Goal: Information Seeking & Learning: Learn about a topic

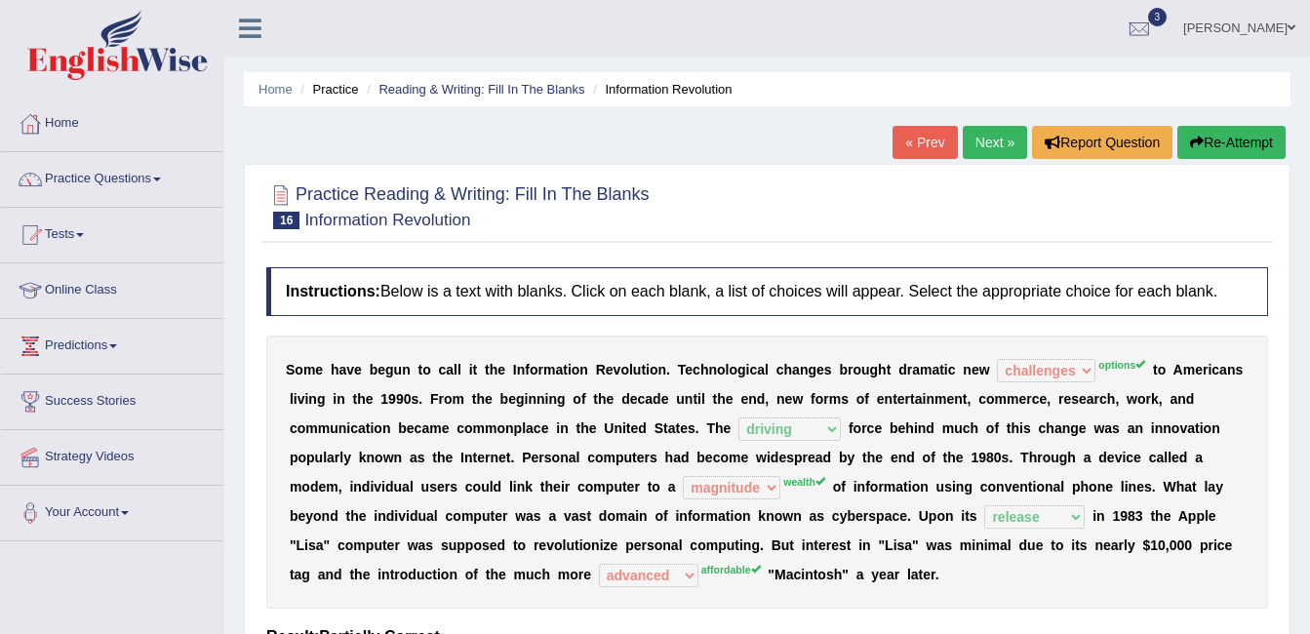
select select "challenges"
select select "driving"
select select "magnitude"
select select "release"
select select "advanced"
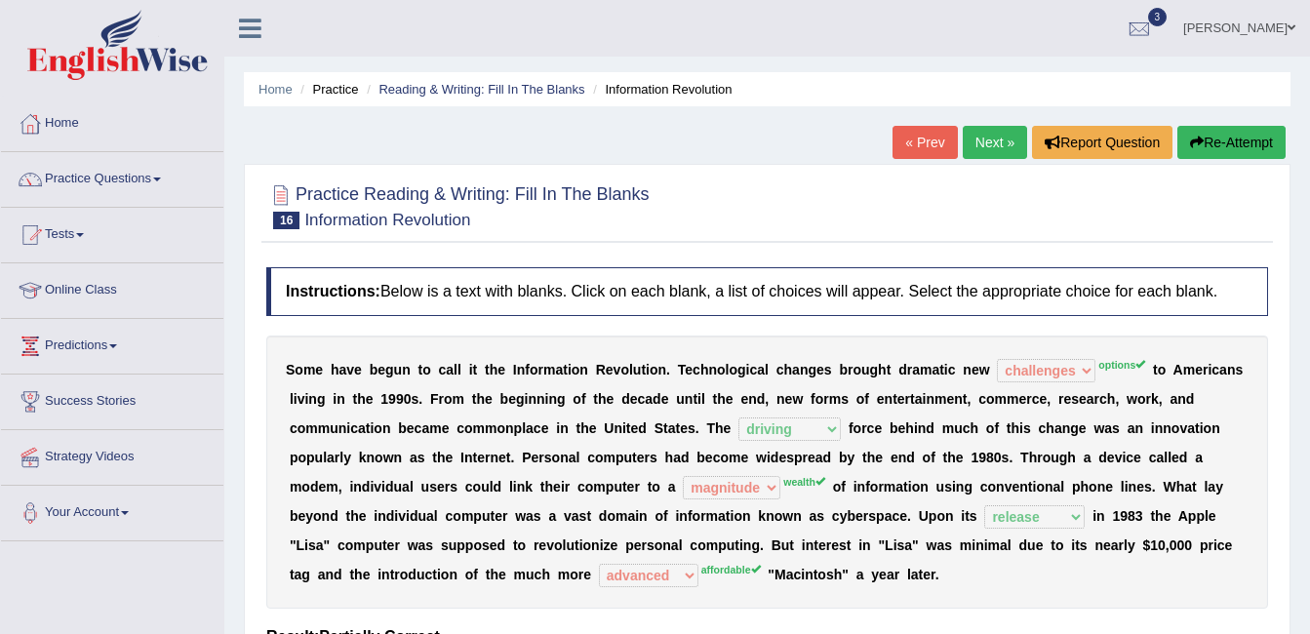
click at [988, 139] on link "Next »" at bounding box center [995, 142] width 64 height 33
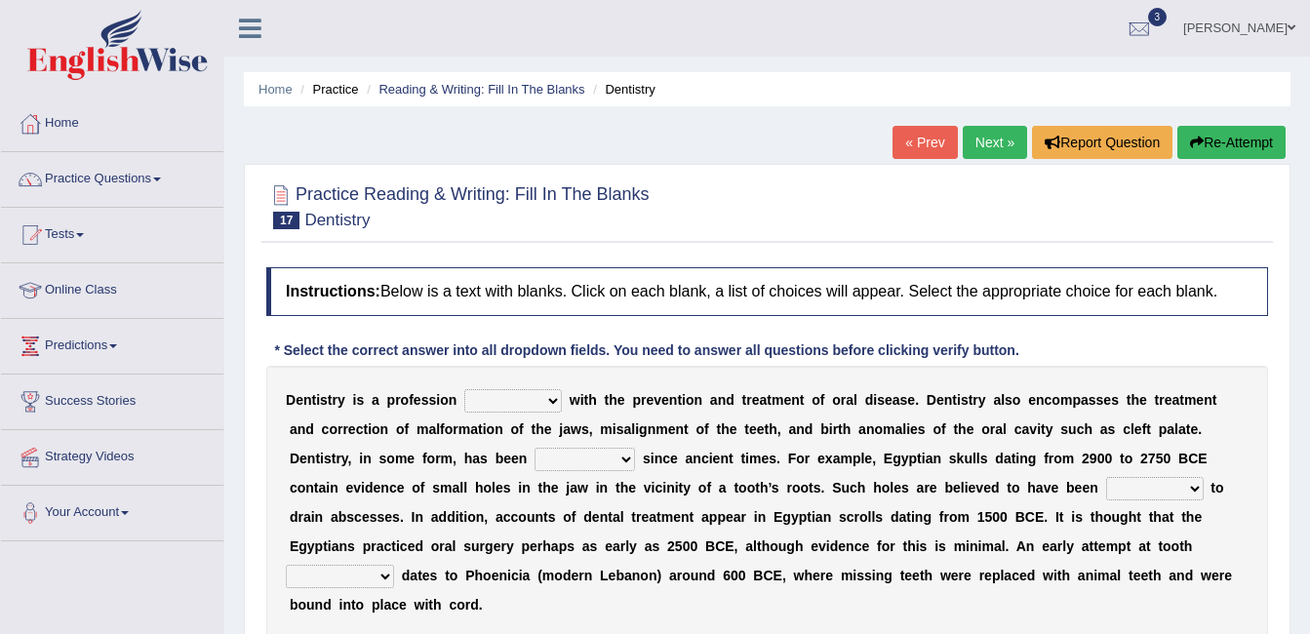
click at [521, 394] on select "agreed dealt concerned taken" at bounding box center [513, 400] width 98 height 23
click at [464, 389] on select "agreed dealt concerned taken" at bounding box center [513, 400] width 98 height 23
click at [522, 398] on select "agreed dealt concerned taken" at bounding box center [513, 400] width 98 height 23
select select "dealt"
click at [464, 389] on select "agreed dealt concerned taken" at bounding box center [513, 400] width 98 height 23
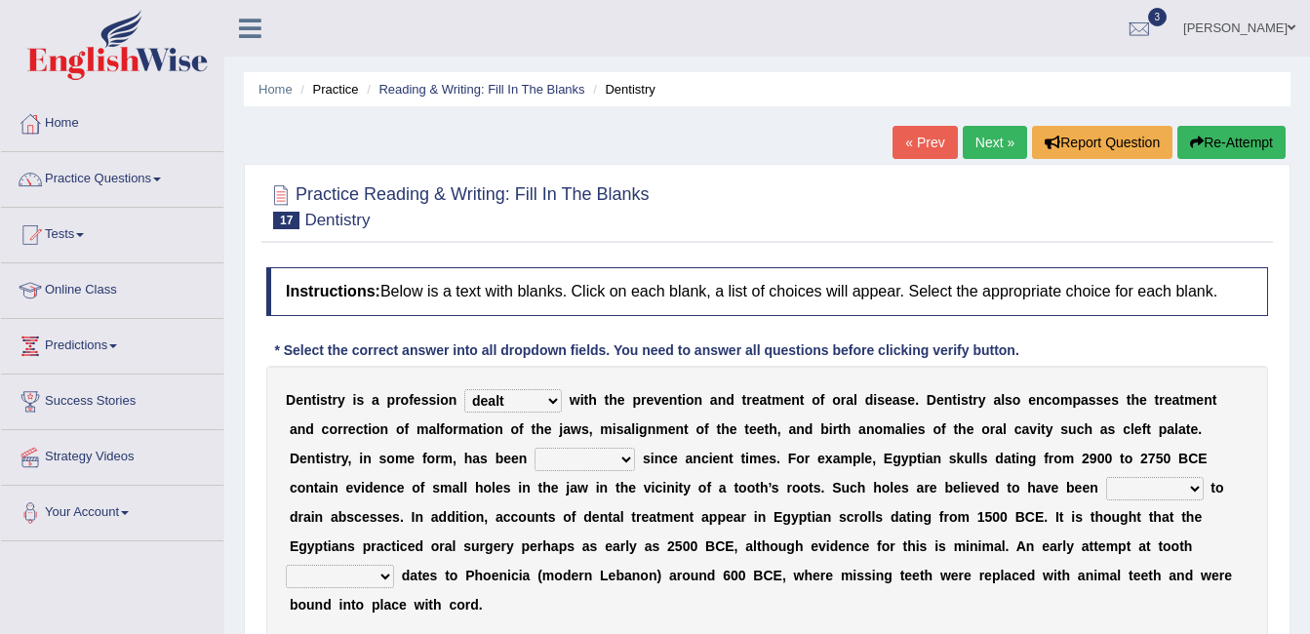
click at [535, 460] on select "criticized replaced practiced abandoned" at bounding box center [585, 459] width 100 height 23
select select "practiced"
click at [535, 448] on select "criticized replaced practiced abandoned" at bounding box center [585, 459] width 100 height 23
click at [1106, 484] on select "fluctuated laminated drilled sealed" at bounding box center [1155, 488] width 98 height 23
select select "drilled"
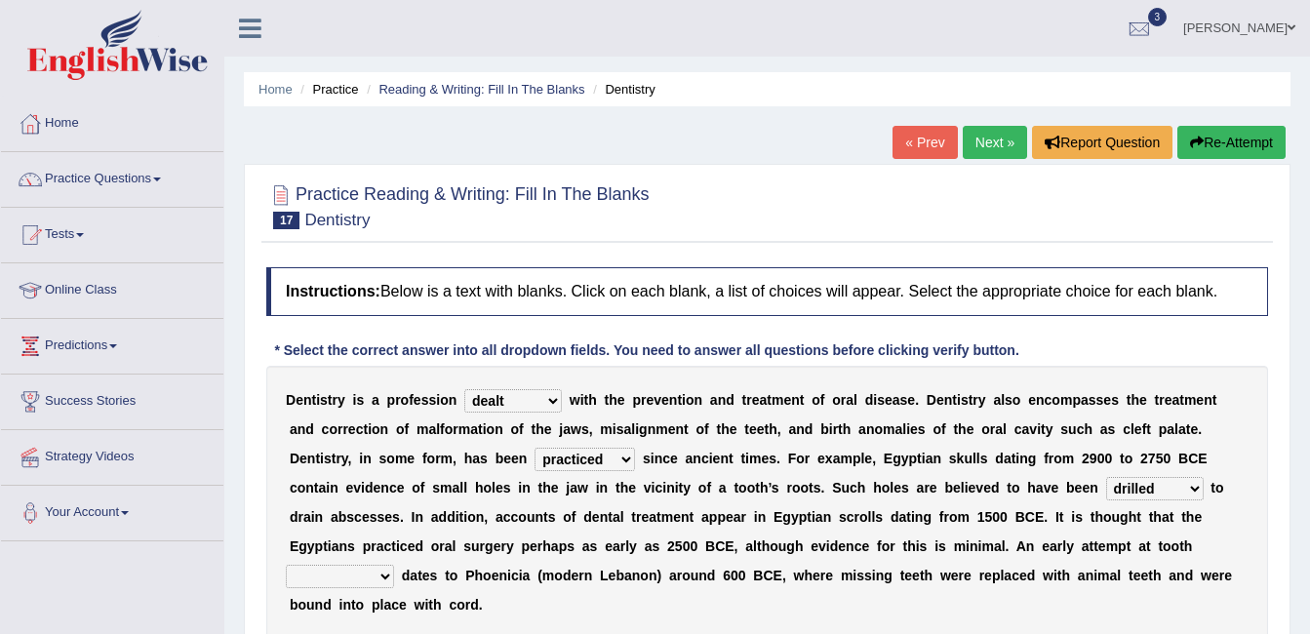
click at [1106, 477] on select "fluctuated laminated drilled sealed" at bounding box center [1155, 488] width 98 height 23
click at [394, 565] on select "reparation sacrament restitution replacement" at bounding box center [340, 576] width 108 height 23
select select "replacement"
click at [394, 565] on select "reparation sacrament restitution replacement" at bounding box center [340, 576] width 108 height 23
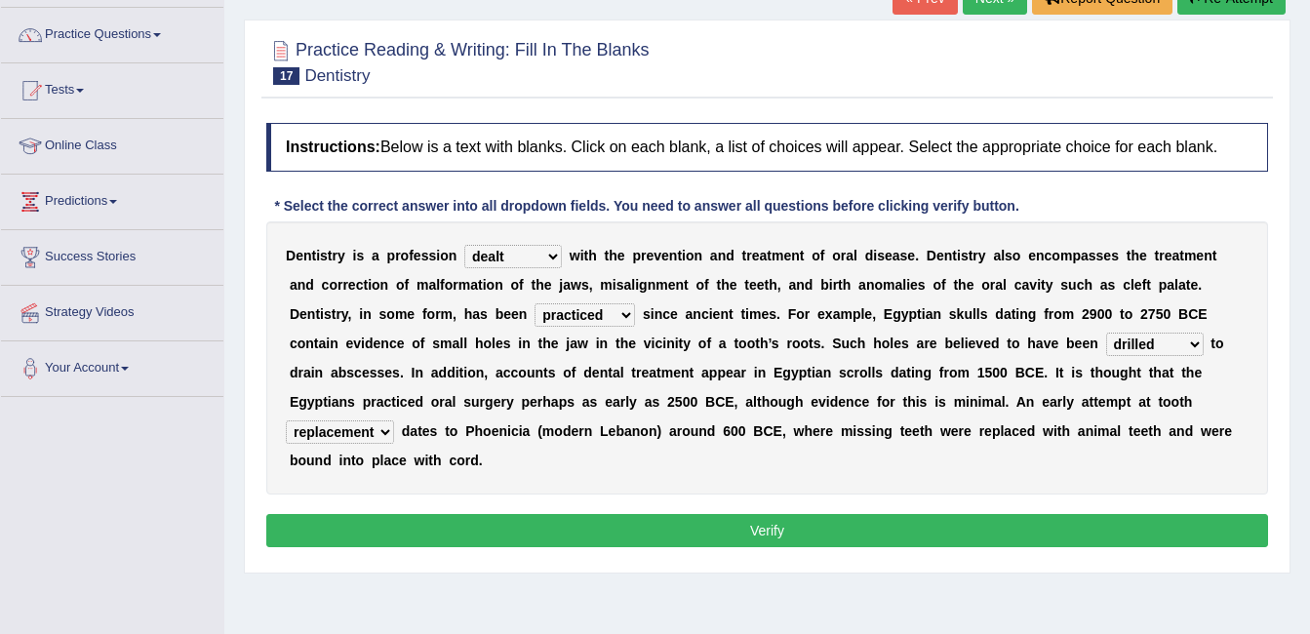
scroll to position [293, 0]
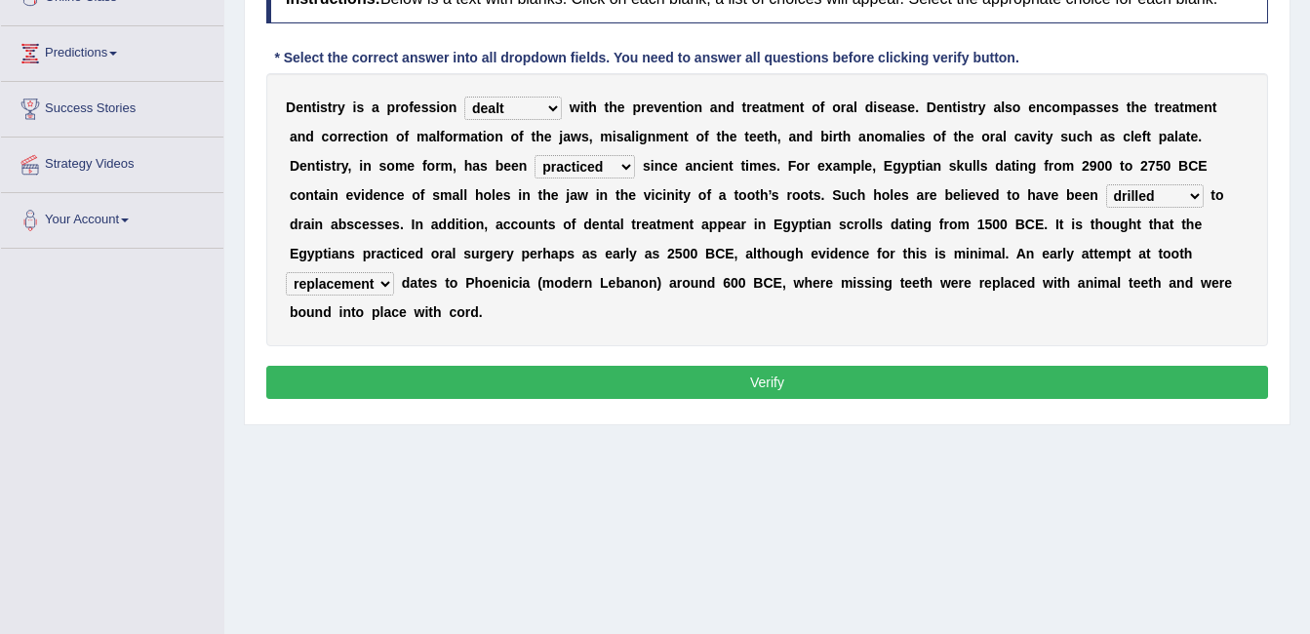
click at [806, 366] on button "Verify" at bounding box center [767, 382] width 1002 height 33
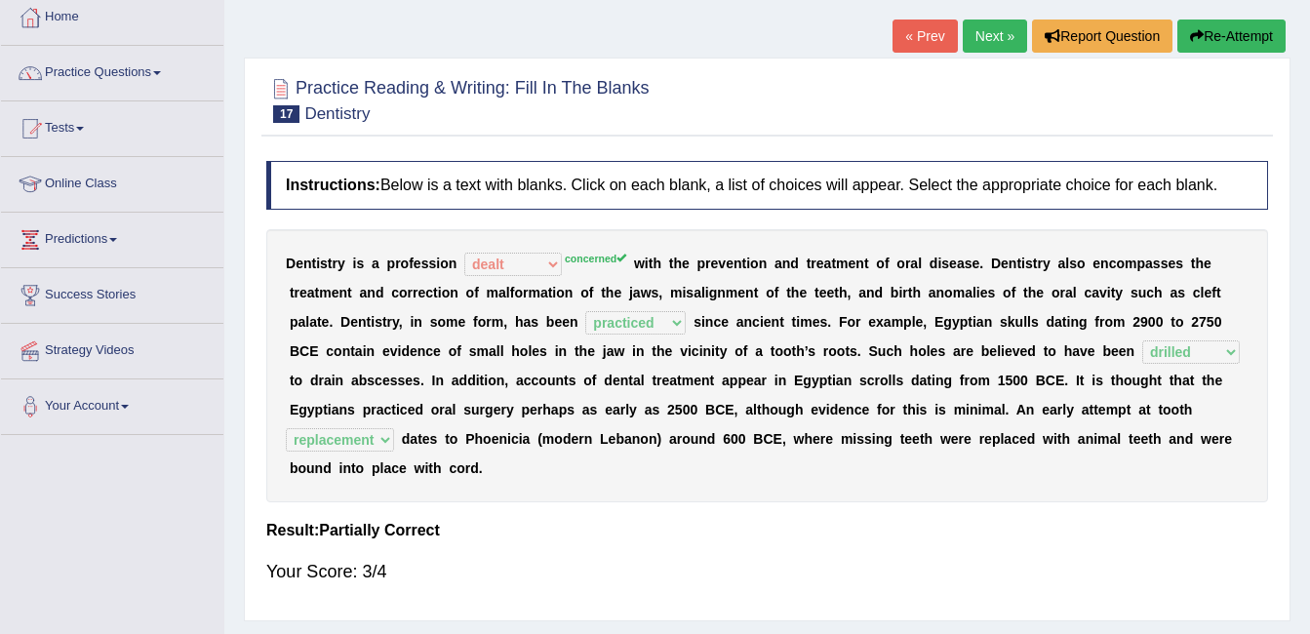
scroll to position [0, 0]
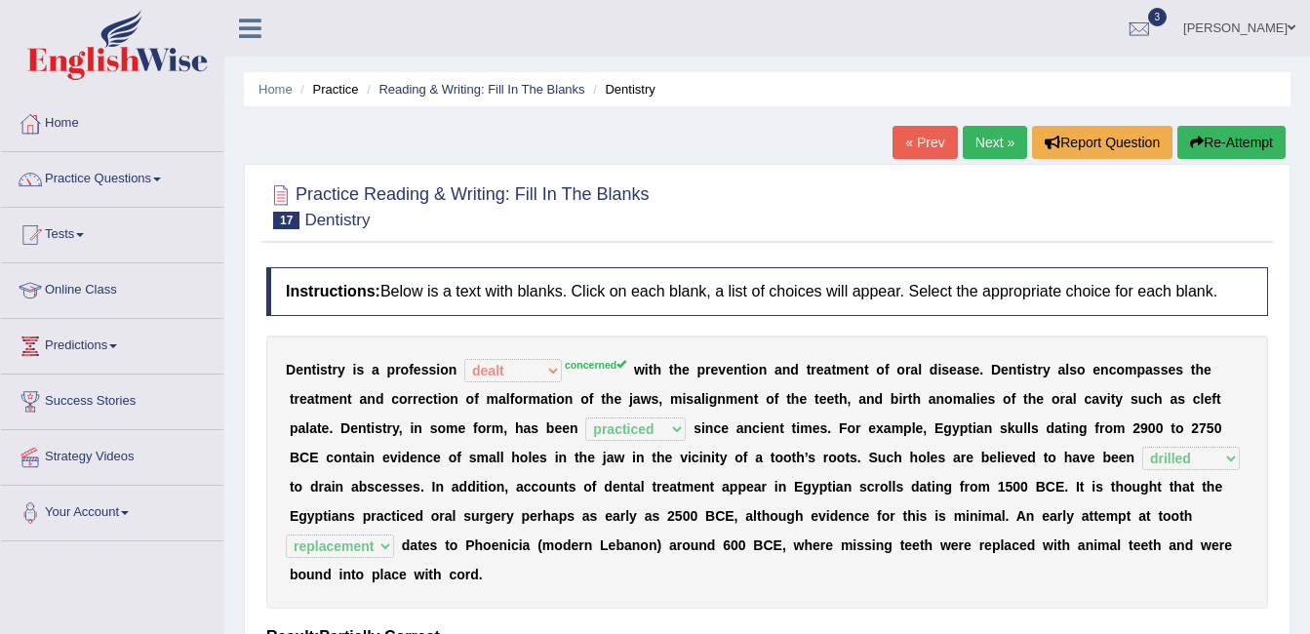
drag, startPoint x: 991, startPoint y: 144, endPoint x: 968, endPoint y: 139, distance: 23.9
click at [991, 144] on link "Next »" at bounding box center [995, 142] width 64 height 33
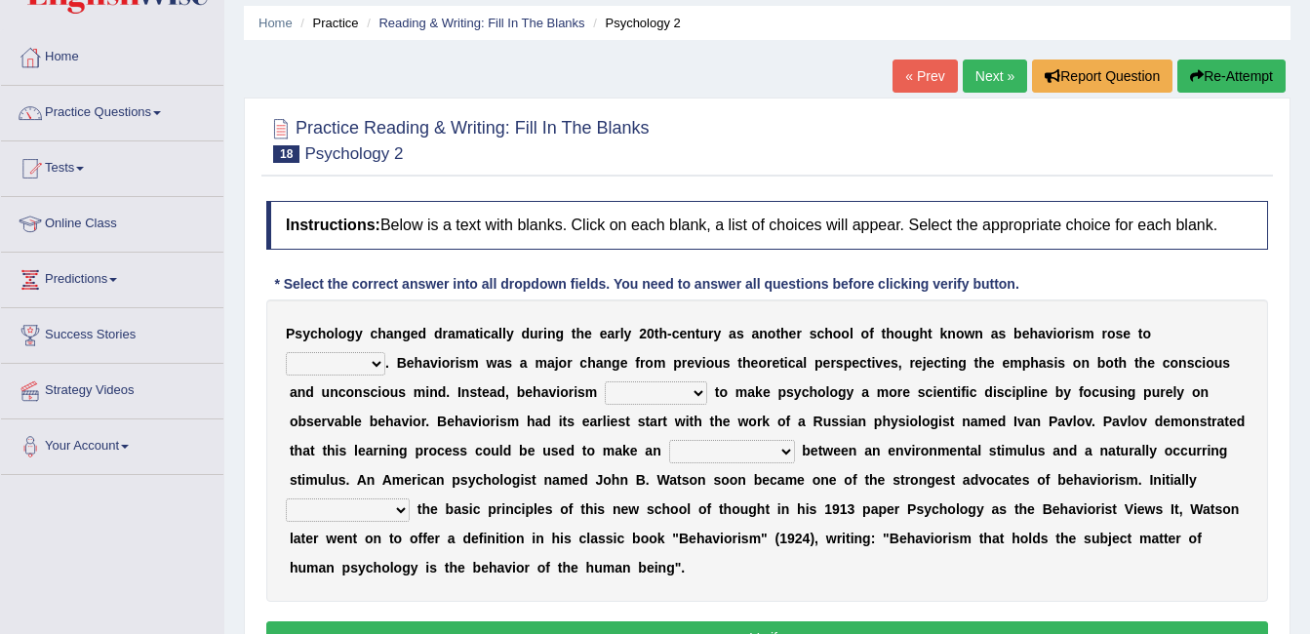
scroll to position [98, 0]
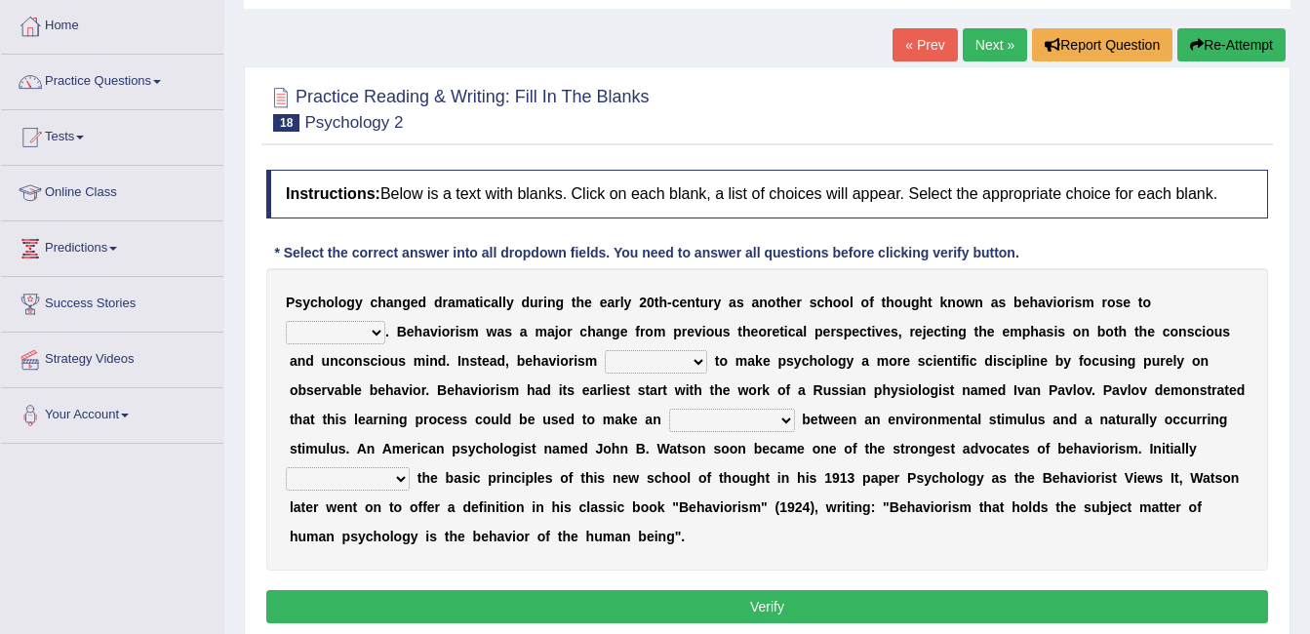
click at [385, 321] on select "dominance temptation challenge temper" at bounding box center [336, 332] width 100 height 23
select select "dominance"
click at [385, 321] on select "dominance temptation challenge temper" at bounding box center [336, 332] width 100 height 23
click at [605, 363] on select "reproached reproved strove rewove" at bounding box center [656, 361] width 102 height 23
select select "reproached"
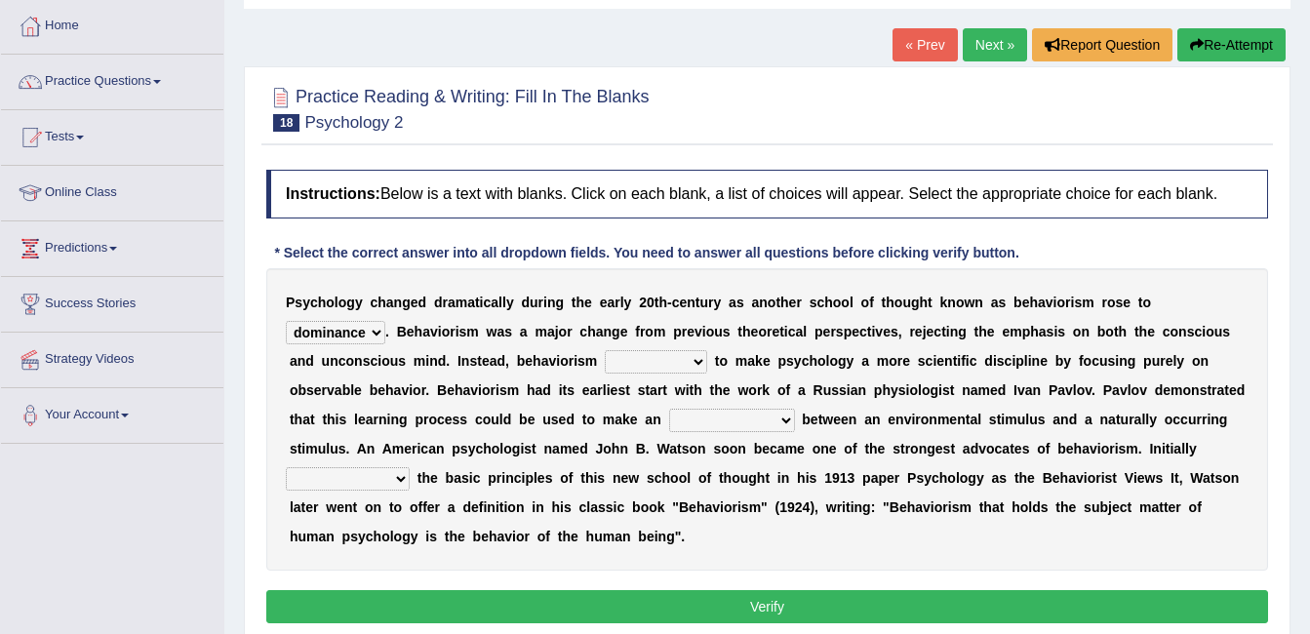
click at [605, 350] on select "reproached reproved strove rewove" at bounding box center [656, 361] width 102 height 23
click at [669, 414] on select "acclimatization association union combination" at bounding box center [732, 420] width 126 height 23
select select "association"
click at [669, 409] on select "acclimatization association union combination" at bounding box center [732, 420] width 126 height 23
click at [669, 418] on select "acclimatization association union combination" at bounding box center [732, 420] width 126 height 23
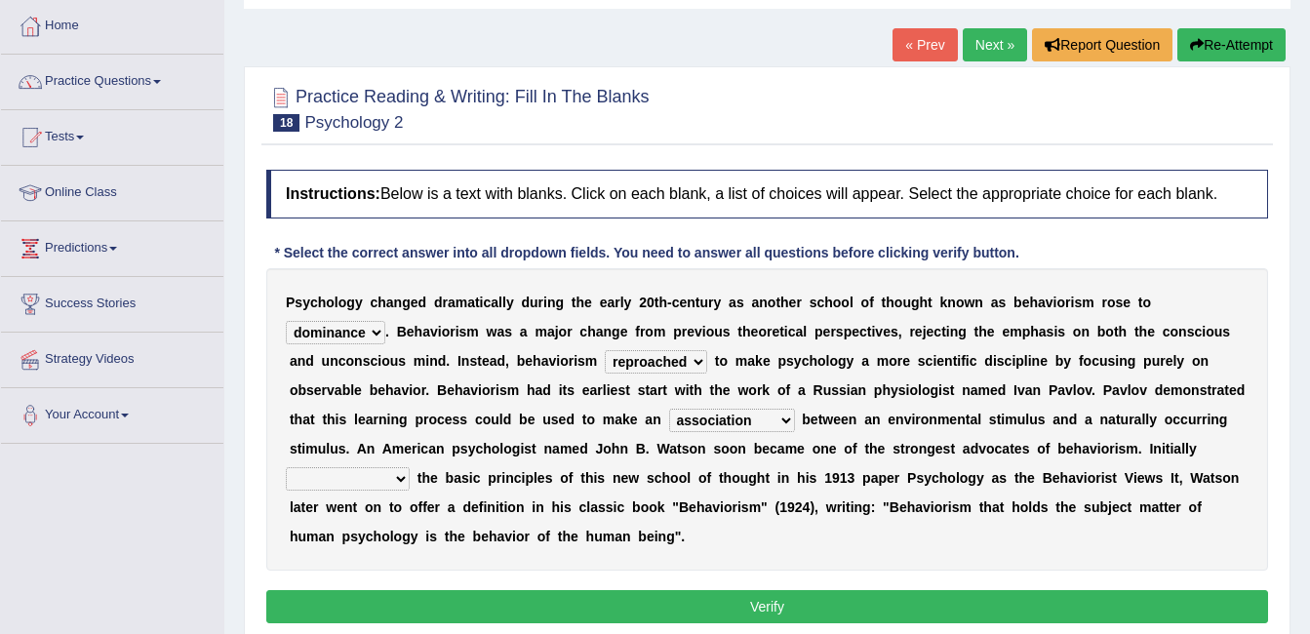
click at [525, 427] on div "P s y c h o l o g y c h a n g e d d r a m a t i c a l l y d u r i n g t h e e a…" at bounding box center [767, 419] width 1002 height 302
click at [410, 467] on select "questioning foreshortening unburdening outlining" at bounding box center [348, 478] width 124 height 23
select select "outlining"
click at [410, 467] on select "questioning foreshortening unburdening outlining" at bounding box center [348, 478] width 124 height 23
click at [851, 590] on button "Verify" at bounding box center [767, 606] width 1002 height 33
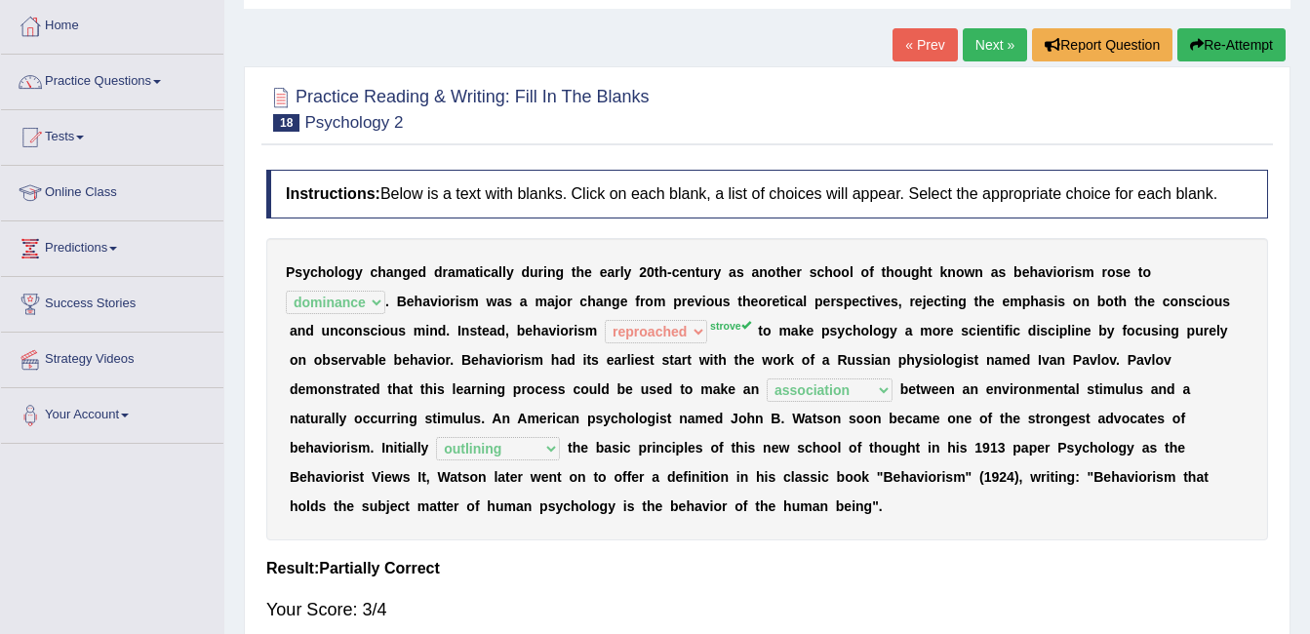
click at [982, 37] on link "Next »" at bounding box center [995, 44] width 64 height 33
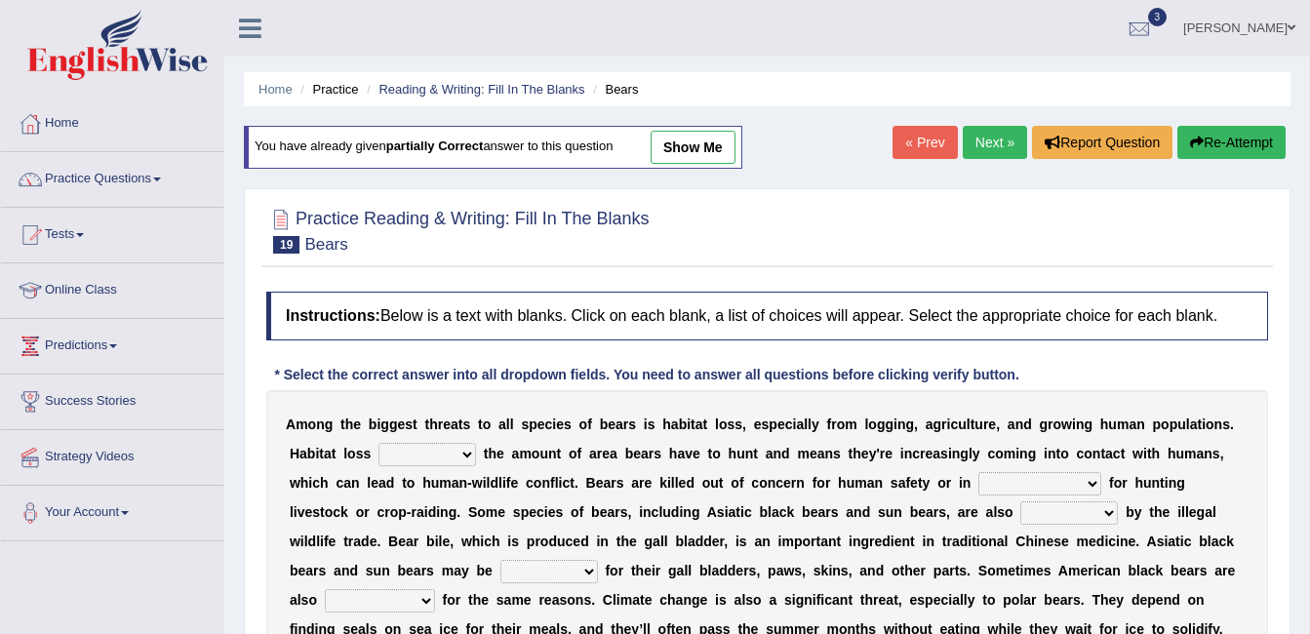
click at [389, 458] on select "increases reduces complies interacts" at bounding box center [427, 454] width 98 height 23
select select "reduces"
click at [378, 443] on select "increases reduces complies interacts" at bounding box center [427, 454] width 98 height 23
click at [978, 479] on select "coalition retaliation appreciation disinformation" at bounding box center [1039, 483] width 123 height 23
click at [978, 472] on select "coalition retaliation appreciation disinformation" at bounding box center [1039, 483] width 123 height 23
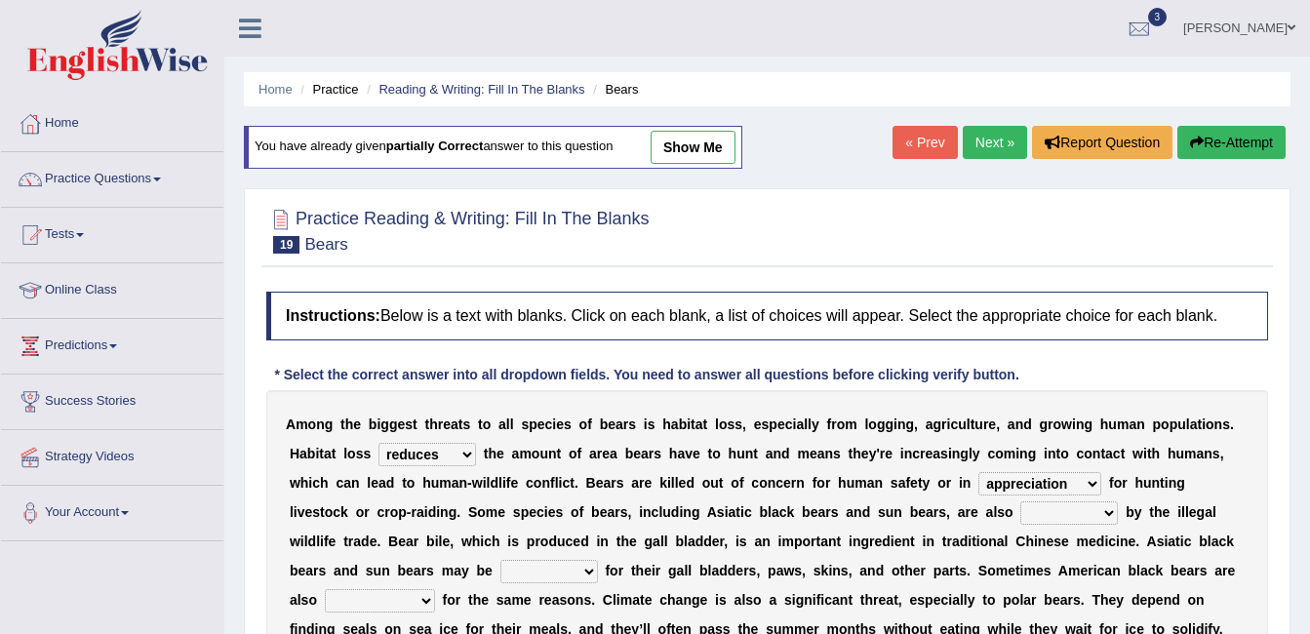
click at [978, 484] on select "coalition retaliation appreciation disinformation" at bounding box center [1039, 483] width 123 height 23
select select "disinformation"
click at [978, 472] on select "coalition retaliation appreciation disinformation" at bounding box center [1039, 483] width 123 height 23
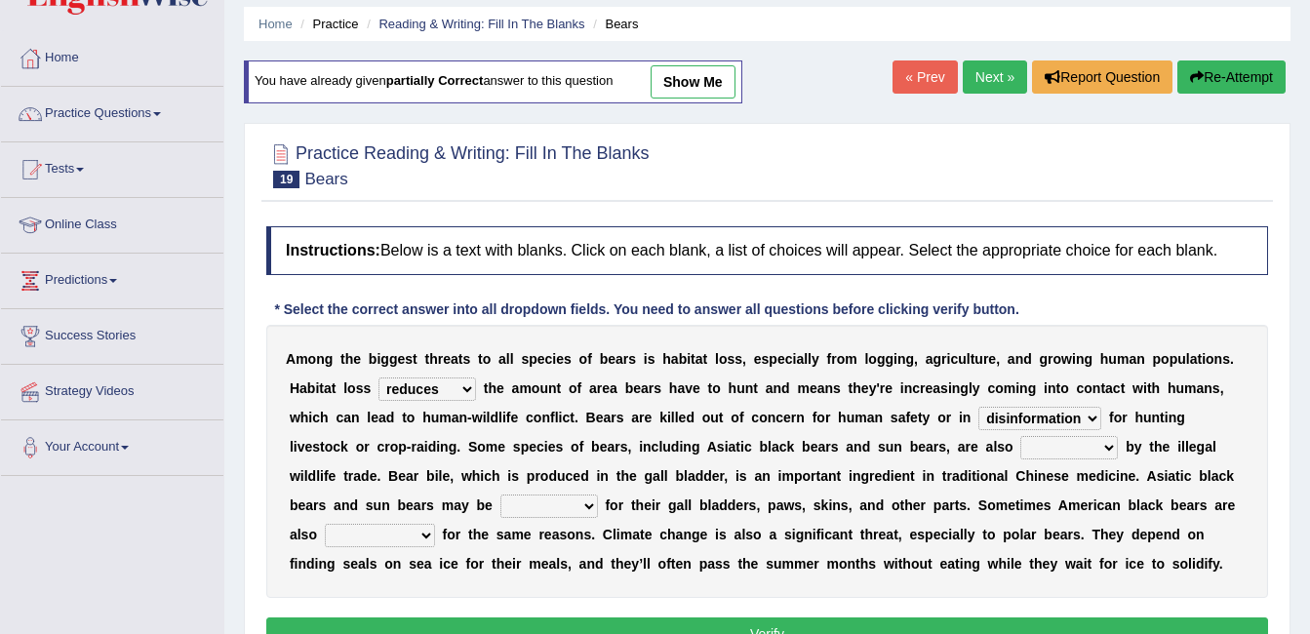
scroll to position [98, 0]
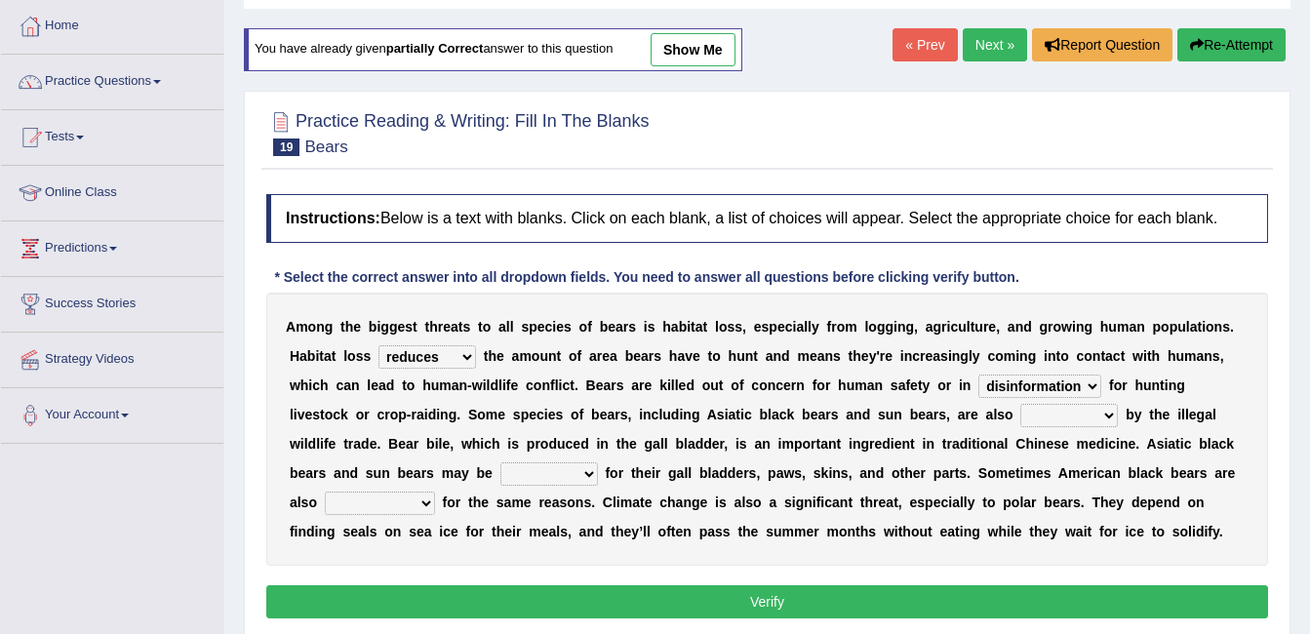
click at [1020, 414] on select "protected prohibited fattened threatened" at bounding box center [1069, 415] width 98 height 23
select select "threatened"
click at [1020, 404] on select "protected prohibited fattened threatened" at bounding box center [1069, 415] width 98 height 23
click at [598, 462] on select "poached squelched coached blenched" at bounding box center [549, 473] width 98 height 23
select select "poached"
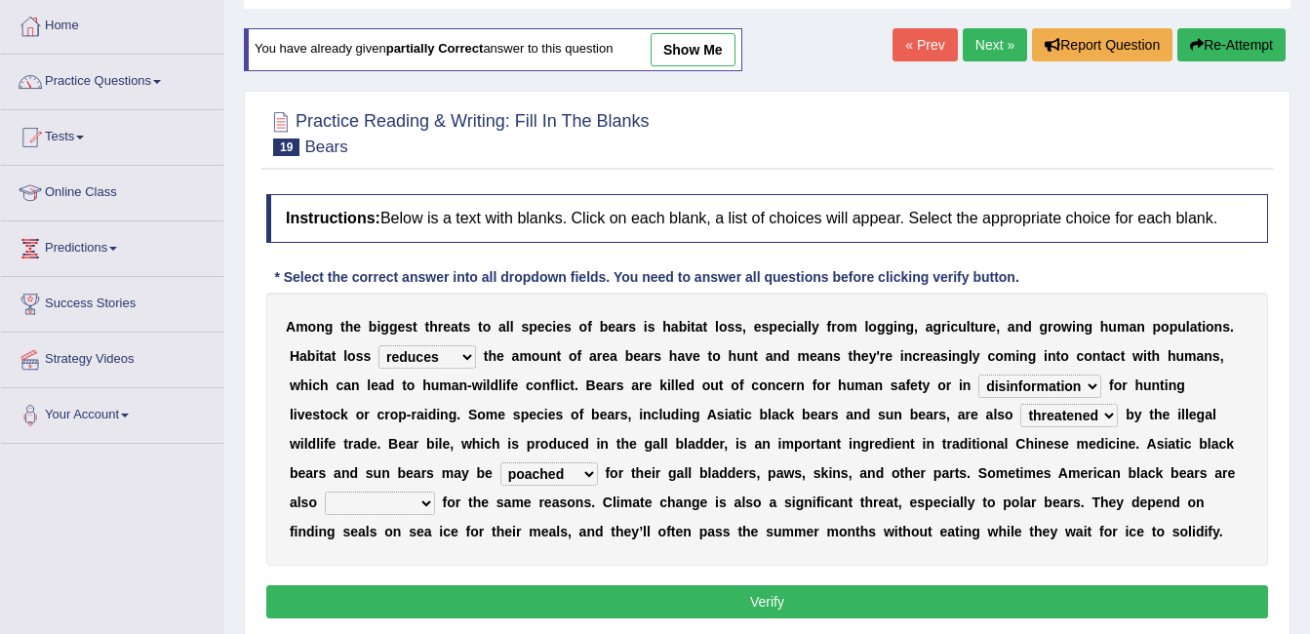
click at [598, 462] on select "poached squelched coached blenched" at bounding box center [549, 473] width 98 height 23
click at [435, 492] on select "begot foreseen encountered targeted" at bounding box center [380, 503] width 110 height 23
select select "targeted"
click at [435, 492] on select "begot foreseen encountered targeted" at bounding box center [380, 503] width 110 height 23
click at [869, 596] on button "Verify" at bounding box center [767, 601] width 1002 height 33
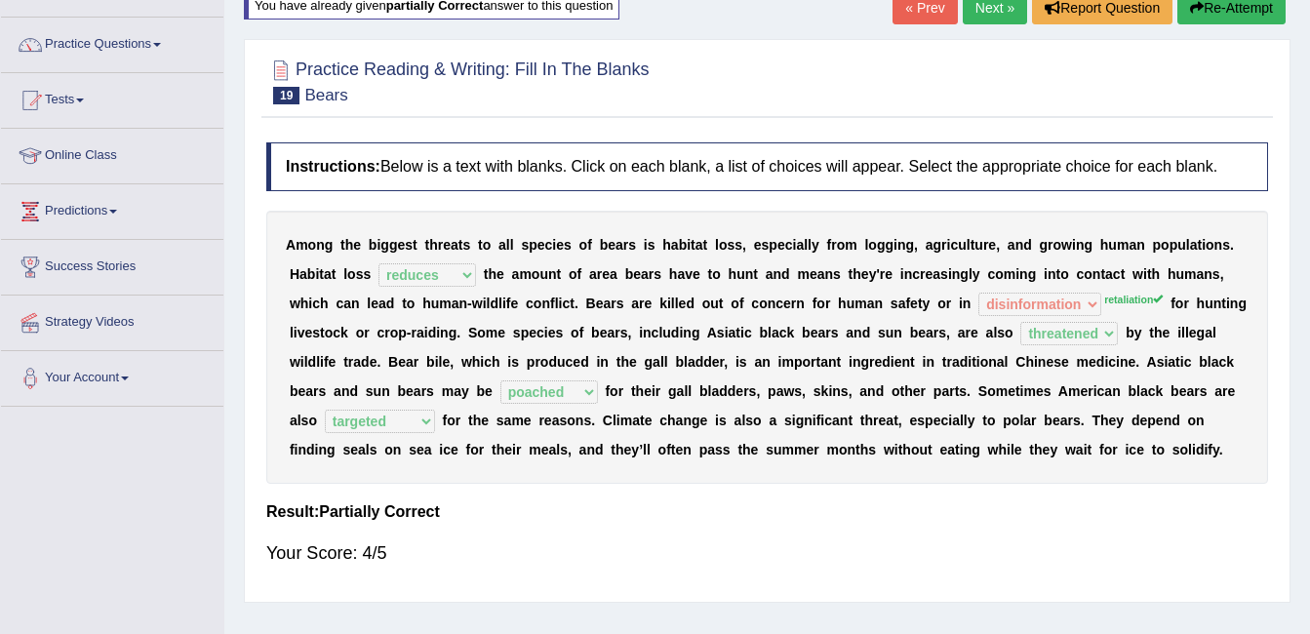
scroll to position [0, 0]
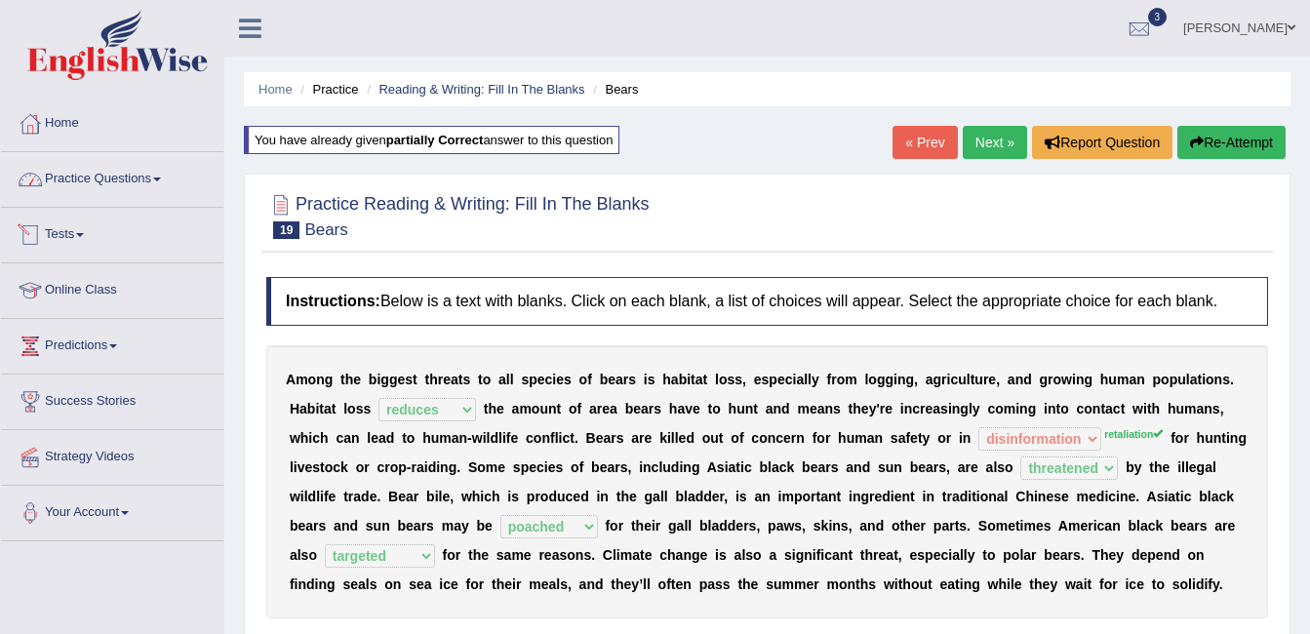
click at [119, 174] on link "Practice Questions" at bounding box center [112, 176] width 222 height 49
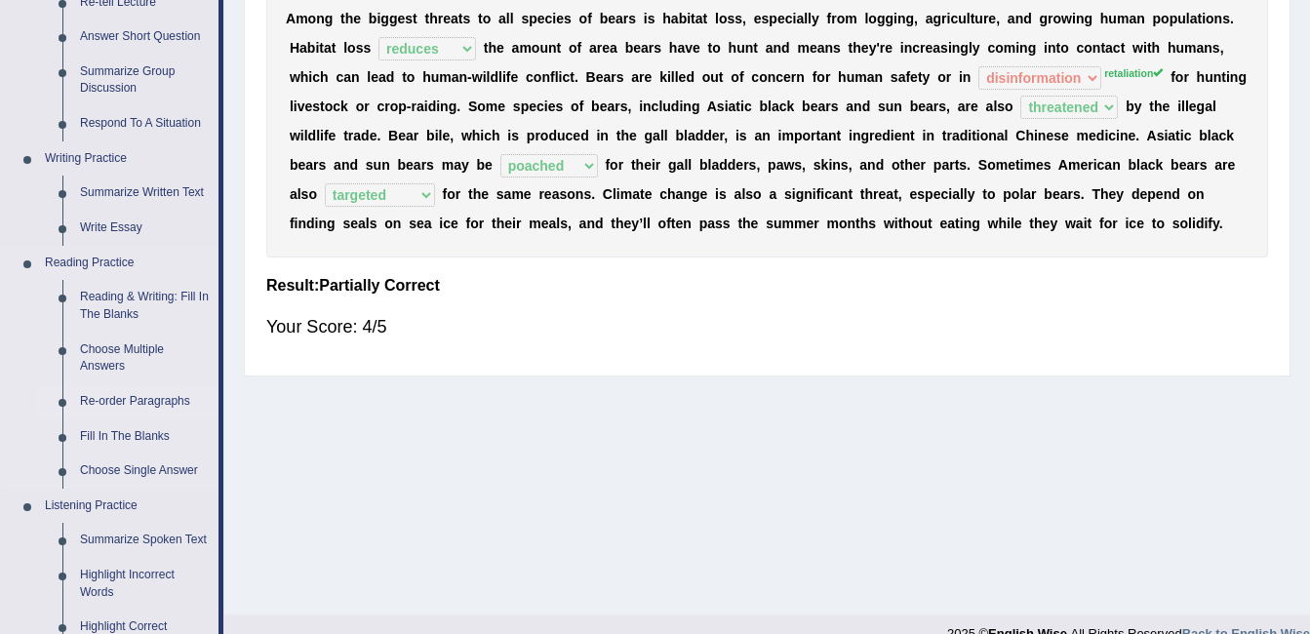
scroll to position [390, 0]
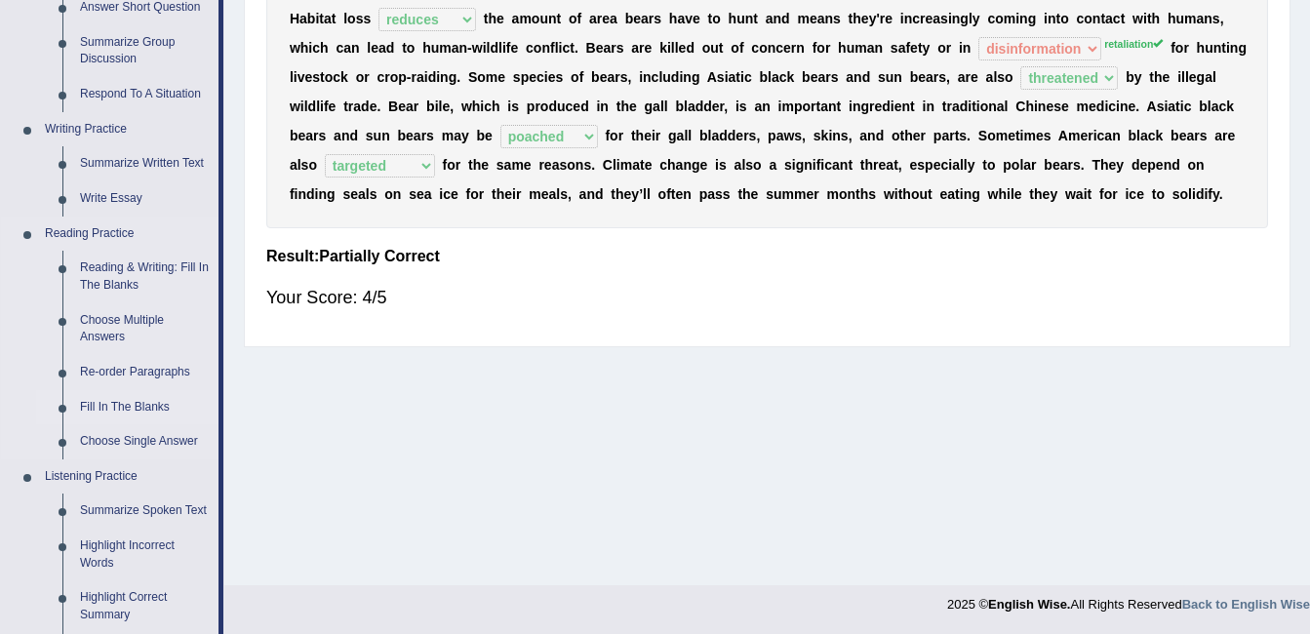
click at [105, 400] on link "Fill In The Blanks" at bounding box center [144, 407] width 147 height 35
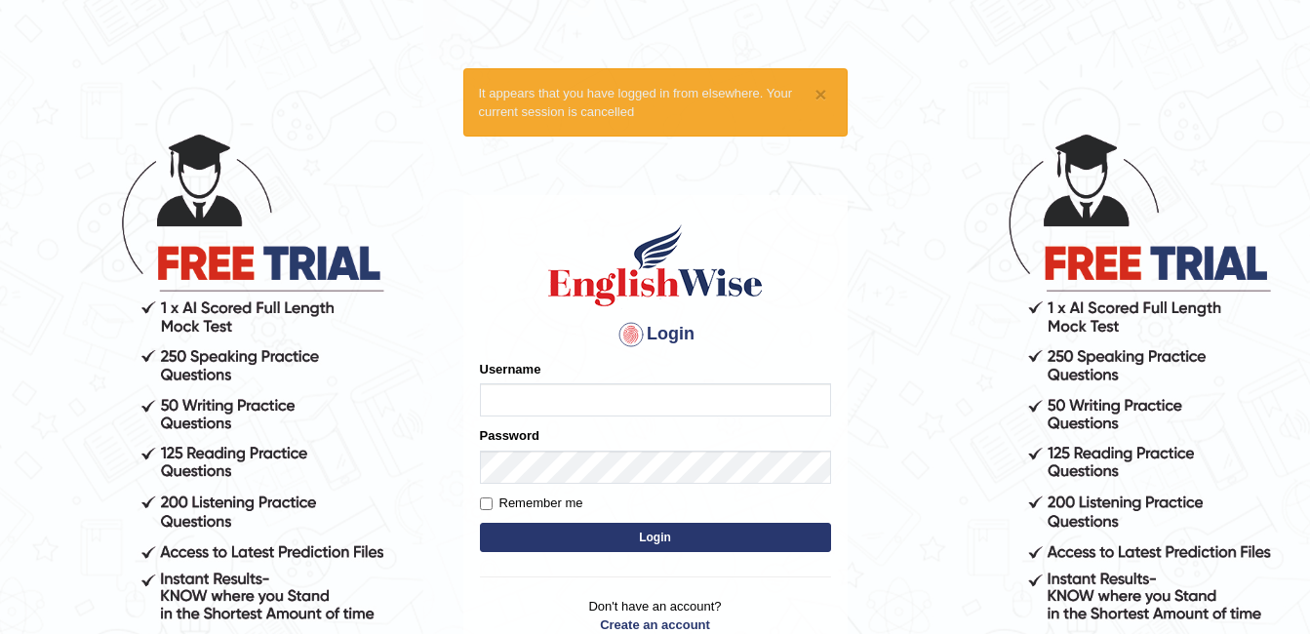
type input "9bands"
click at [582, 535] on button "Login" at bounding box center [655, 537] width 351 height 29
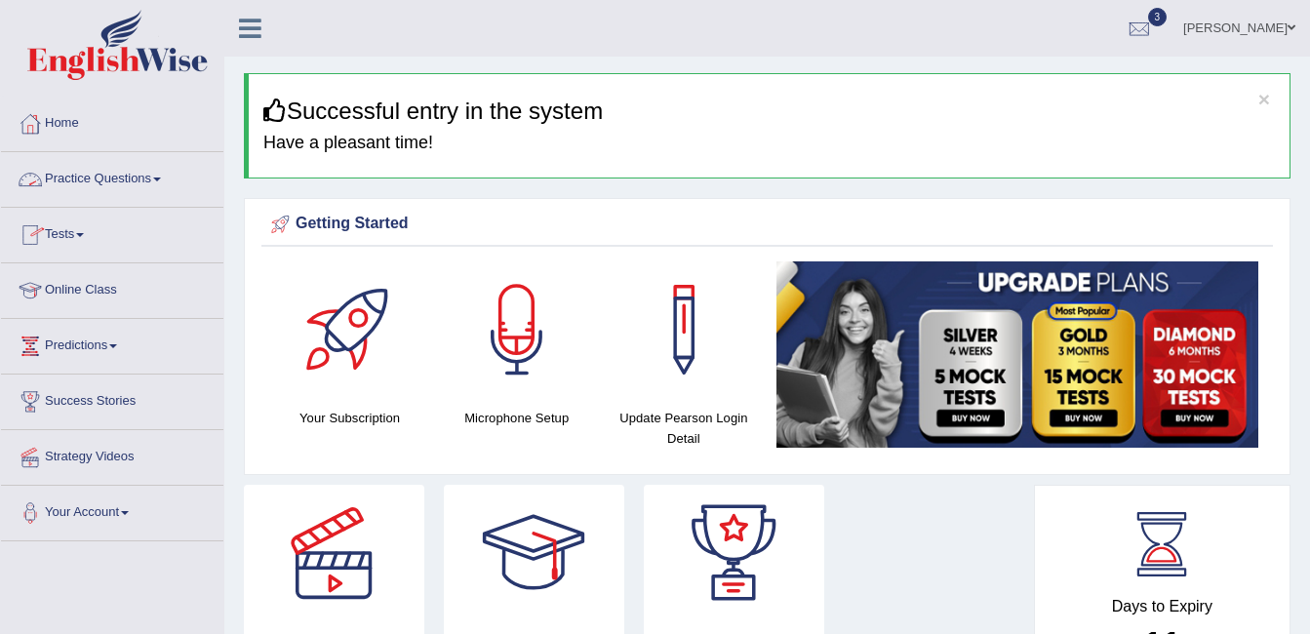
click at [146, 167] on link "Practice Questions" at bounding box center [112, 176] width 222 height 49
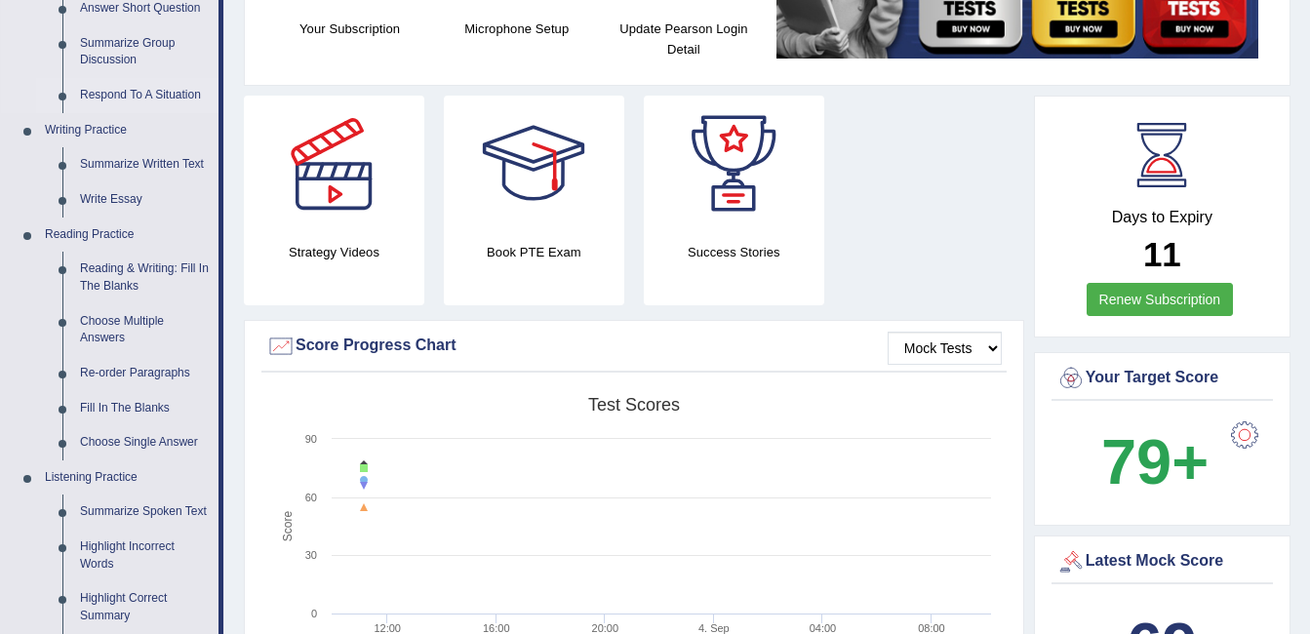
scroll to position [390, 0]
click at [135, 408] on link "Fill In The Blanks" at bounding box center [144, 407] width 147 height 35
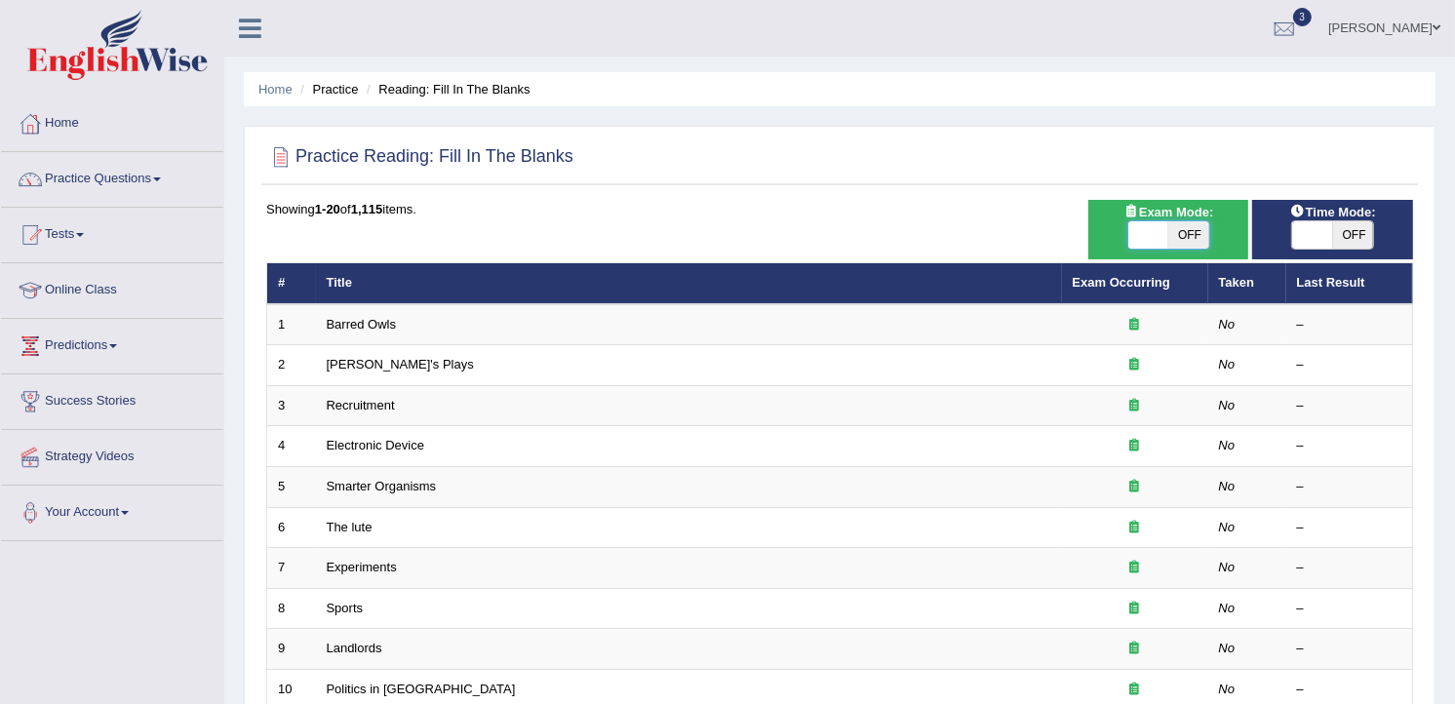
click at [1144, 241] on span at bounding box center [1149, 234] width 41 height 27
click at [1309, 226] on span at bounding box center [1313, 234] width 41 height 27
checkbox input "true"
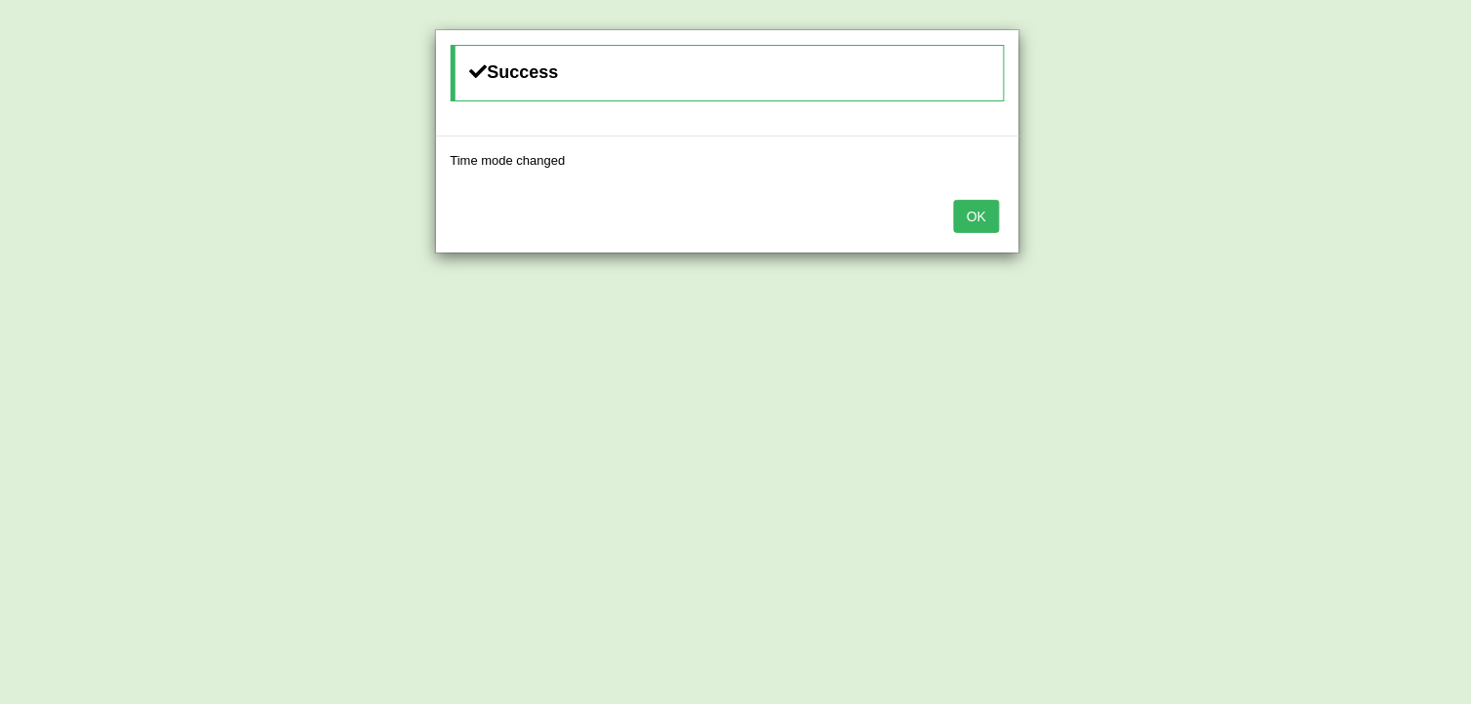
click at [983, 215] on button "OK" at bounding box center [976, 216] width 45 height 33
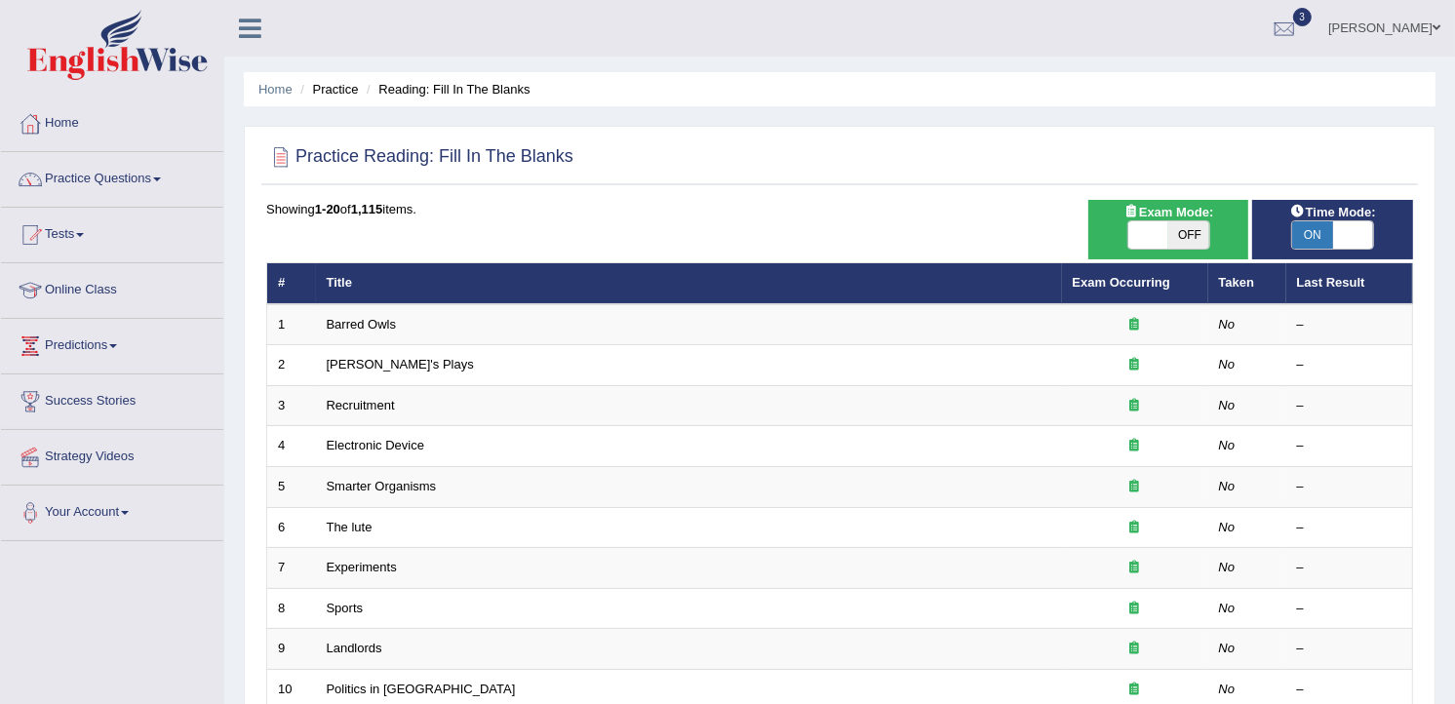
click at [1157, 237] on span at bounding box center [1149, 234] width 41 height 27
checkbox input "true"
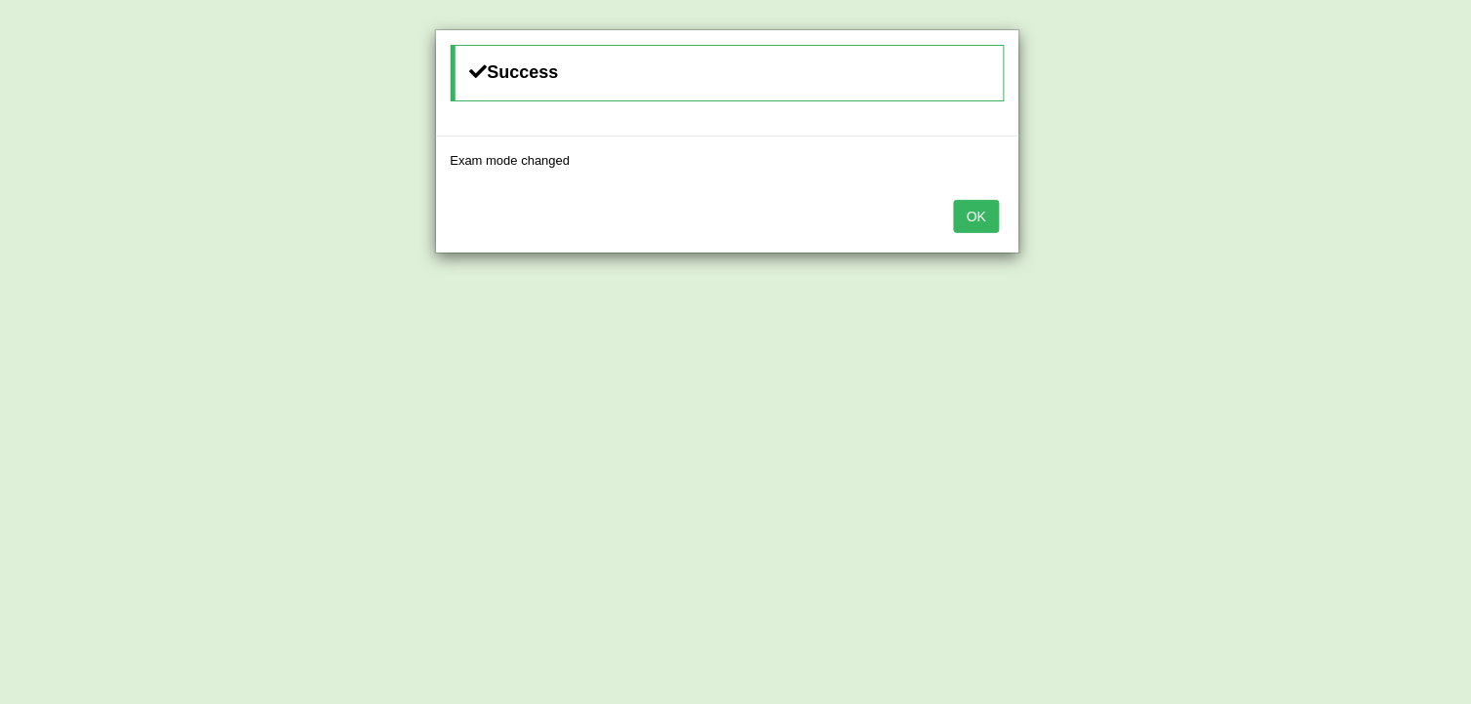
click at [972, 217] on button "OK" at bounding box center [976, 216] width 45 height 33
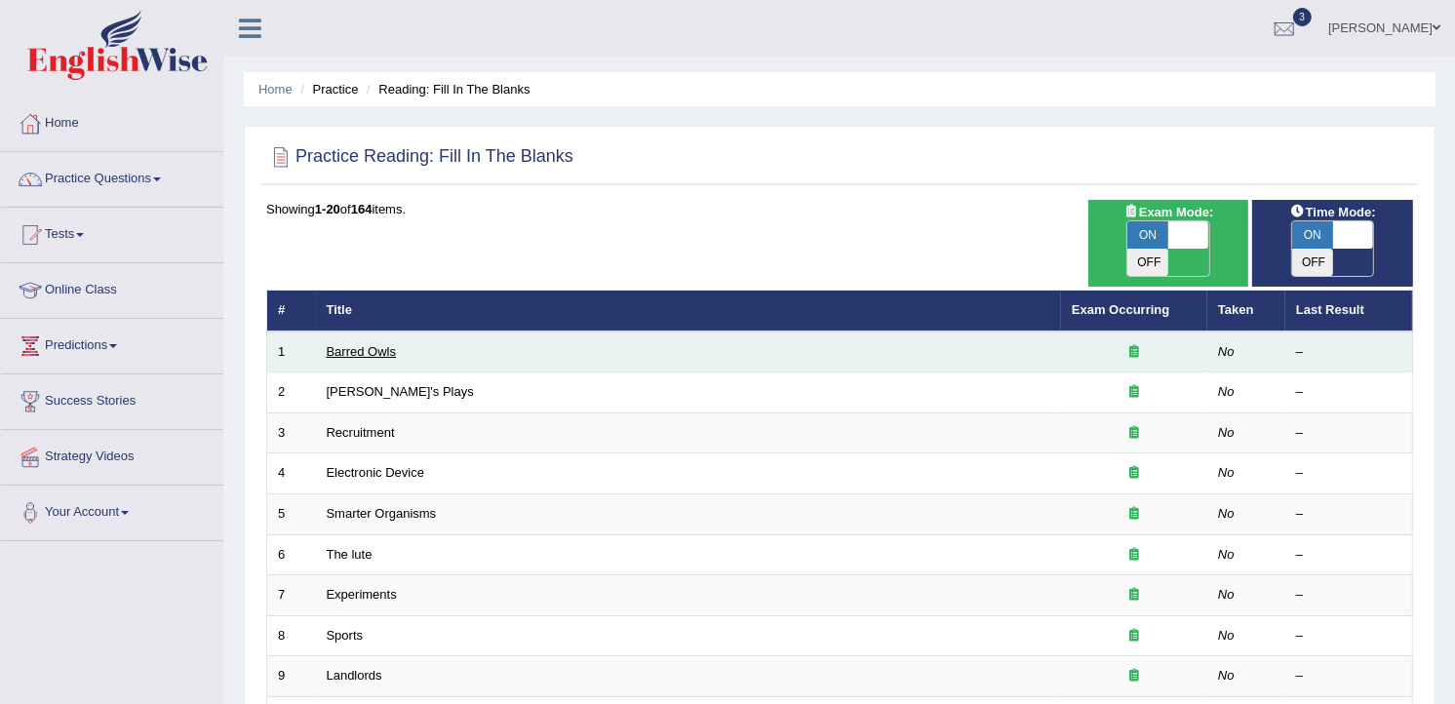
click at [378, 344] on link "Barred Owls" at bounding box center [362, 351] width 70 height 15
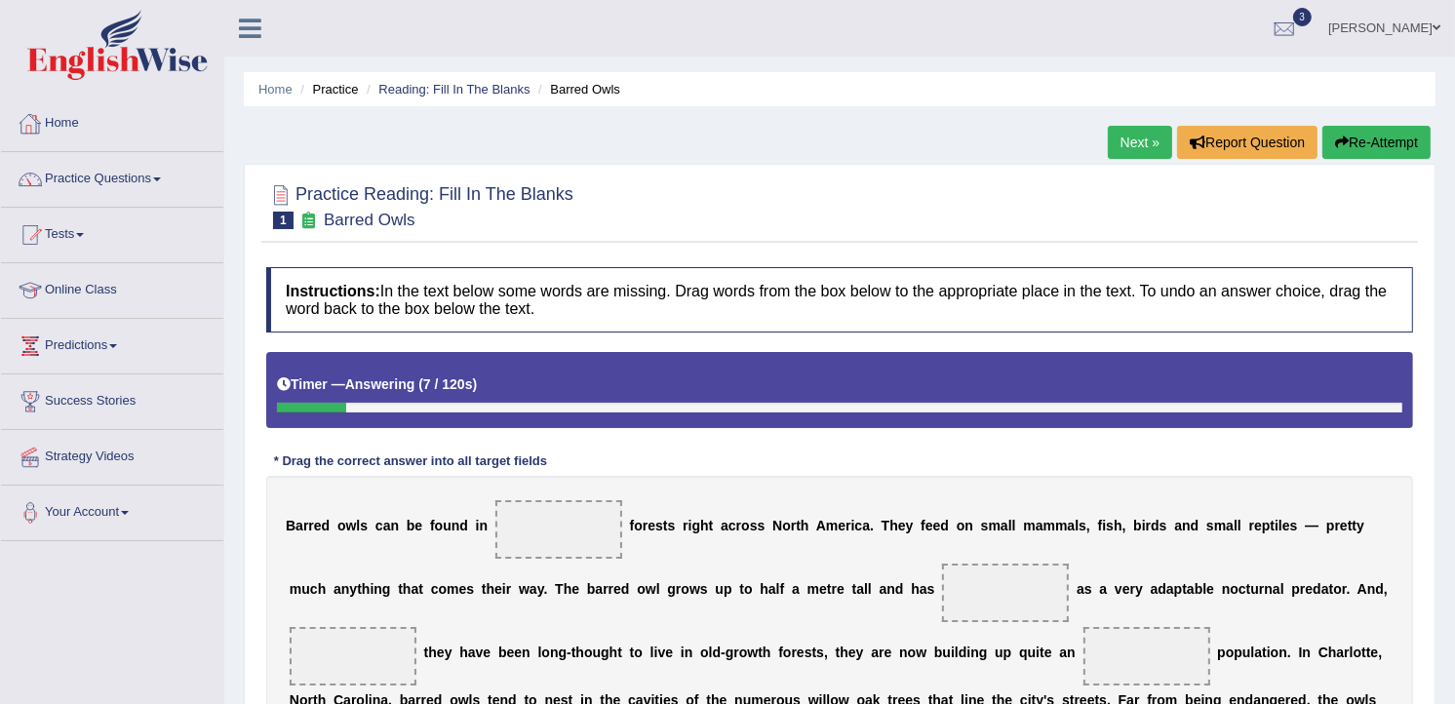
click at [65, 122] on link "Home" at bounding box center [112, 121] width 222 height 49
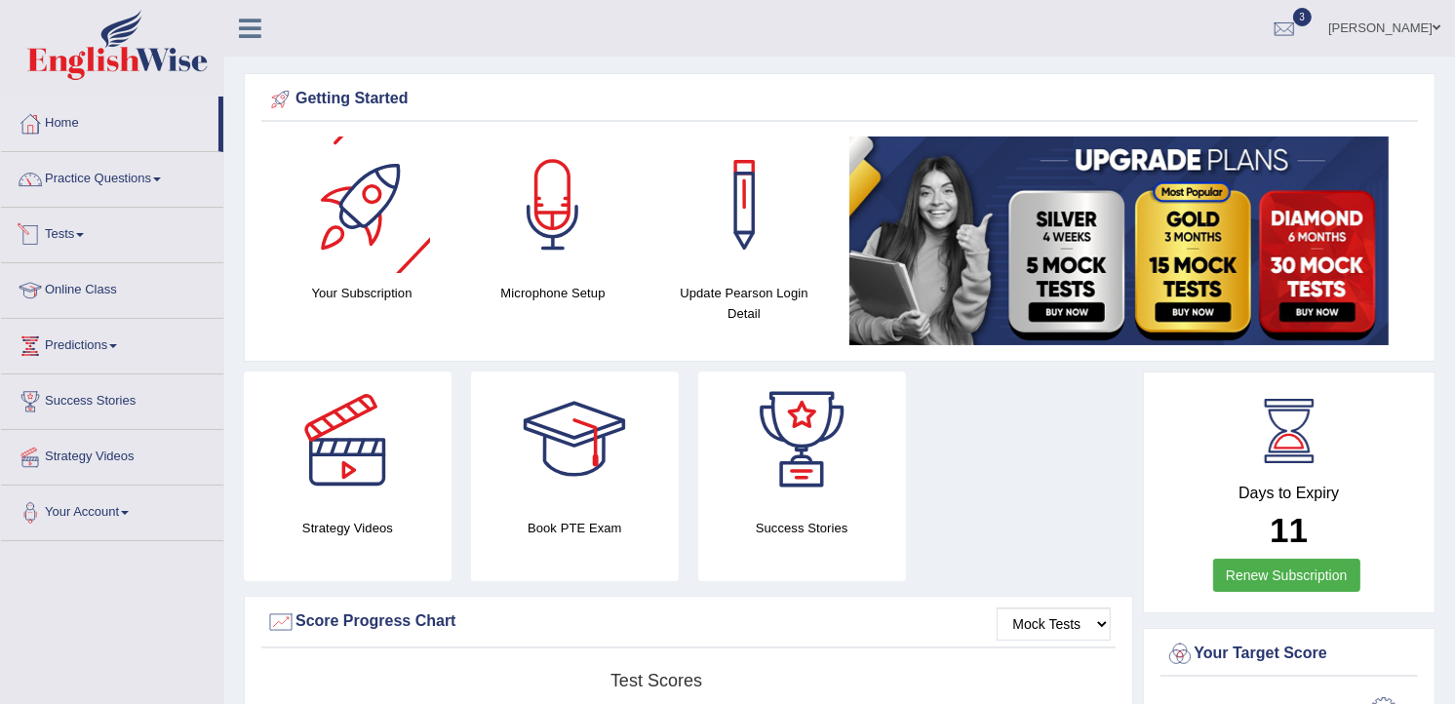
click at [73, 229] on link "Tests" at bounding box center [112, 232] width 222 height 49
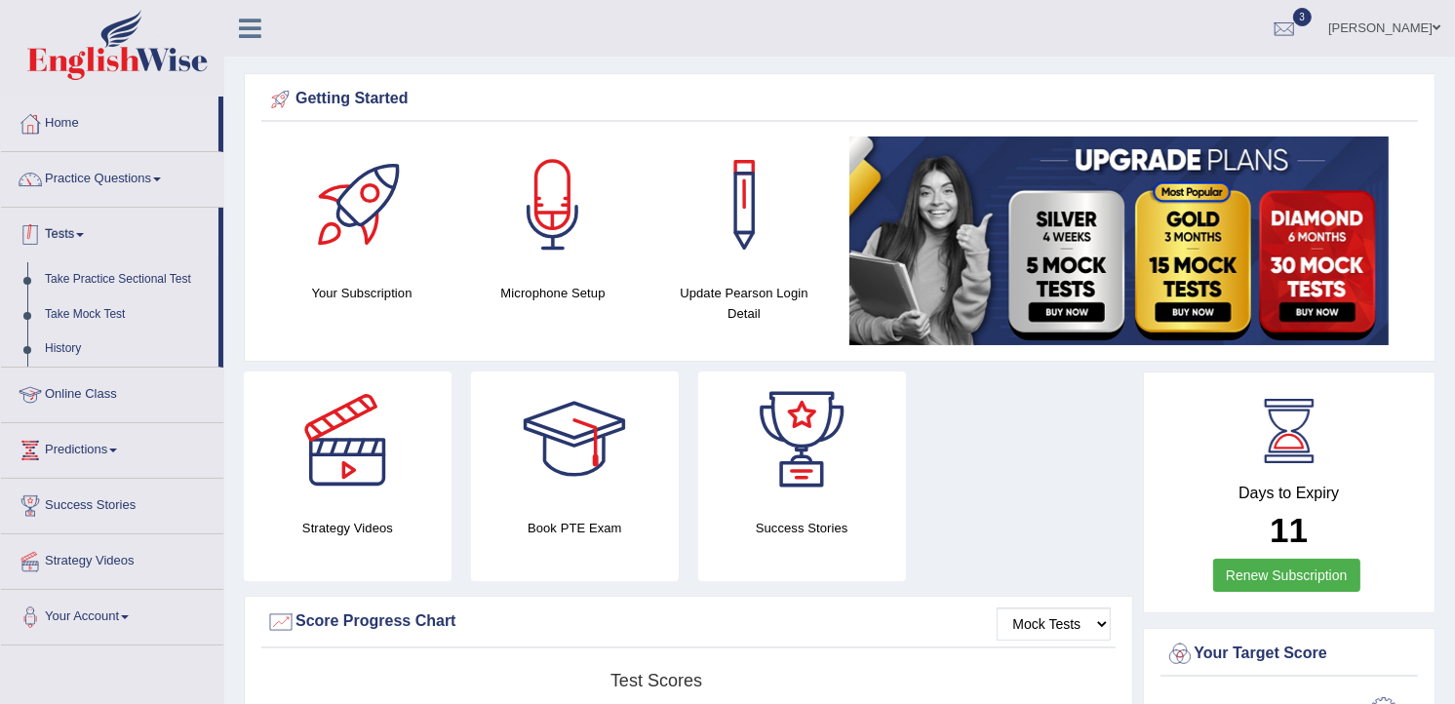
click at [64, 235] on link "Tests" at bounding box center [110, 232] width 218 height 49
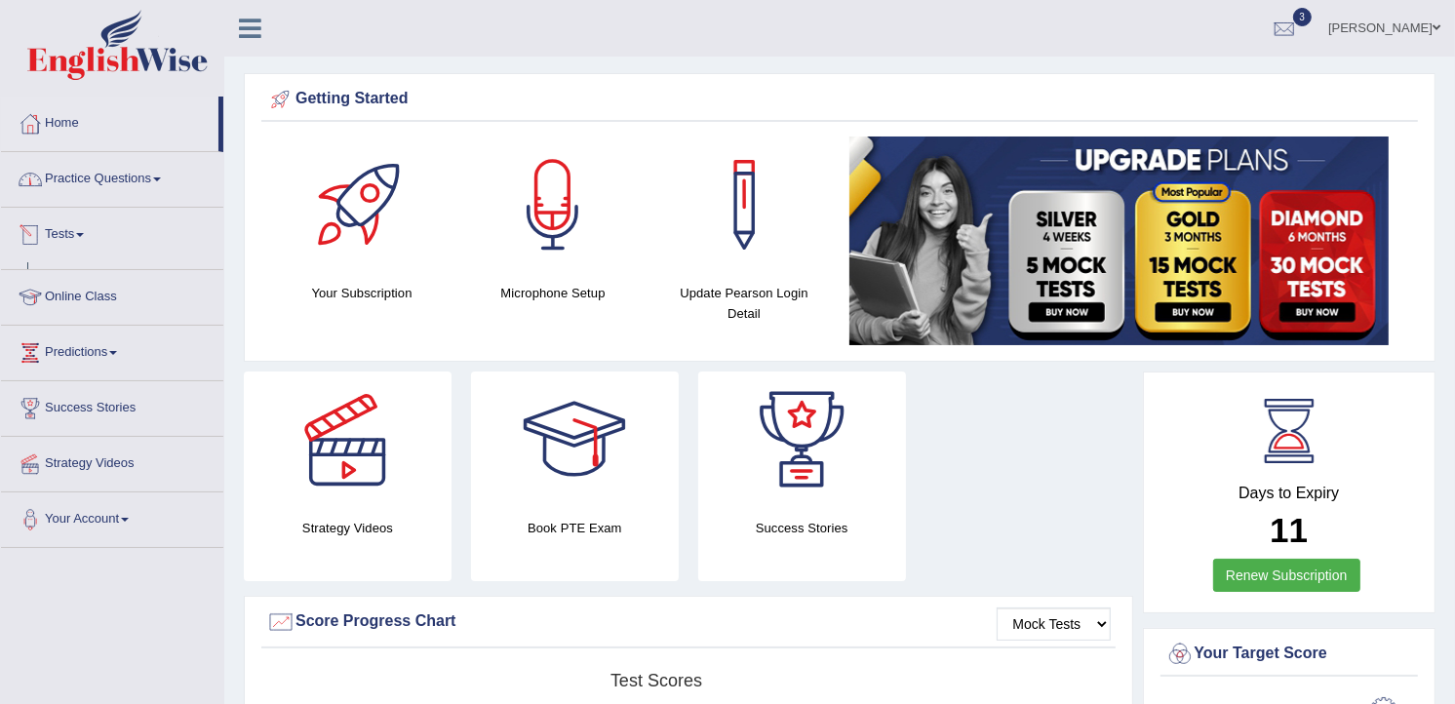
click at [82, 186] on link "Practice Questions" at bounding box center [112, 176] width 222 height 49
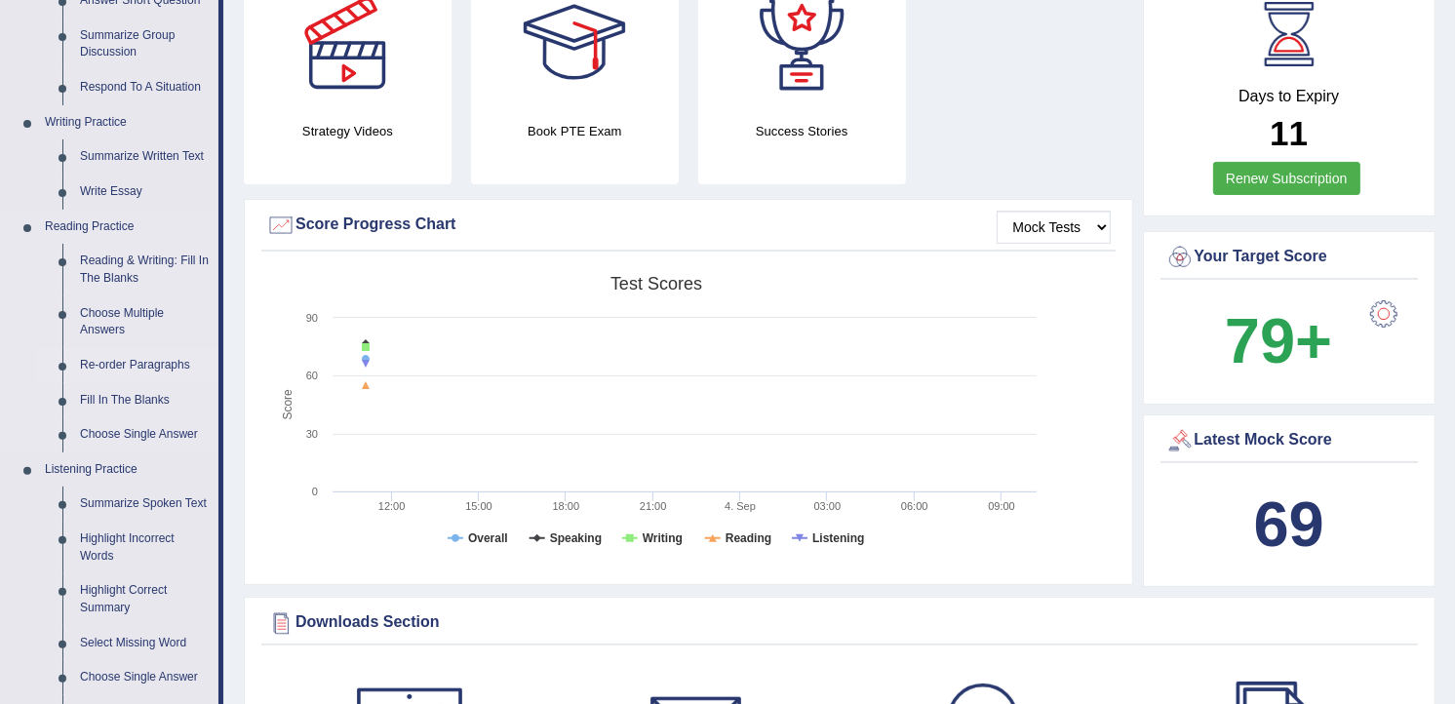
scroll to position [433, 0]
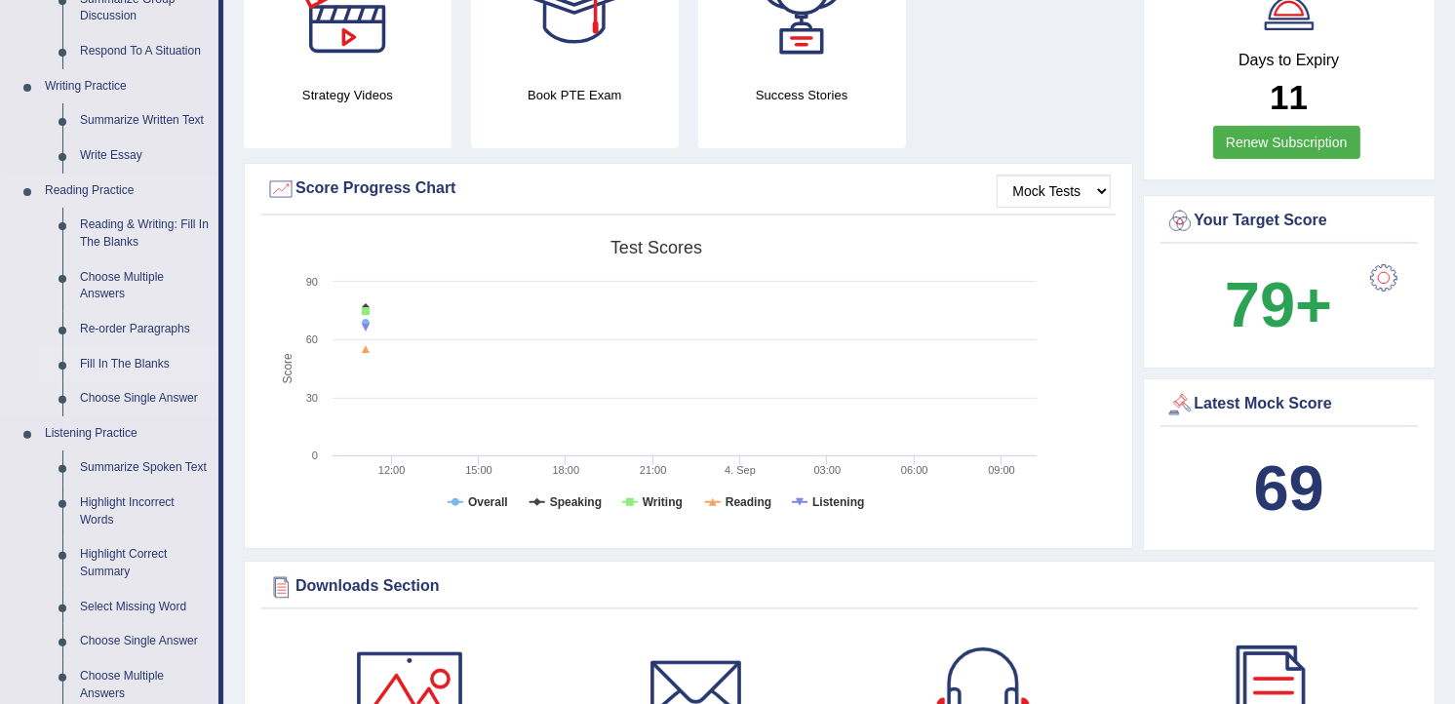
click at [96, 356] on link "Fill In The Blanks" at bounding box center [144, 364] width 147 height 35
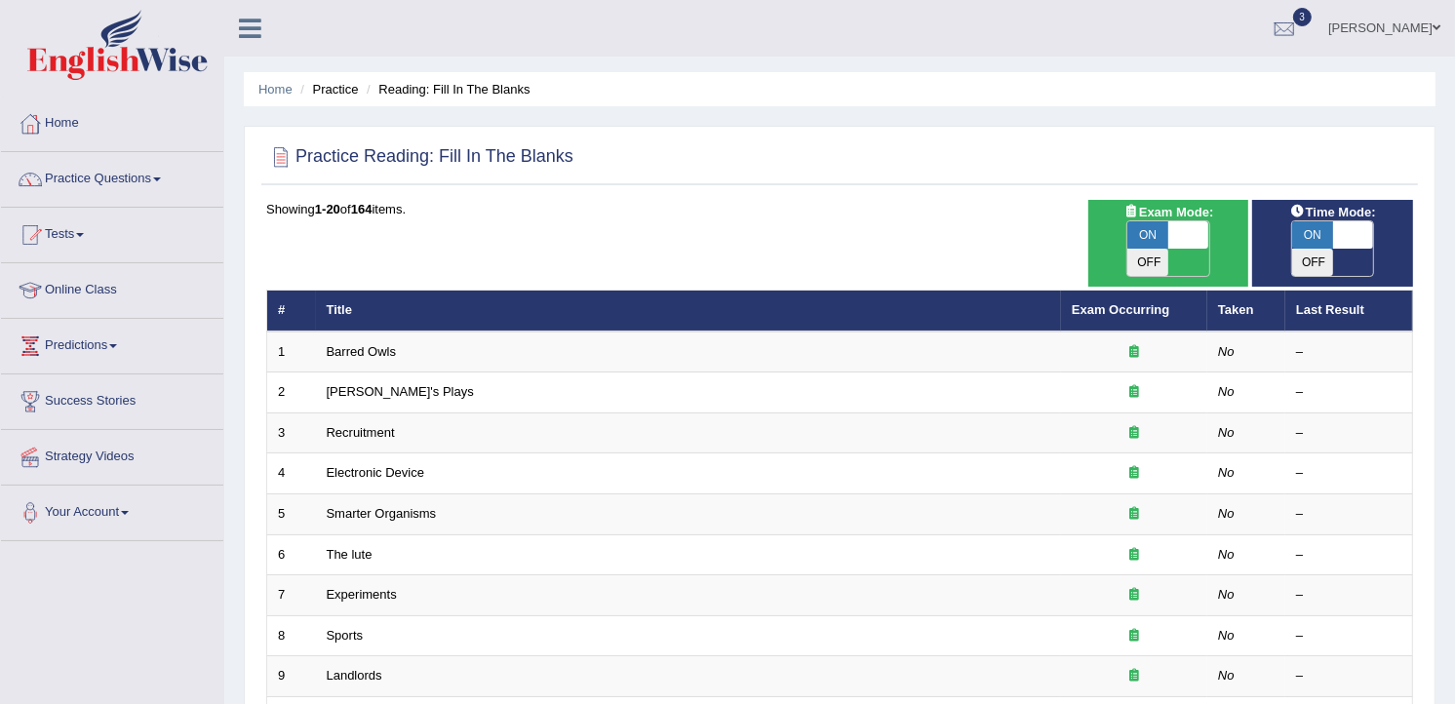
click at [1153, 229] on span "ON" at bounding box center [1148, 234] width 41 height 27
checkbox input "false"
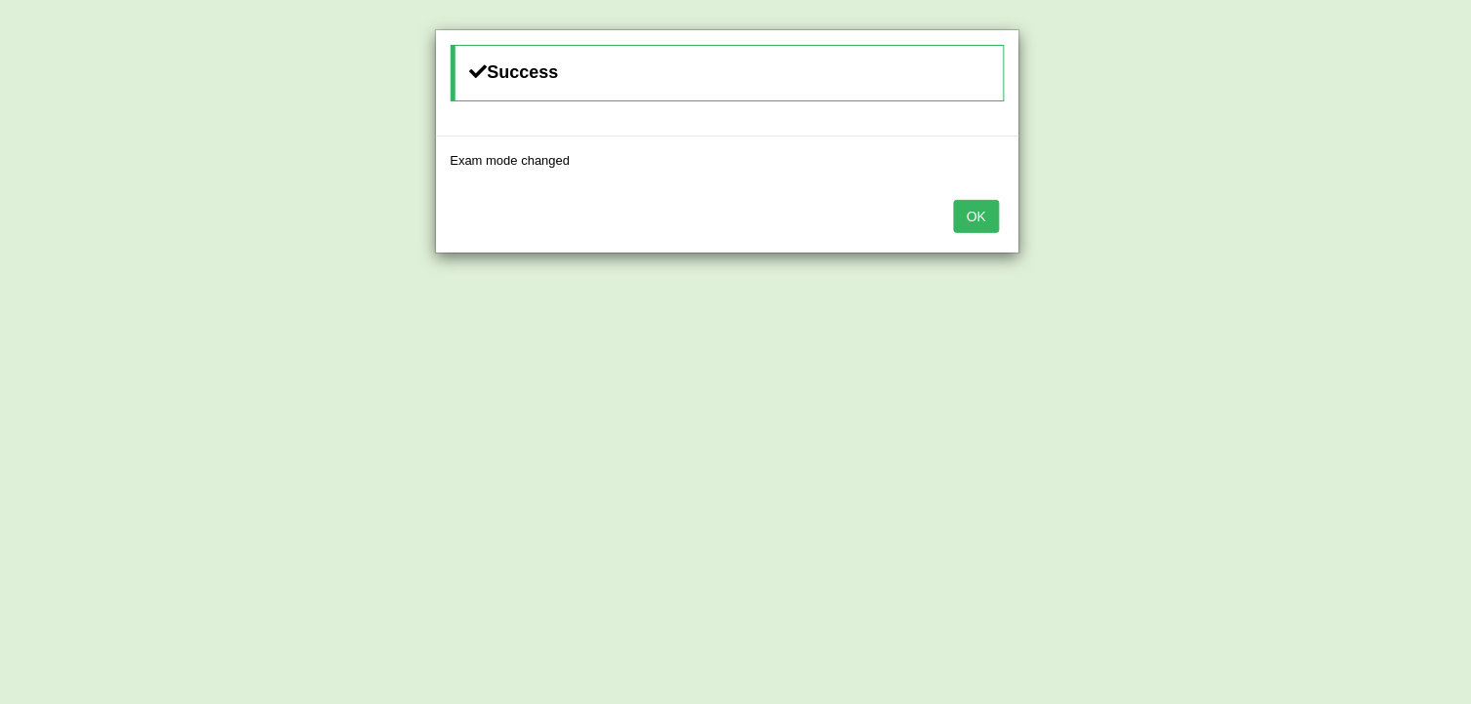
click at [995, 222] on button "OK" at bounding box center [976, 216] width 45 height 33
click at [974, 224] on button "OK" at bounding box center [976, 216] width 45 height 33
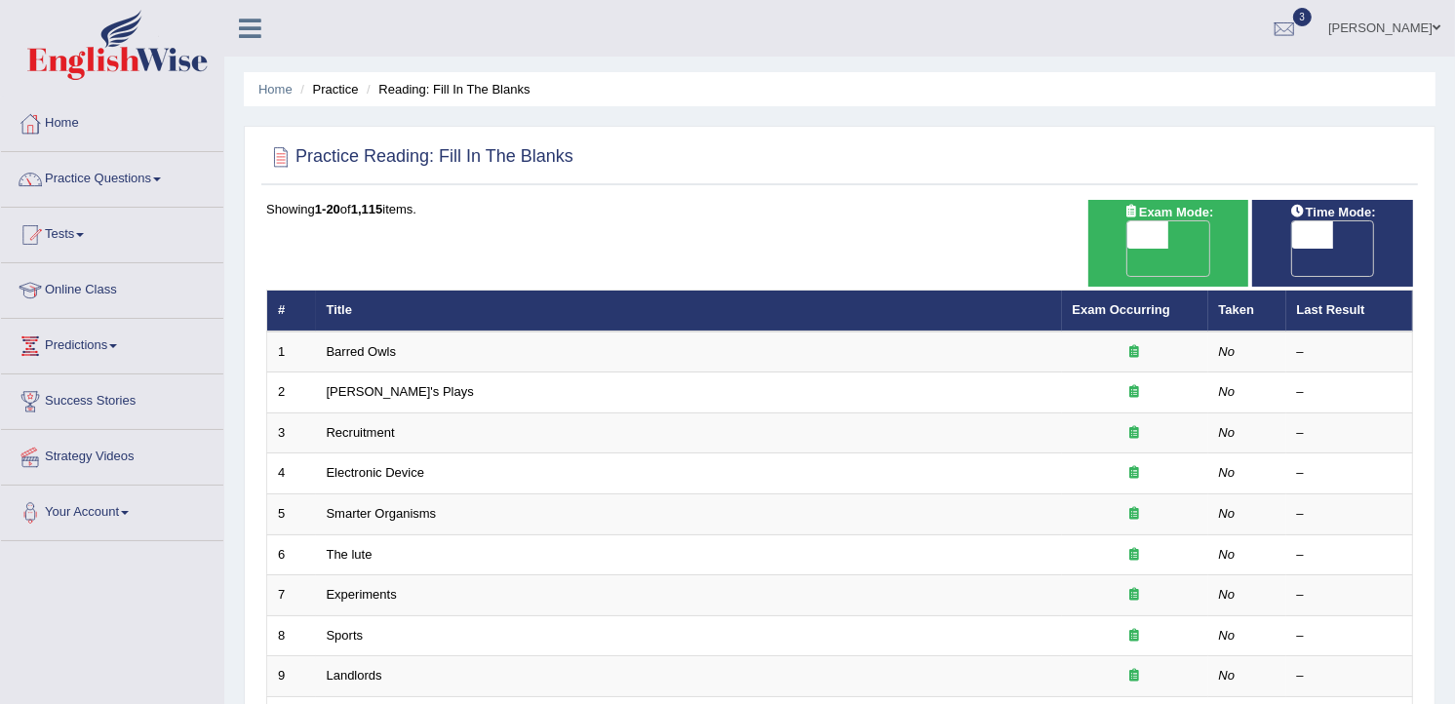
click at [1129, 249] on span "OFF" at bounding box center [1108, 262] width 41 height 27
checkbox input "true"
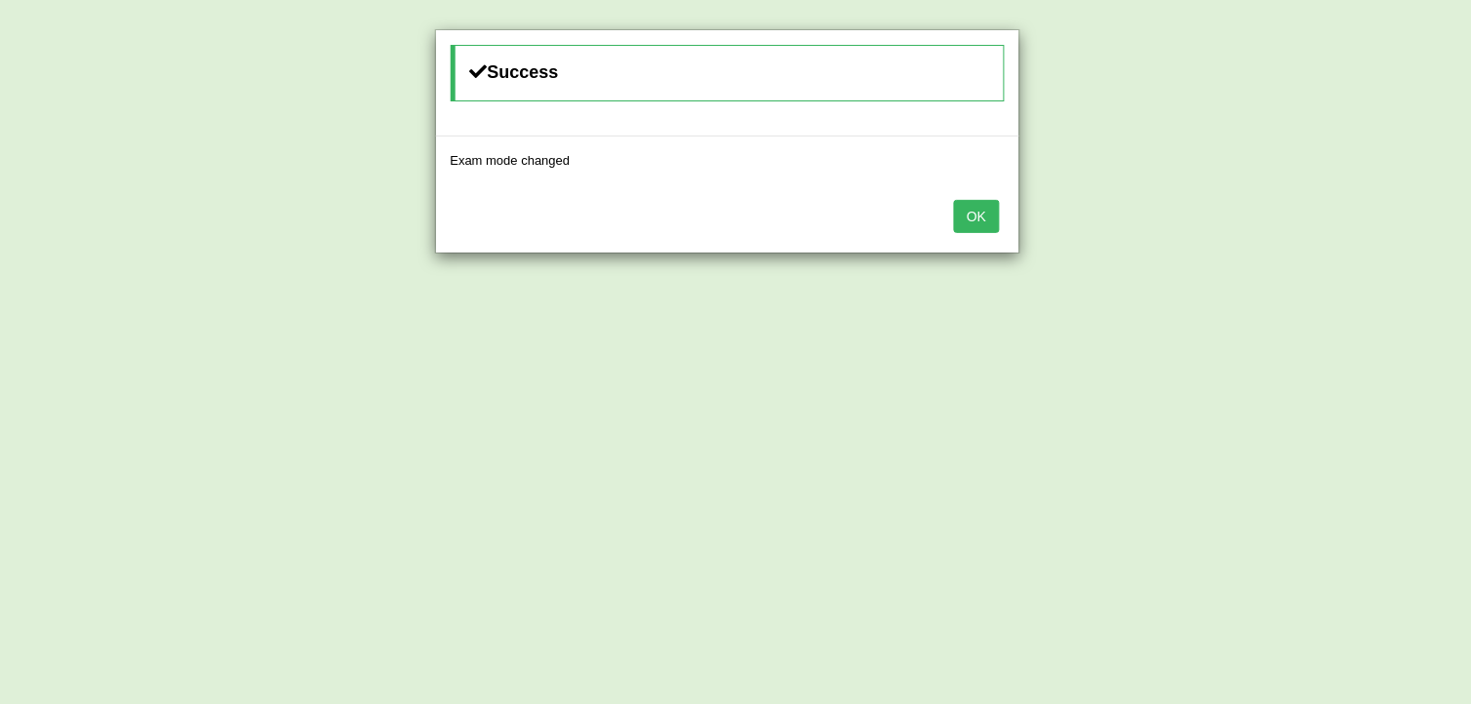
click at [968, 222] on button "OK" at bounding box center [976, 216] width 45 height 33
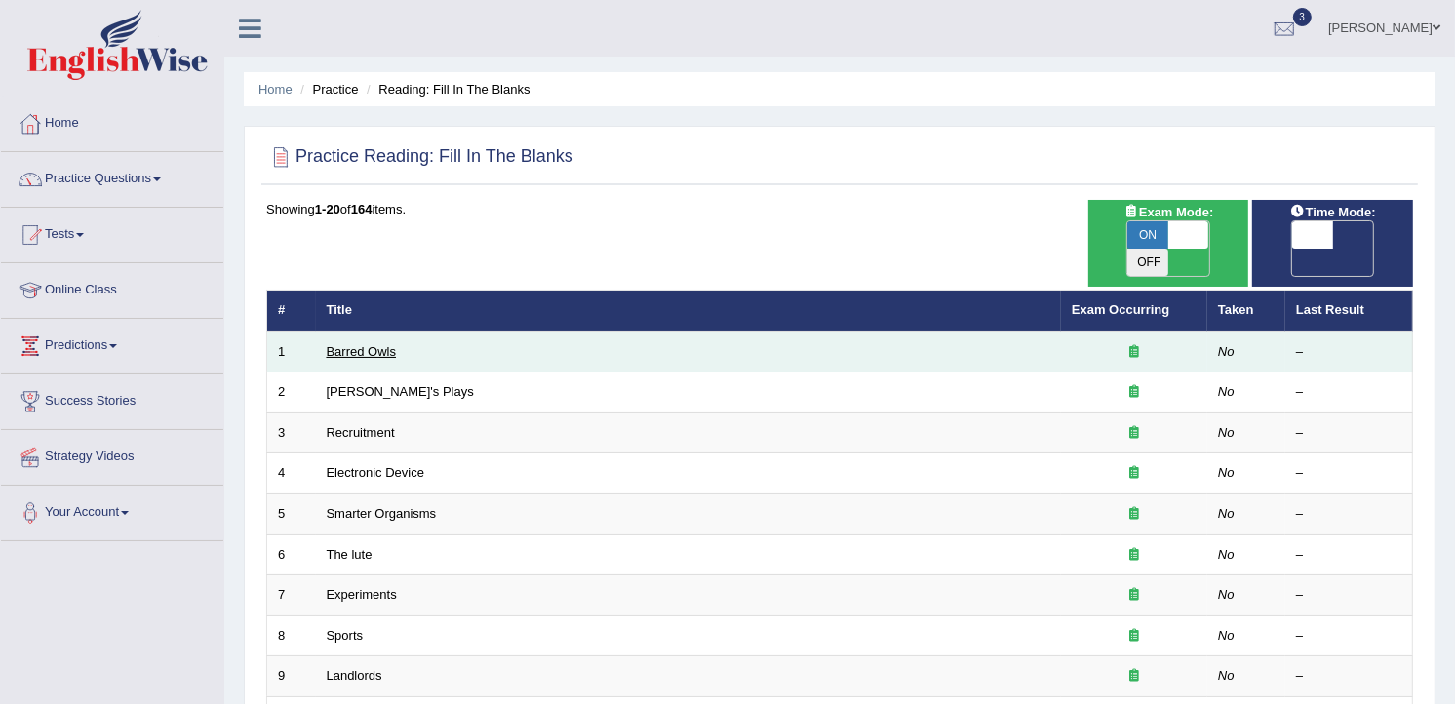
click at [387, 344] on link "Barred Owls" at bounding box center [362, 351] width 70 height 15
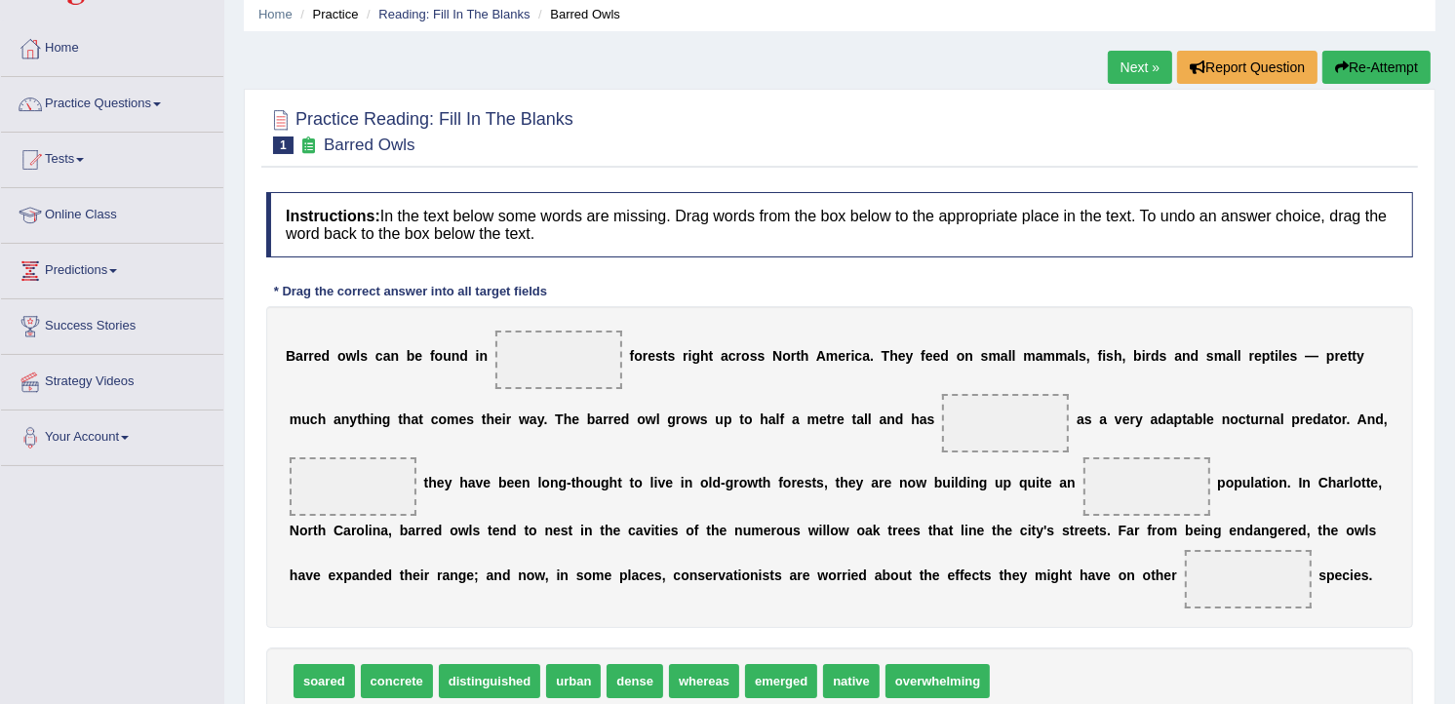
scroll to position [108, 0]
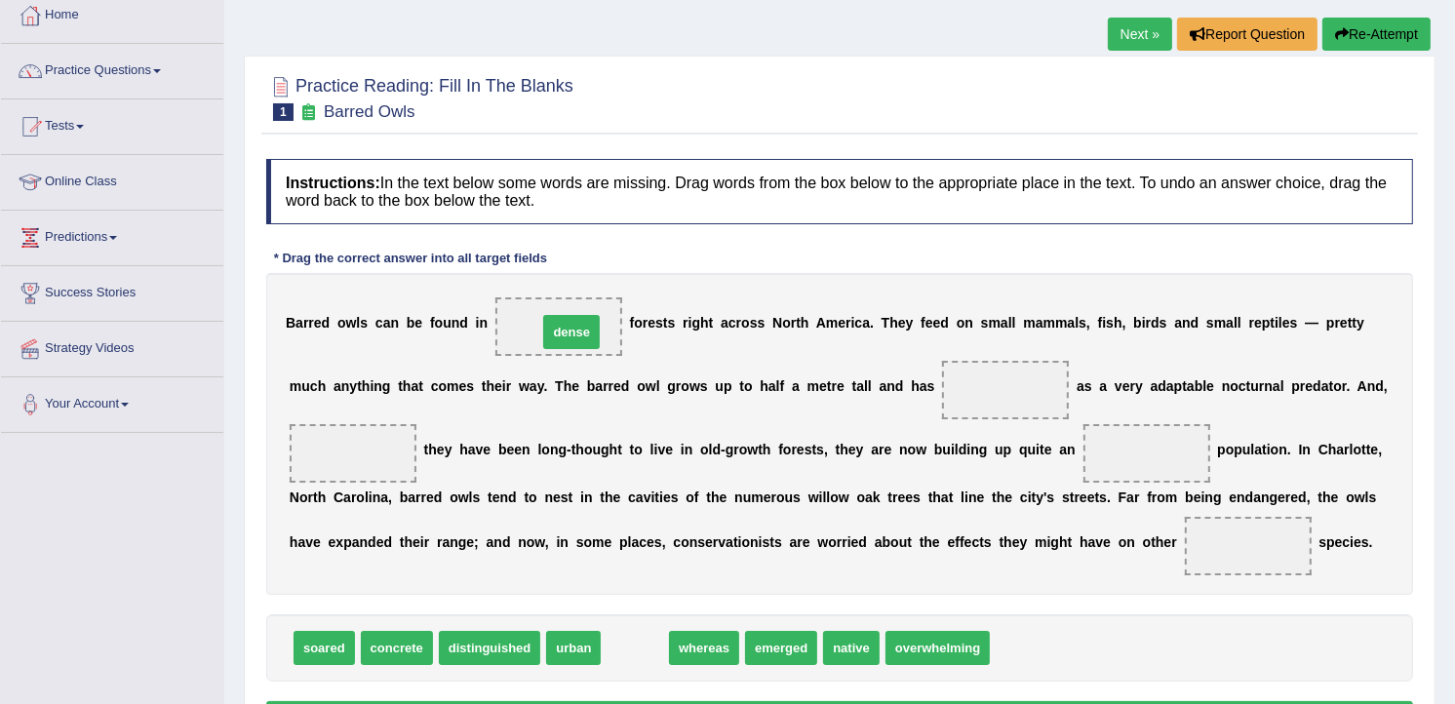
drag, startPoint x: 606, startPoint y: 652, endPoint x: 542, endPoint y: 337, distance: 321.4
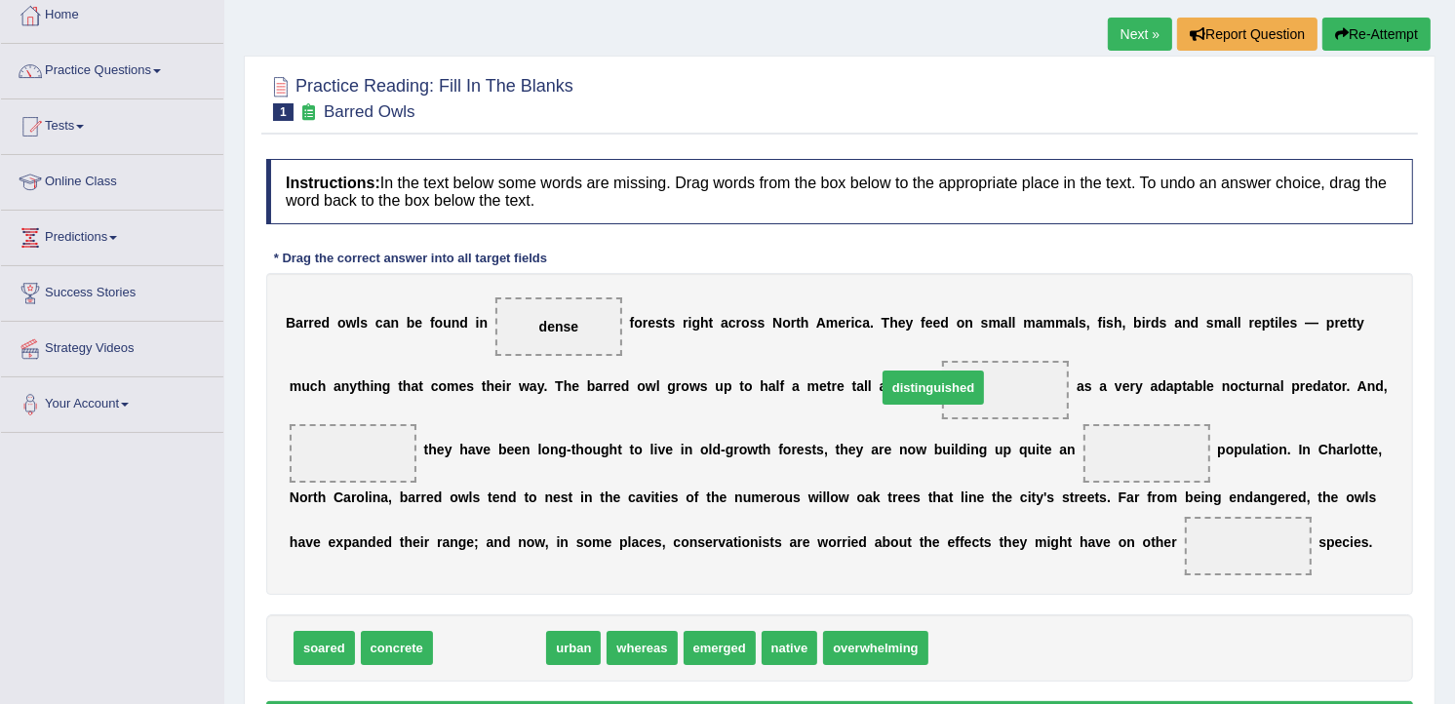
drag, startPoint x: 466, startPoint y: 657, endPoint x: 911, endPoint y: 396, distance: 515.5
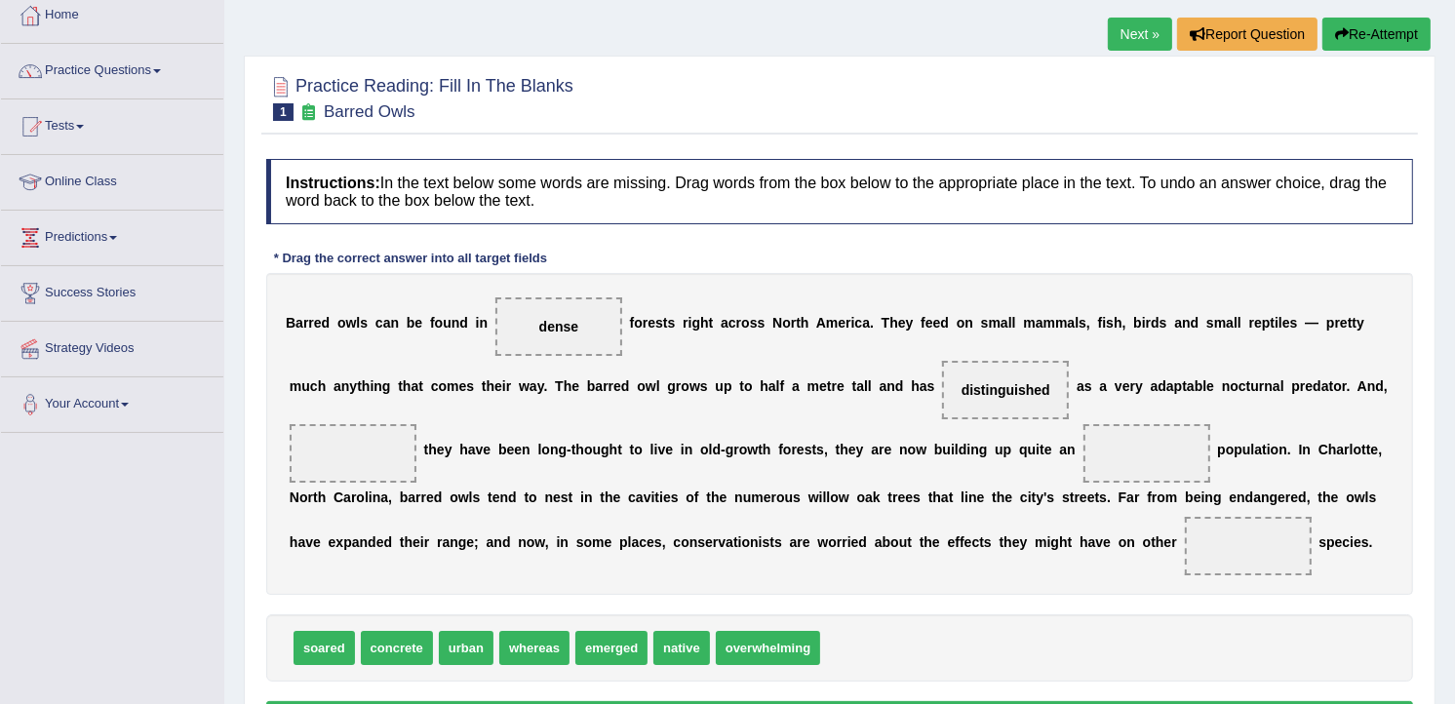
click at [529, 656] on span "whereas" at bounding box center [534, 648] width 70 height 34
drag, startPoint x: 726, startPoint y: 657, endPoint x: 1096, endPoint y: 471, distance: 414.9
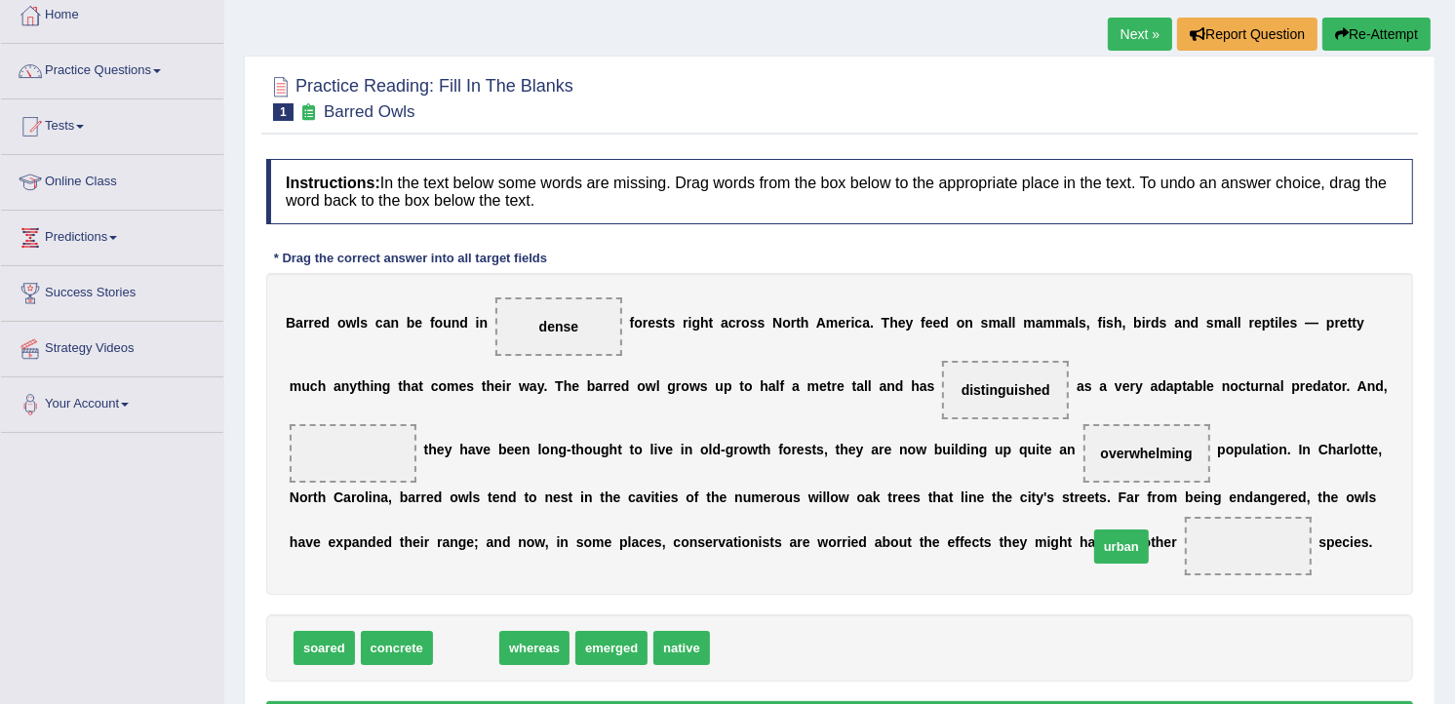
drag, startPoint x: 464, startPoint y: 655, endPoint x: 1120, endPoint y: 553, distance: 663.3
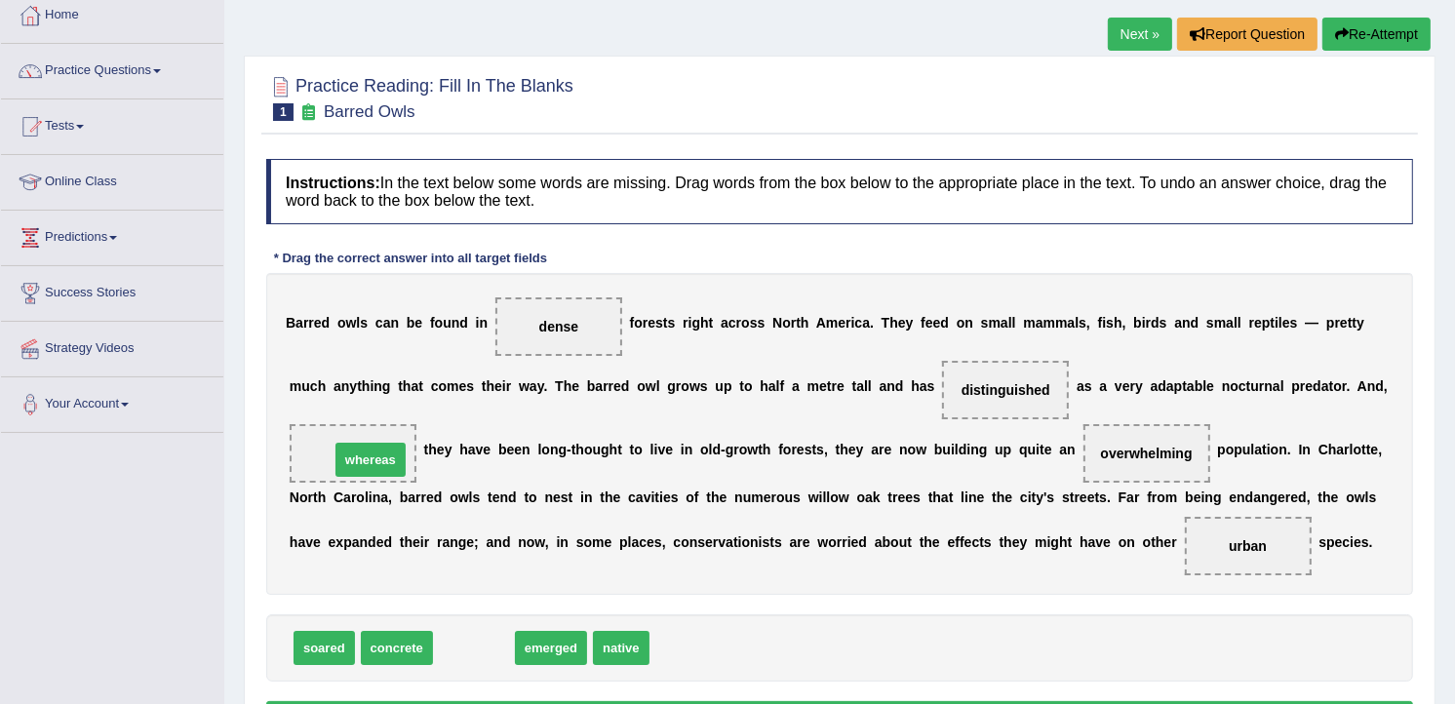
drag, startPoint x: 469, startPoint y: 644, endPoint x: 366, endPoint y: 456, distance: 214.8
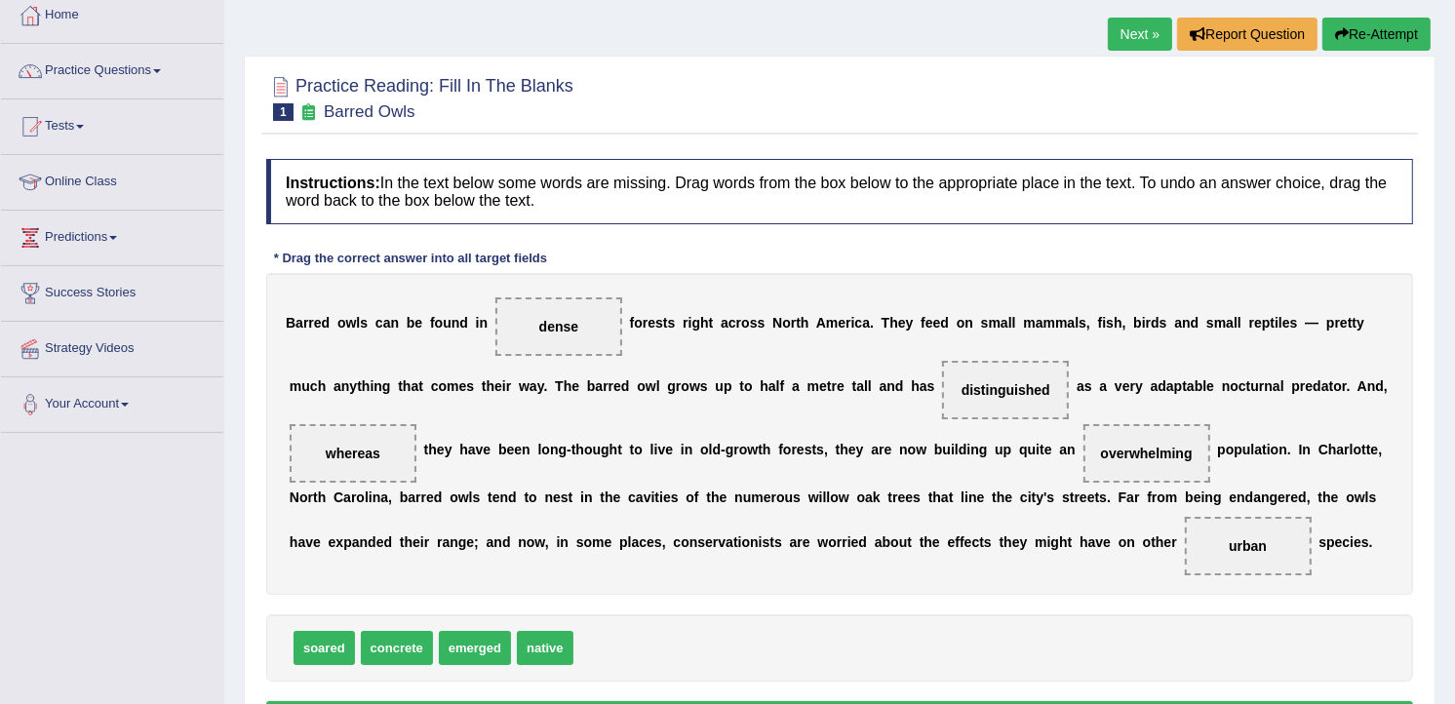
scroll to position [217, 0]
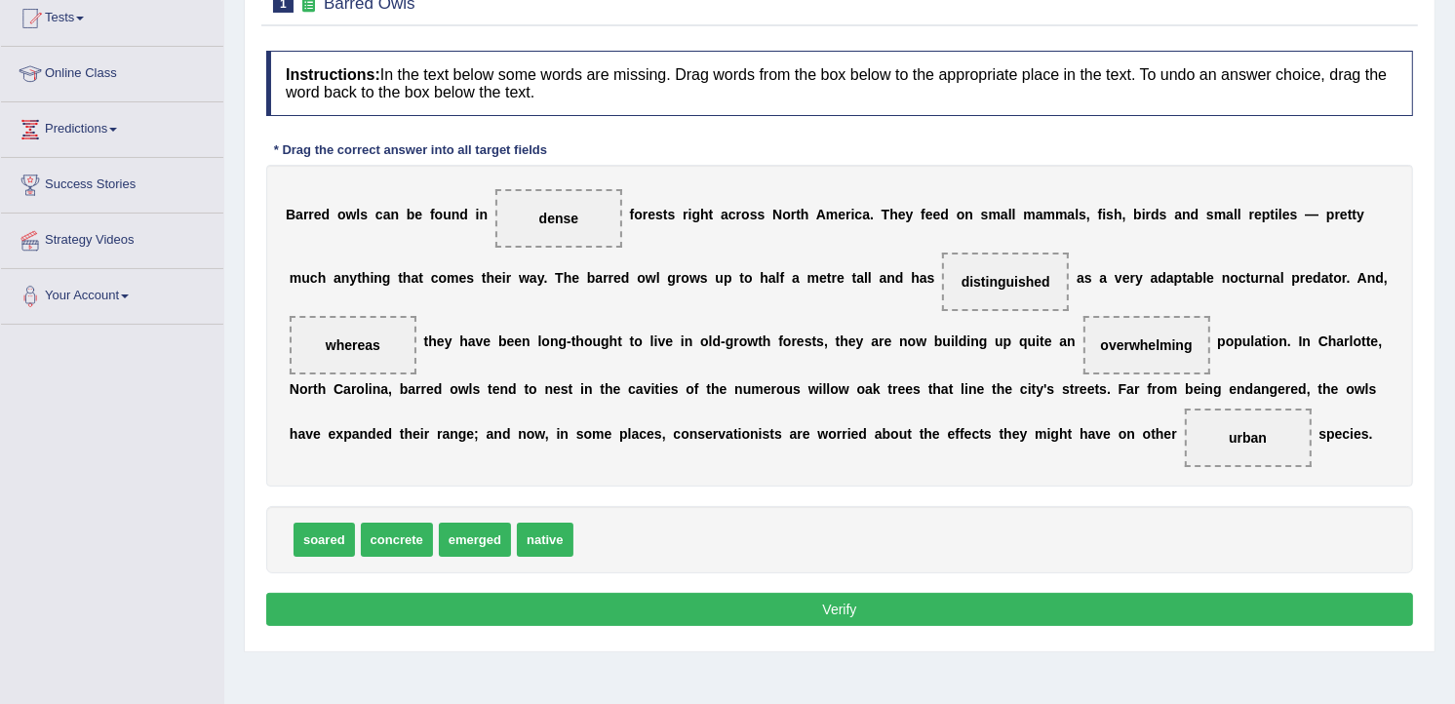
click at [716, 620] on button "Verify" at bounding box center [839, 609] width 1147 height 33
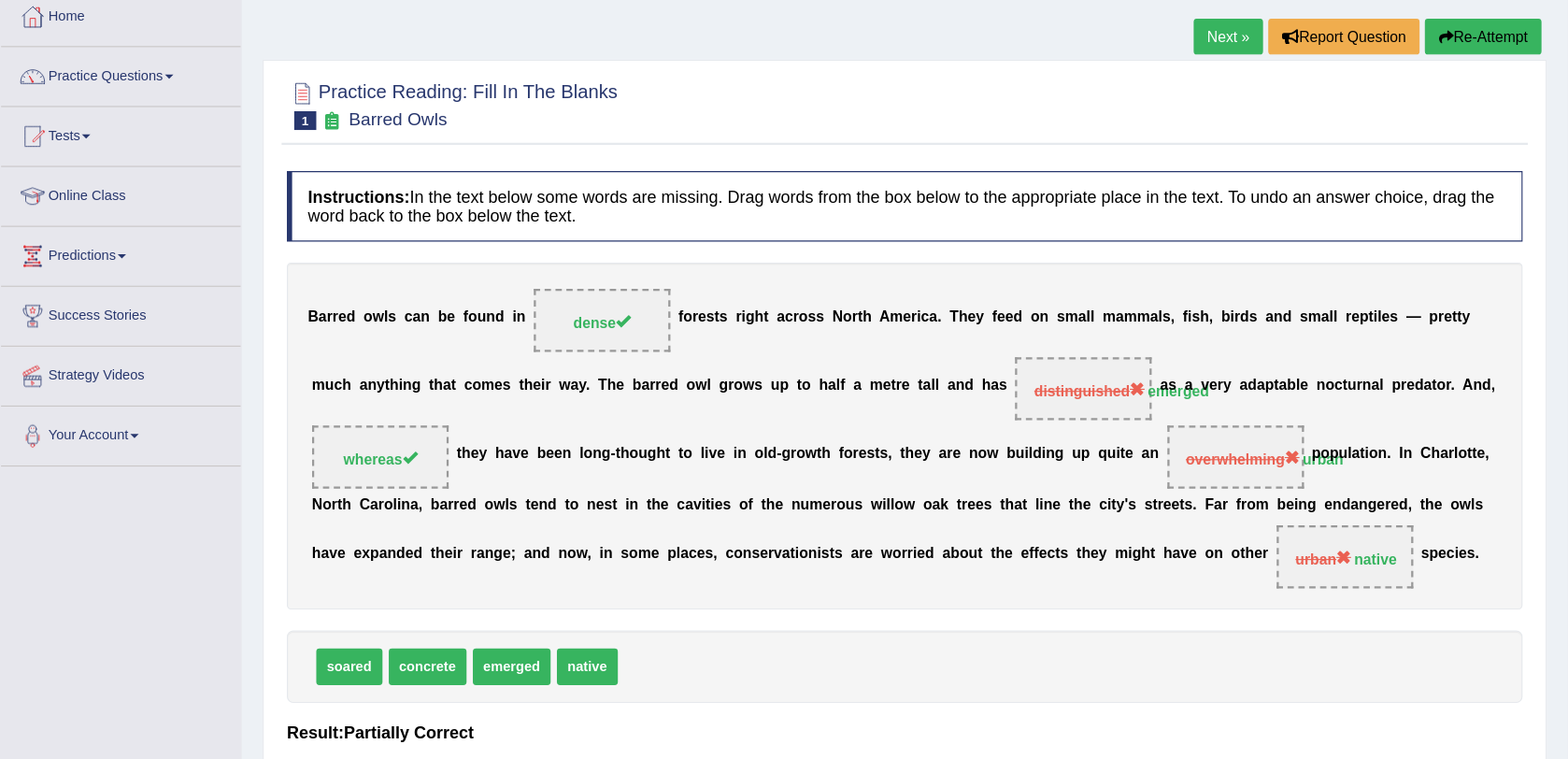
scroll to position [104, 0]
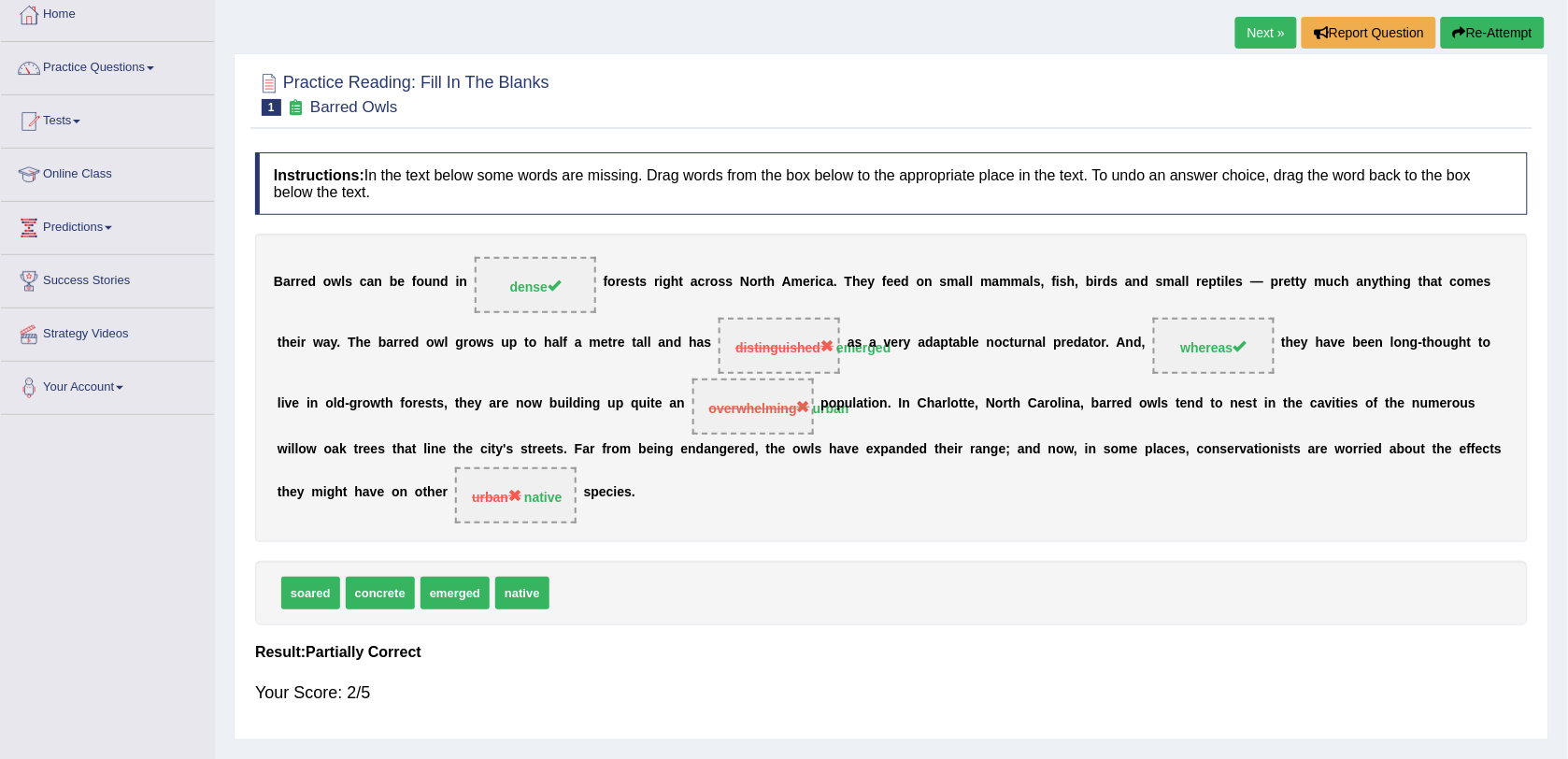
click at [1257, 40] on link "Next »" at bounding box center [1266, 33] width 61 height 32
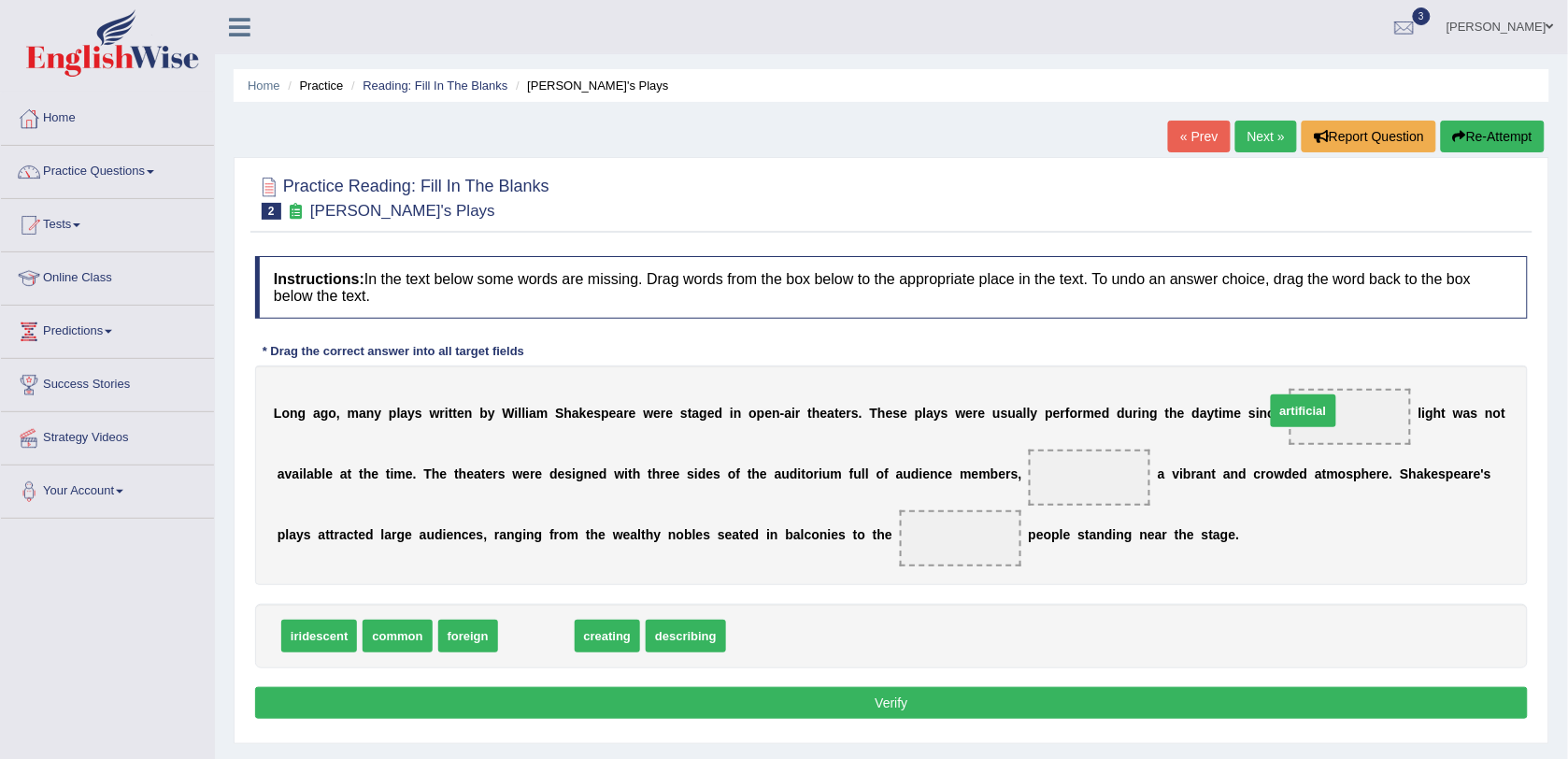
drag, startPoint x: 524, startPoint y: 638, endPoint x: 1278, endPoint y: 414, distance: 786.6
drag, startPoint x: 526, startPoint y: 628, endPoint x: 984, endPoint y: 471, distance: 484.2
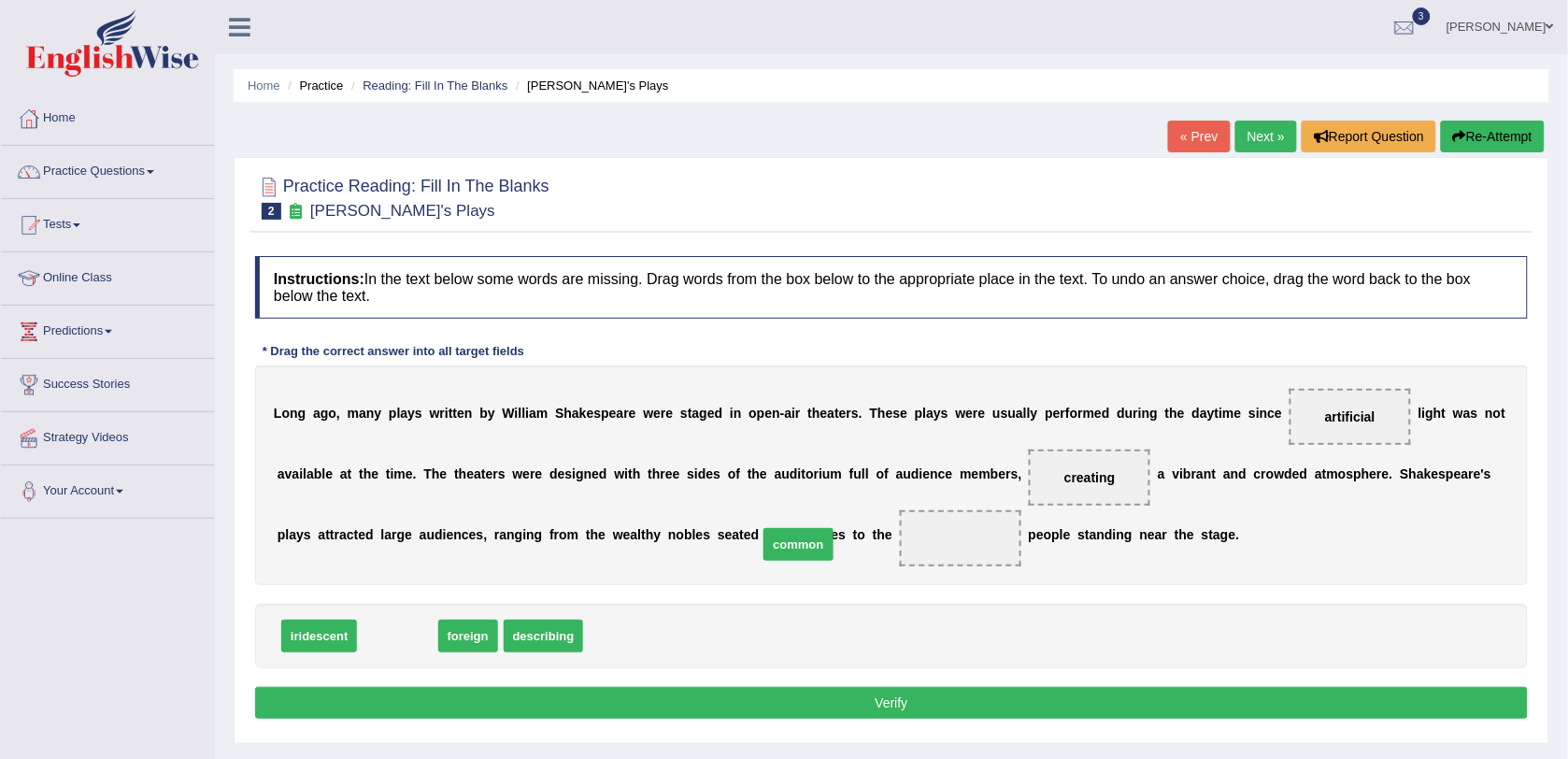
drag, startPoint x: 407, startPoint y: 640, endPoint x: 808, endPoint y: 549, distance: 411.2
click at [786, 699] on button "Verify" at bounding box center [891, 702] width 1273 height 32
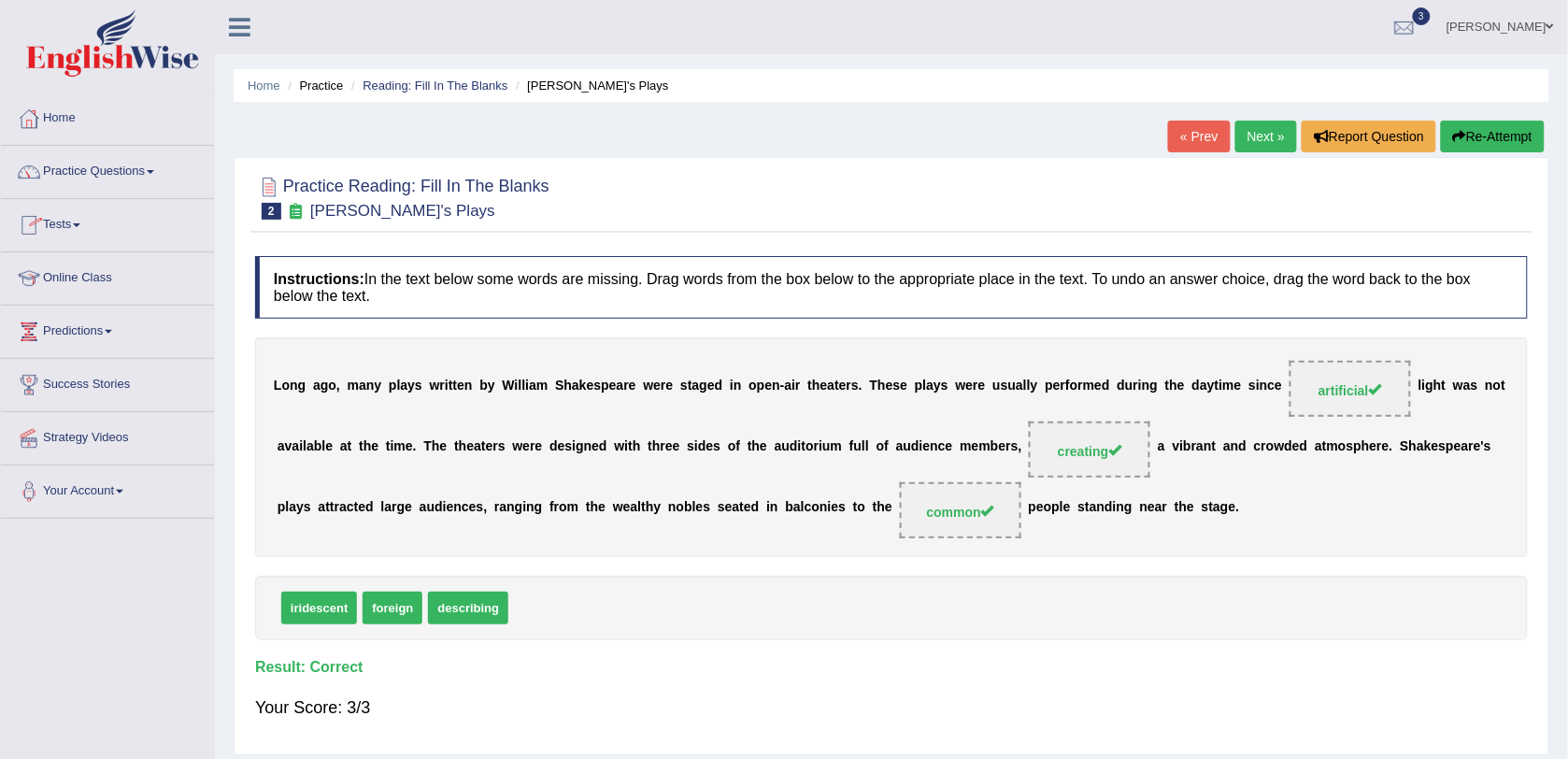
drag, startPoint x: 1252, startPoint y: 132, endPoint x: 1235, endPoint y: 145, distance: 21.4
click at [1252, 132] on link "Next »" at bounding box center [1266, 136] width 61 height 32
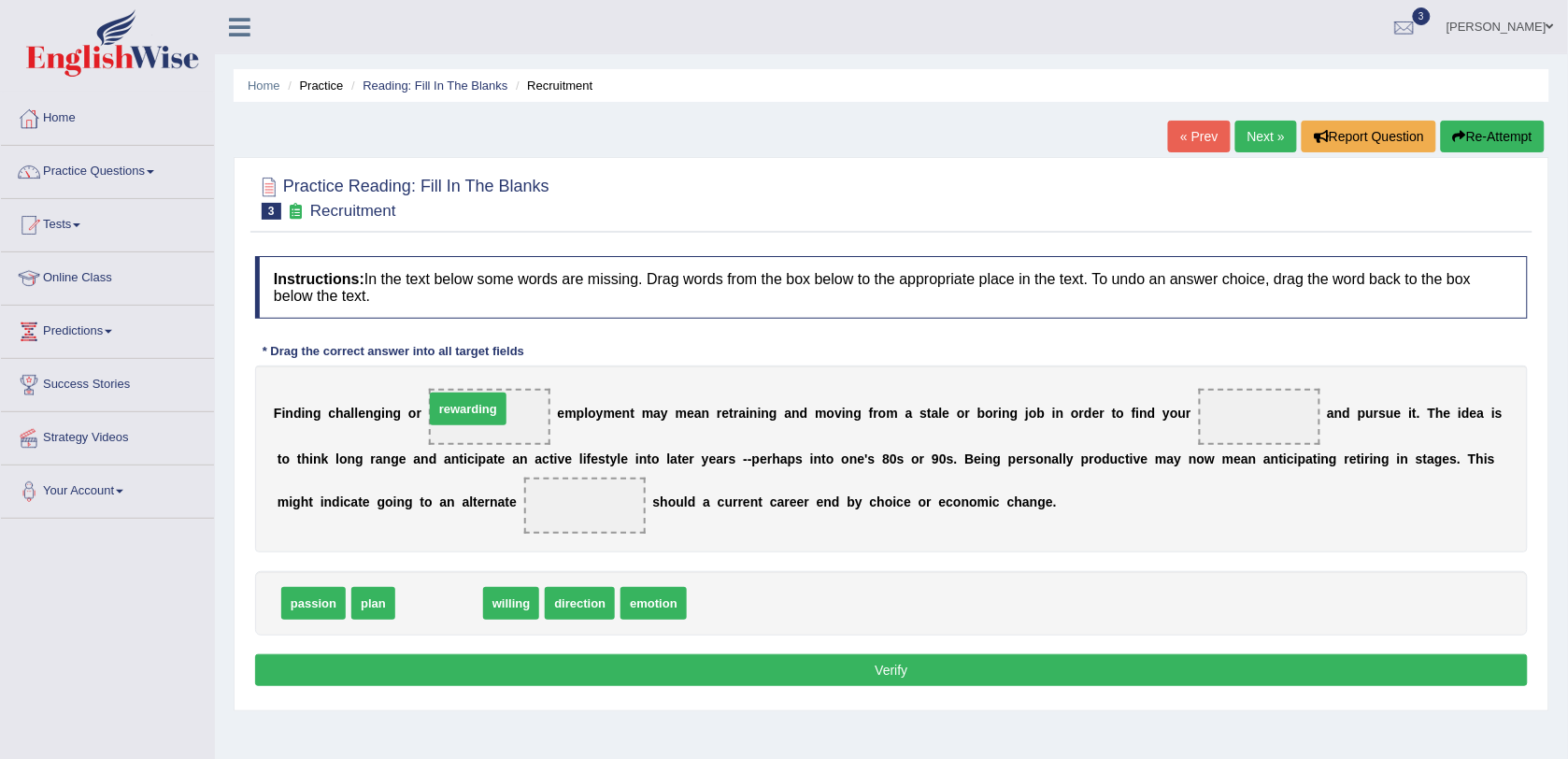
drag, startPoint x: 435, startPoint y: 612, endPoint x: 464, endPoint y: 418, distance: 196.2
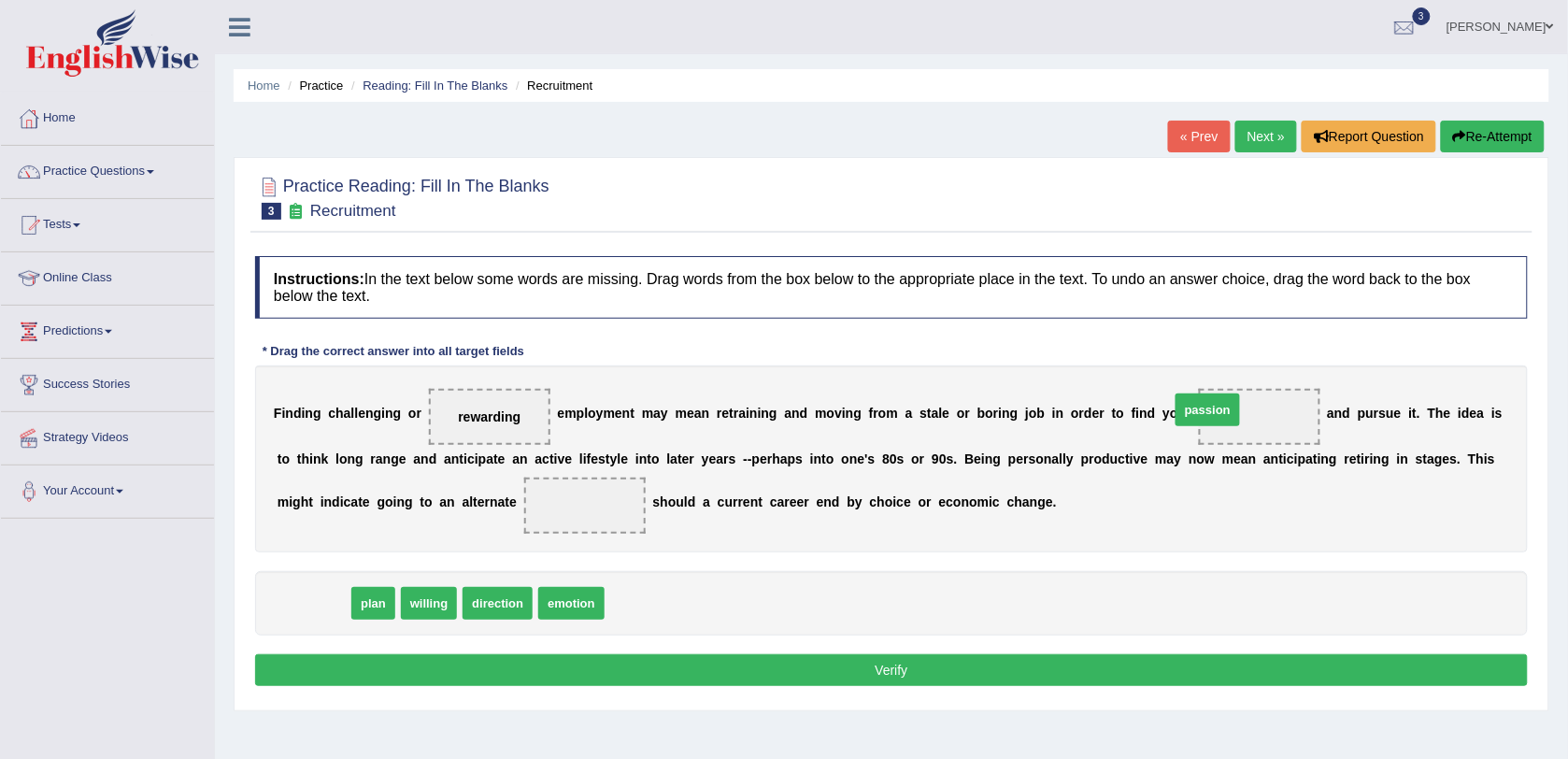
drag, startPoint x: 311, startPoint y: 612, endPoint x: 1205, endPoint y: 419, distance: 914.6
drag, startPoint x: 305, startPoint y: 610, endPoint x: 420, endPoint y: 516, distance: 148.5
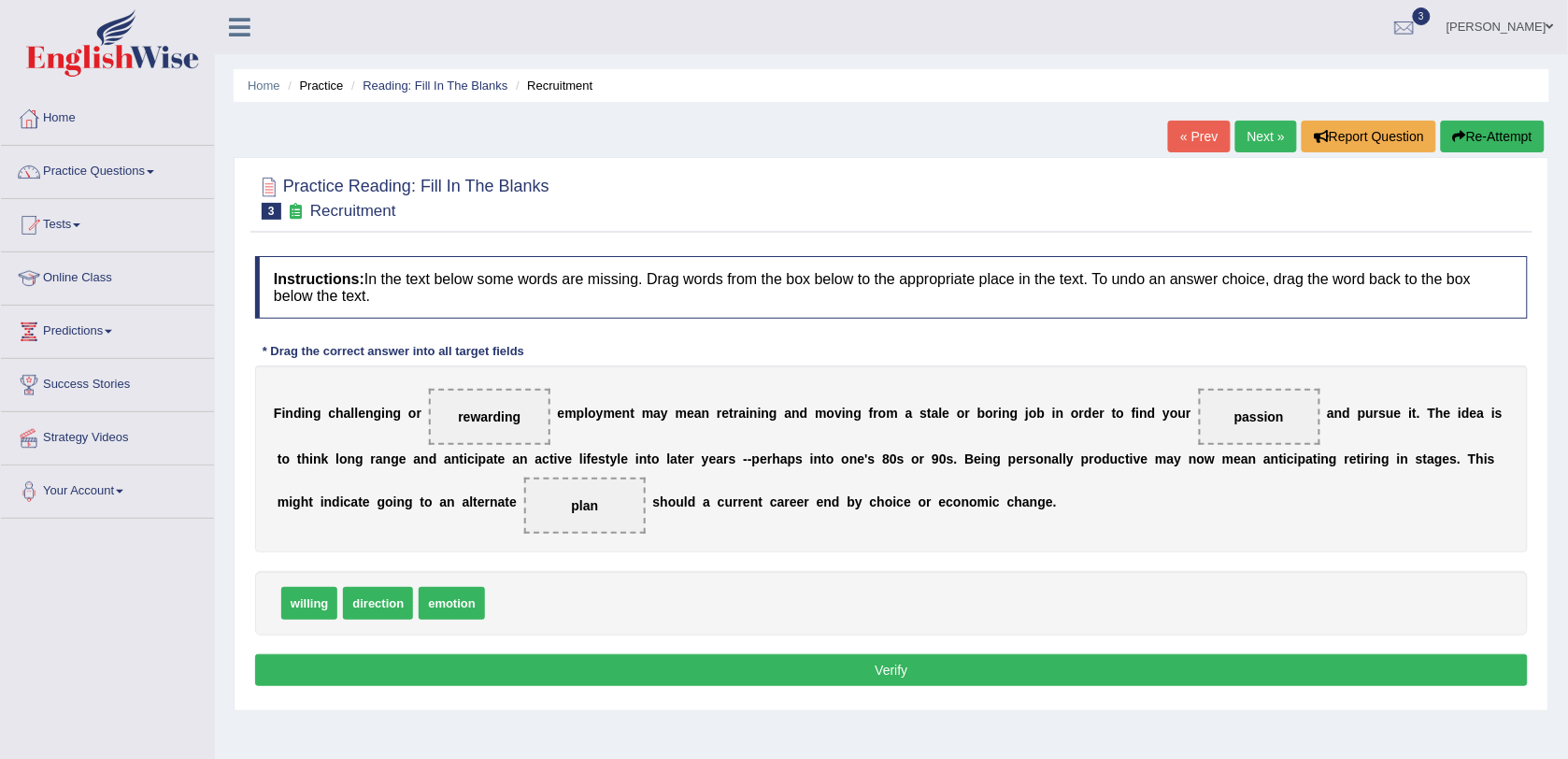
click at [627, 678] on button "Verify" at bounding box center [891, 670] width 1273 height 32
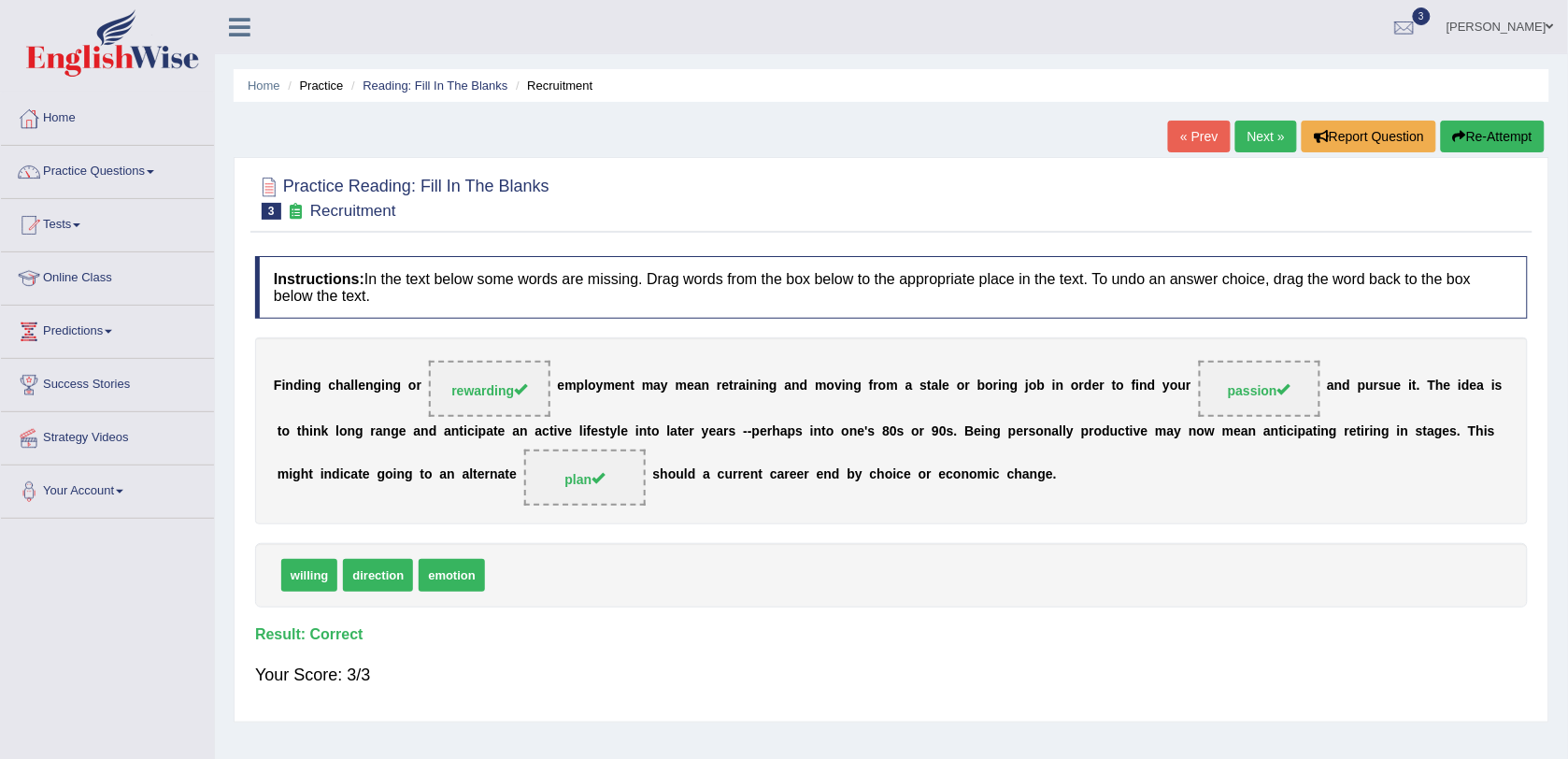
click at [1266, 142] on link "Next »" at bounding box center [1266, 136] width 61 height 32
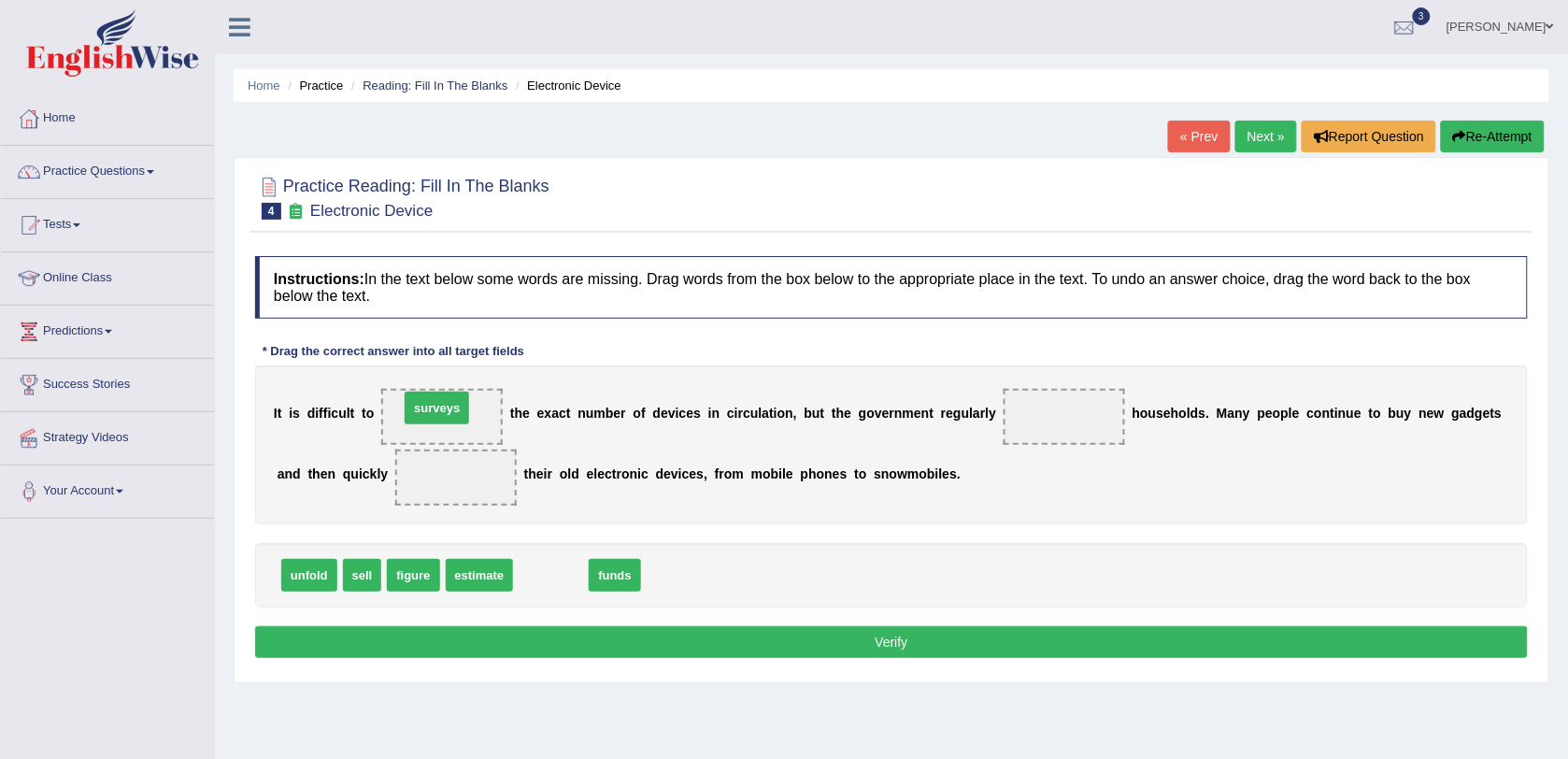
drag, startPoint x: 540, startPoint y: 586, endPoint x: 426, endPoint y: 419, distance: 202.2
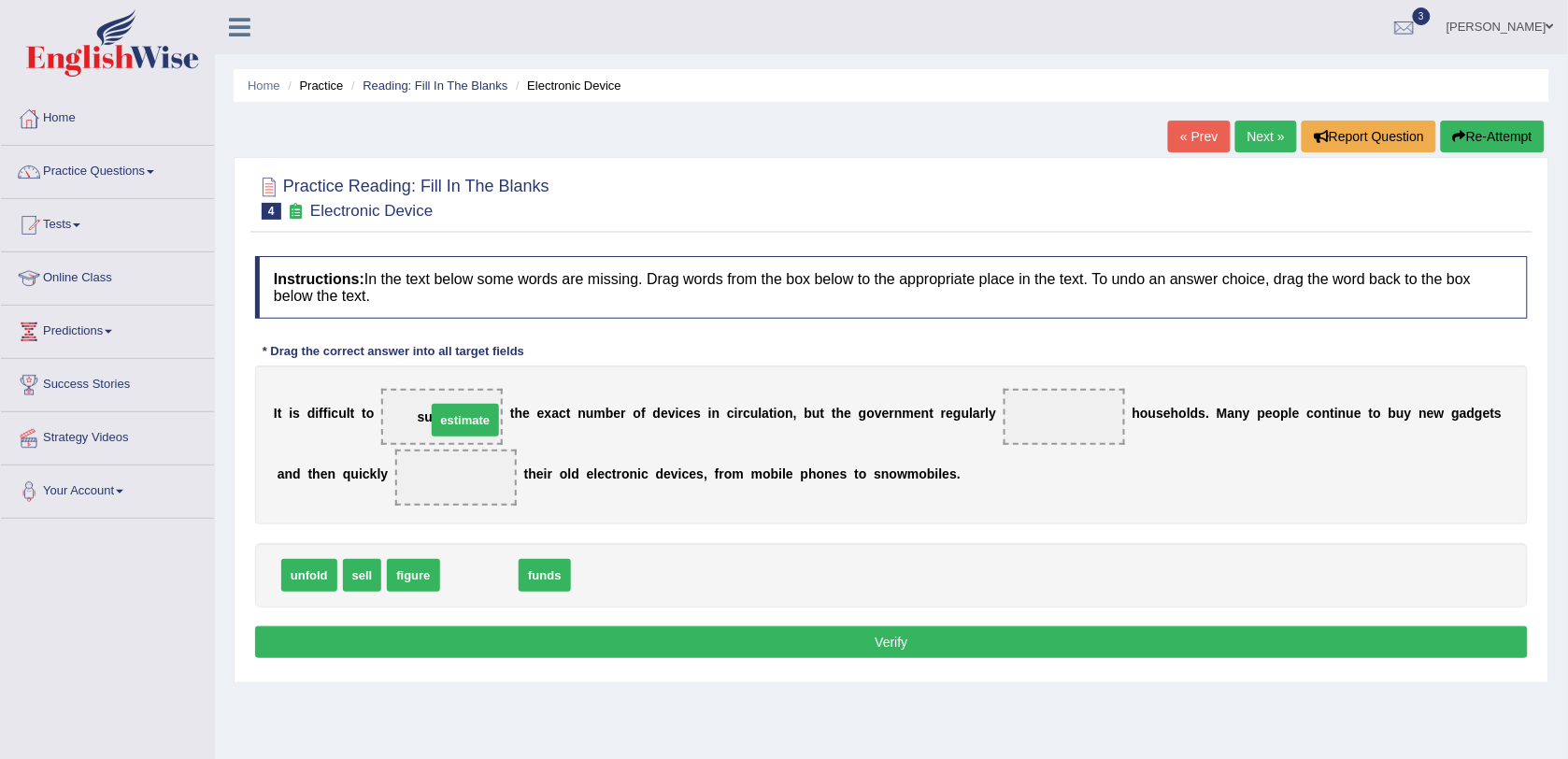
drag, startPoint x: 466, startPoint y: 583, endPoint x: 451, endPoint y: 427, distance: 156.7
drag, startPoint x: 506, startPoint y: 580, endPoint x: 1011, endPoint y: 419, distance: 530.0
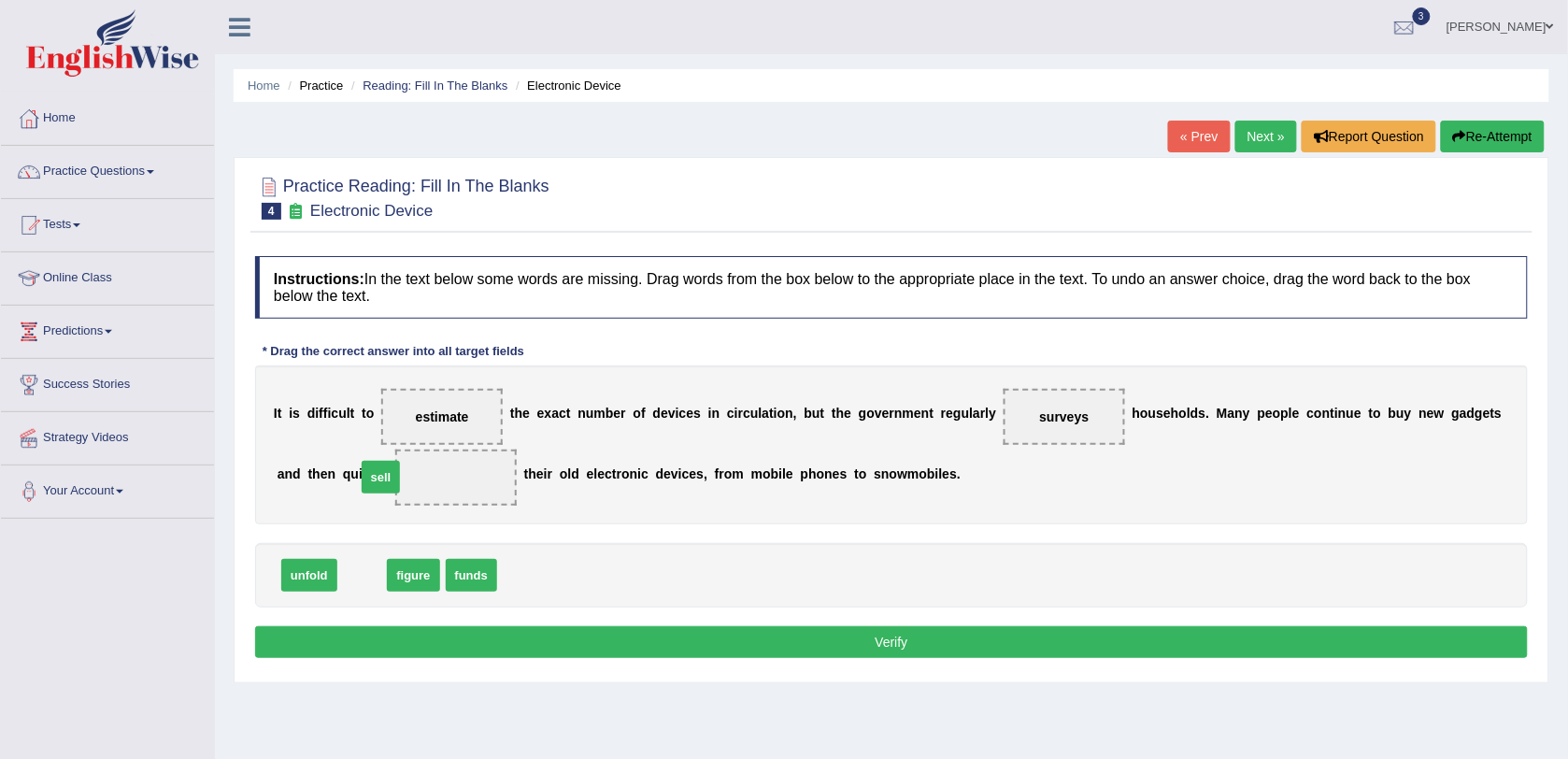
drag, startPoint x: 346, startPoint y: 577, endPoint x: 365, endPoint y: 475, distance: 103.8
click at [605, 636] on button "Verify" at bounding box center [891, 642] width 1273 height 32
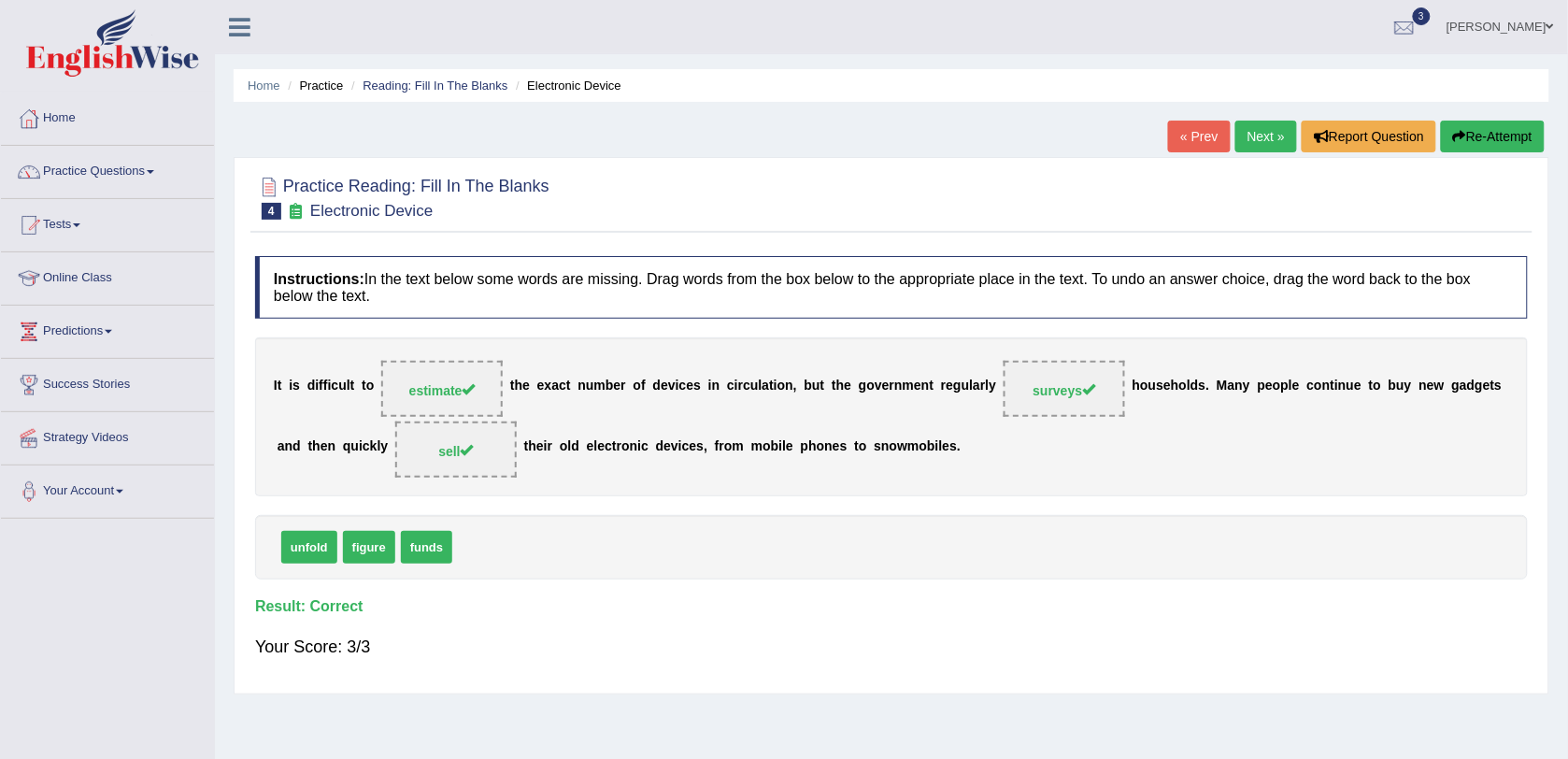
click at [1276, 140] on link "Next »" at bounding box center [1266, 136] width 61 height 32
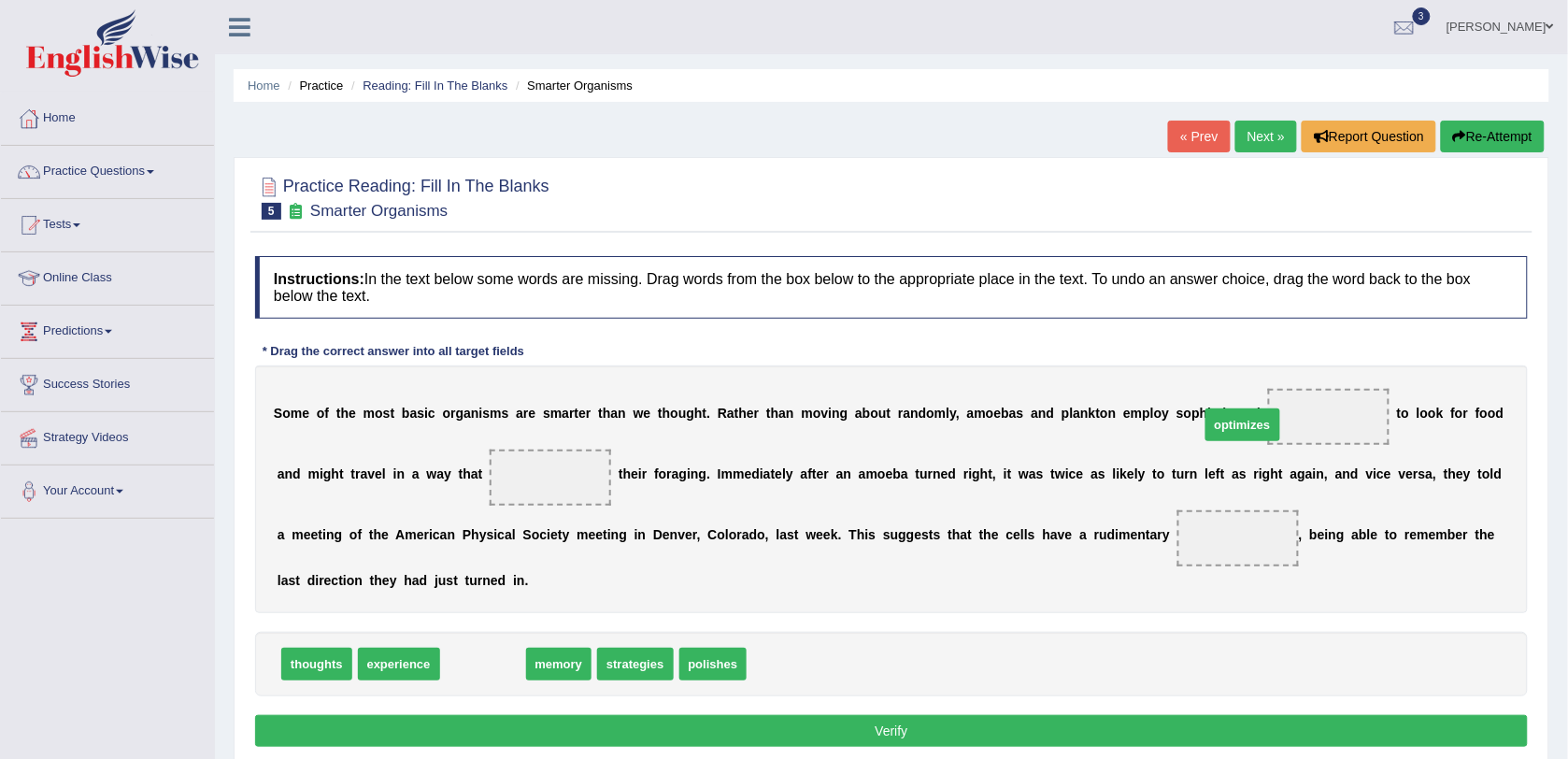
drag, startPoint x: 455, startPoint y: 669, endPoint x: 1215, endPoint y: 430, distance: 796.7
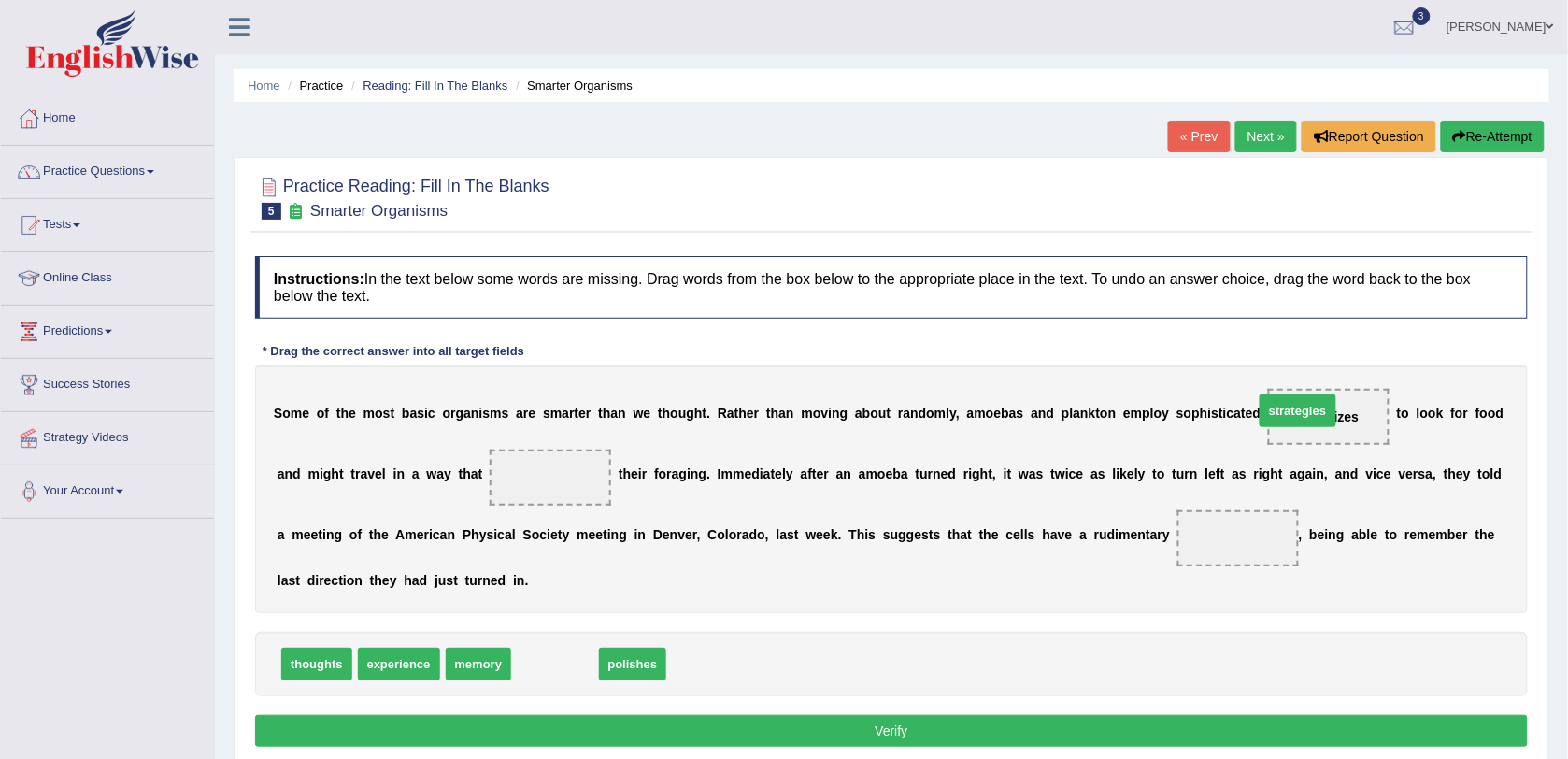
drag, startPoint x: 558, startPoint y: 675, endPoint x: 1294, endPoint y: 421, distance: 778.6
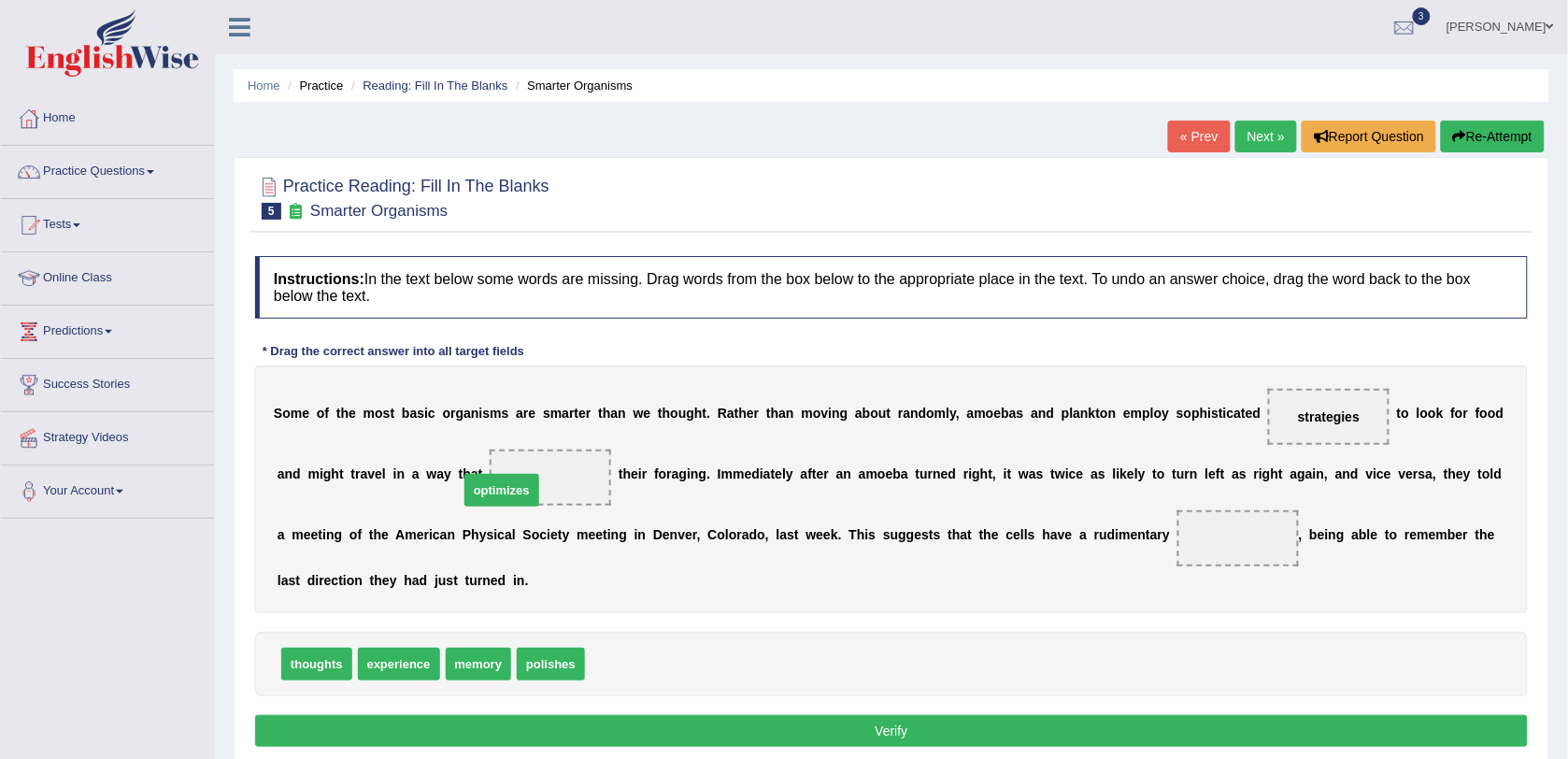
drag, startPoint x: 629, startPoint y: 675, endPoint x: 498, endPoint y: 497, distance: 221.0
drag, startPoint x: 450, startPoint y: 662, endPoint x: 1098, endPoint y: 536, distance: 660.1
drag, startPoint x: 1057, startPoint y: 540, endPoint x: 1045, endPoint y: 538, distance: 12.2
click at [1203, 540] on span "memory" at bounding box center [1238, 538] width 69 height 34
click at [915, 539] on b "e" at bounding box center [919, 535] width 8 height 15
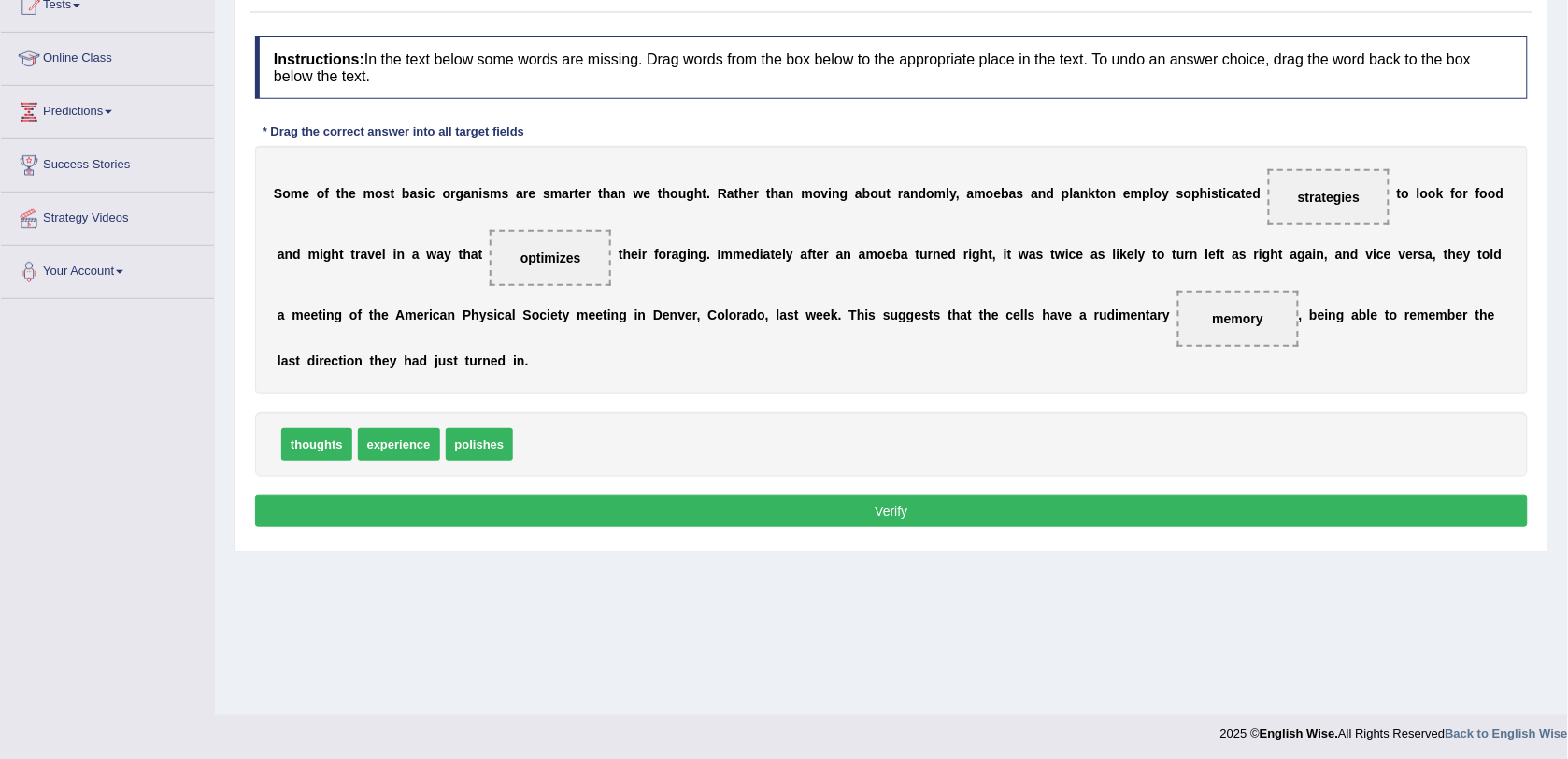
scroll to position [221, 0]
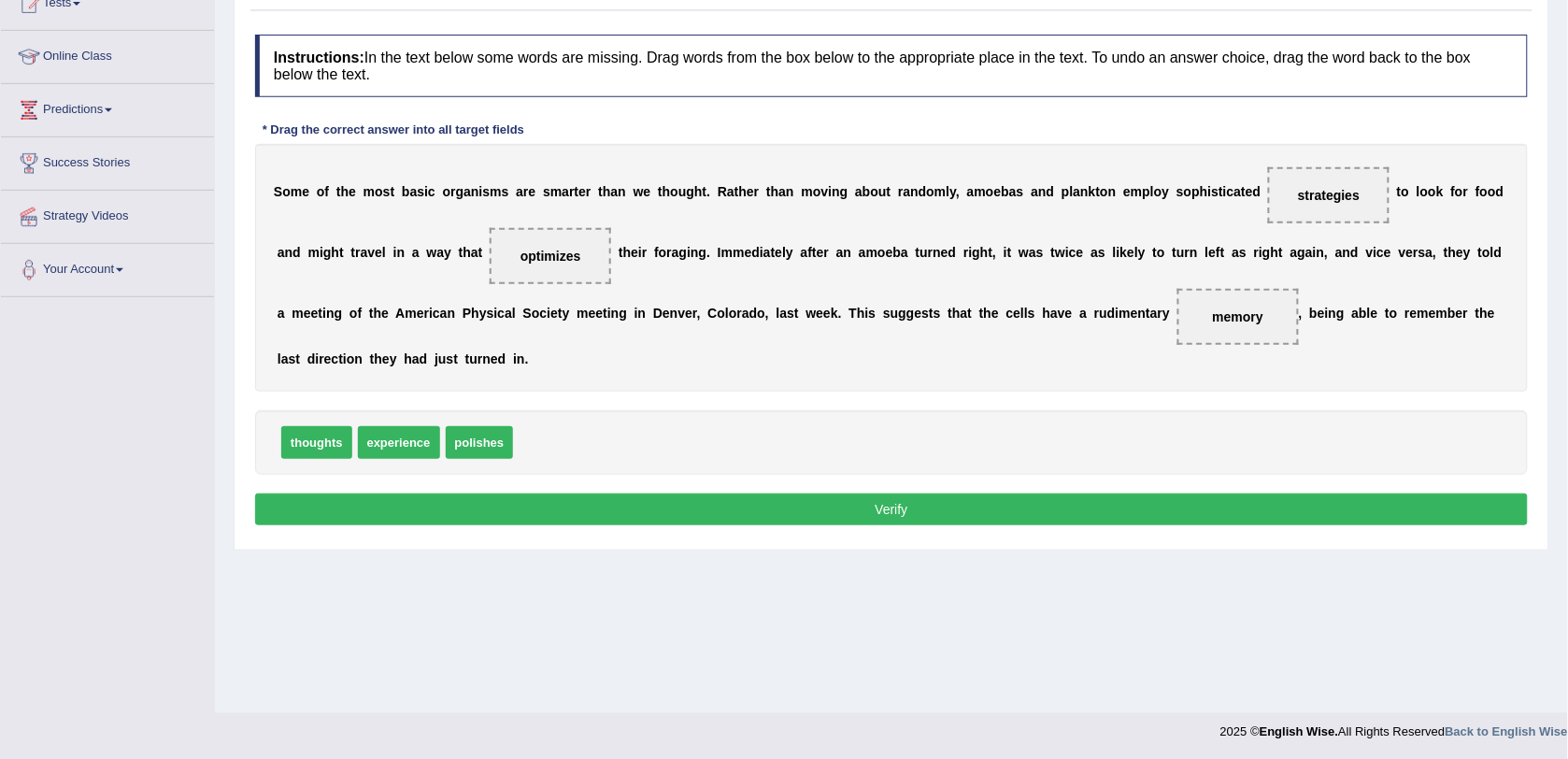
click at [772, 515] on button "Verify" at bounding box center [891, 509] width 1273 height 32
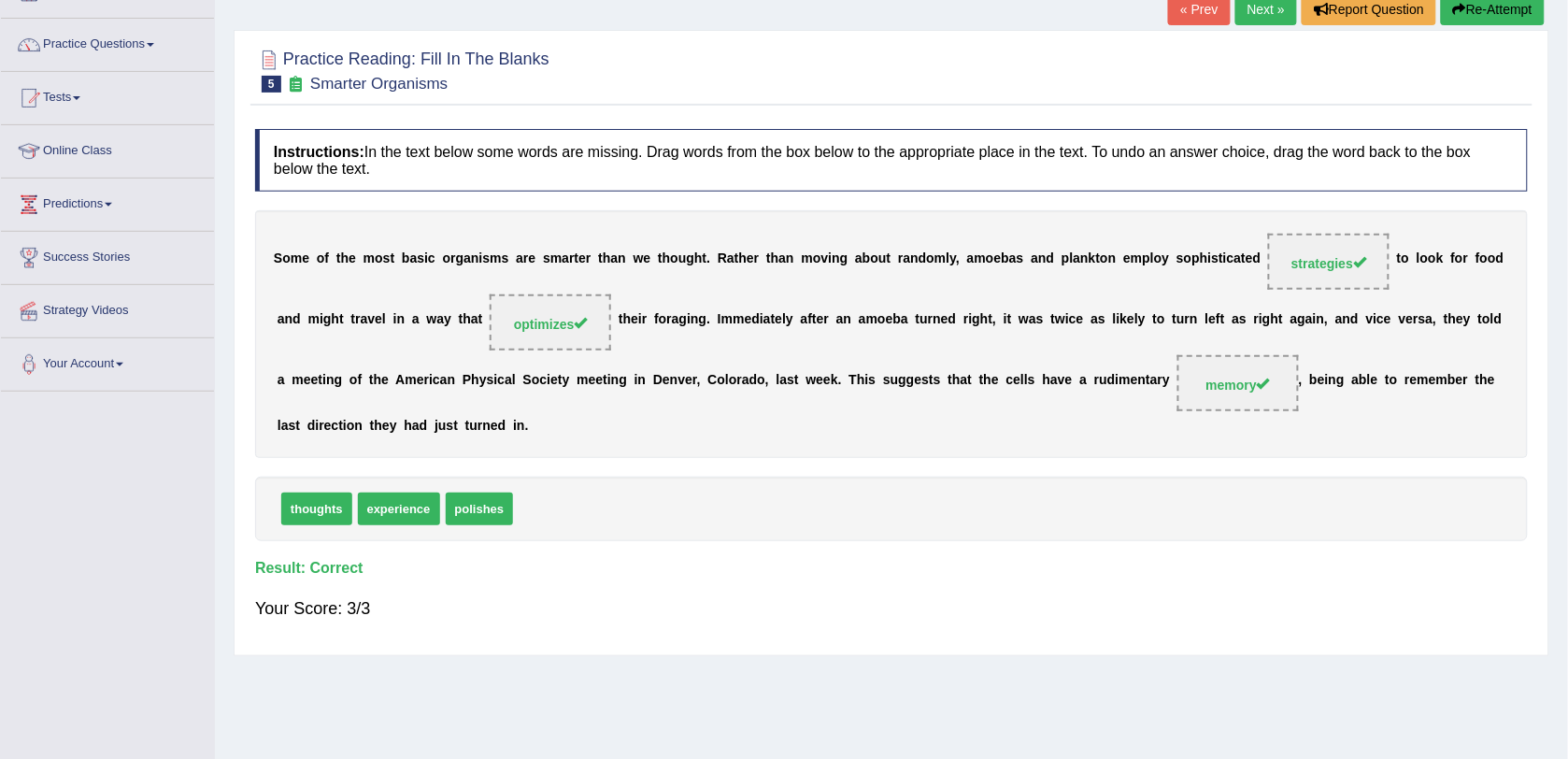
scroll to position [0, 0]
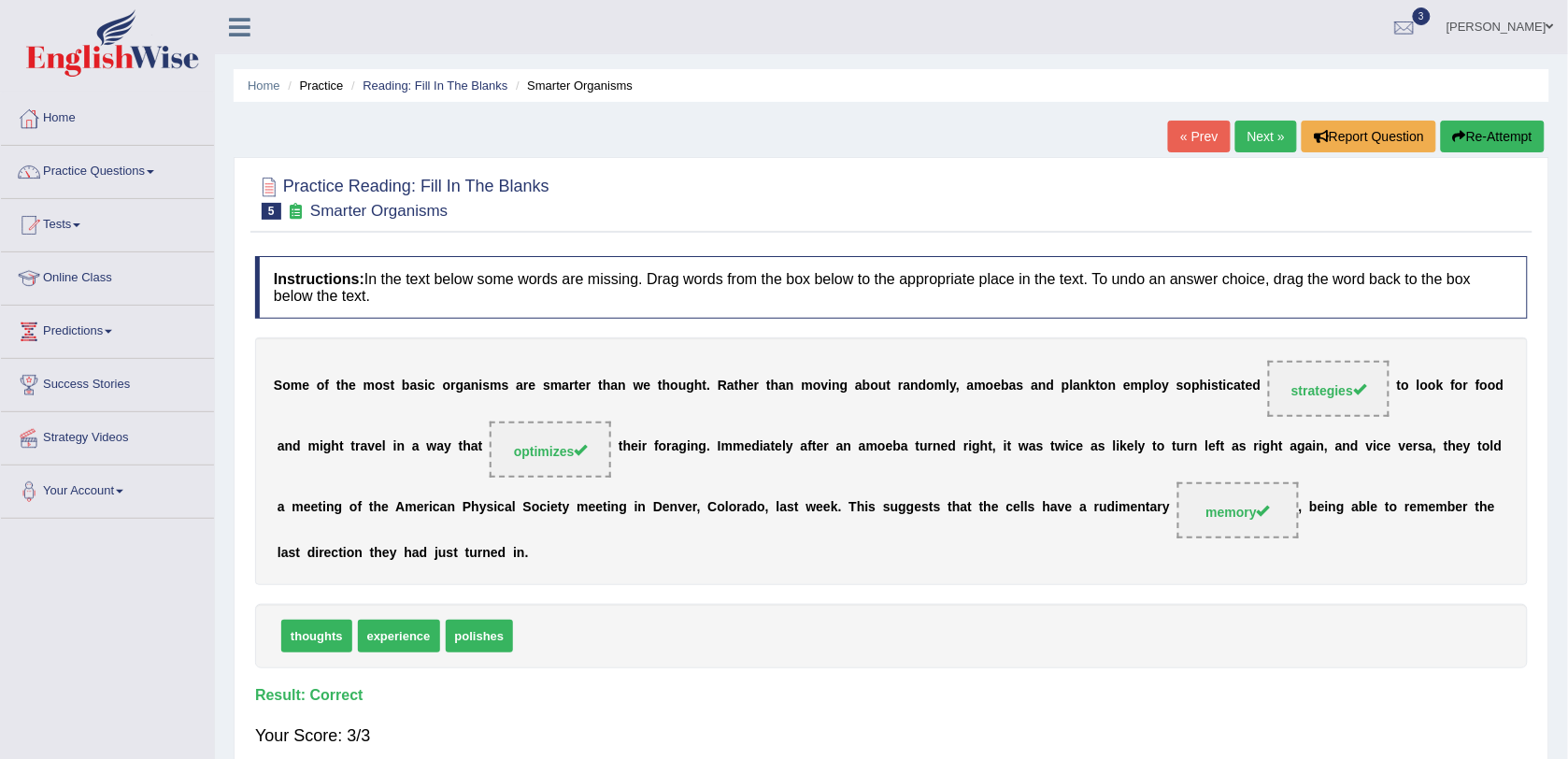
click at [1276, 142] on link "Next »" at bounding box center [1266, 136] width 61 height 32
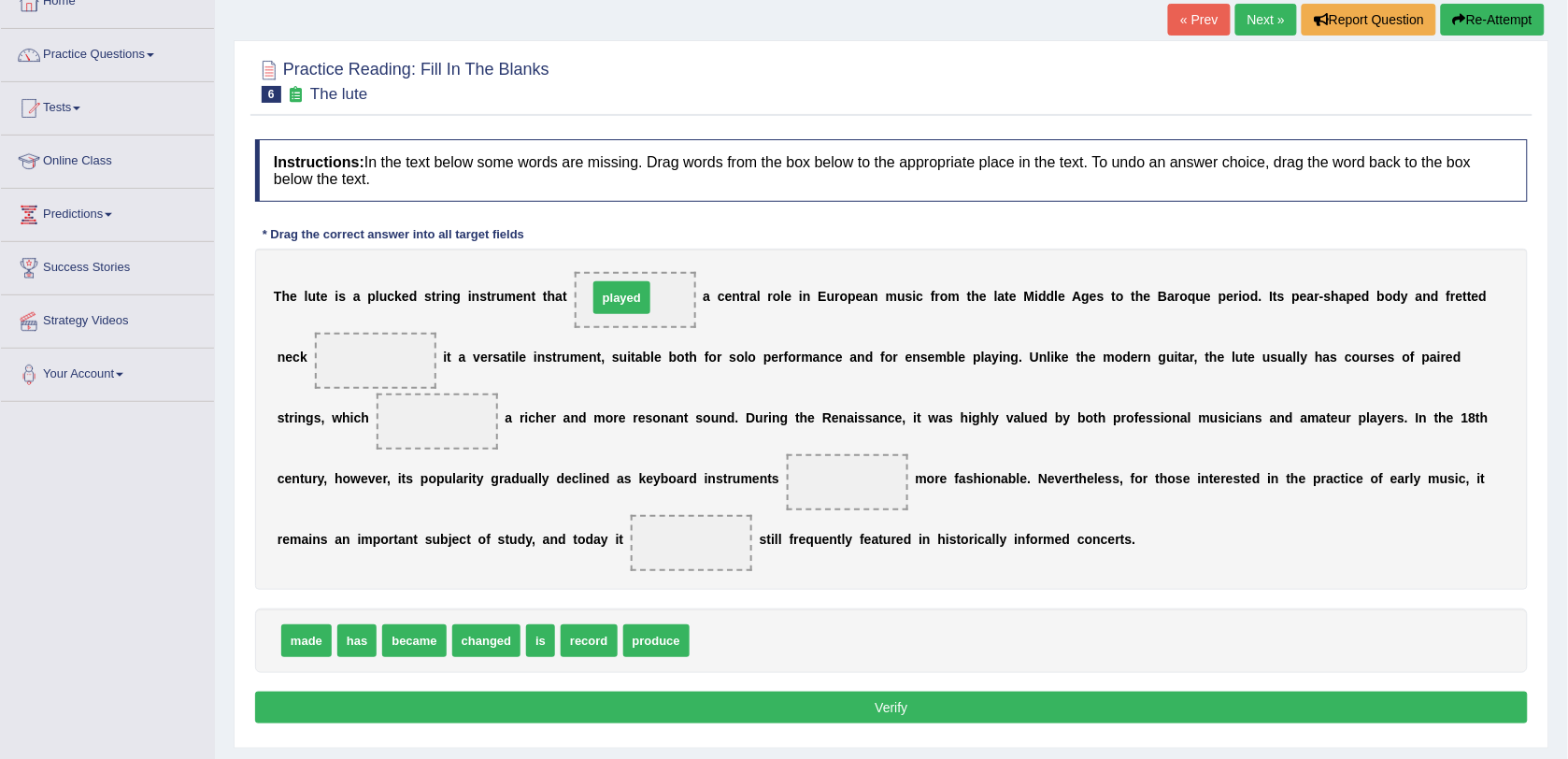
drag, startPoint x: 697, startPoint y: 656, endPoint x: 595, endPoint y: 313, distance: 357.8
drag, startPoint x: 296, startPoint y: 656, endPoint x: 323, endPoint y: 381, distance: 276.3
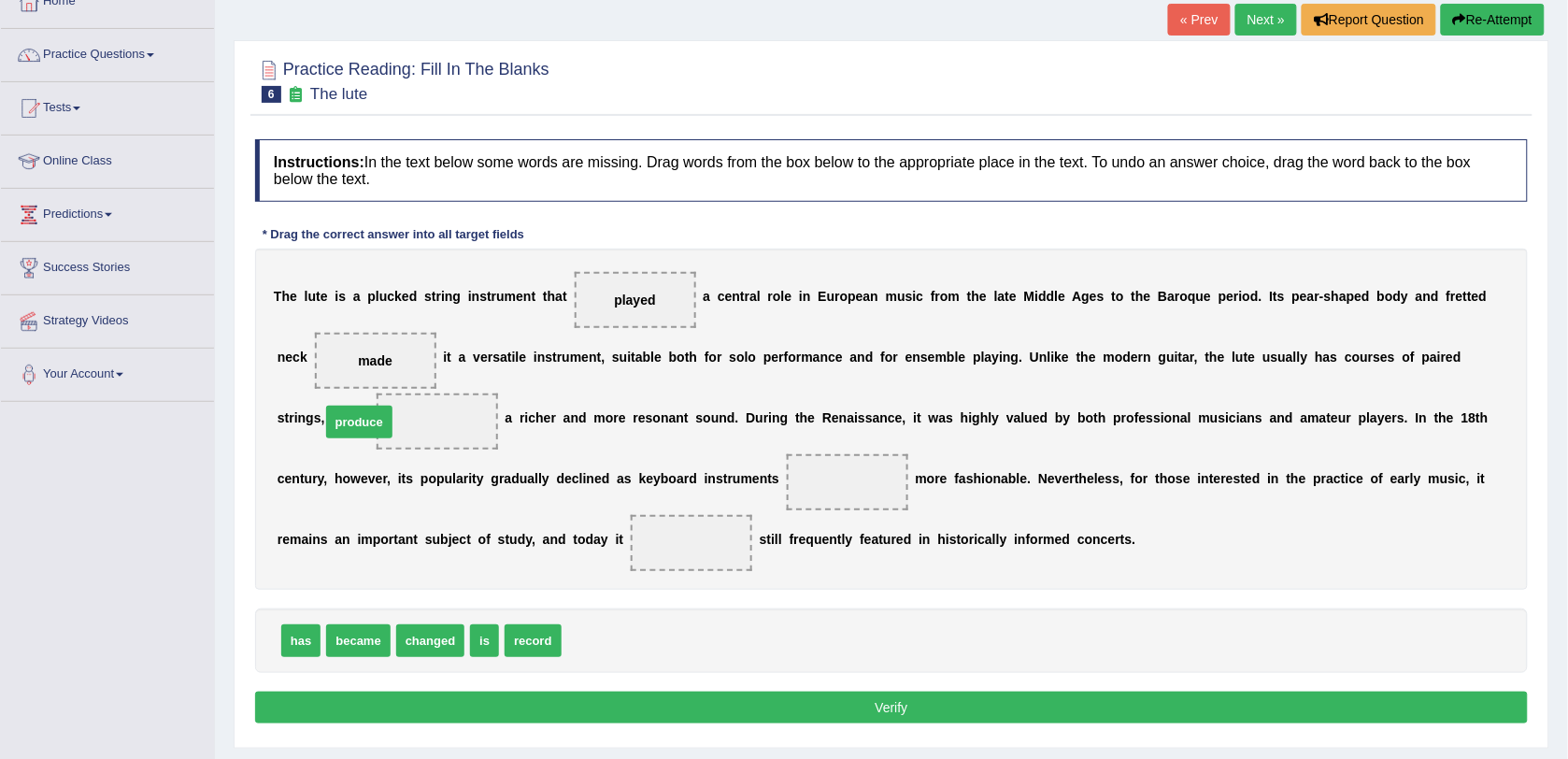
drag, startPoint x: 573, startPoint y: 646, endPoint x: 328, endPoint y: 421, distance: 332.6
drag, startPoint x: 374, startPoint y: 642, endPoint x: 699, endPoint y: 496, distance: 356.3
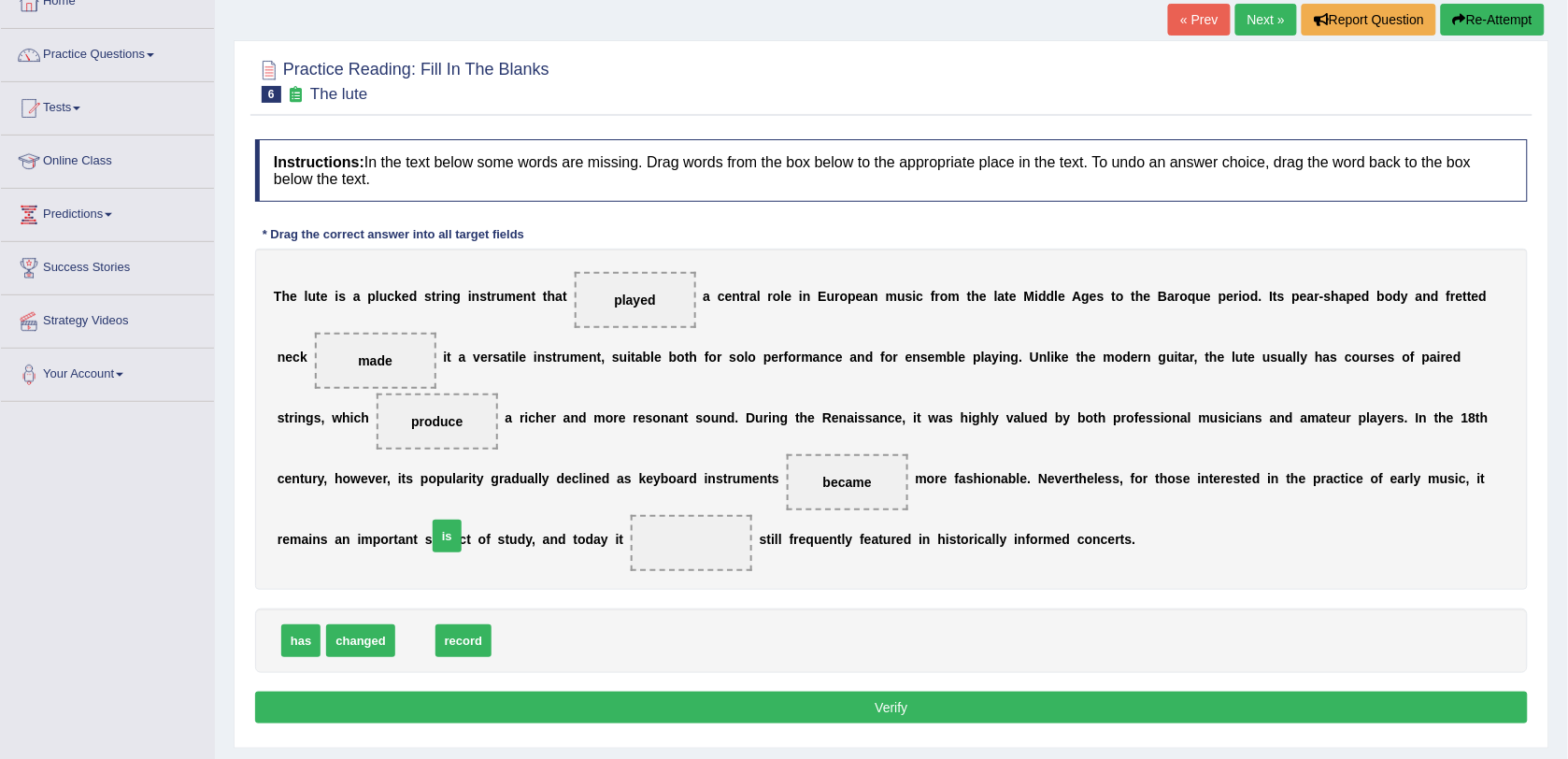
drag, startPoint x: 414, startPoint y: 648, endPoint x: 445, endPoint y: 543, distance: 109.5
click at [620, 700] on button "Verify" at bounding box center [891, 707] width 1273 height 32
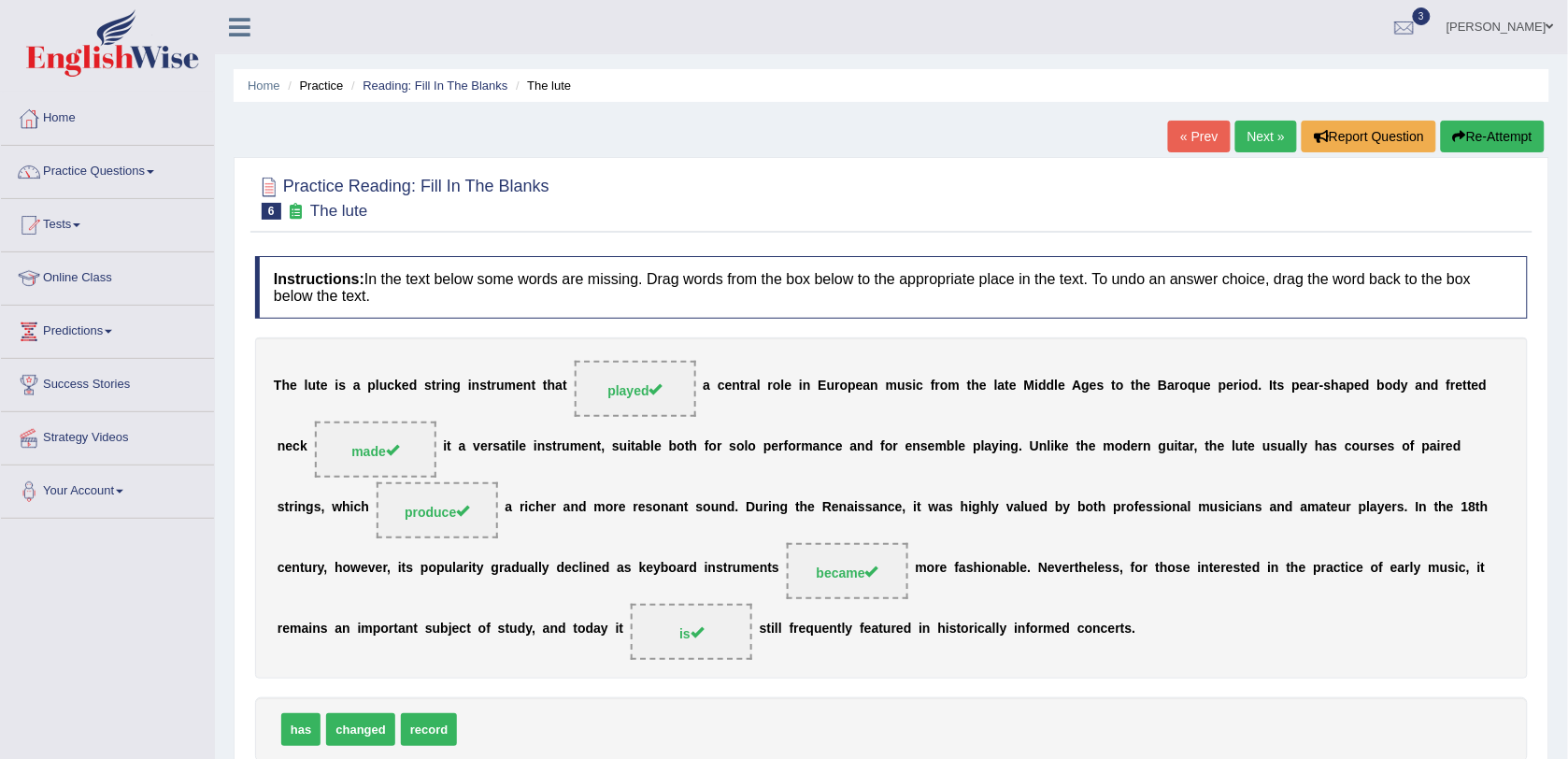
click at [1277, 133] on link "Next »" at bounding box center [1266, 136] width 61 height 32
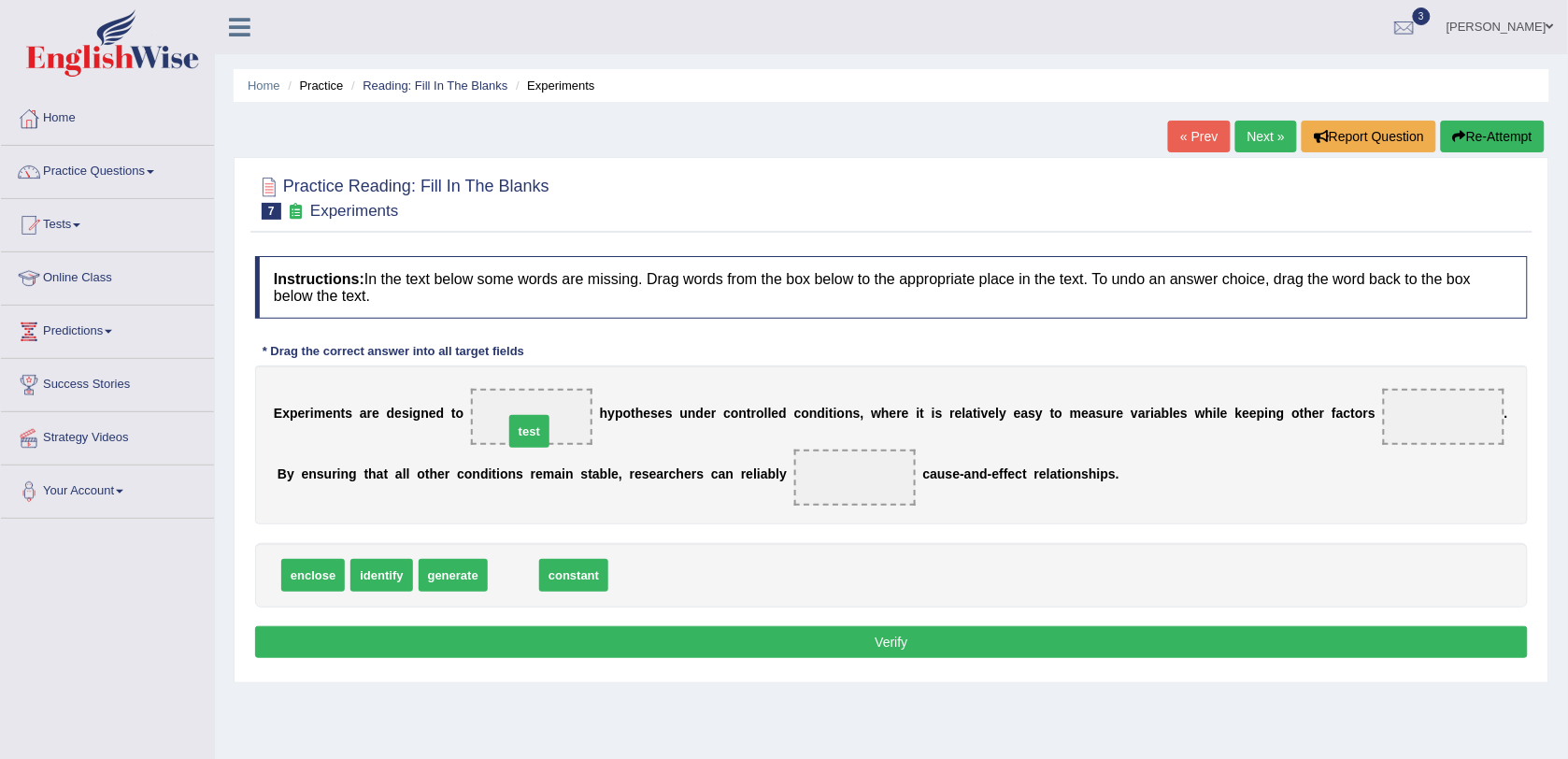
drag, startPoint x: 503, startPoint y: 575, endPoint x: 520, endPoint y: 431, distance: 145.0
drag, startPoint x: 519, startPoint y: 586, endPoint x: 1346, endPoint y: 421, distance: 843.3
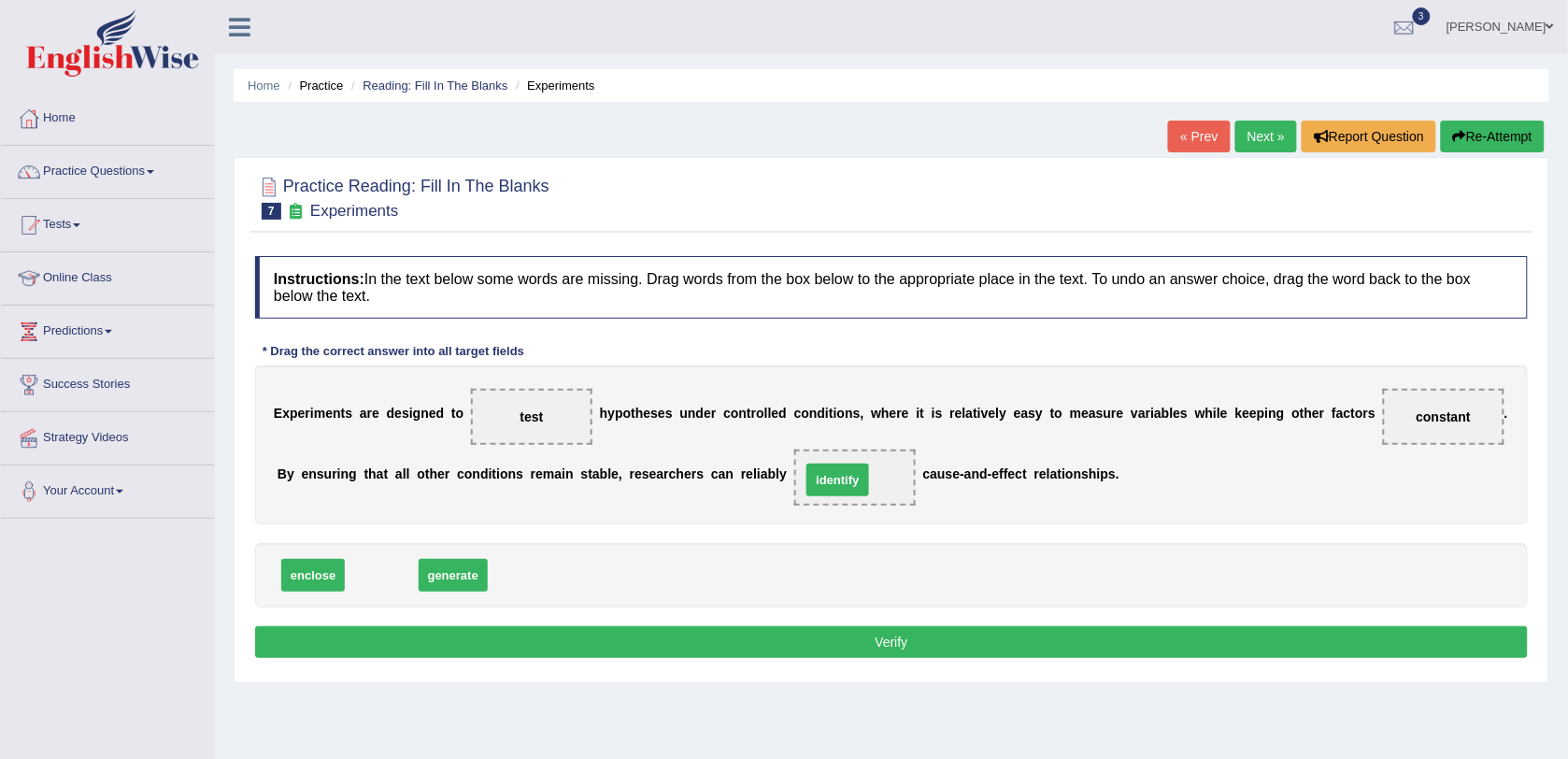
drag, startPoint x: 364, startPoint y: 570, endPoint x: 820, endPoint y: 475, distance: 465.8
click at [719, 652] on button "Verify" at bounding box center [891, 642] width 1273 height 32
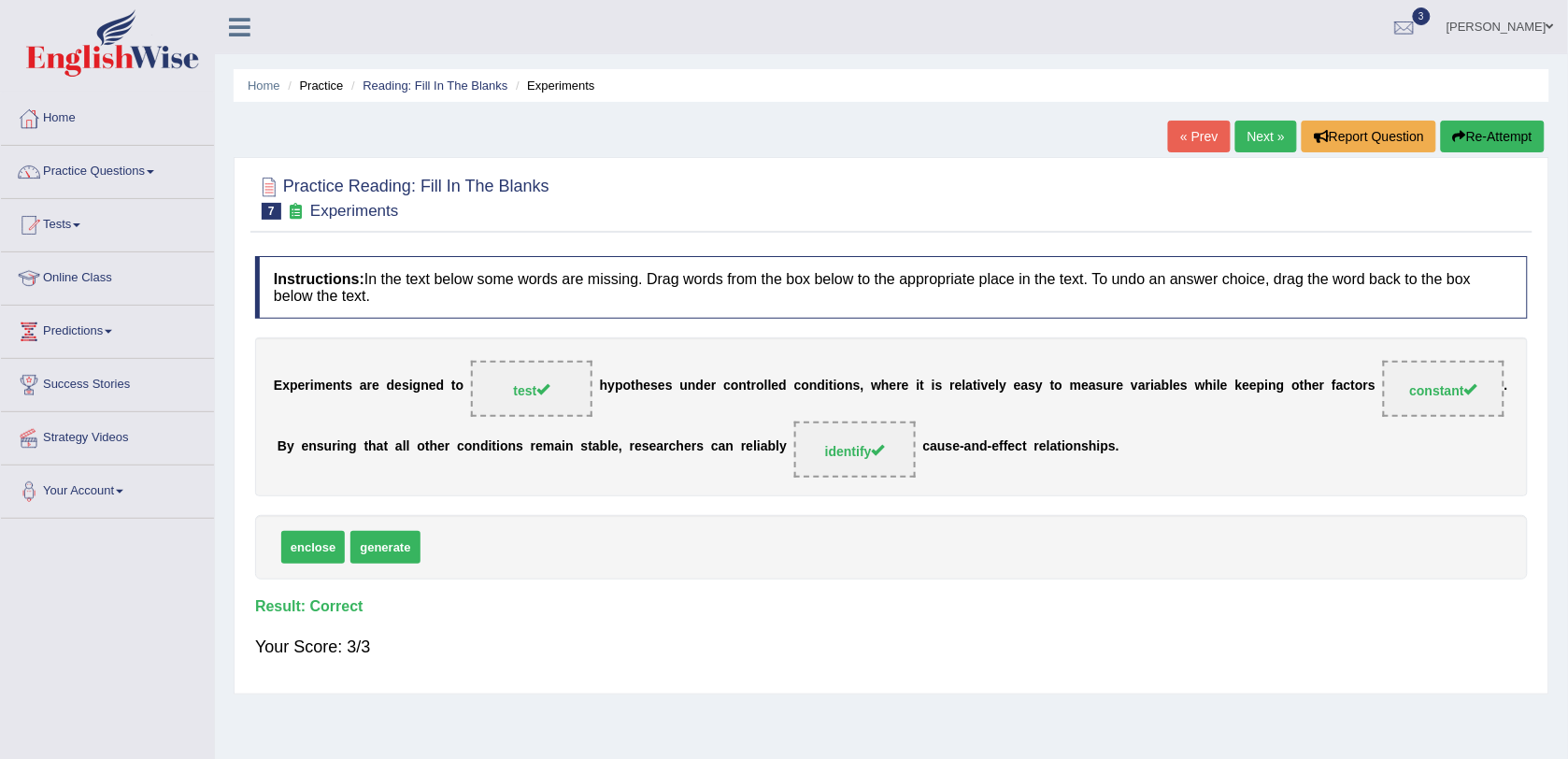
click at [1263, 137] on link "Next »" at bounding box center [1266, 136] width 61 height 32
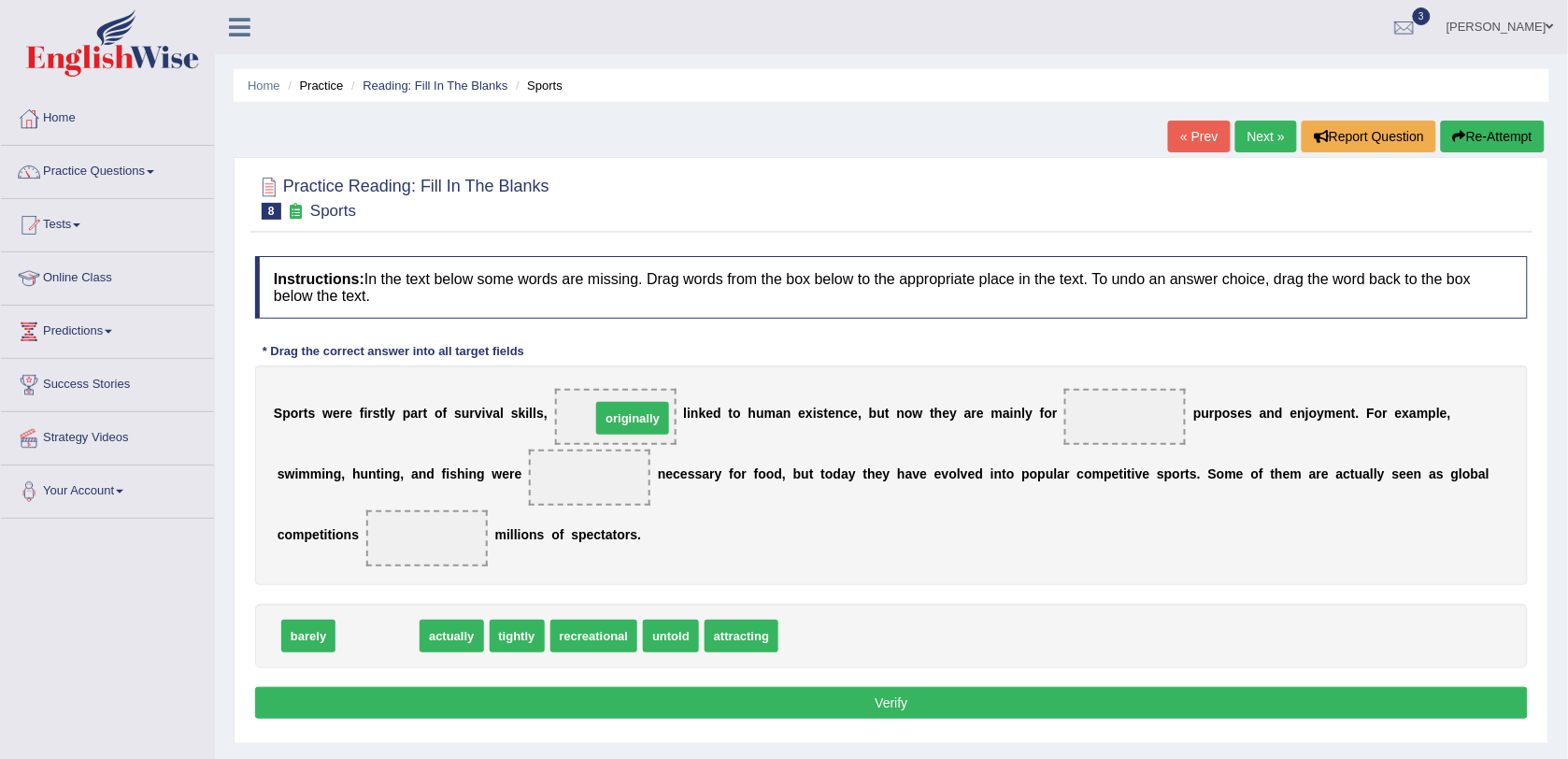
drag, startPoint x: 365, startPoint y: 643, endPoint x: 620, endPoint y: 426, distance: 334.8
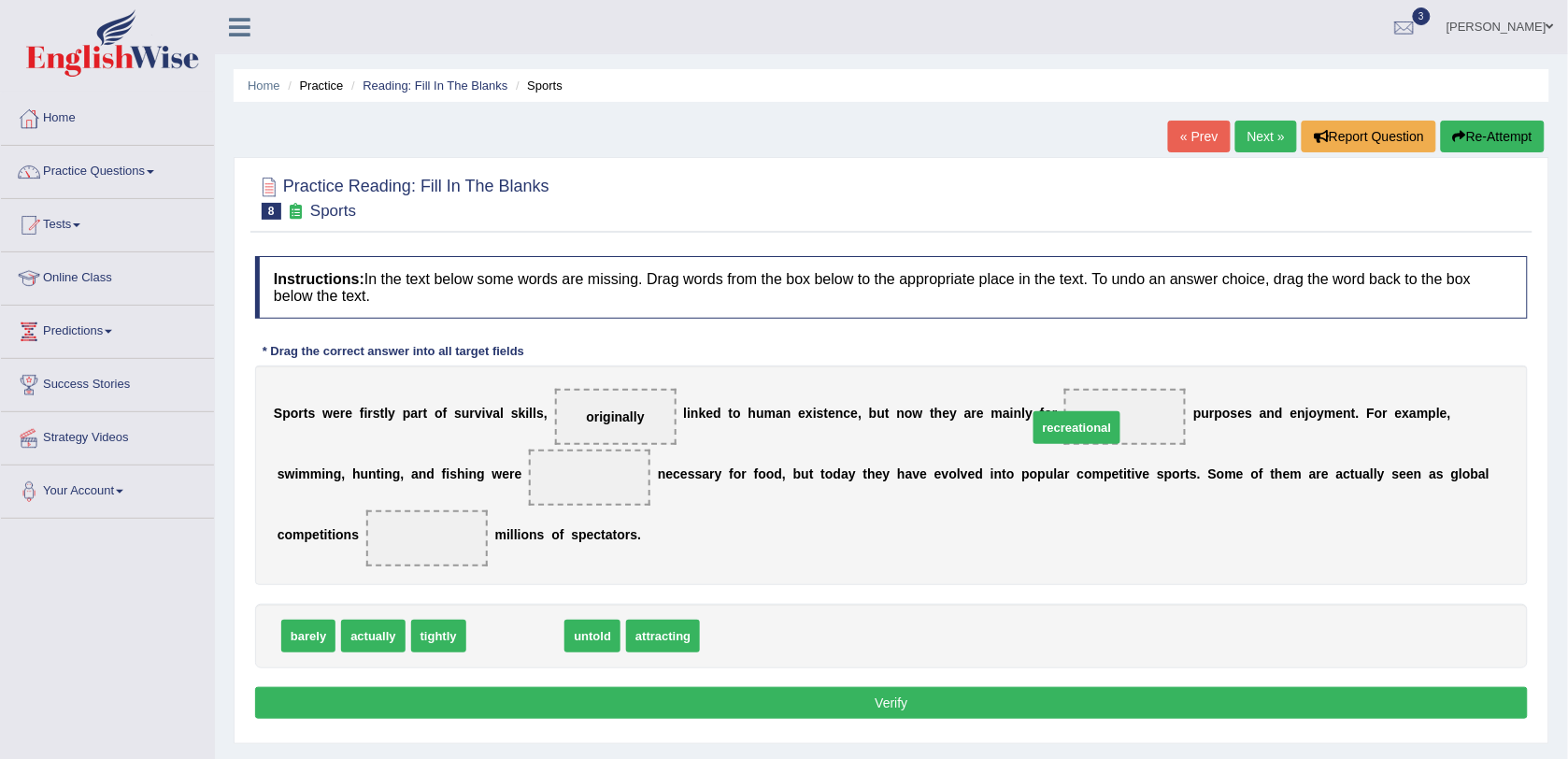
drag, startPoint x: 518, startPoint y: 645, endPoint x: 1087, endPoint y: 433, distance: 607.2
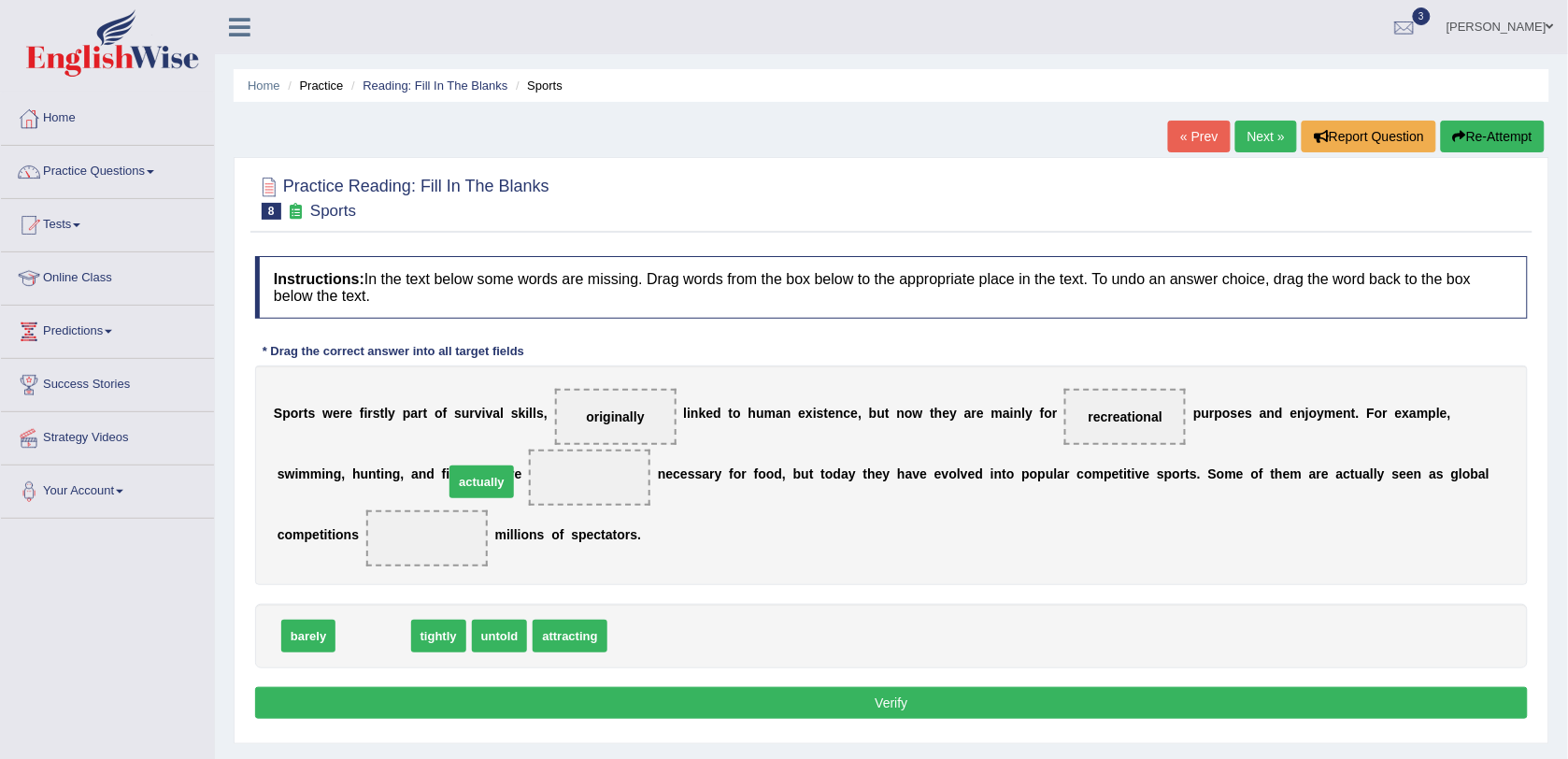
drag, startPoint x: 371, startPoint y: 652, endPoint x: 482, endPoint y: 495, distance: 192.3
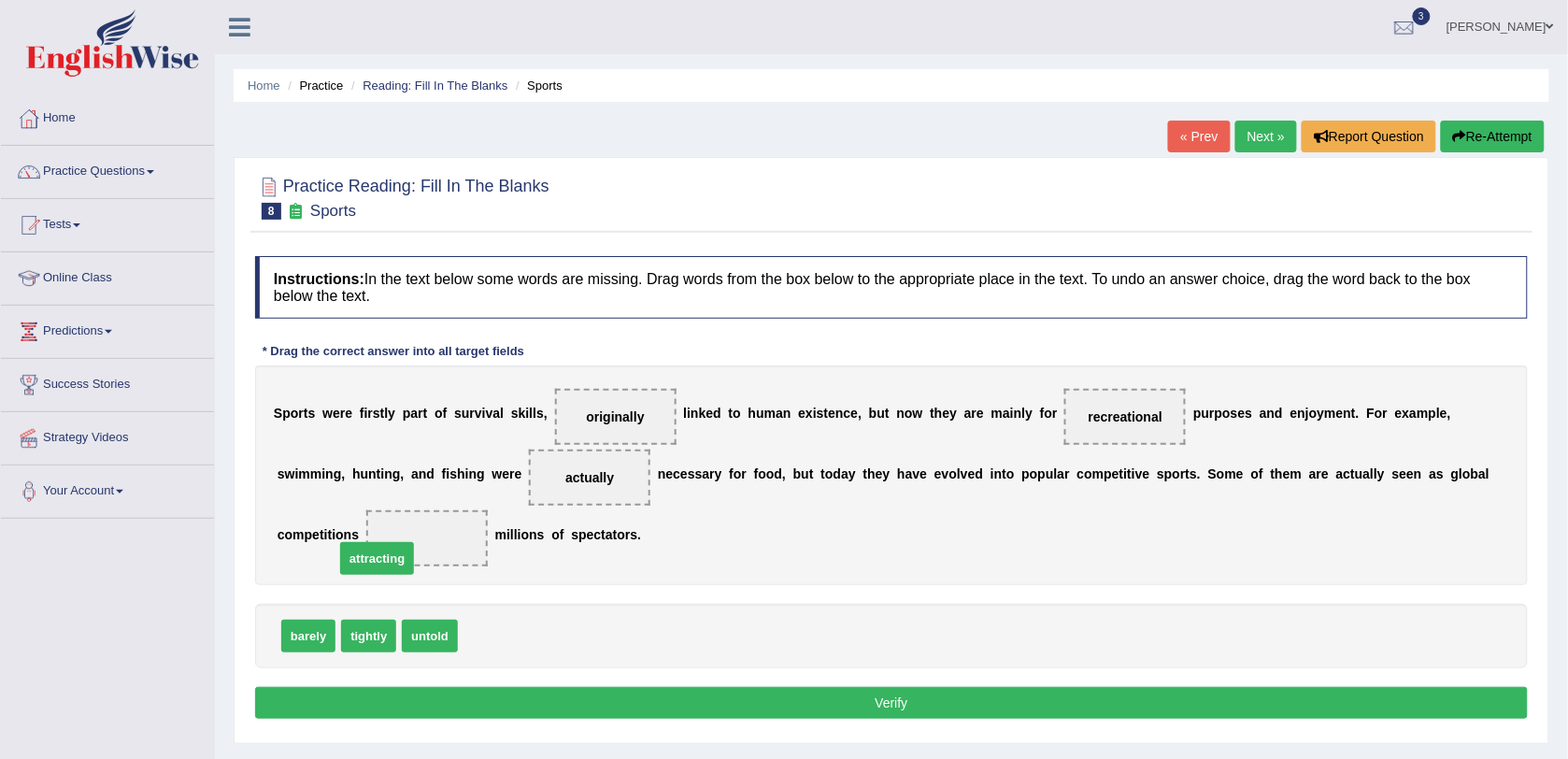
drag, startPoint x: 486, startPoint y: 628, endPoint x: 362, endPoint y: 550, distance: 146.5
click at [508, 700] on button "Verify" at bounding box center [891, 702] width 1273 height 32
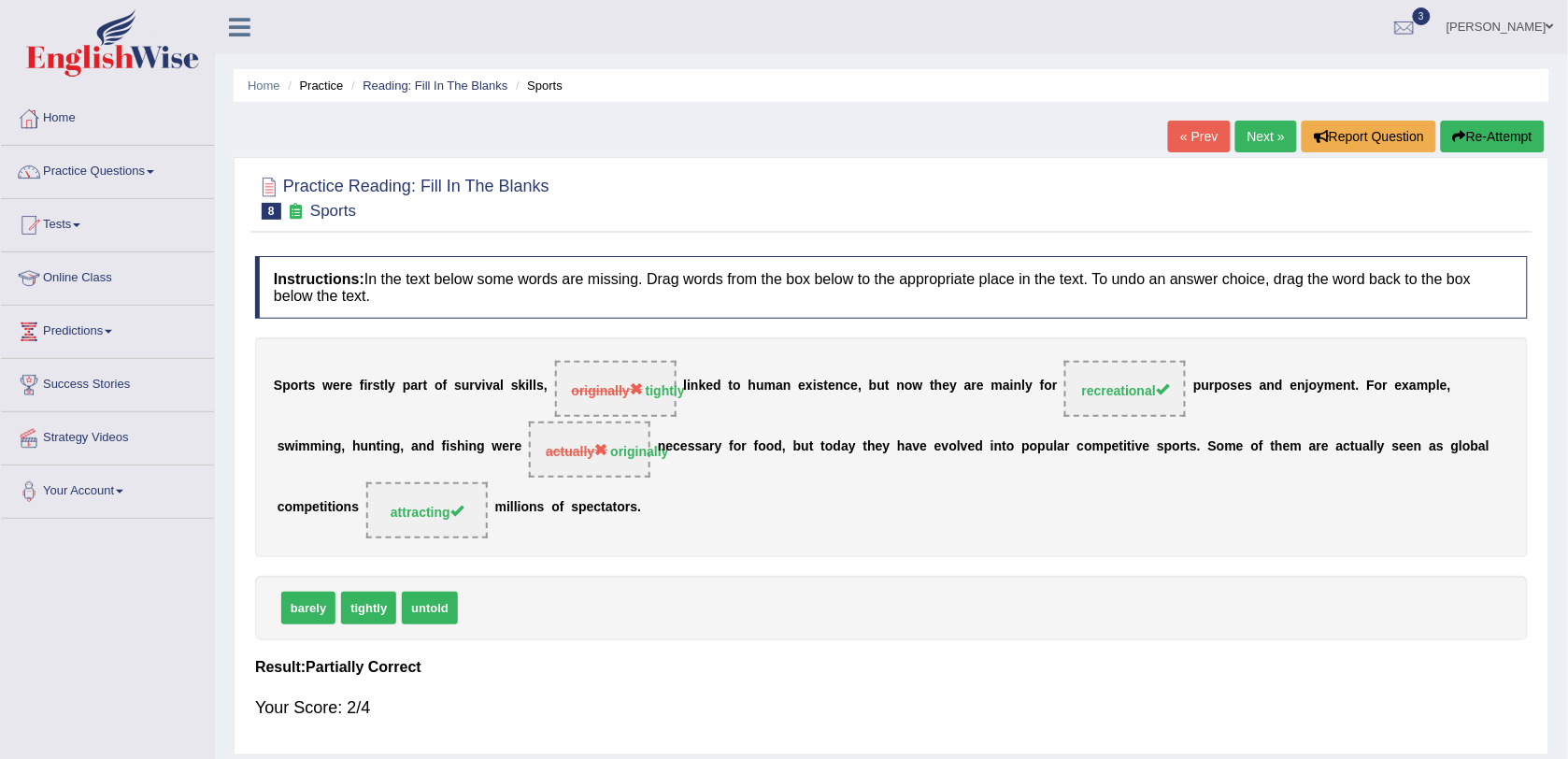
click at [1274, 138] on link "Next »" at bounding box center [1266, 136] width 61 height 32
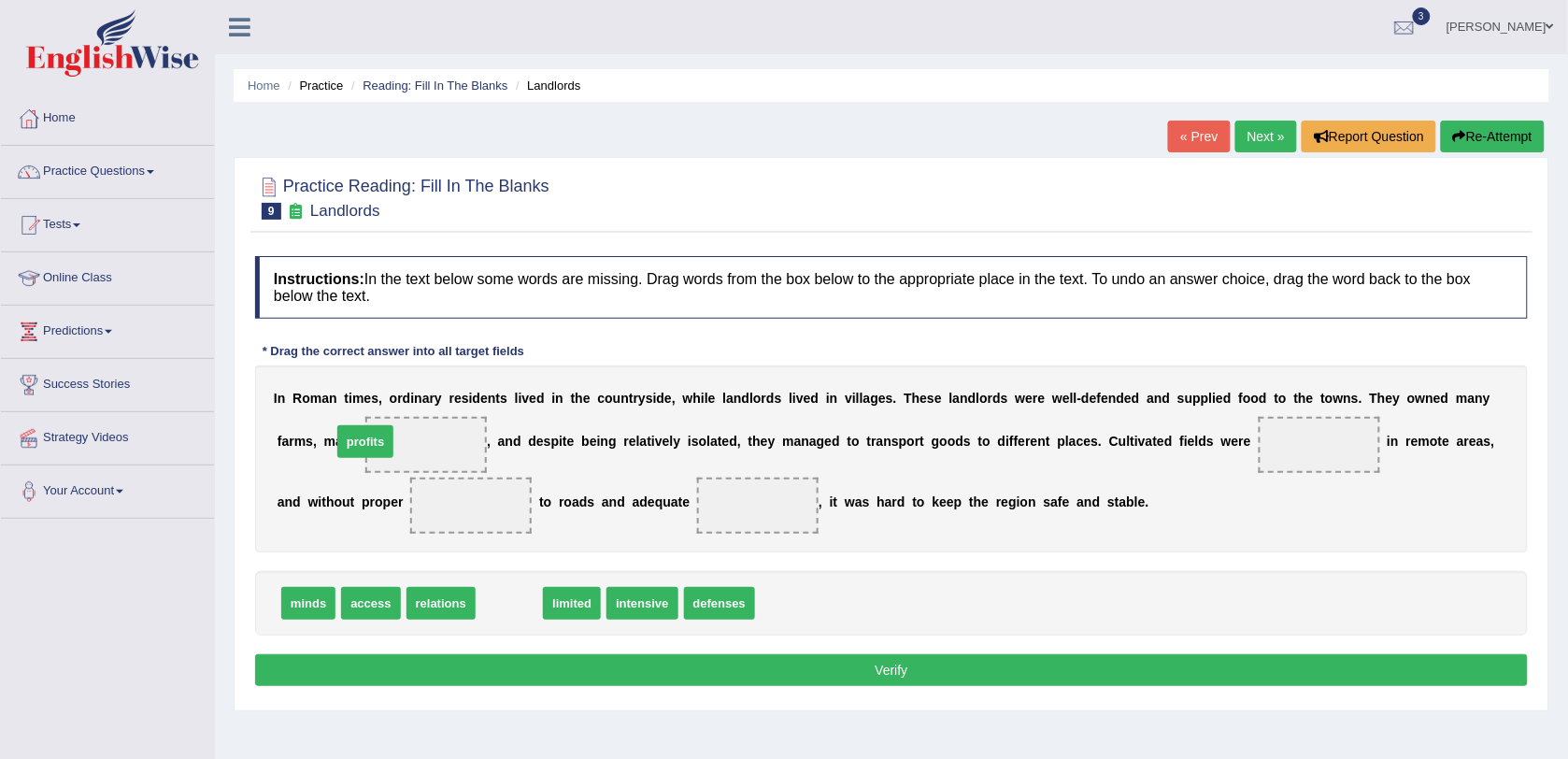
drag, startPoint x: 502, startPoint y: 603, endPoint x: 358, endPoint y: 441, distance: 216.7
drag, startPoint x: 489, startPoint y: 608, endPoint x: 1185, endPoint y: 458, distance: 712.0
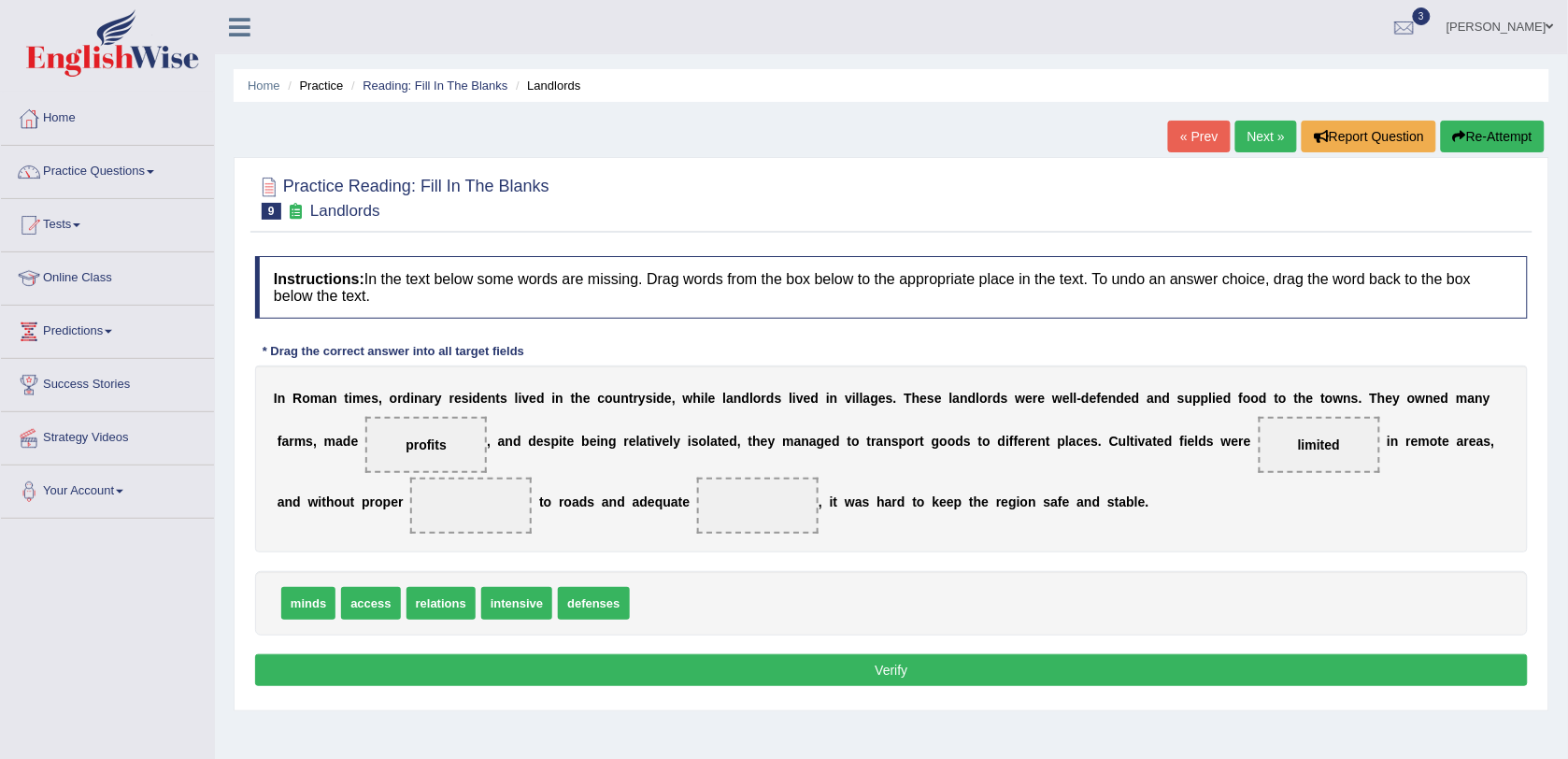
click at [1079, 461] on div "I n R o m a n t i m e s , o r d i n a r y r e s i d e n t s l i v e d i n t h e…" at bounding box center [891, 458] width 1273 height 187
drag, startPoint x: 367, startPoint y: 614, endPoint x: 348, endPoint y: 516, distance: 99.8
drag, startPoint x: 506, startPoint y: 603, endPoint x: 595, endPoint y: 510, distance: 128.7
click at [568, 669] on button "Verify" at bounding box center [891, 670] width 1273 height 32
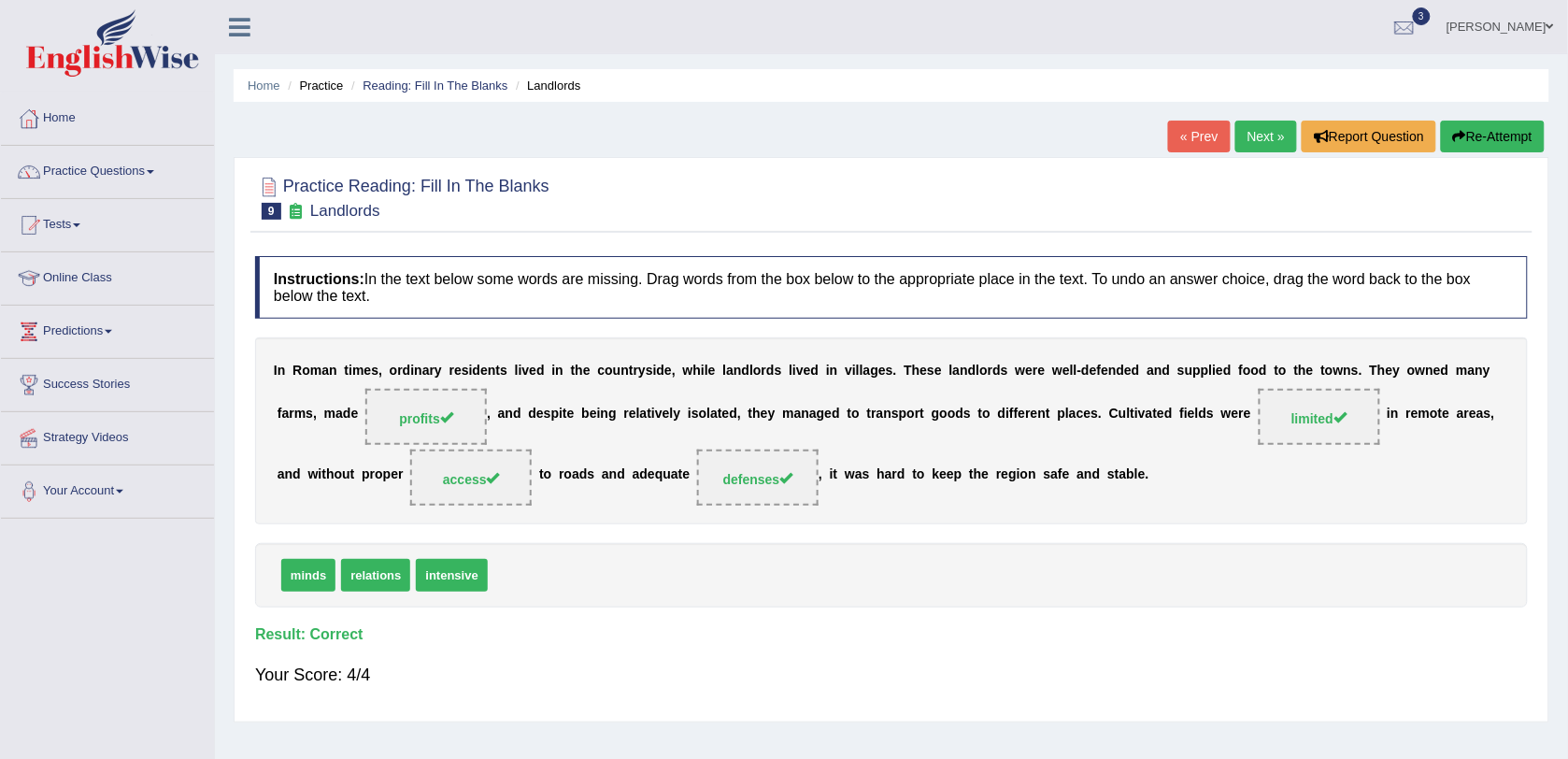
click at [1271, 129] on link "Next »" at bounding box center [1266, 136] width 61 height 32
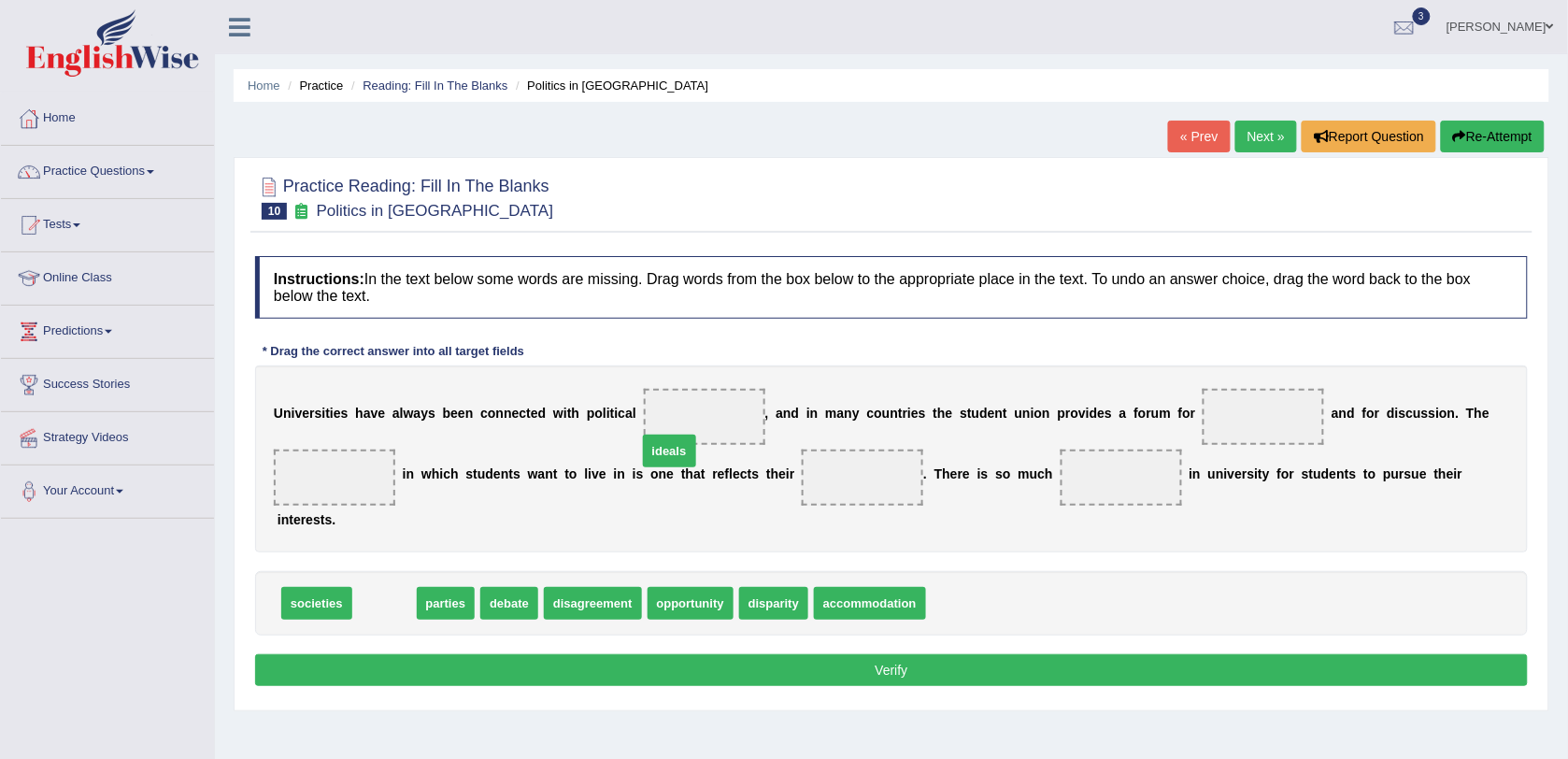
drag, startPoint x: 366, startPoint y: 581, endPoint x: 651, endPoint y: 428, distance: 323.5
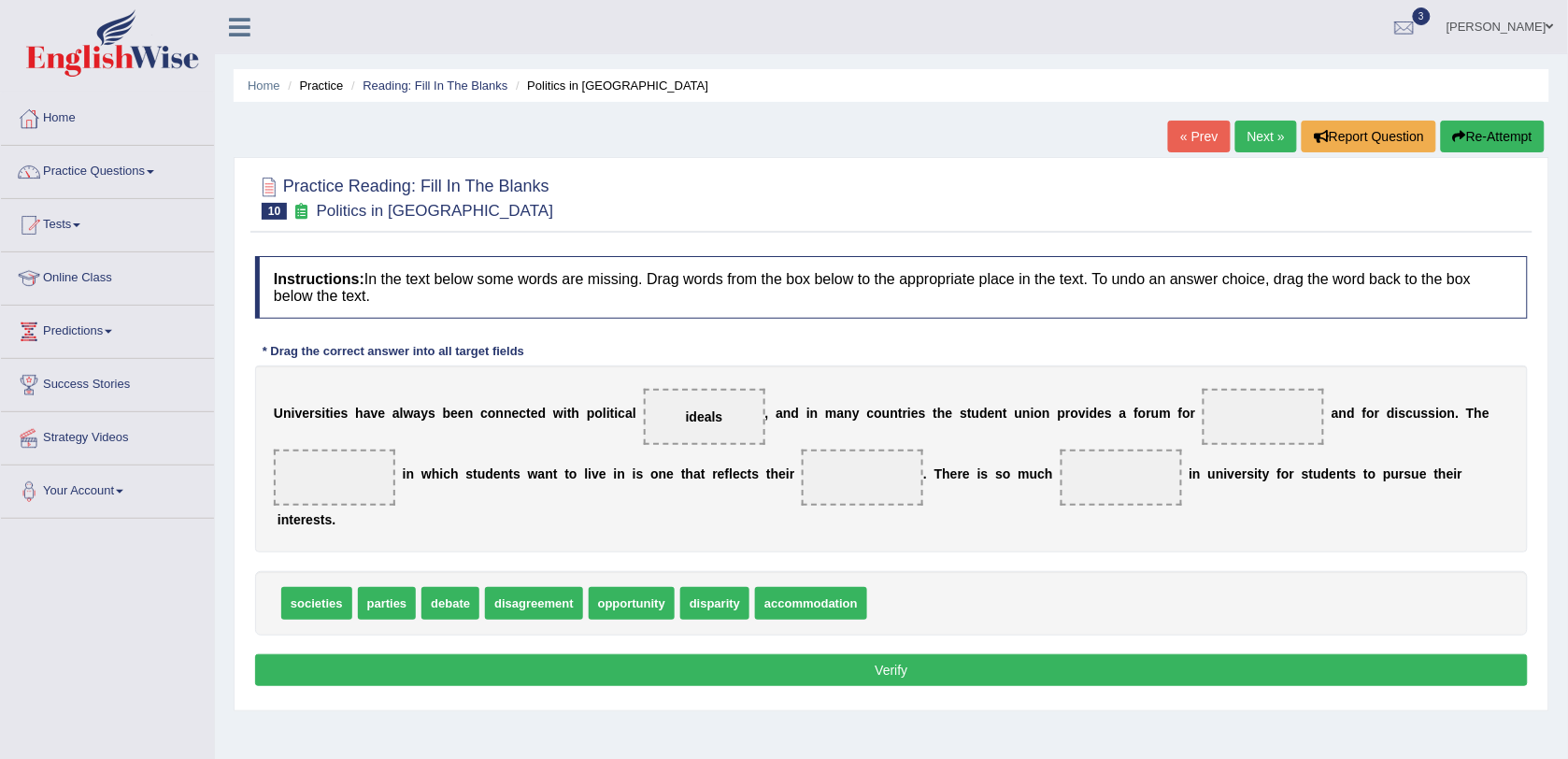
click at [1465, 146] on button "Re-Attempt" at bounding box center [1492, 136] width 103 height 32
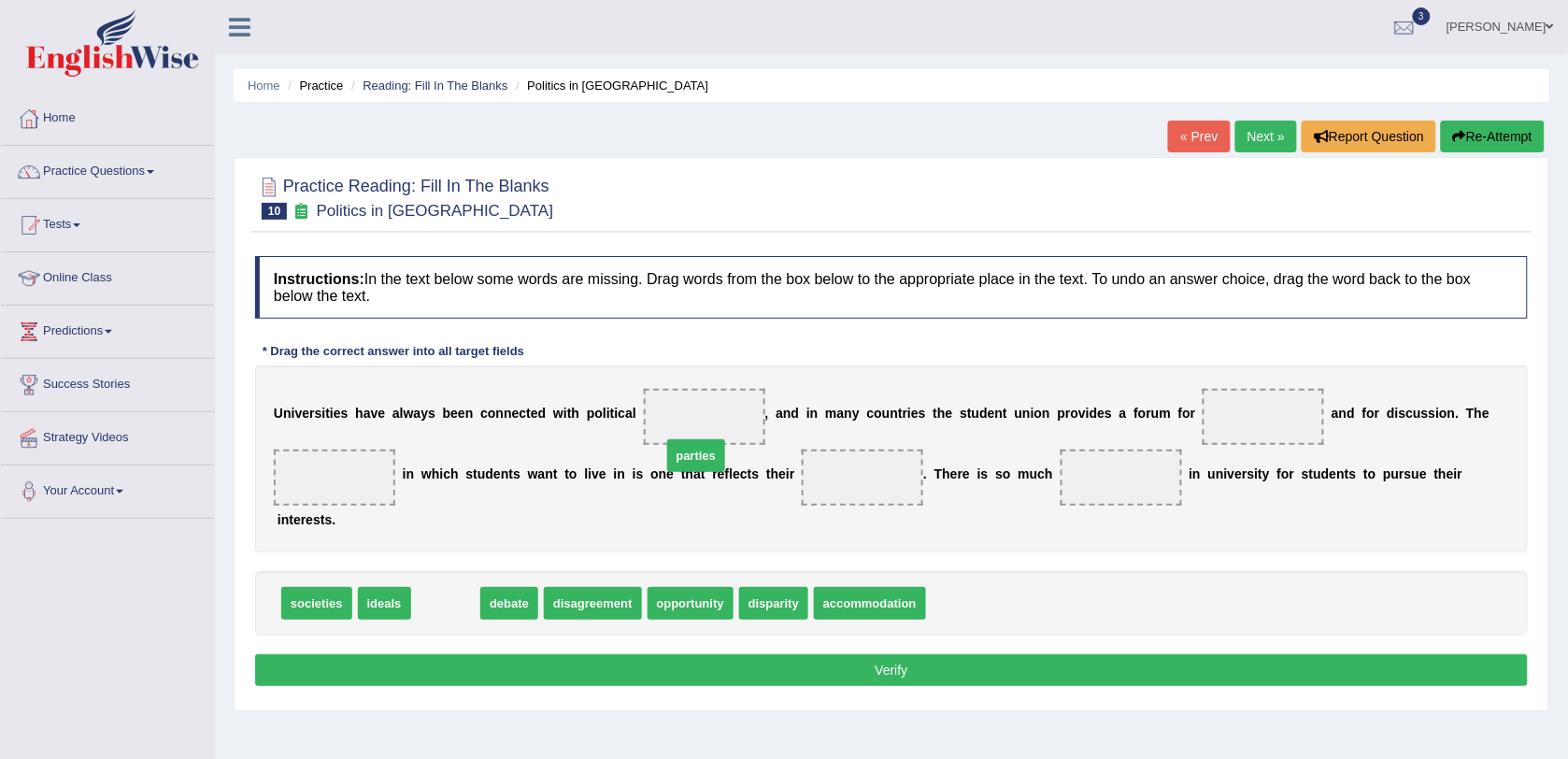
drag, startPoint x: 428, startPoint y: 583, endPoint x: 678, endPoint y: 435, distance: 290.5
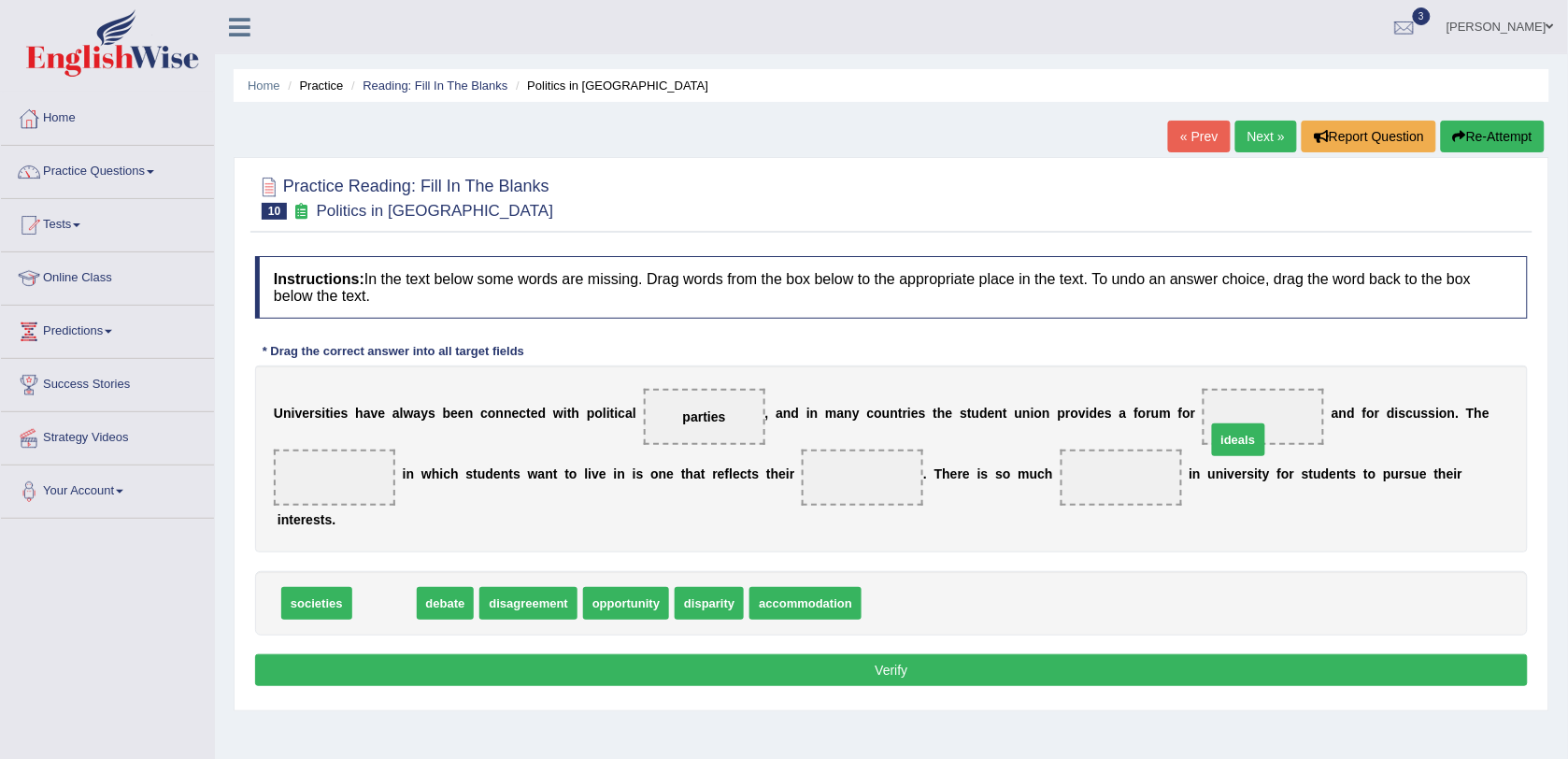
drag, startPoint x: 380, startPoint y: 580, endPoint x: 1235, endPoint y: 416, distance: 870.6
drag, startPoint x: 393, startPoint y: 581, endPoint x: 1215, endPoint y: 426, distance: 836.5
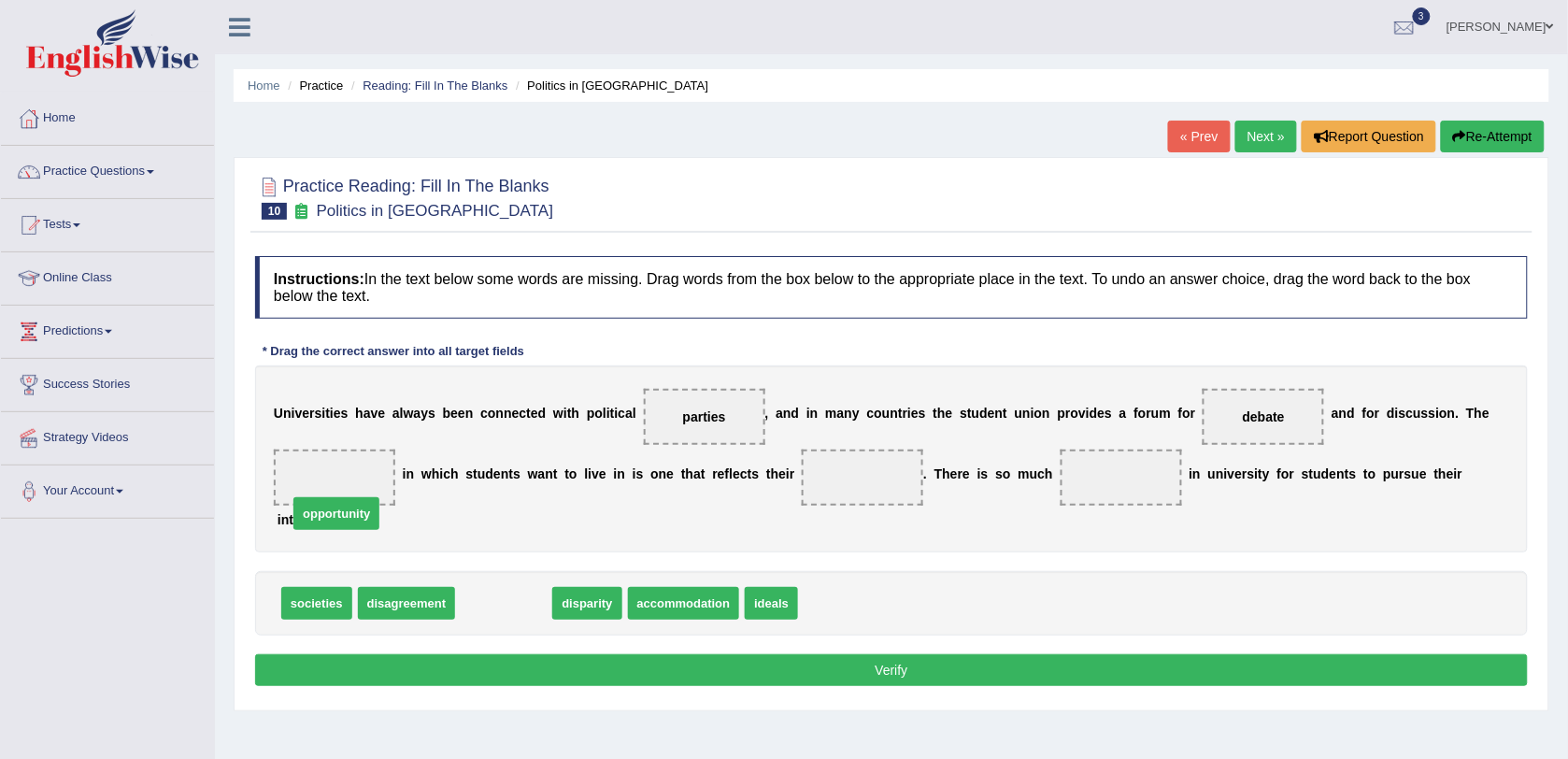
drag, startPoint x: 495, startPoint y: 572, endPoint x: 328, endPoint y: 482, distance: 189.7
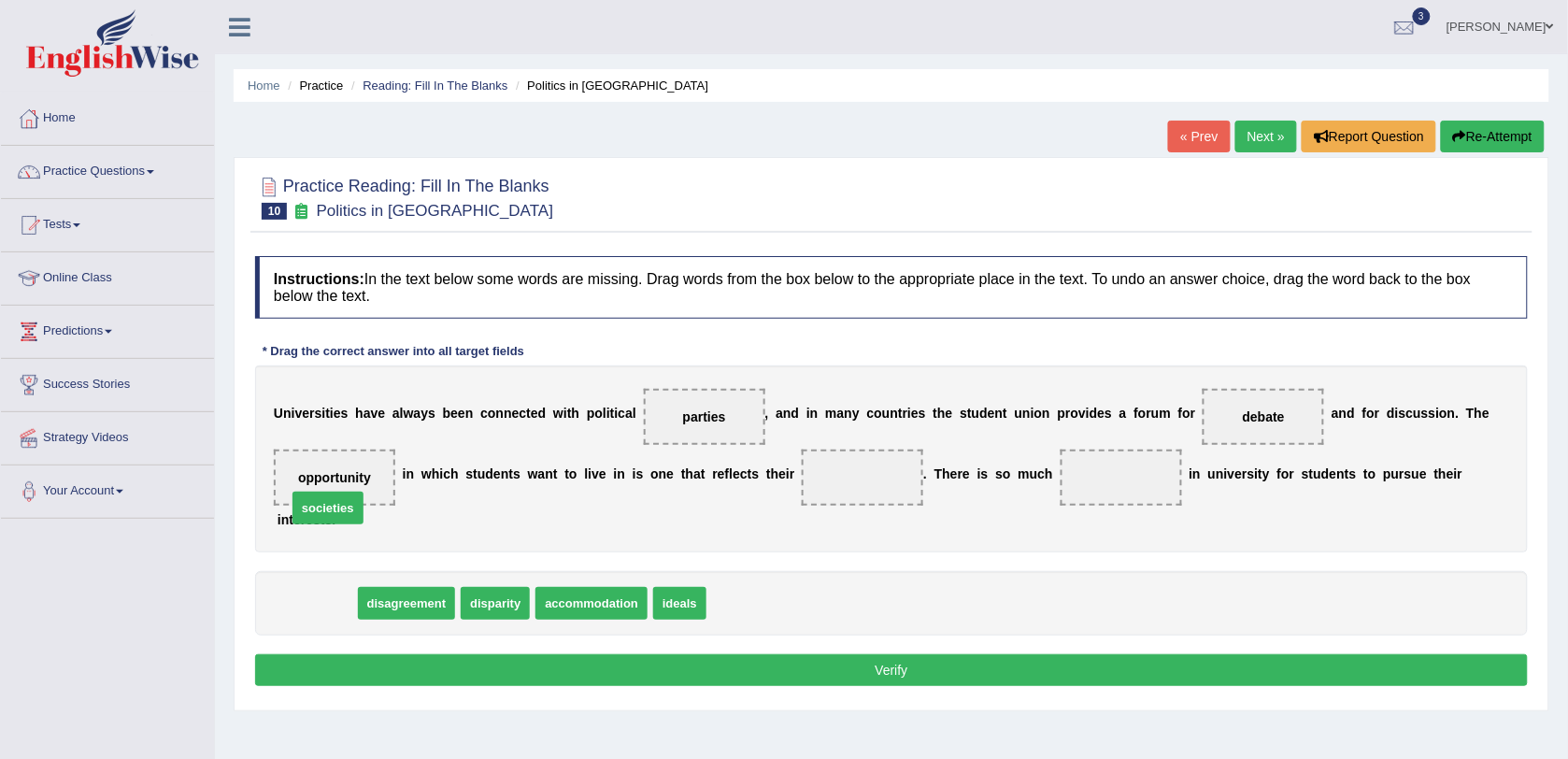
drag, startPoint x: 328, startPoint y: 580, endPoint x: 339, endPoint y: 484, distance: 96.6
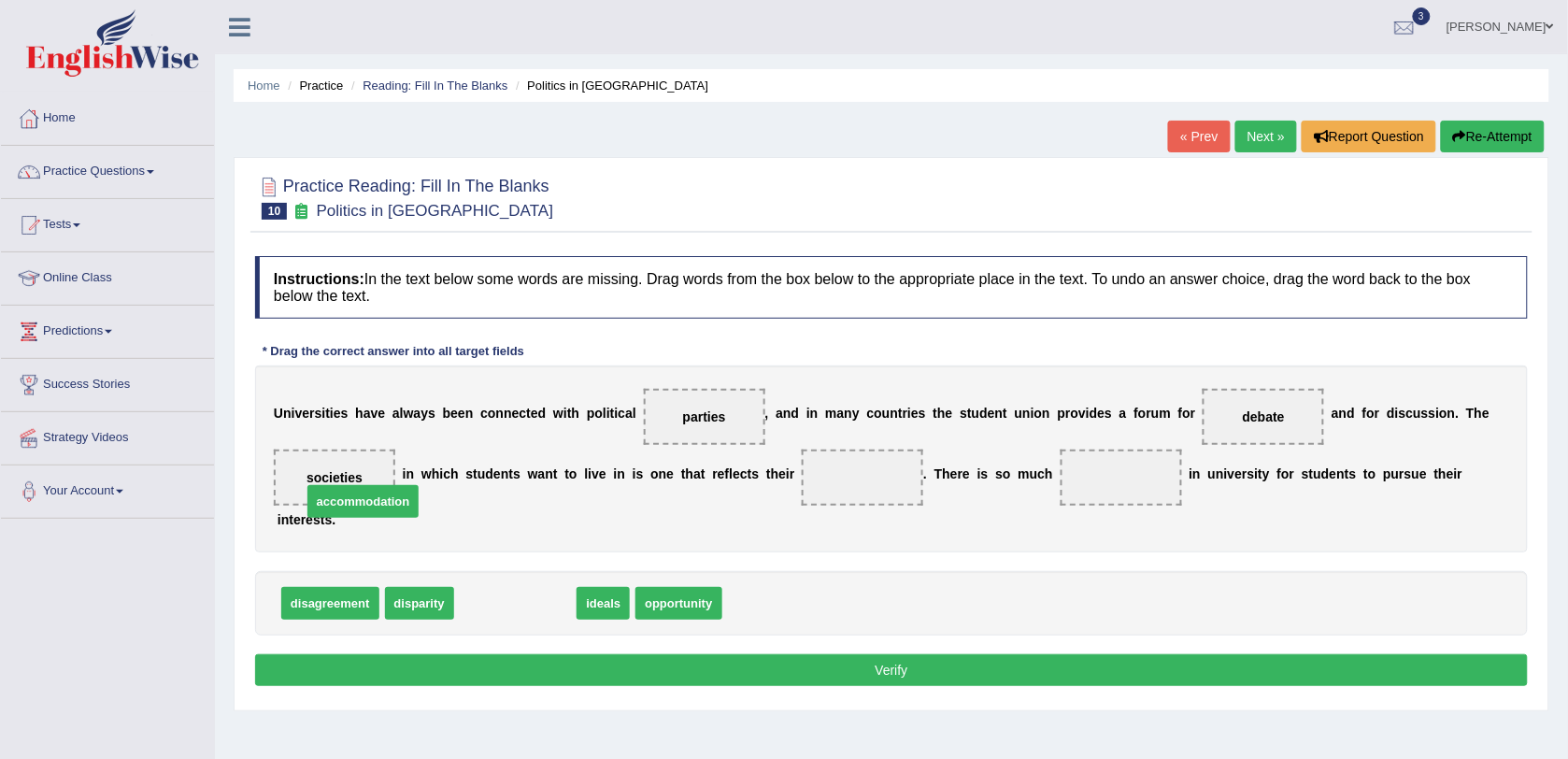
drag, startPoint x: 500, startPoint y: 581, endPoint x: 348, endPoint y: 478, distance: 183.6
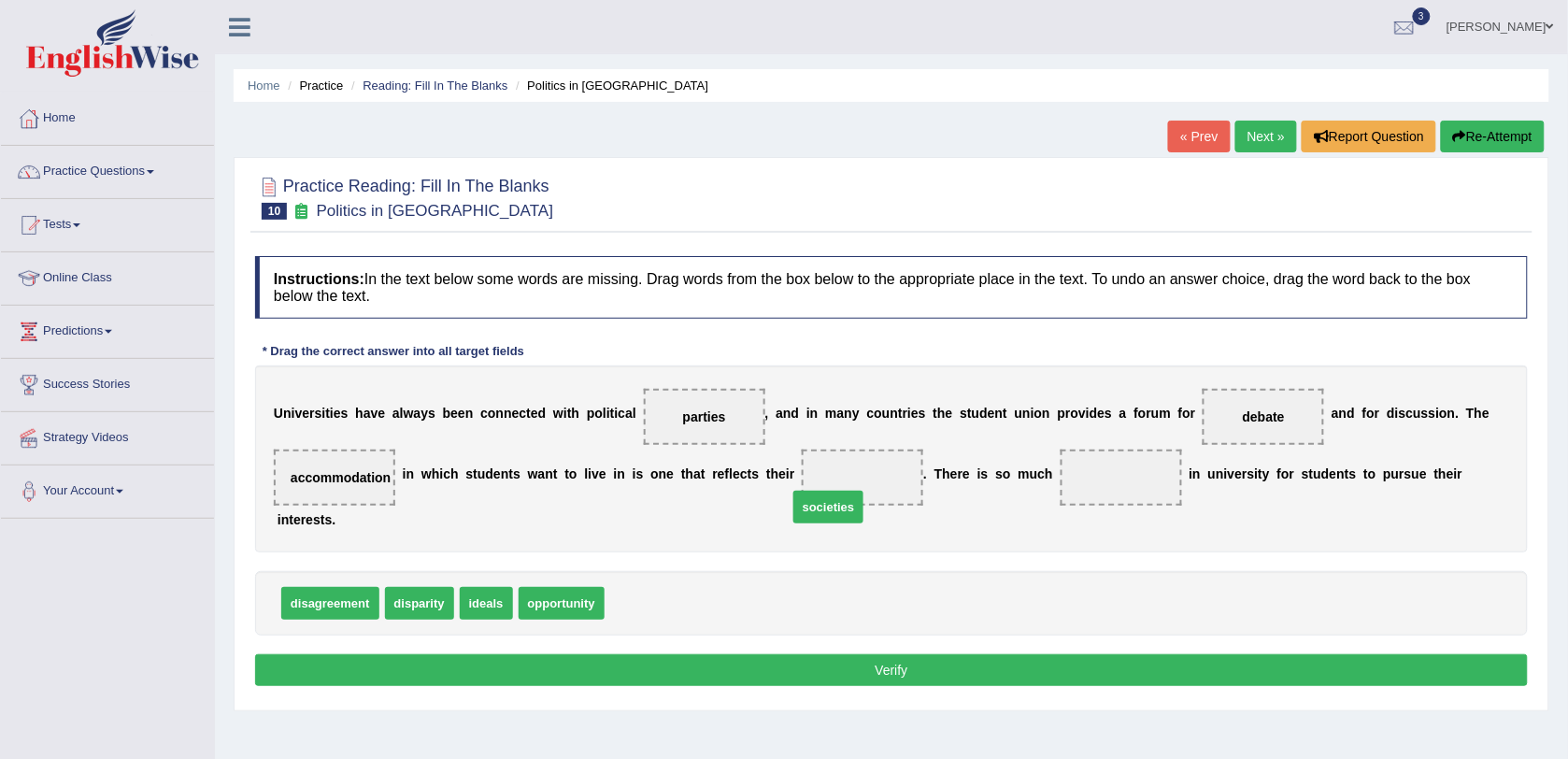
drag, startPoint x: 649, startPoint y: 583, endPoint x: 832, endPoint y: 486, distance: 207.1
drag, startPoint x: 567, startPoint y: 572, endPoint x: 1077, endPoint y: 489, distance: 516.7
click at [927, 655] on button "Verify" at bounding box center [891, 670] width 1273 height 32
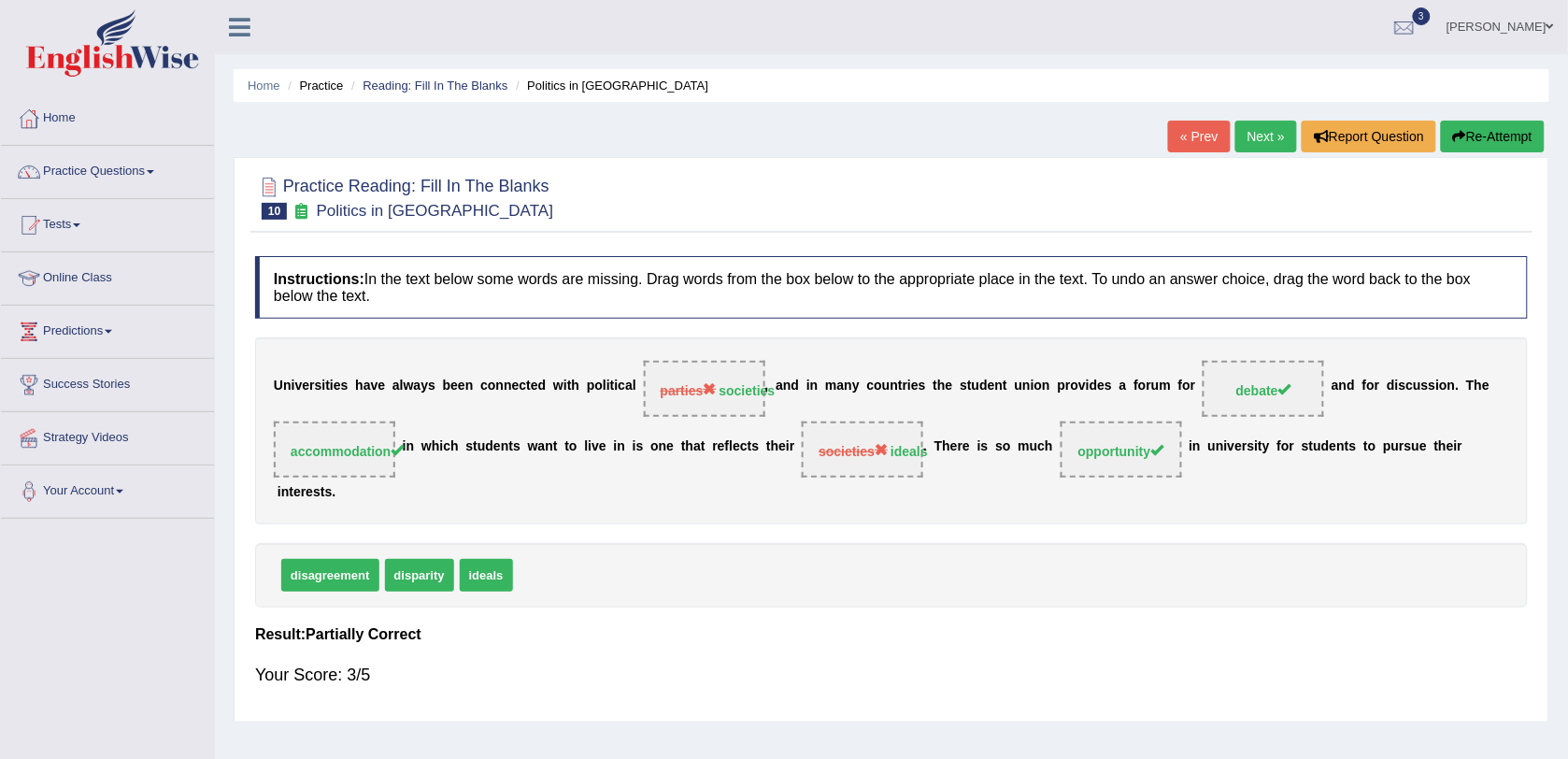
click at [1255, 133] on link "Next »" at bounding box center [1266, 136] width 61 height 32
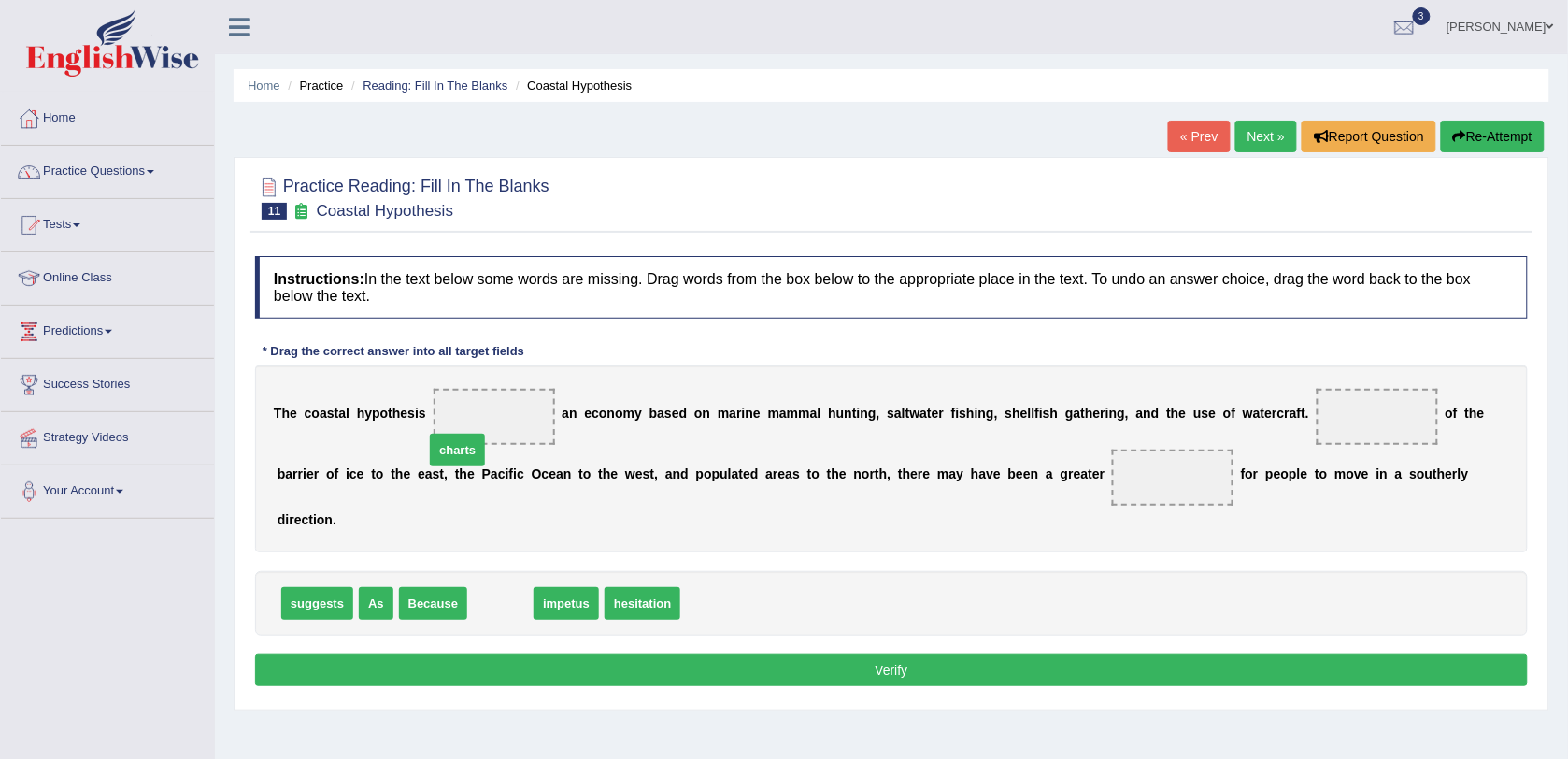
drag, startPoint x: 503, startPoint y: 585, endPoint x: 460, endPoint y: 431, distance: 159.9
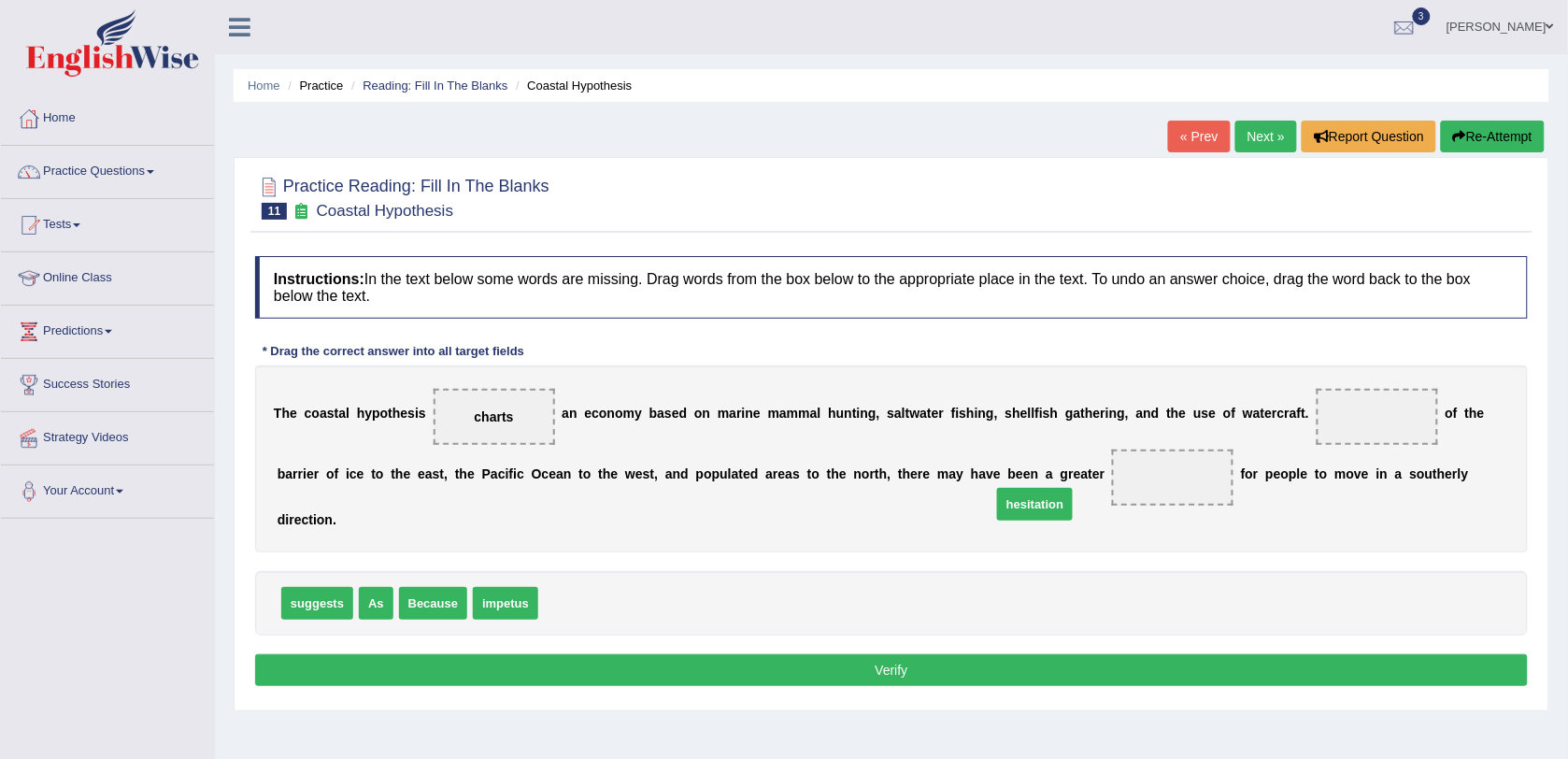
drag, startPoint x: 580, startPoint y: 582, endPoint x: 1034, endPoint y: 482, distance: 464.9
drag, startPoint x: 309, startPoint y: 576, endPoint x: 454, endPoint y: 426, distance: 208.6
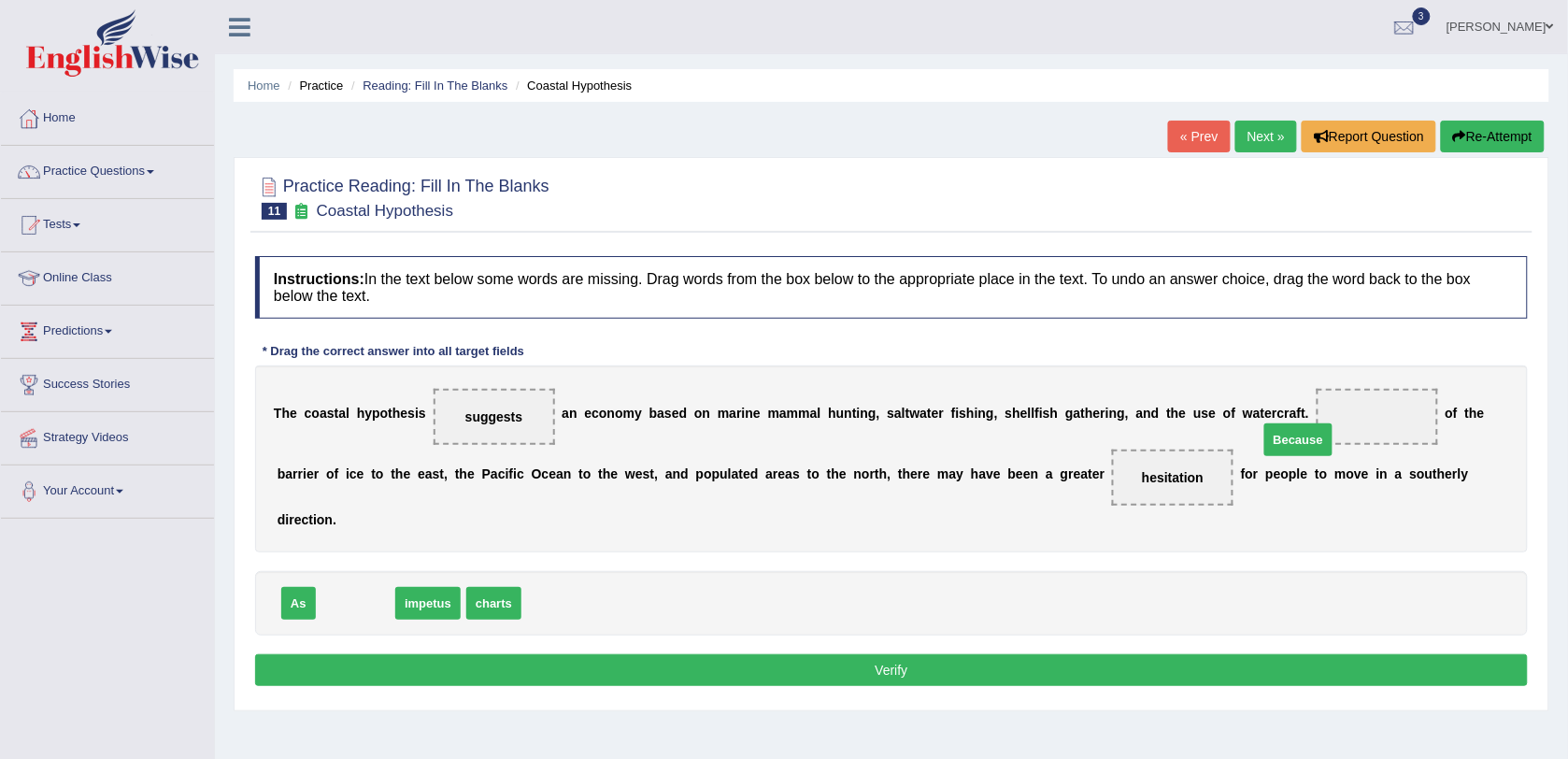
drag, startPoint x: 339, startPoint y: 573, endPoint x: 1278, endPoint y: 409, distance: 953.2
click at [818, 655] on button "Verify" at bounding box center [891, 670] width 1273 height 32
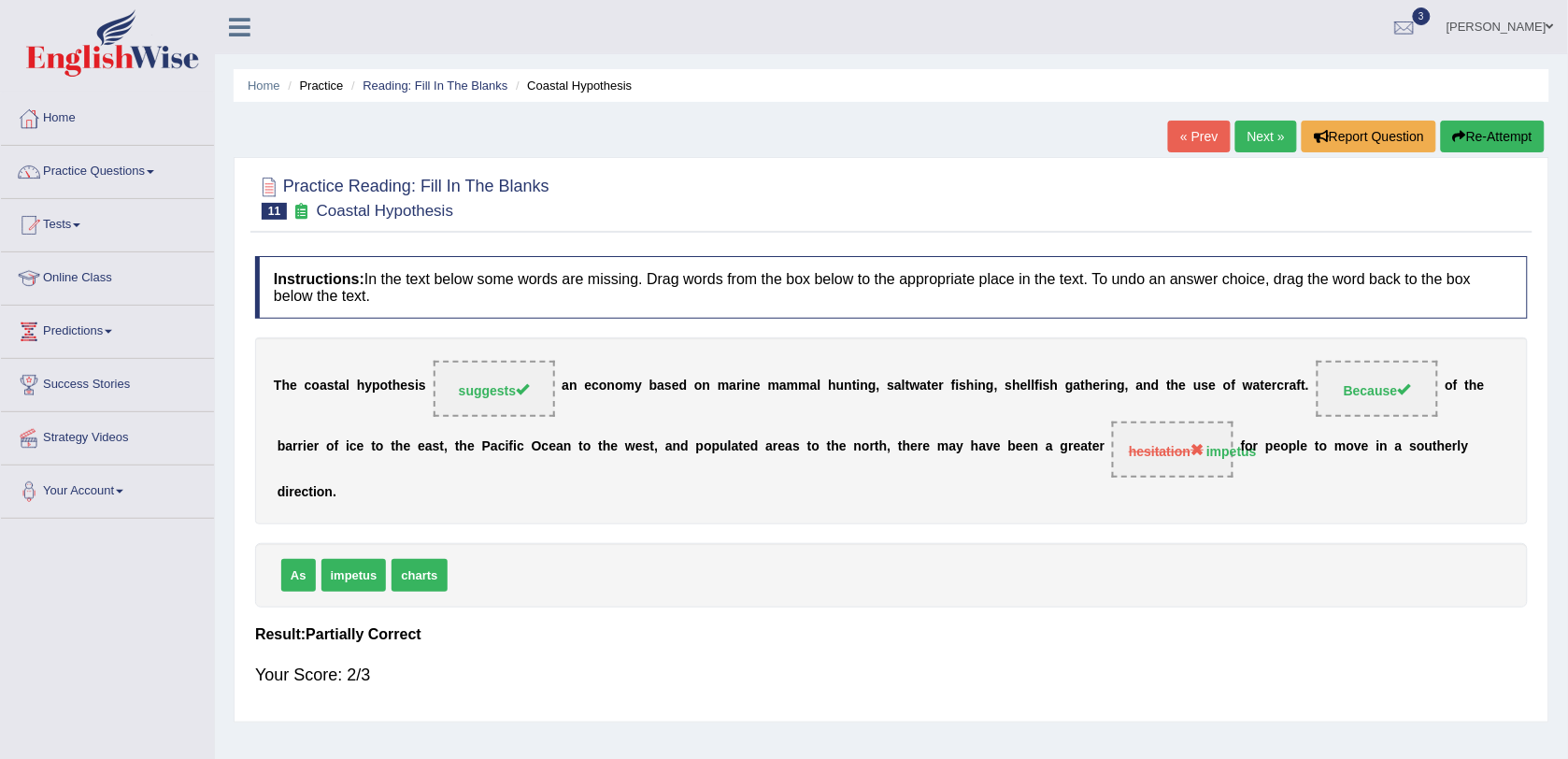
click at [1260, 131] on link "Next »" at bounding box center [1266, 136] width 61 height 32
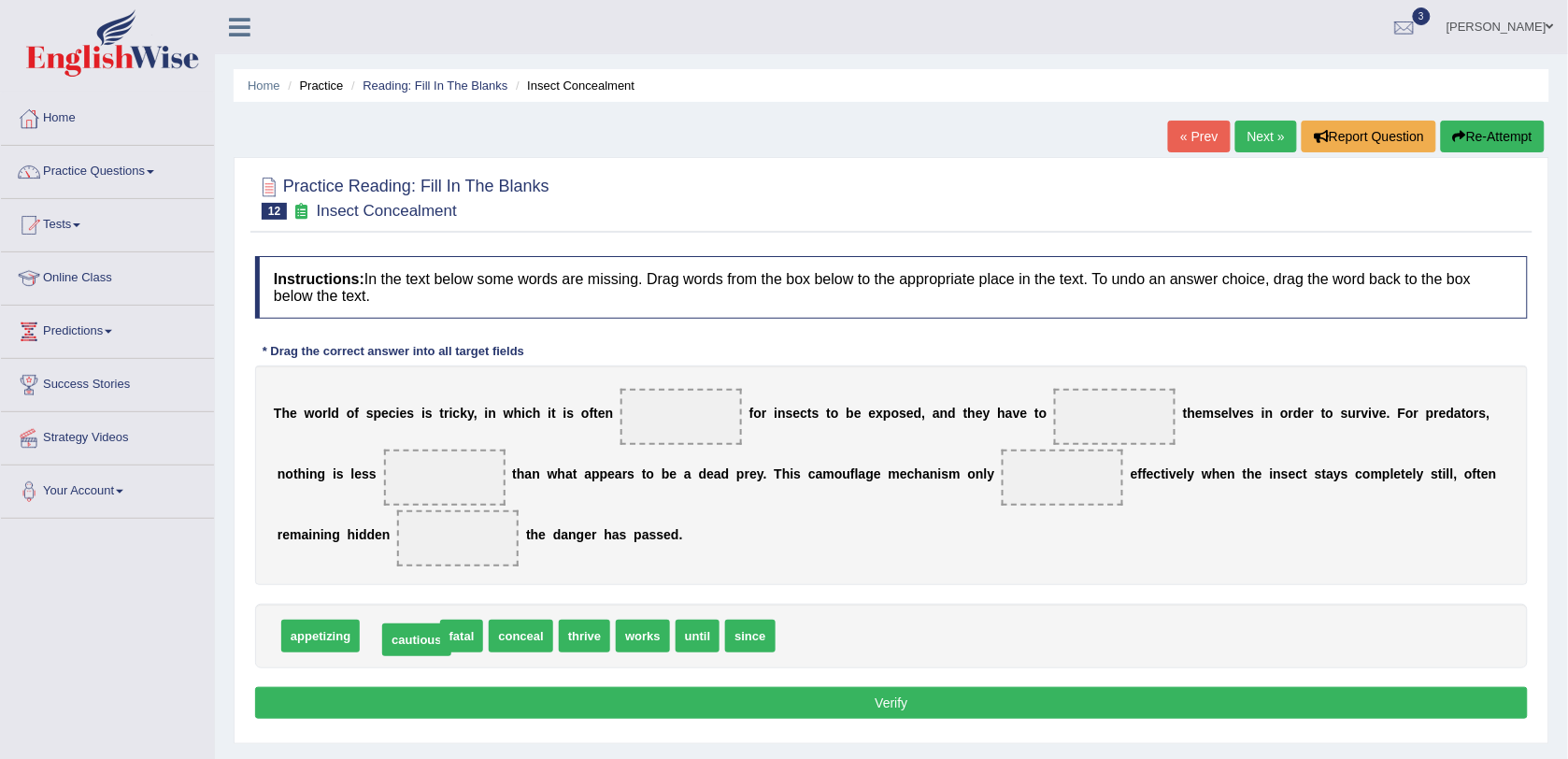
drag, startPoint x: 406, startPoint y: 637, endPoint x: 423, endPoint y: 641, distance: 17.5
drag, startPoint x: 383, startPoint y: 646, endPoint x: 669, endPoint y: 437, distance: 354.2
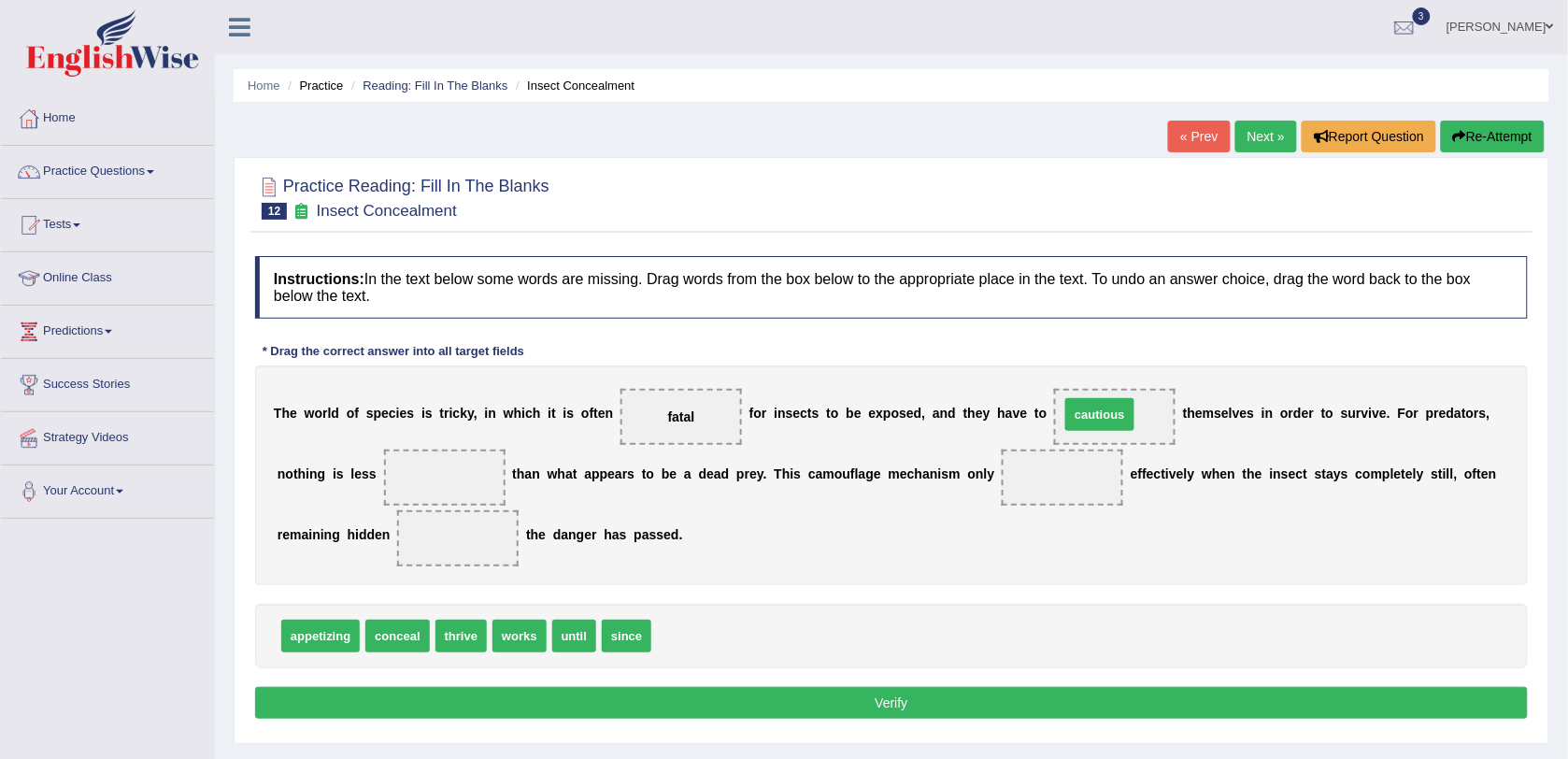
drag, startPoint x: 688, startPoint y: 645, endPoint x: 1096, endPoint y: 424, distance: 464.0
drag, startPoint x: 515, startPoint y: 641, endPoint x: 951, endPoint y: 488, distance: 462.1
drag, startPoint x: 514, startPoint y: 636, endPoint x: 329, endPoint y: 535, distance: 210.8
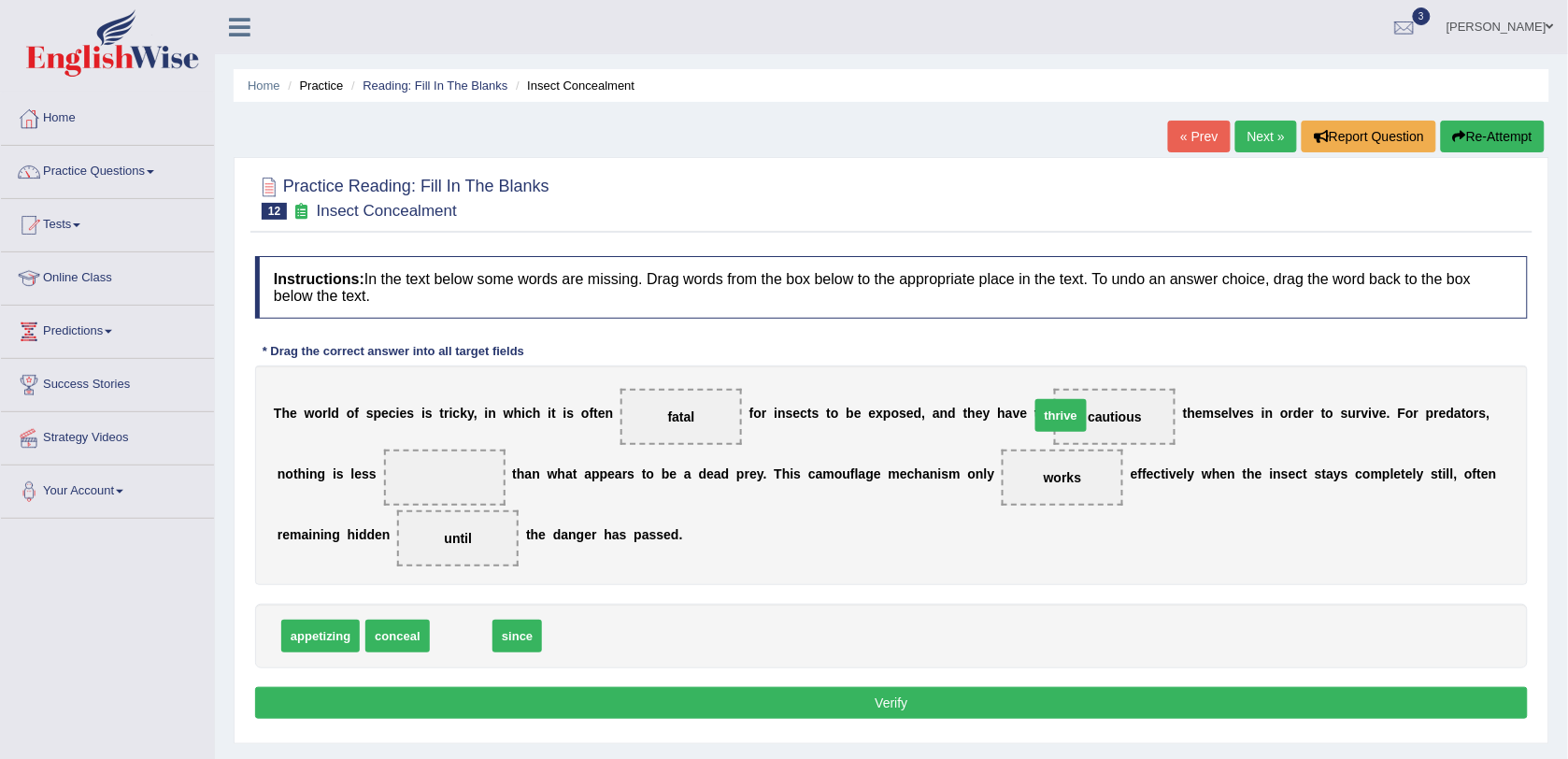
drag, startPoint x: 449, startPoint y: 642, endPoint x: 1049, endPoint y: 422, distance: 639.1
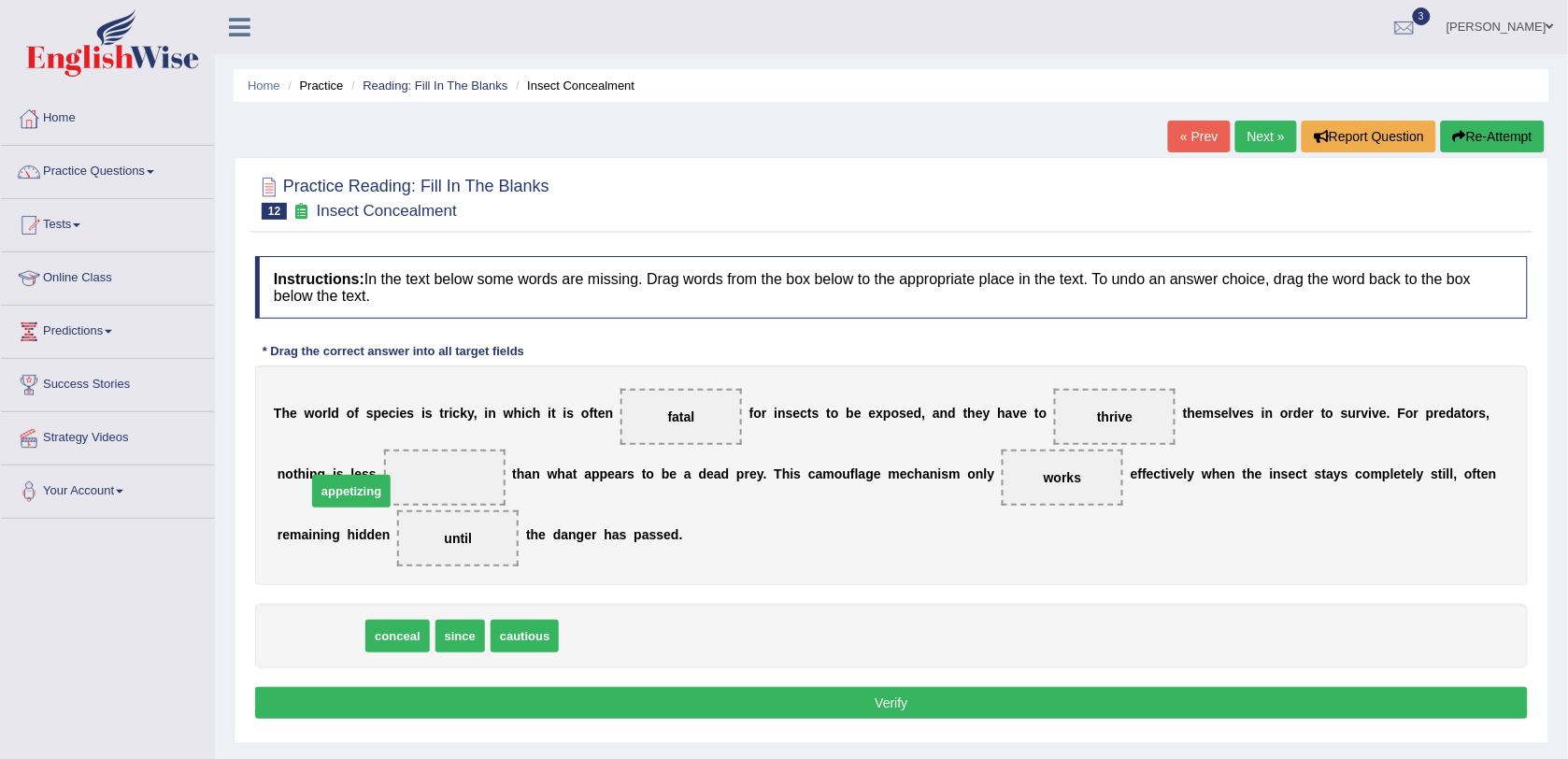
drag, startPoint x: 336, startPoint y: 648, endPoint x: 369, endPoint y: 493, distance: 158.5
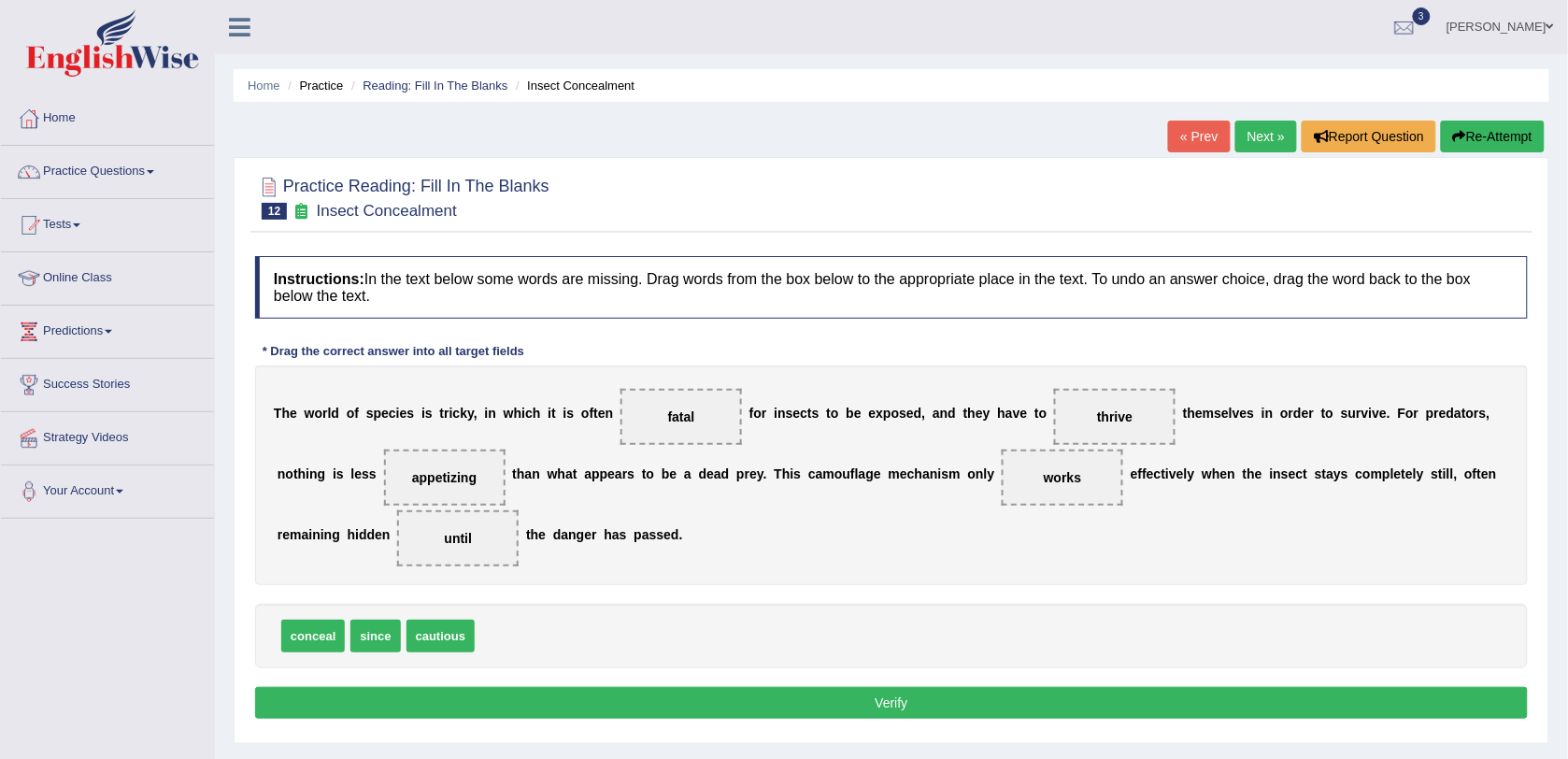
click at [568, 702] on button "Verify" at bounding box center [891, 702] width 1273 height 32
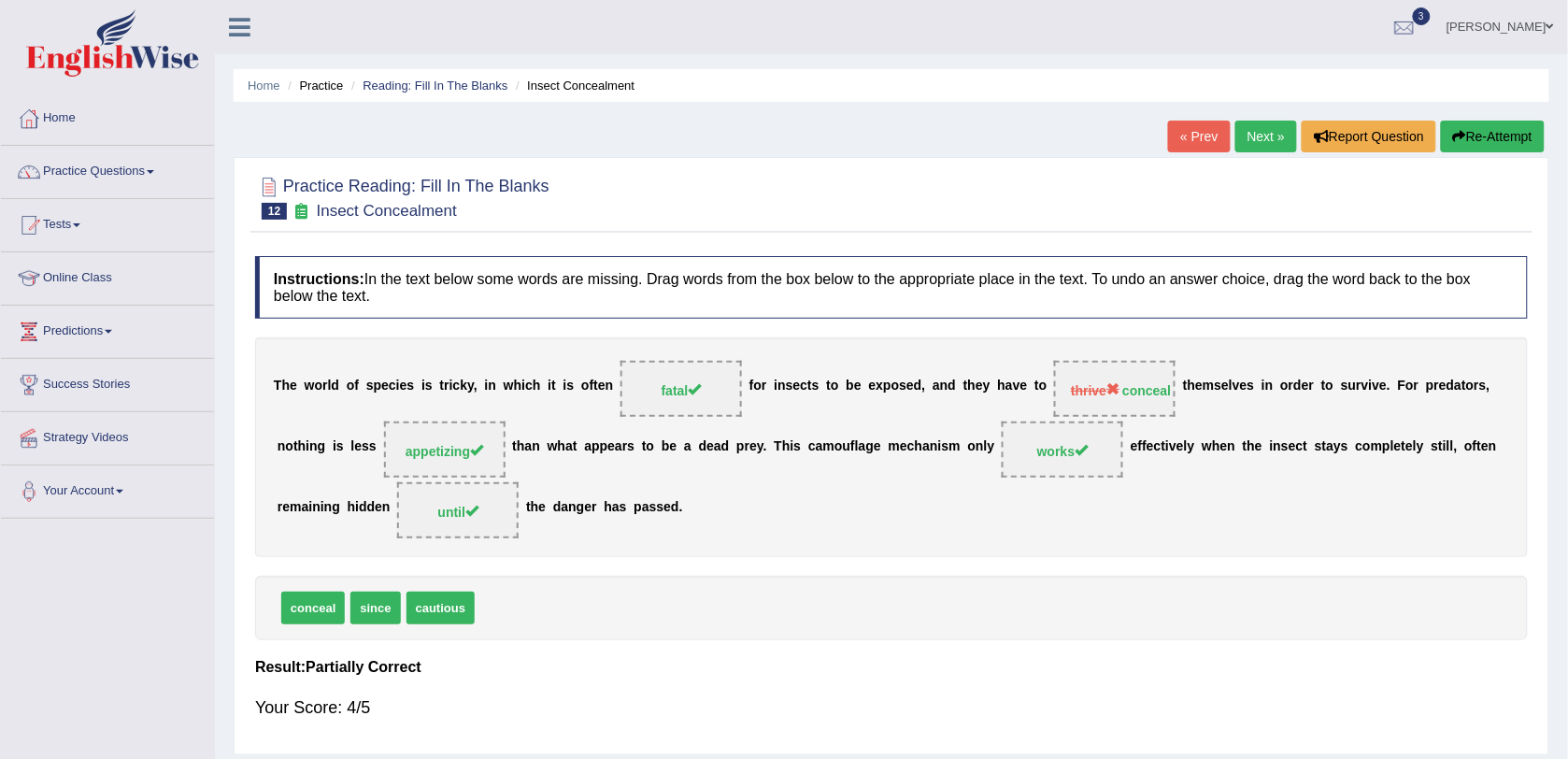
click at [1269, 150] on link "Next »" at bounding box center [1266, 136] width 61 height 32
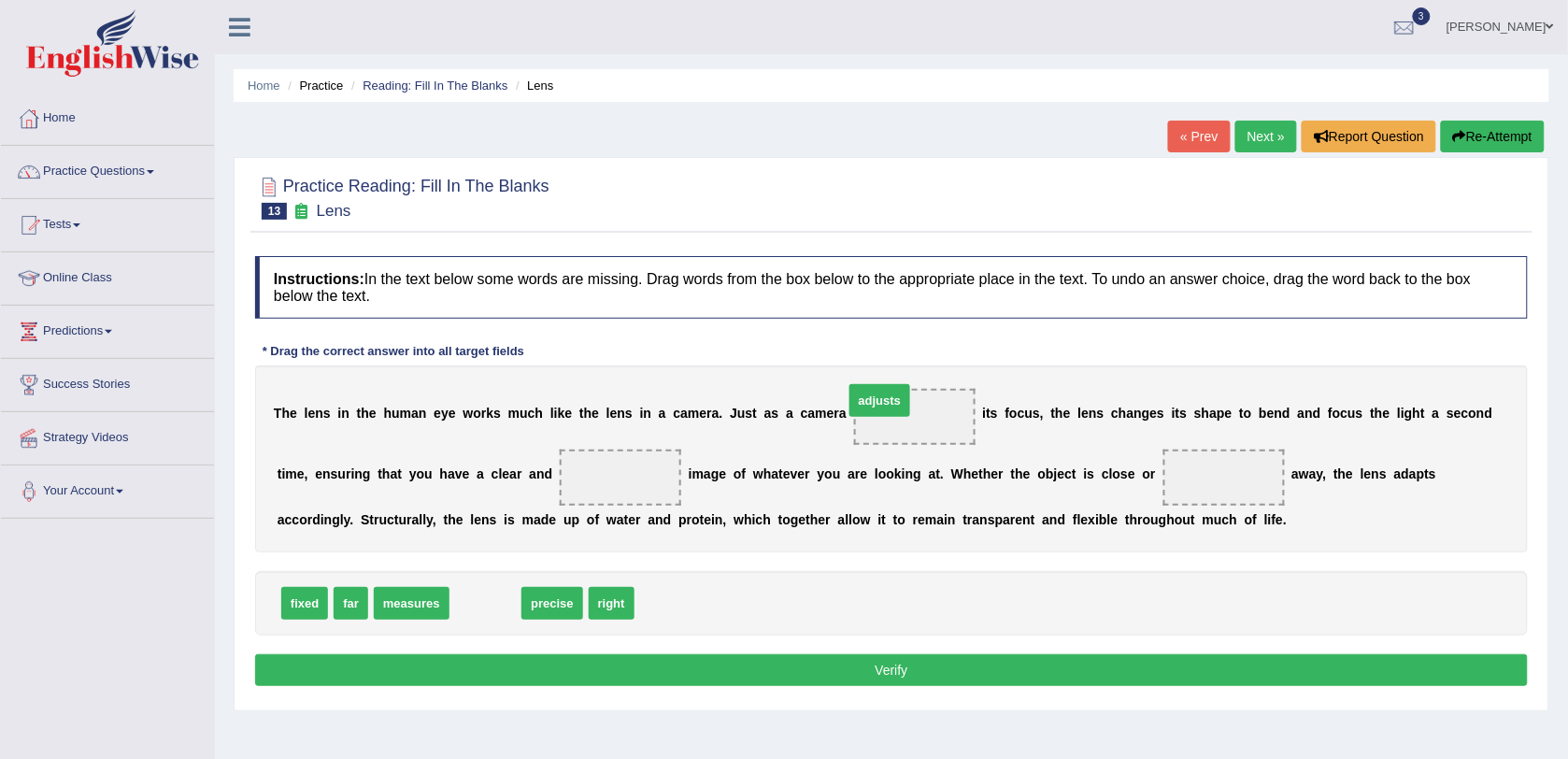
drag, startPoint x: 477, startPoint y: 610, endPoint x: 875, endPoint y: 407, distance: 446.8
drag, startPoint x: 490, startPoint y: 609, endPoint x: 594, endPoint y: 481, distance: 164.9
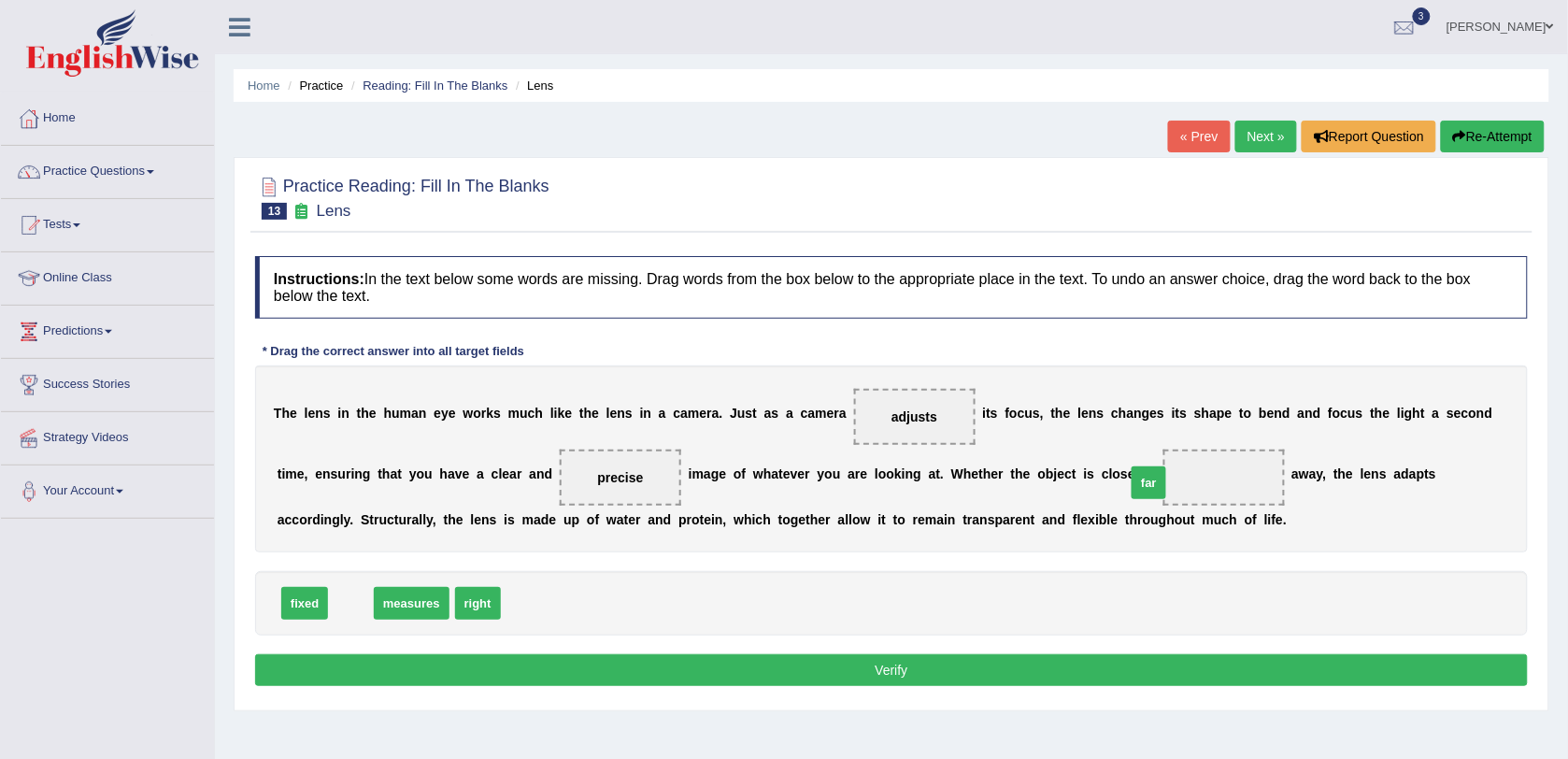
drag, startPoint x: 349, startPoint y: 603, endPoint x: 1147, endPoint y: 482, distance: 807.1
click at [682, 669] on button "Verify" at bounding box center [891, 670] width 1273 height 32
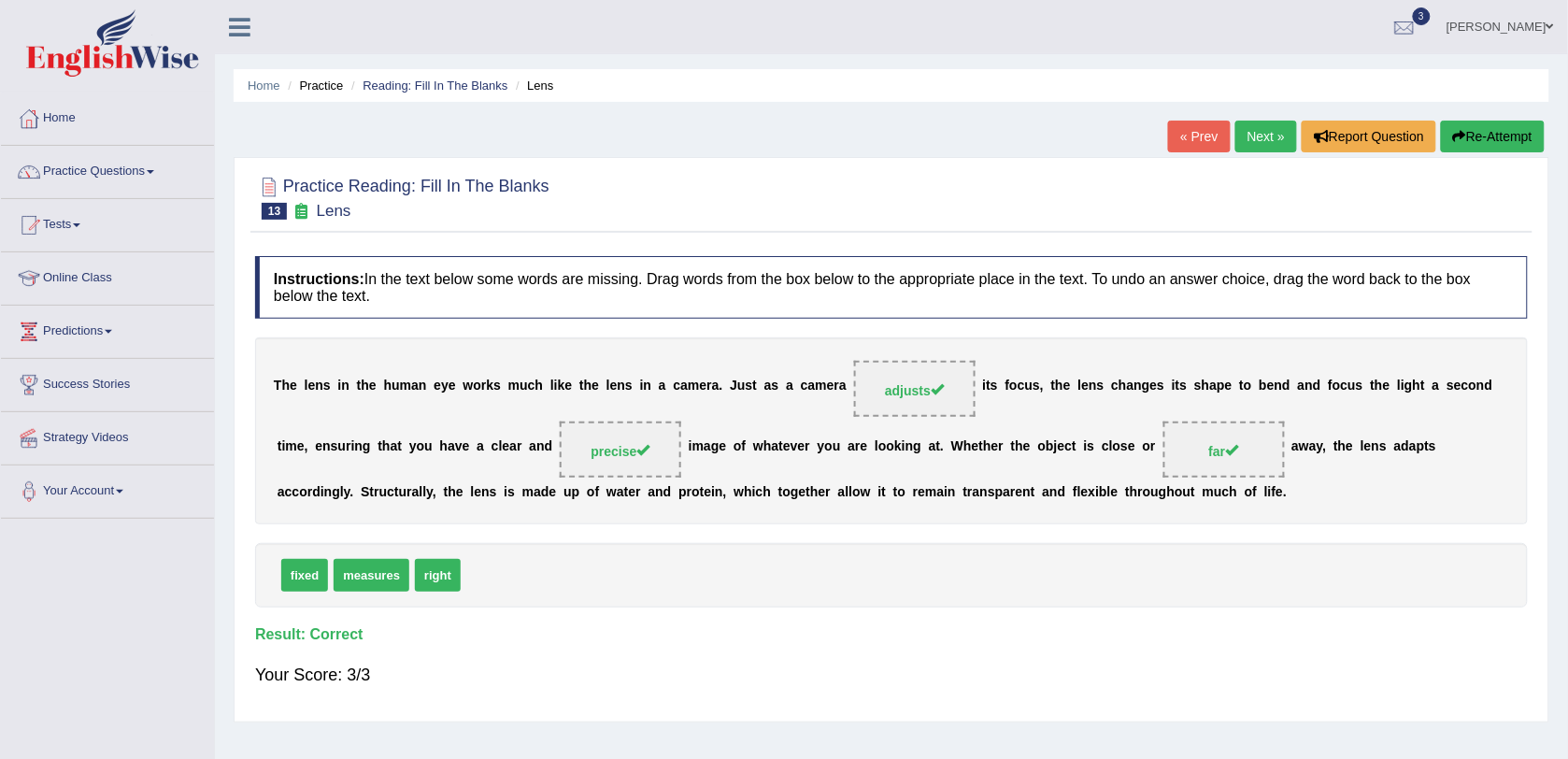
click at [1278, 135] on link "Next »" at bounding box center [1266, 136] width 61 height 32
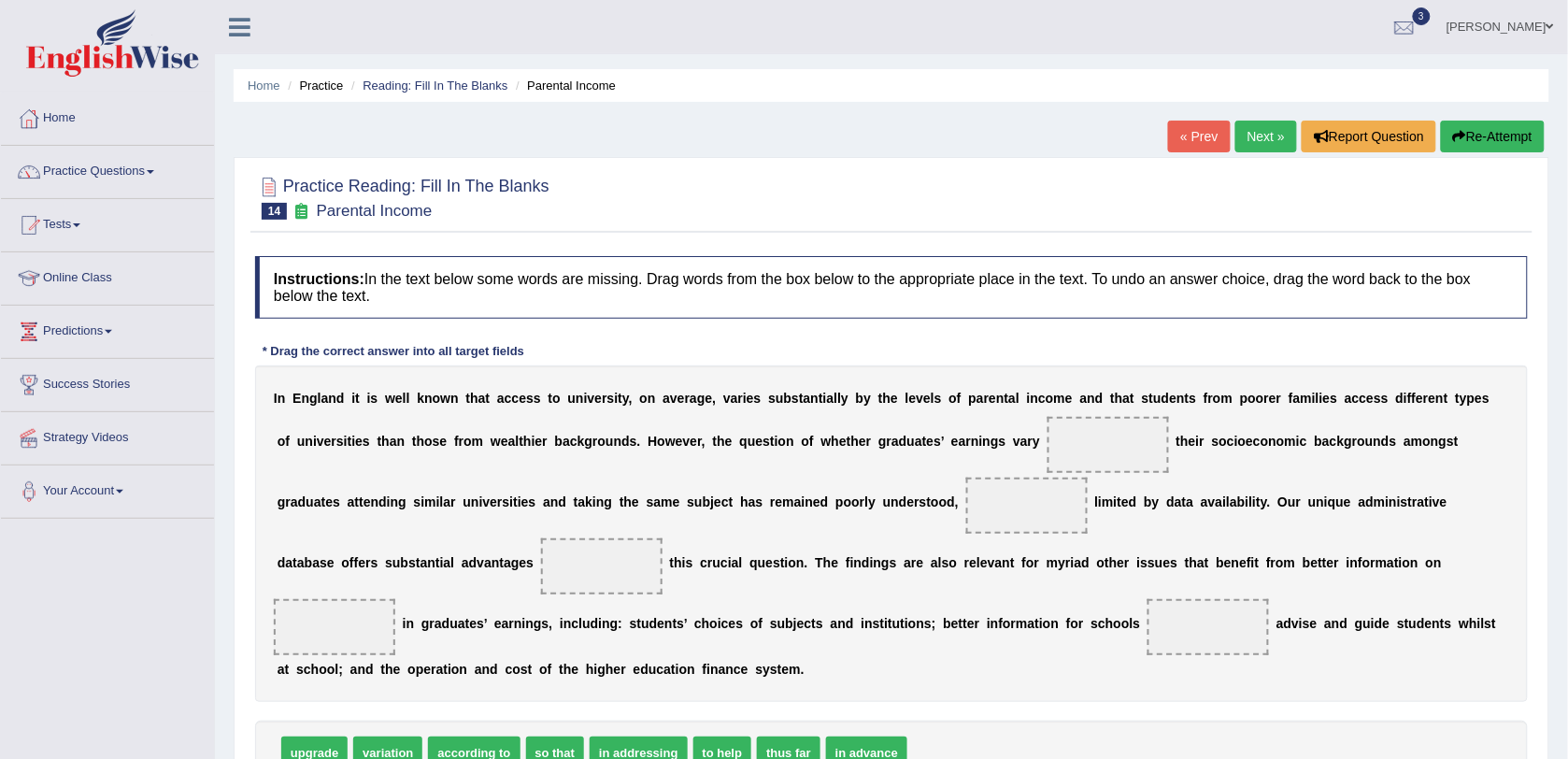
scroll to position [117, 0]
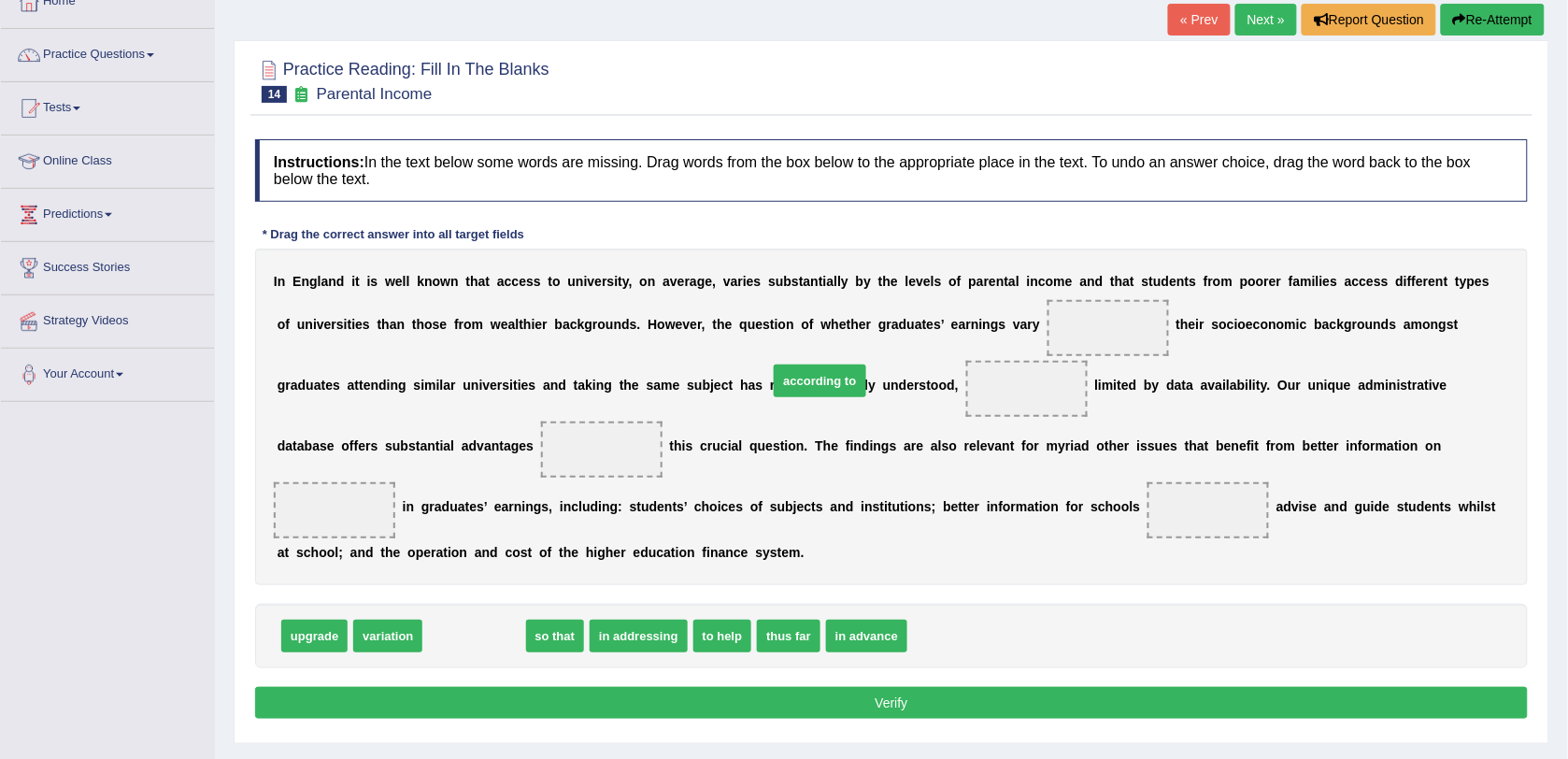
drag, startPoint x: 455, startPoint y: 640, endPoint x: 800, endPoint y: 385, distance: 429.0
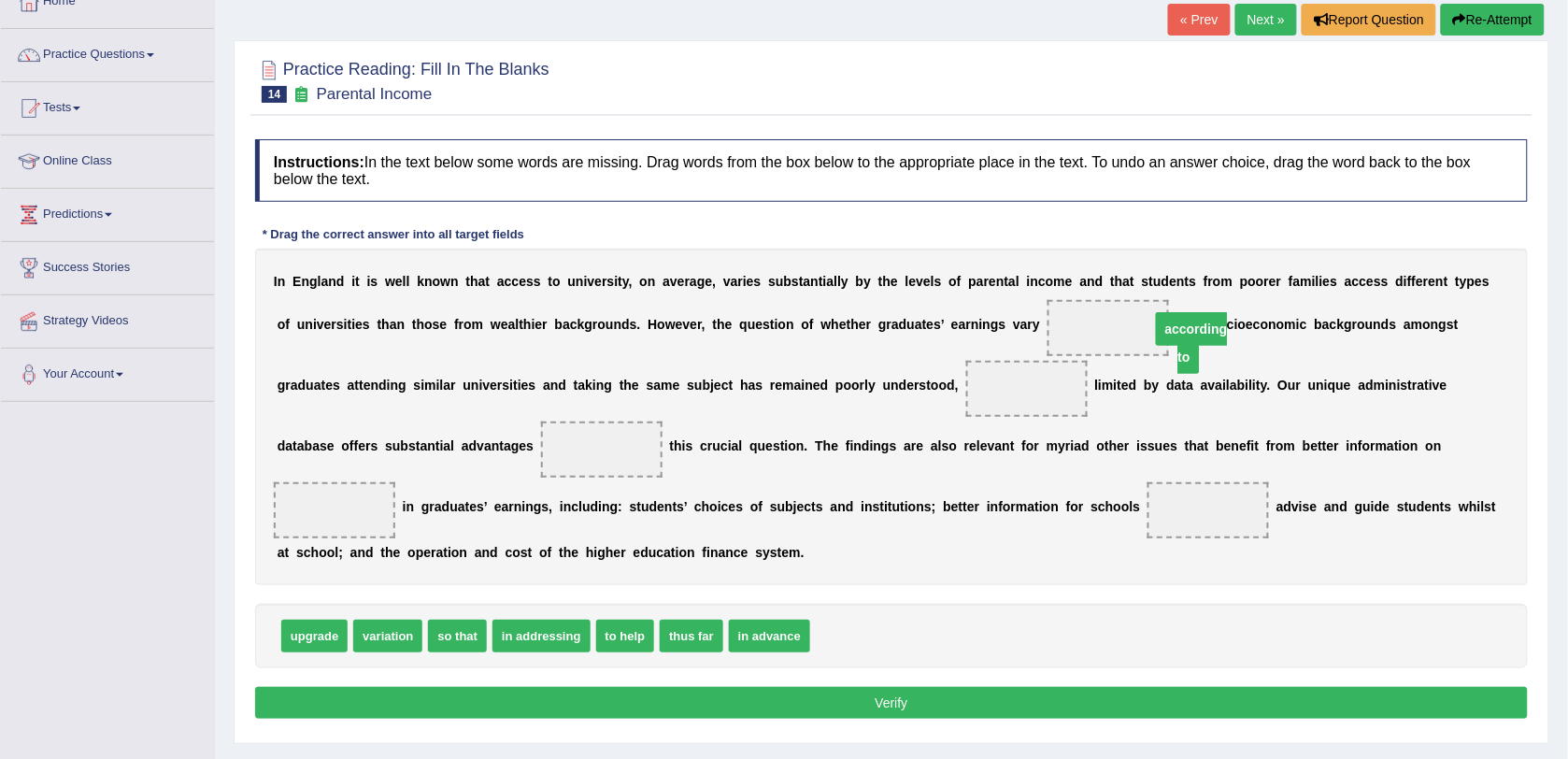
drag, startPoint x: 789, startPoint y: 389, endPoint x: 953, endPoint y: 329, distance: 174.6
drag, startPoint x: 672, startPoint y: 636, endPoint x: 776, endPoint y: 386, distance: 270.8
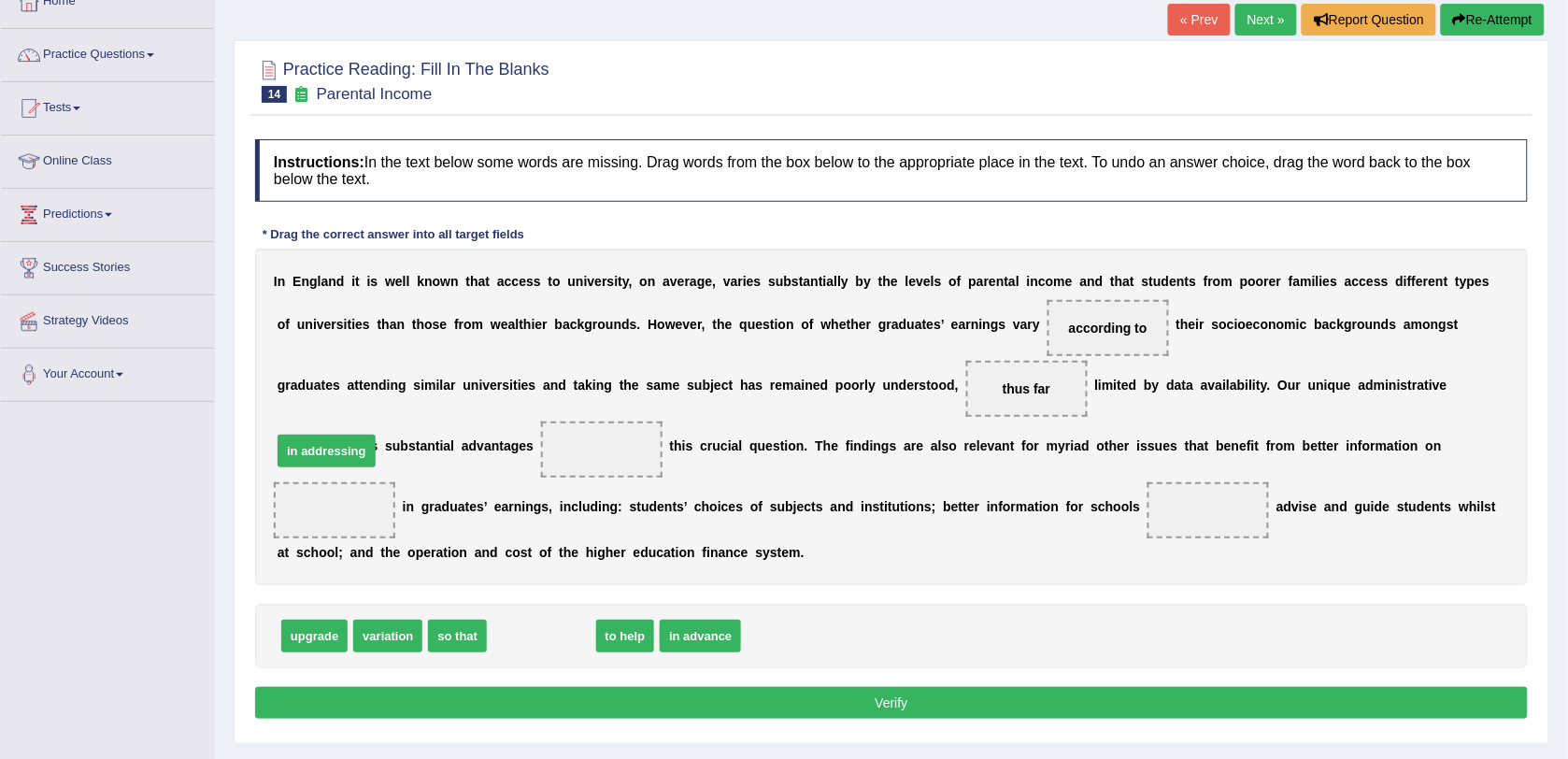
drag, startPoint x: 553, startPoint y: 638, endPoint x: 339, endPoint y: 453, distance: 282.9
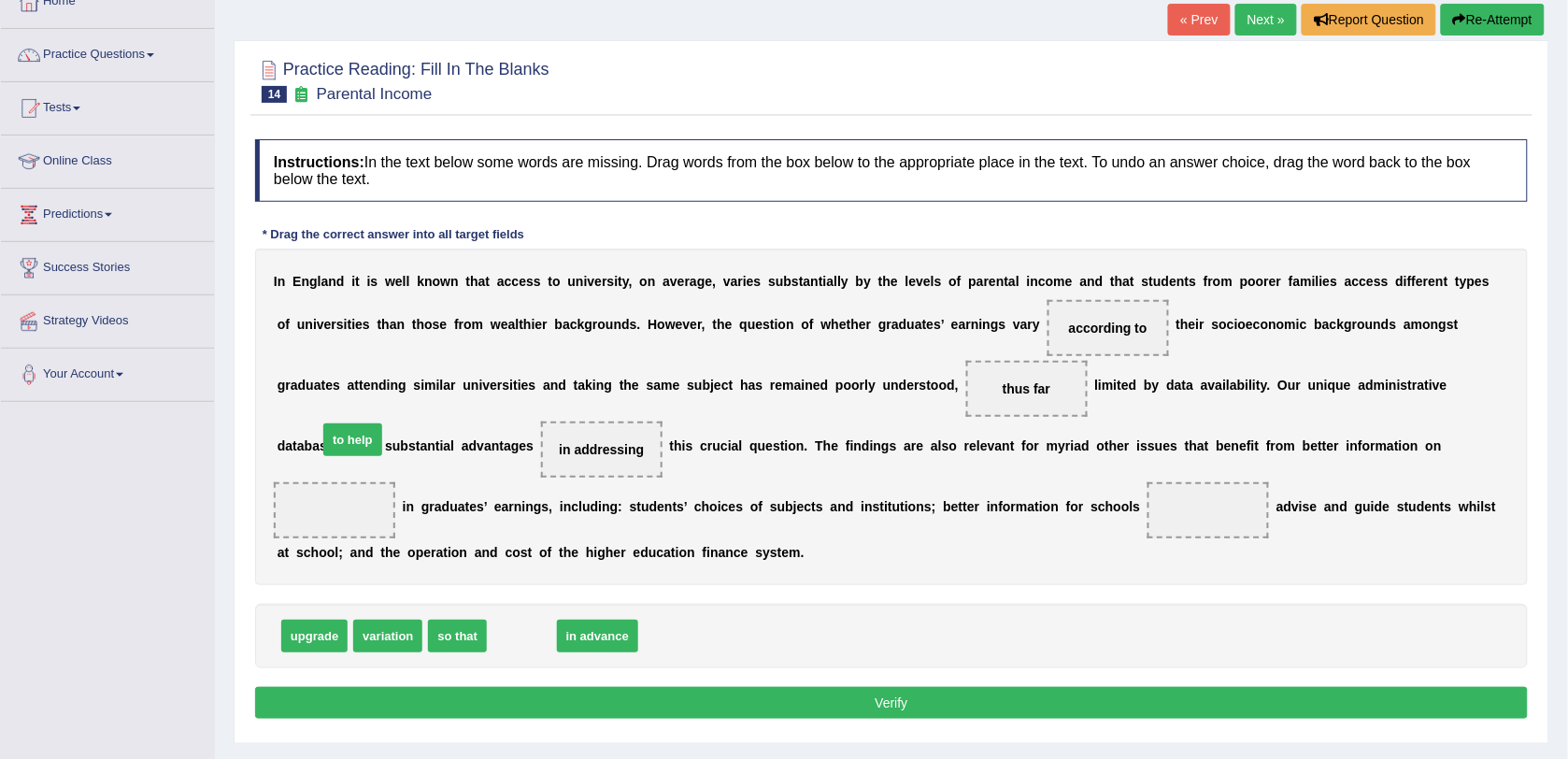
drag, startPoint x: 493, startPoint y: 633, endPoint x: 324, endPoint y: 438, distance: 258.0
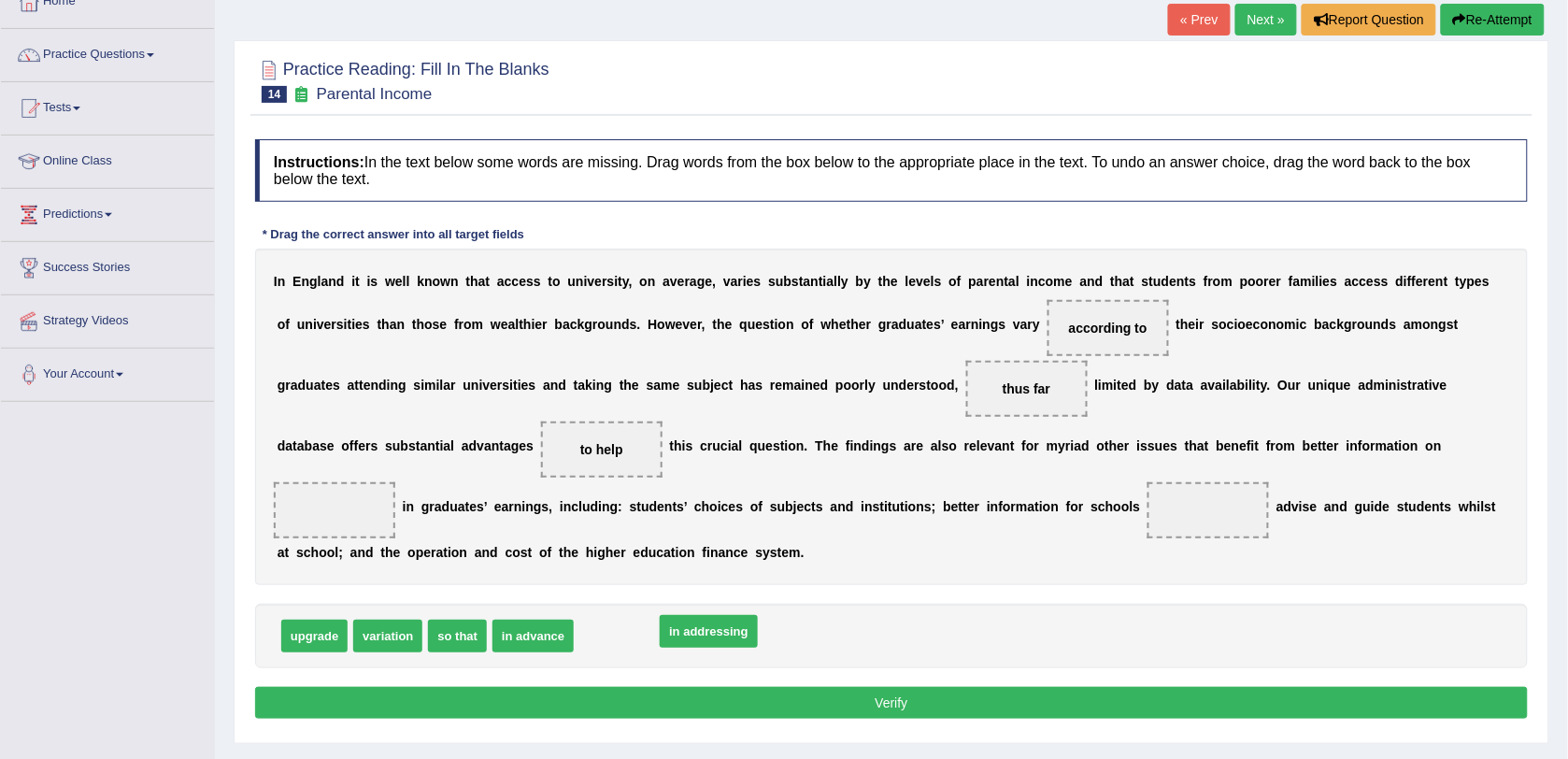
drag, startPoint x: 579, startPoint y: 632, endPoint x: 660, endPoint y: 628, distance: 81.1
drag, startPoint x: 626, startPoint y: 646, endPoint x: 362, endPoint y: 461, distance: 322.4
drag, startPoint x: 602, startPoint y: 641, endPoint x: 1216, endPoint y: 455, distance: 641.6
drag, startPoint x: 519, startPoint y: 638, endPoint x: 557, endPoint y: 622, distance: 41.2
drag, startPoint x: 428, startPoint y: 641, endPoint x: 815, endPoint y: 521, distance: 405.2
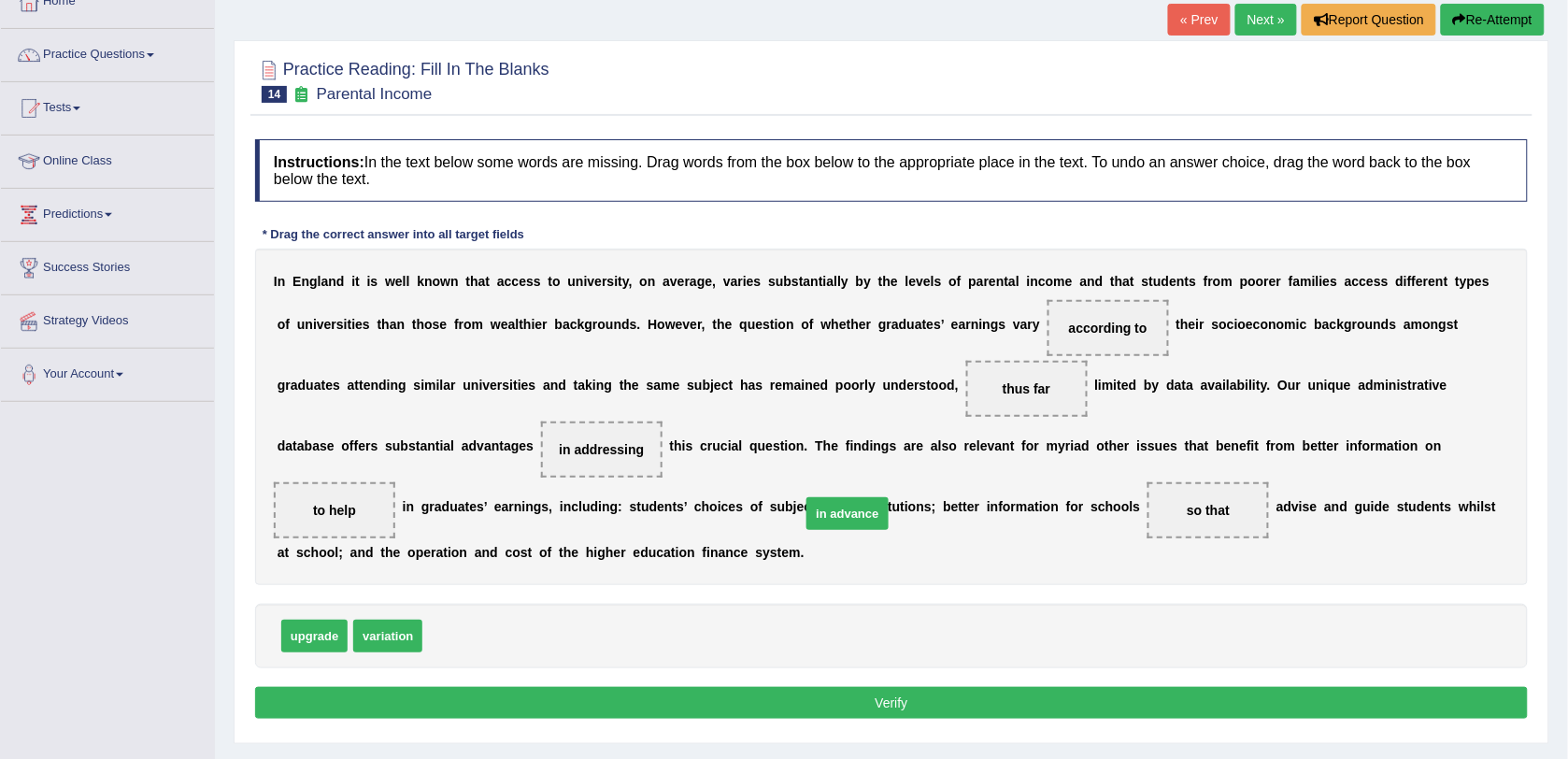
drag, startPoint x: 465, startPoint y: 653, endPoint x: 843, endPoint y: 530, distance: 397.5
click at [763, 697] on button "Verify" at bounding box center [891, 702] width 1273 height 32
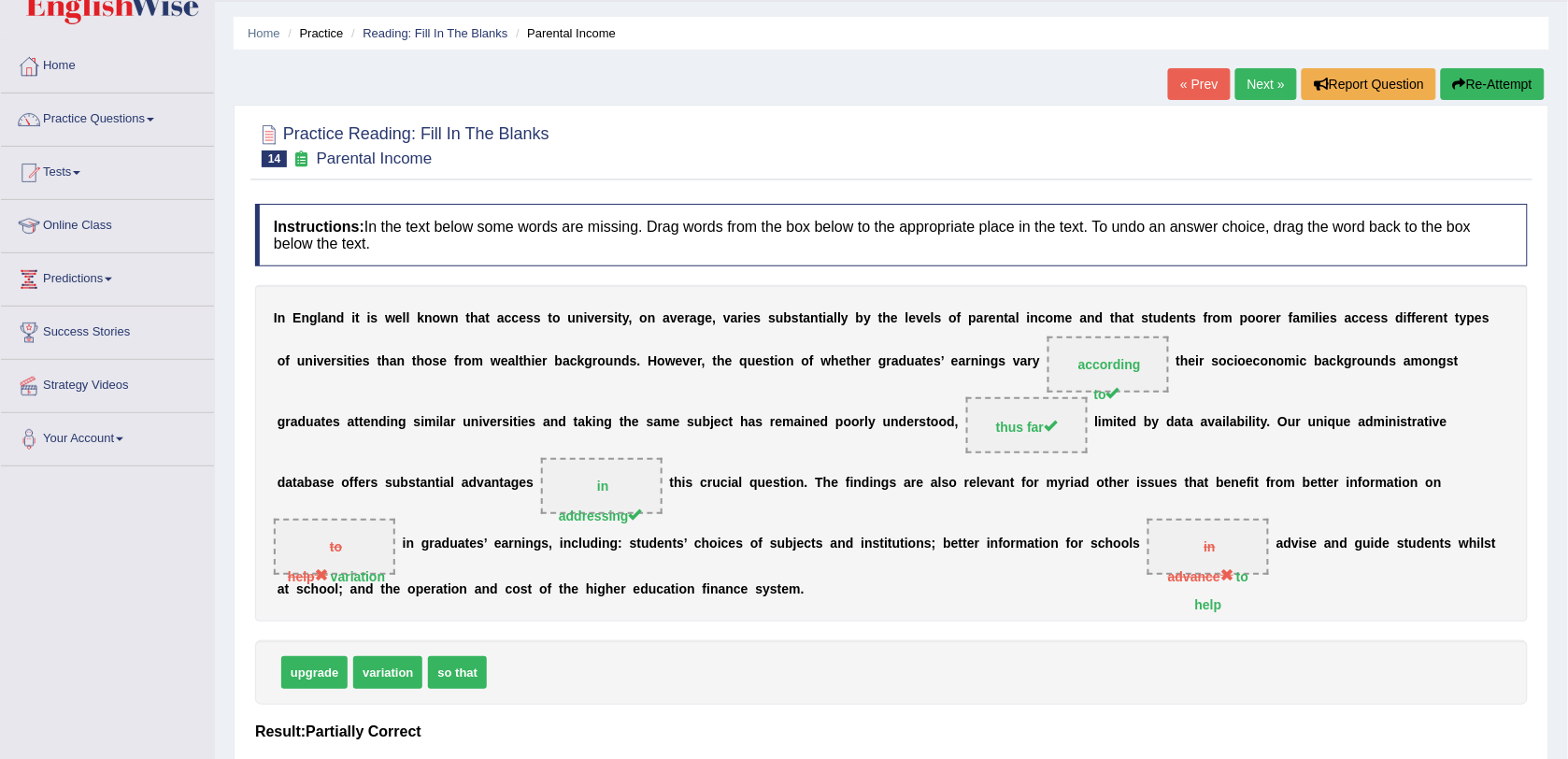
scroll to position [0, 0]
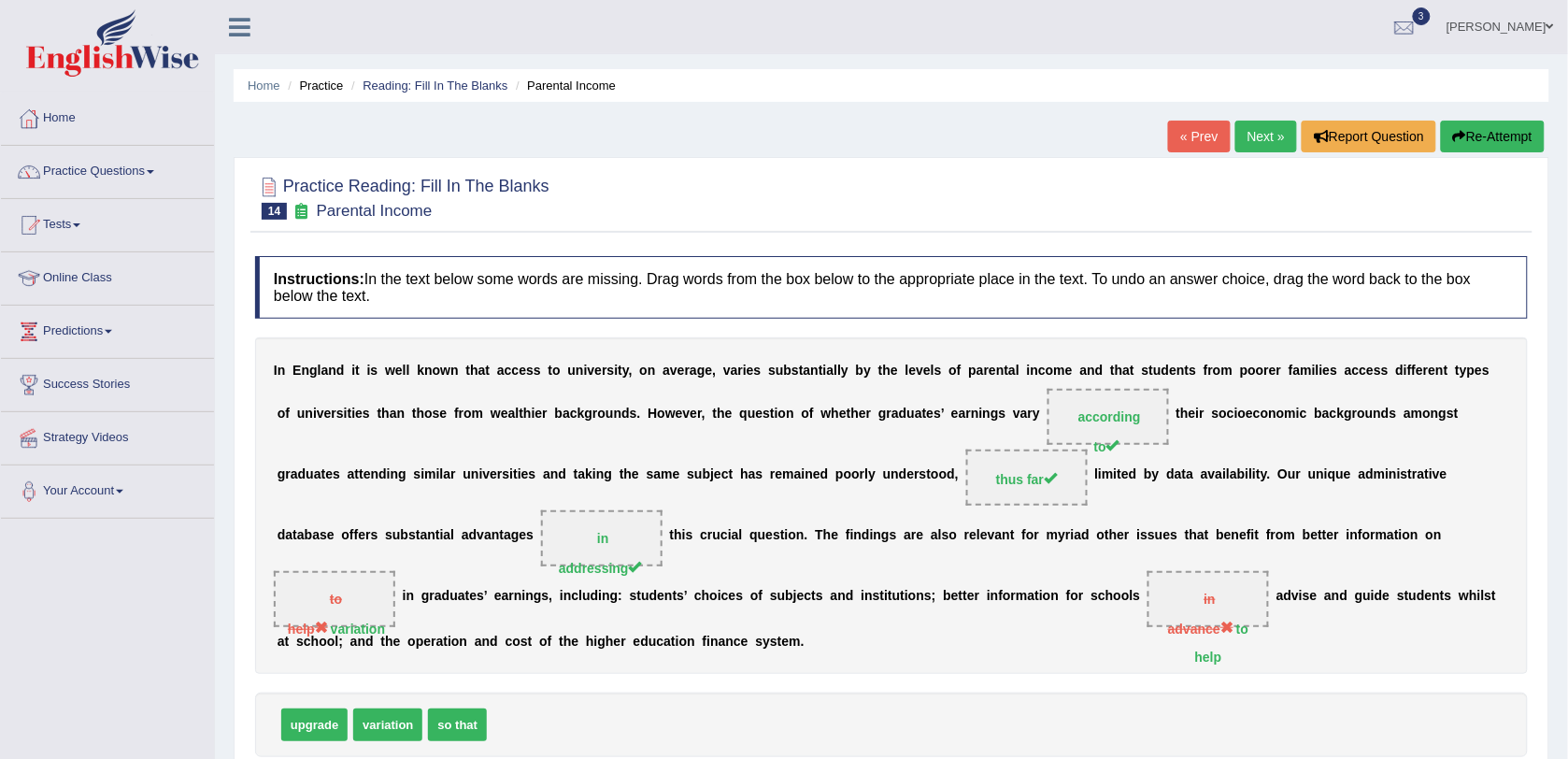
click at [1252, 143] on link "Next »" at bounding box center [1266, 136] width 61 height 32
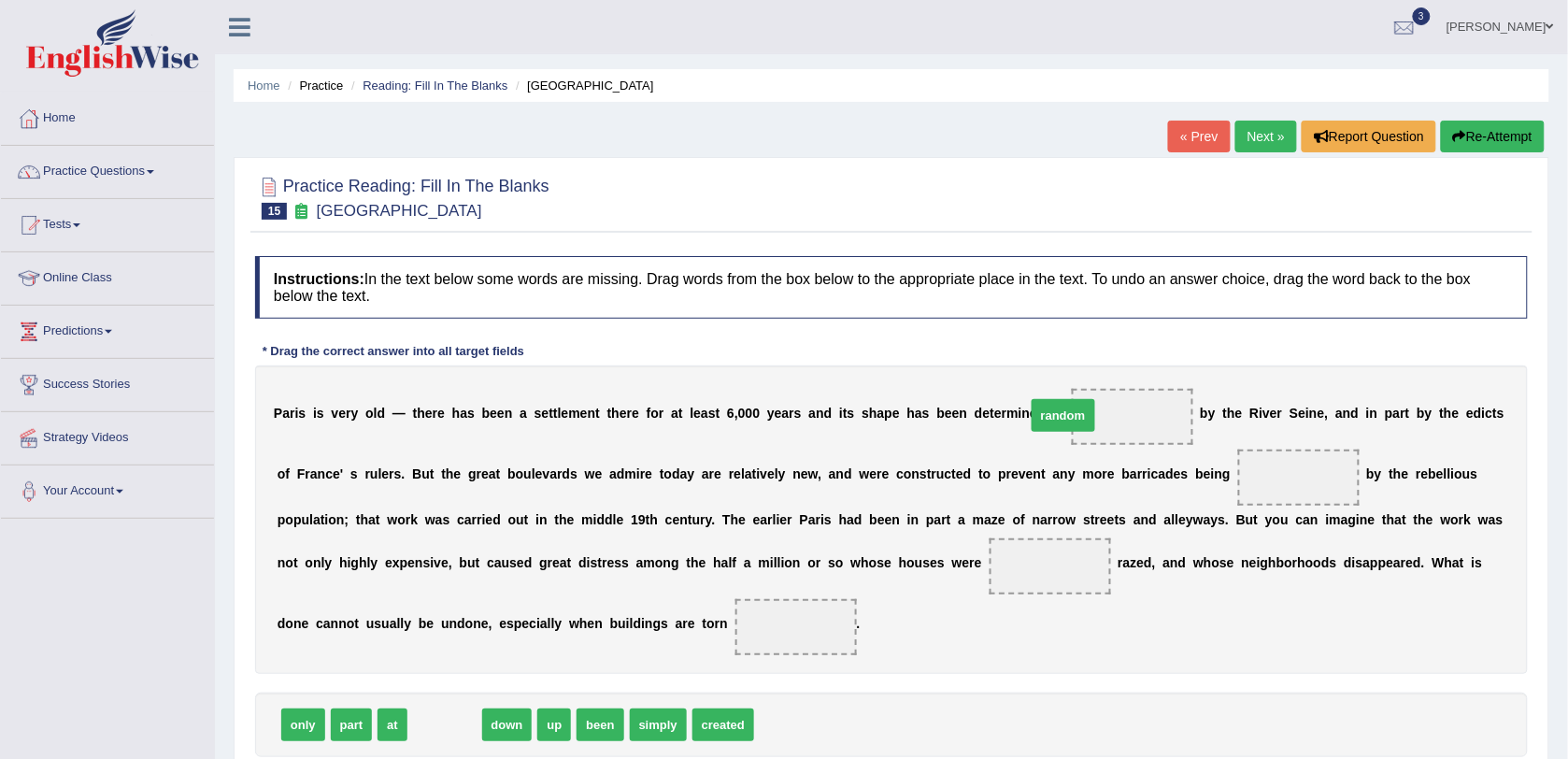
drag, startPoint x: 440, startPoint y: 732, endPoint x: 1058, endPoint y: 423, distance: 690.9
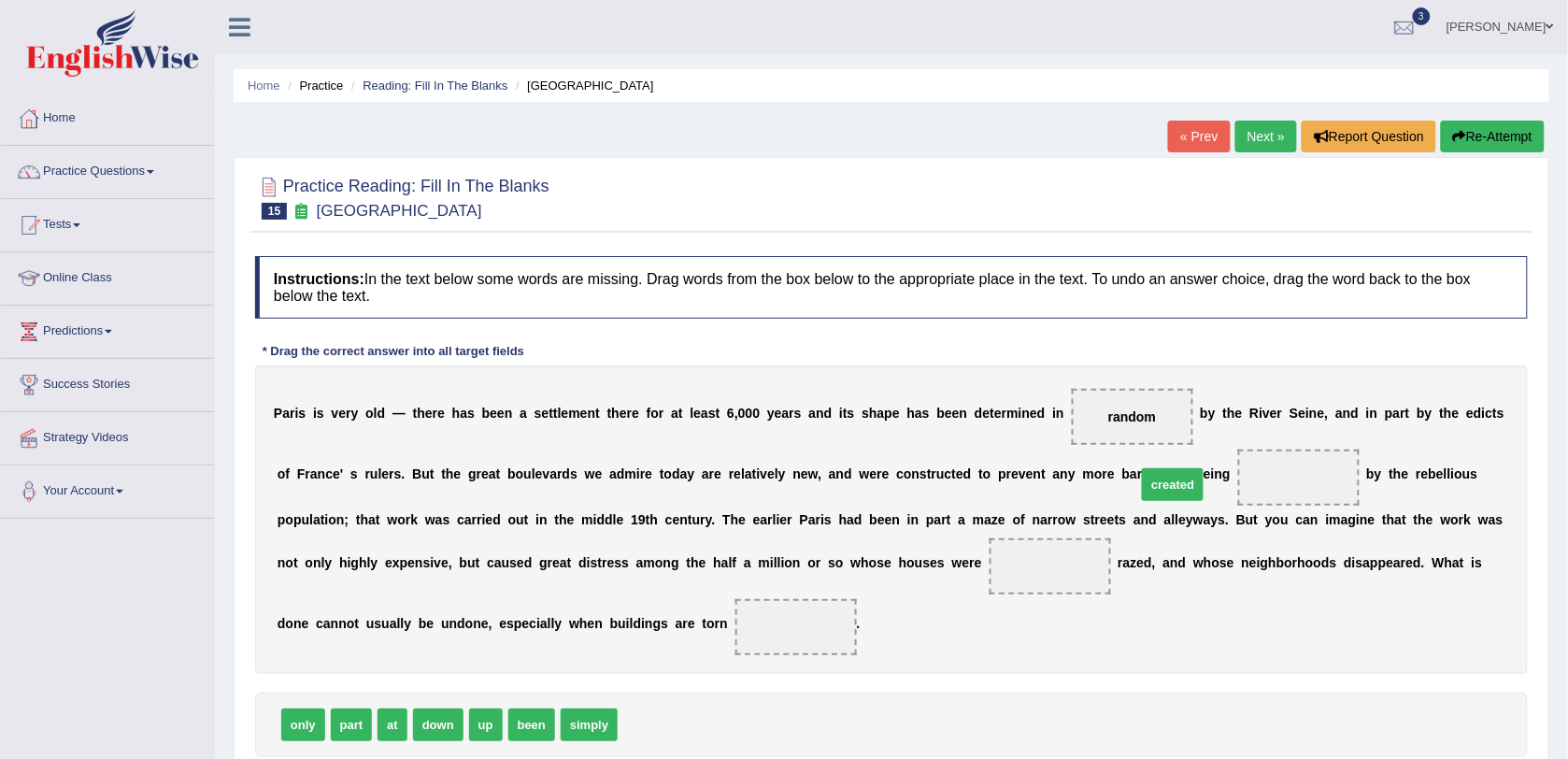
drag, startPoint x: 623, startPoint y: 739, endPoint x: 1141, endPoint y: 498, distance: 571.3
drag, startPoint x: 432, startPoint y: 726, endPoint x: 748, endPoint y: 561, distance: 356.5
drag, startPoint x: 731, startPoint y: 563, endPoint x: 439, endPoint y: 633, distance: 300.3
click at [439, 633] on div "P a r i s i s v e r y o l d — t h e r e h a s b e e n a s e t t l e m e n t t h…" at bounding box center [891, 519] width 1273 height 309
drag, startPoint x: 750, startPoint y: 577, endPoint x: 420, endPoint y: 629, distance: 334.1
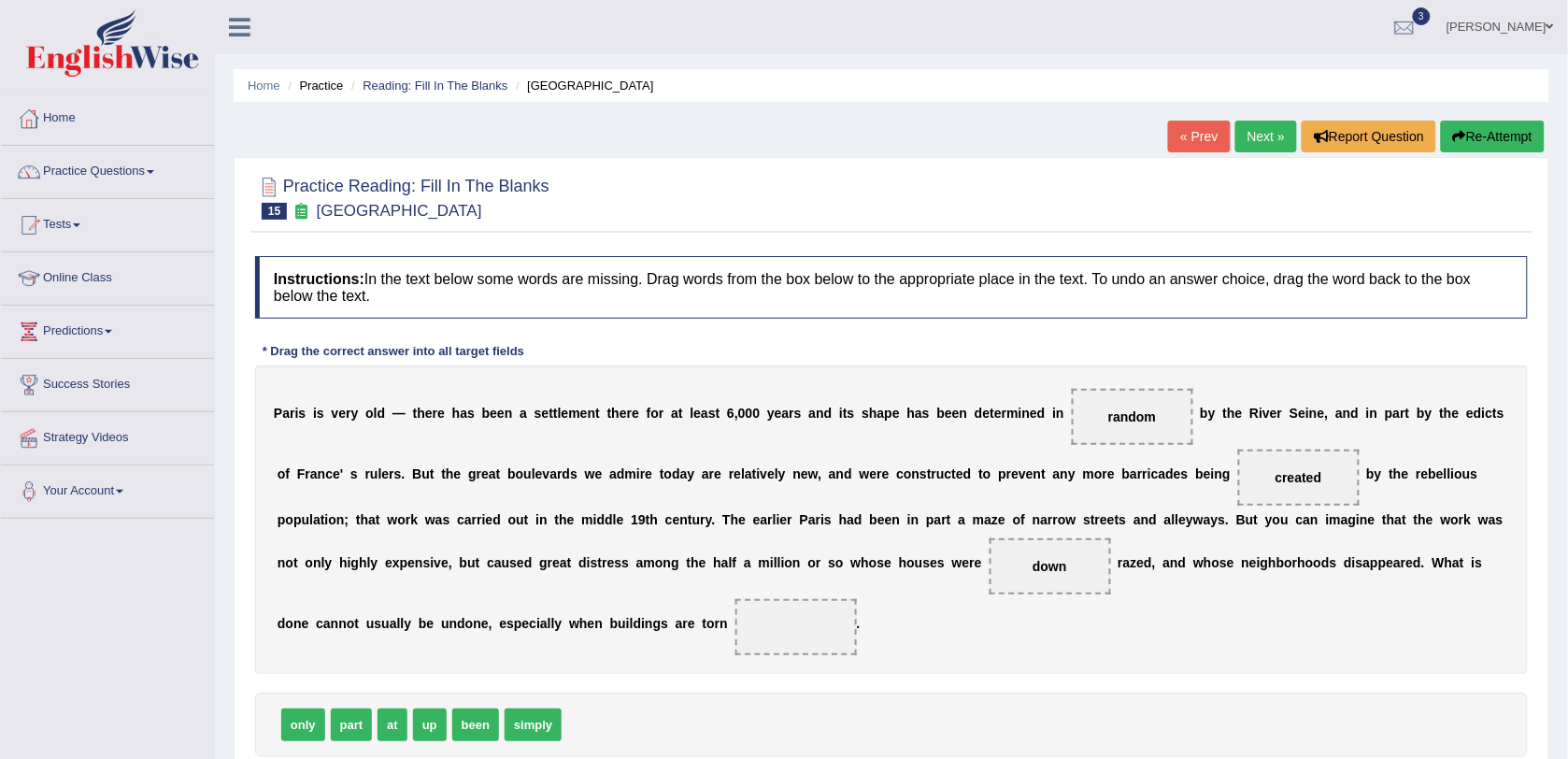
click at [421, 630] on div "P a r i s i s v e r y o l d — t h e r e h a s b e e n a s e t t l e m e n t t h…" at bounding box center [891, 519] width 1273 height 309
drag, startPoint x: 747, startPoint y: 568, endPoint x: 400, endPoint y: 627, distance: 352.0
drag, startPoint x: 468, startPoint y: 723, endPoint x: 752, endPoint y: 562, distance: 326.5
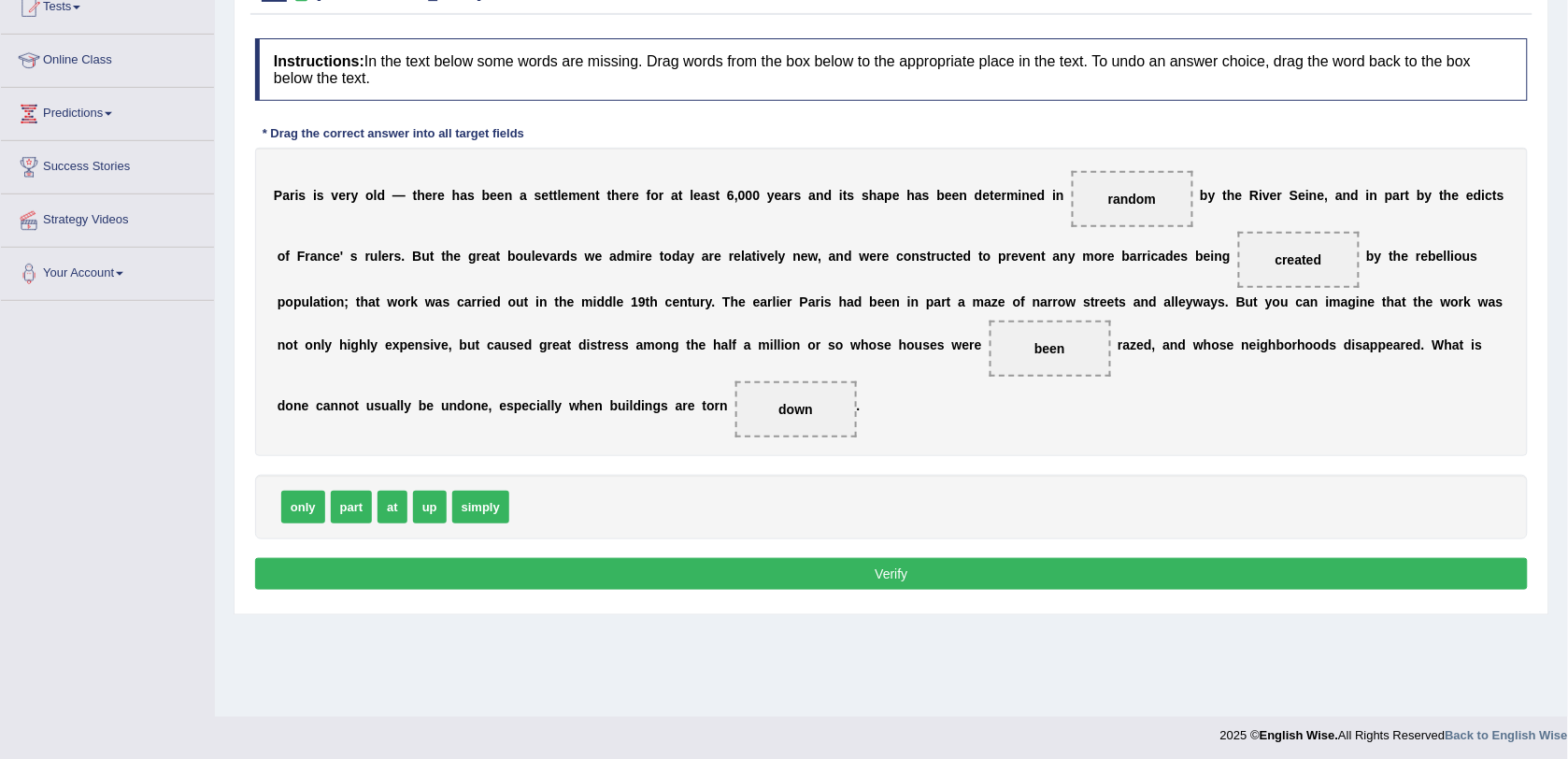
scroll to position [221, 0]
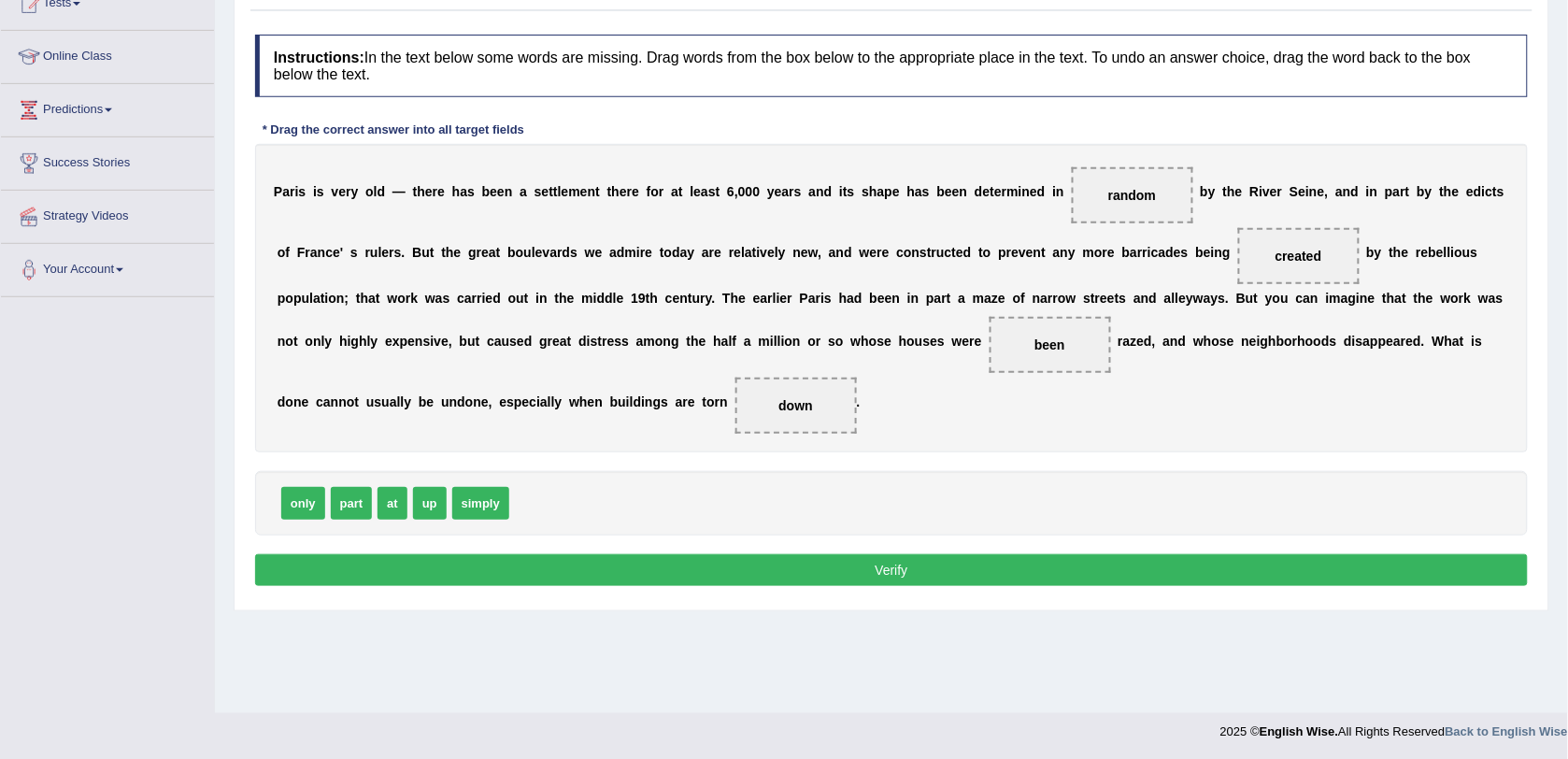
click at [778, 576] on button "Verify" at bounding box center [891, 569] width 1273 height 32
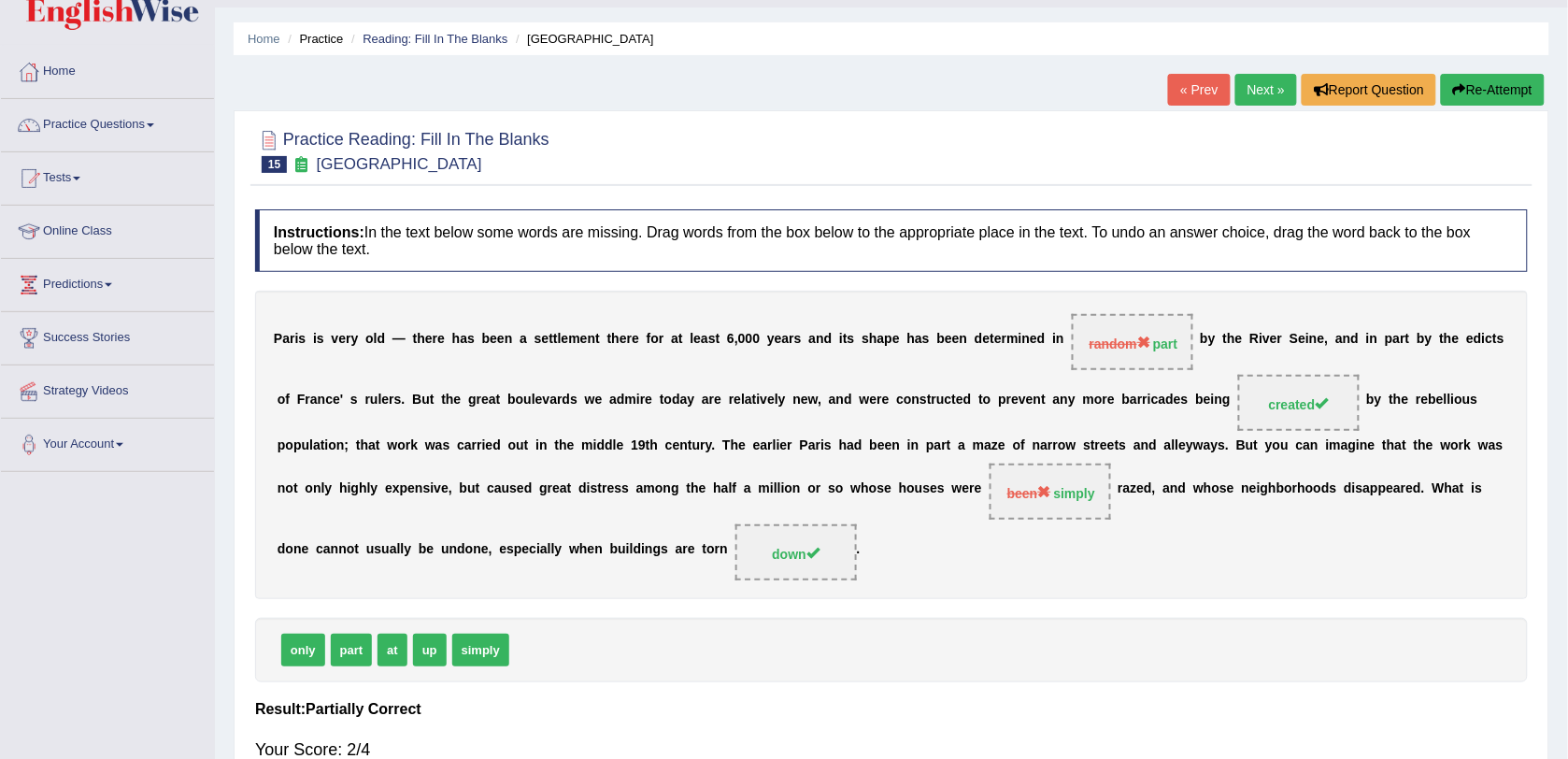
scroll to position [0, 0]
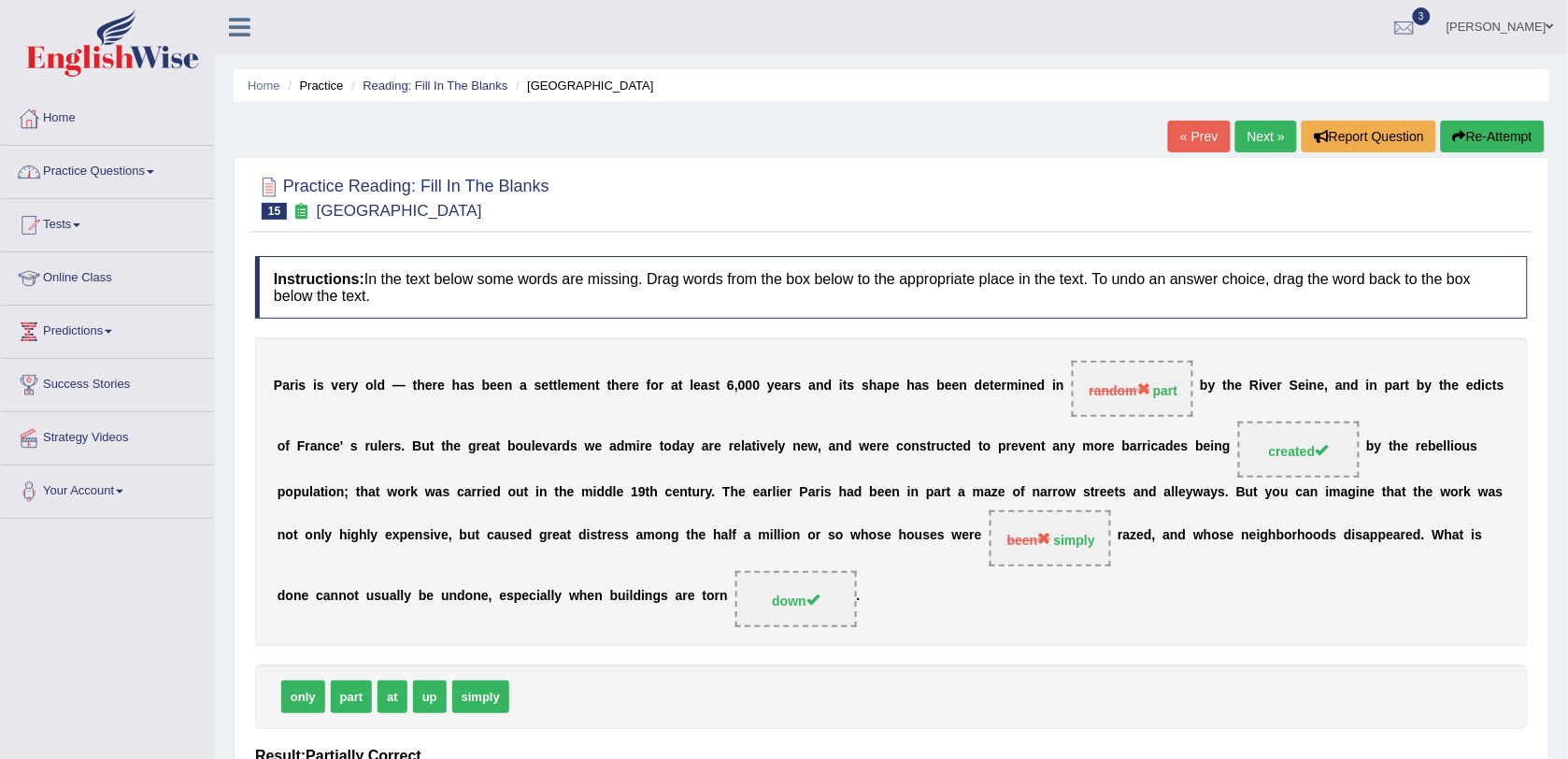
click at [77, 166] on link "Practice Questions" at bounding box center [107, 169] width 213 height 47
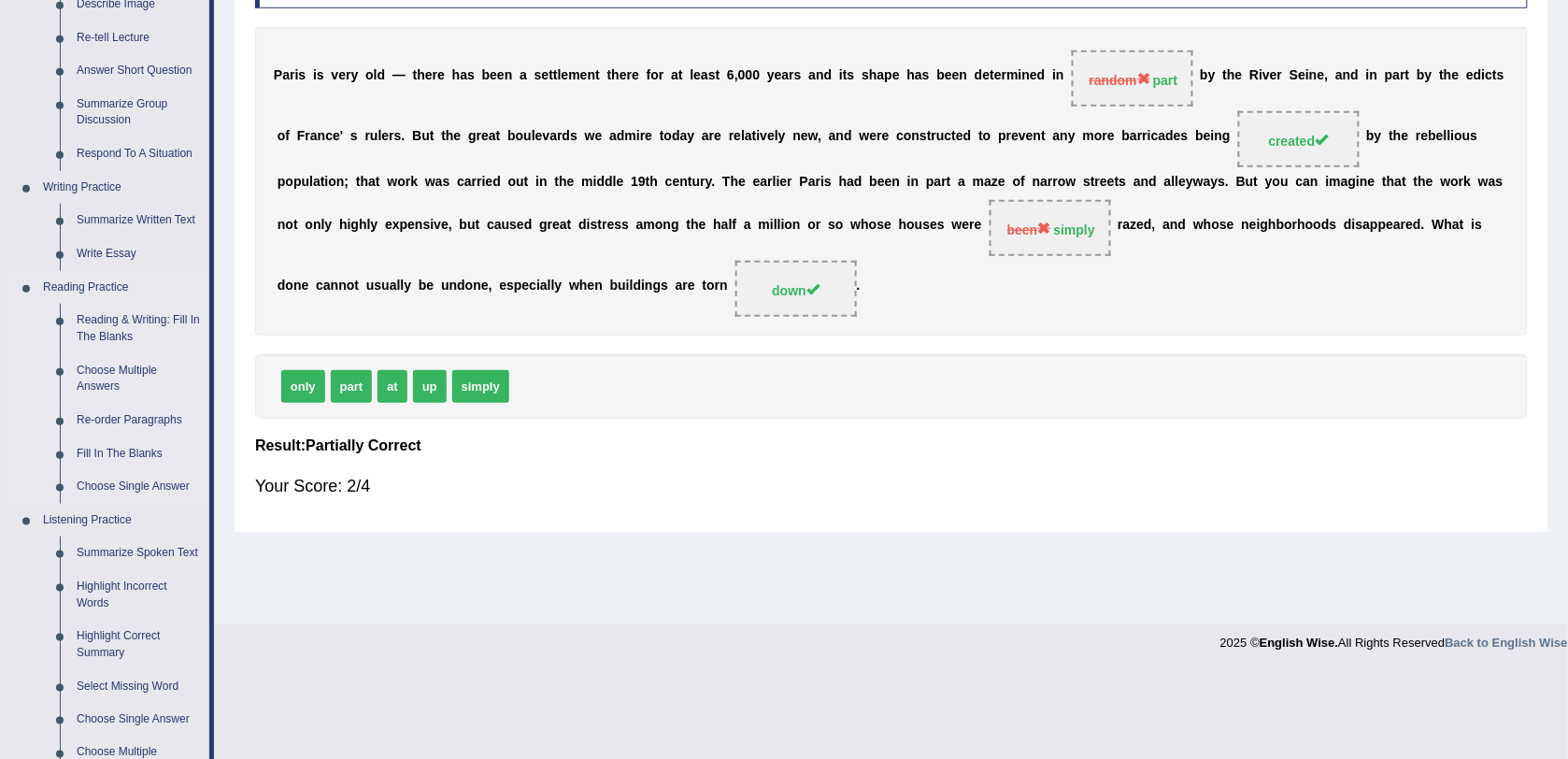
scroll to position [351, 0]
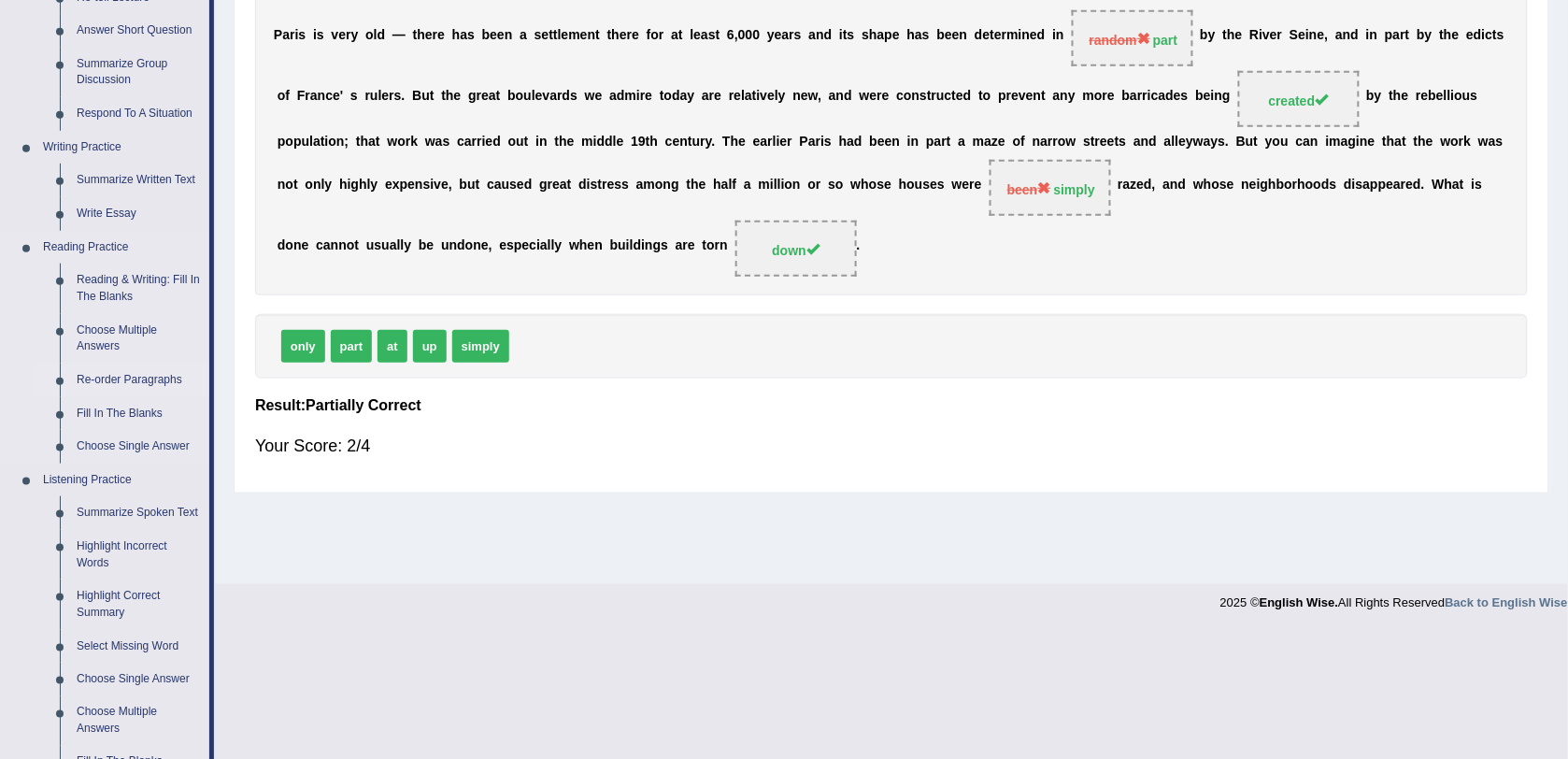
click at [113, 377] on link "Re-order Paragraphs" at bounding box center [138, 380] width 141 height 34
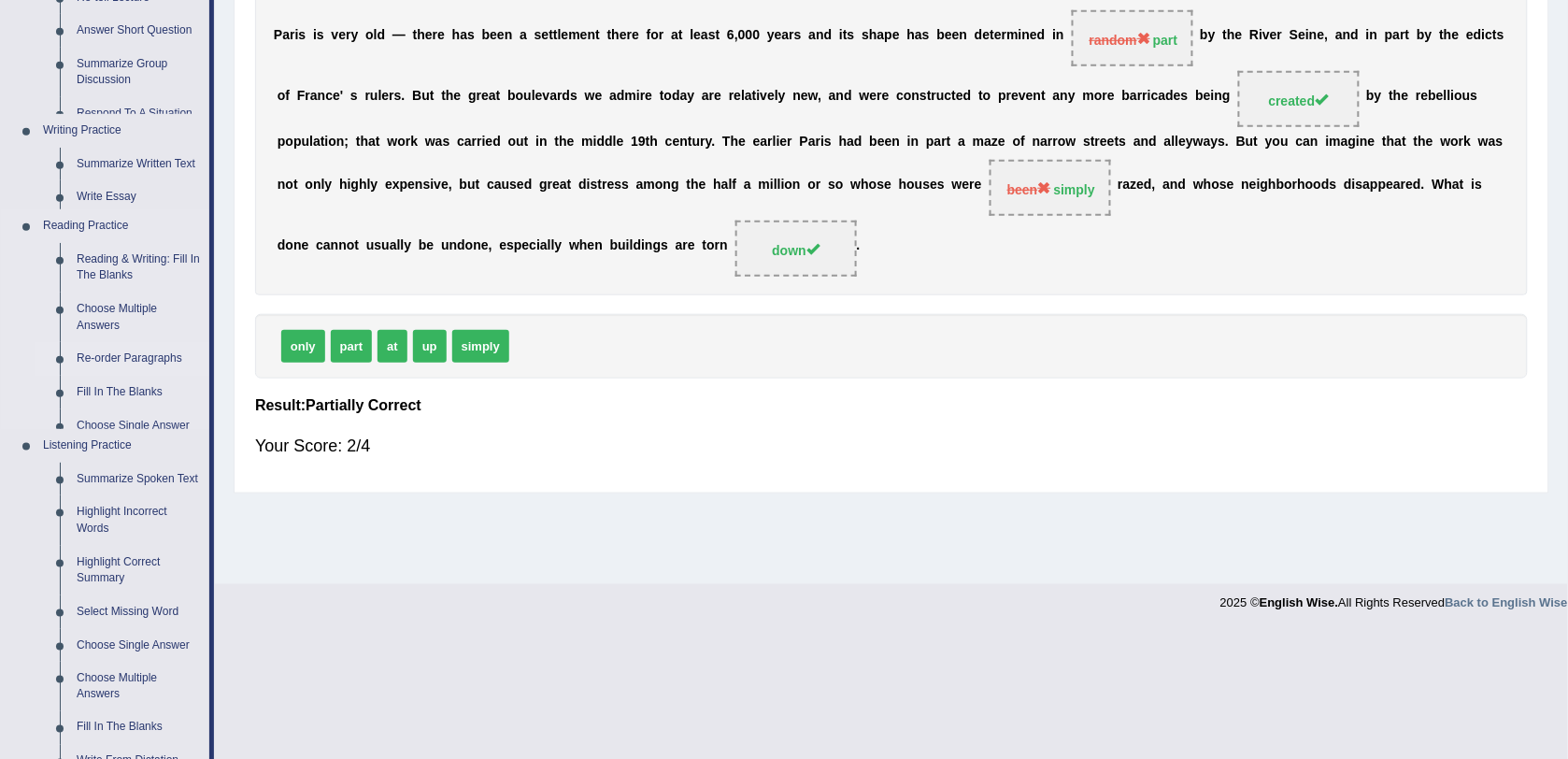
scroll to position [221, 0]
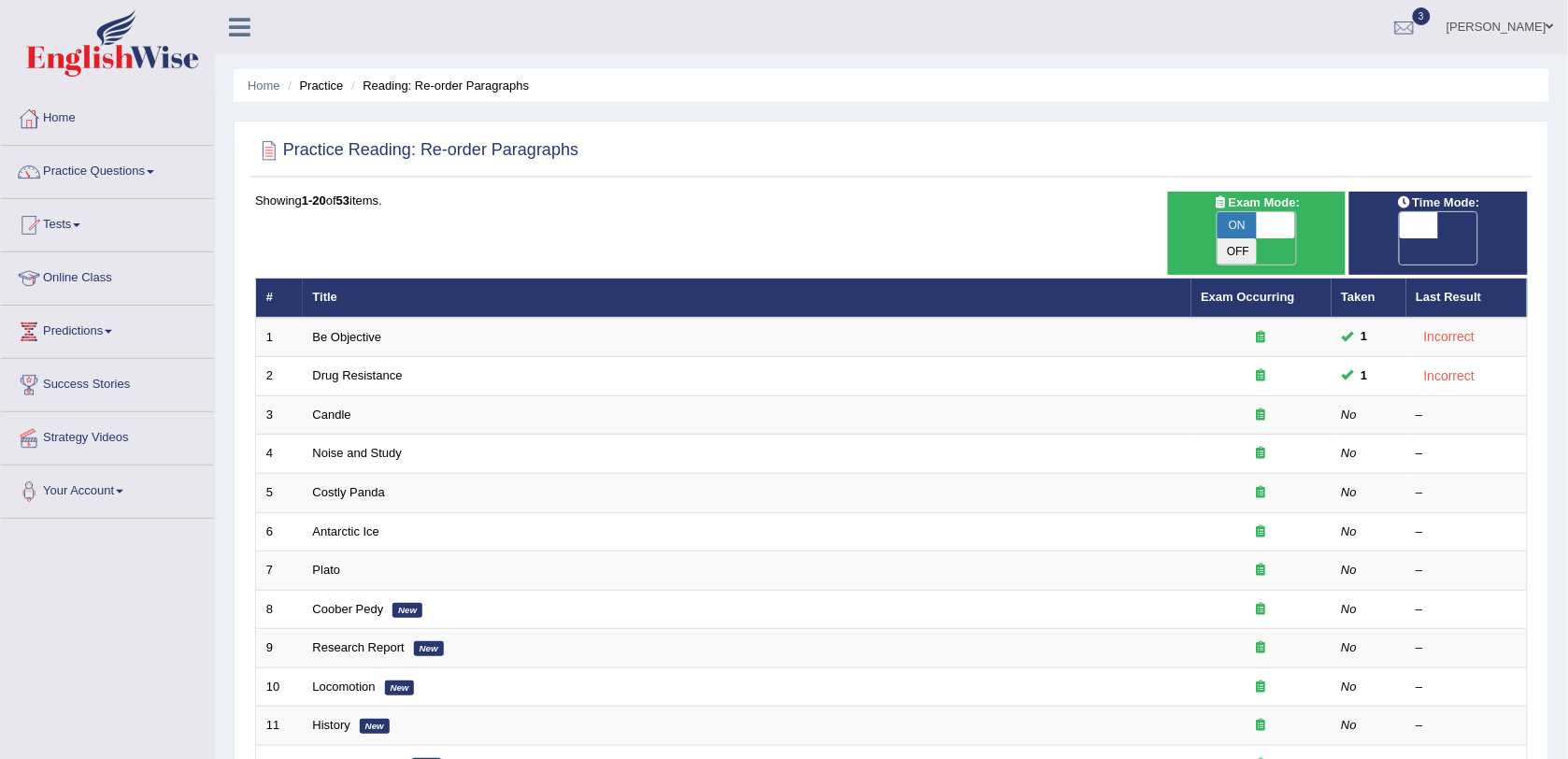
click at [1244, 226] on span "ON" at bounding box center [1237, 224] width 39 height 26
checkbox input "false"
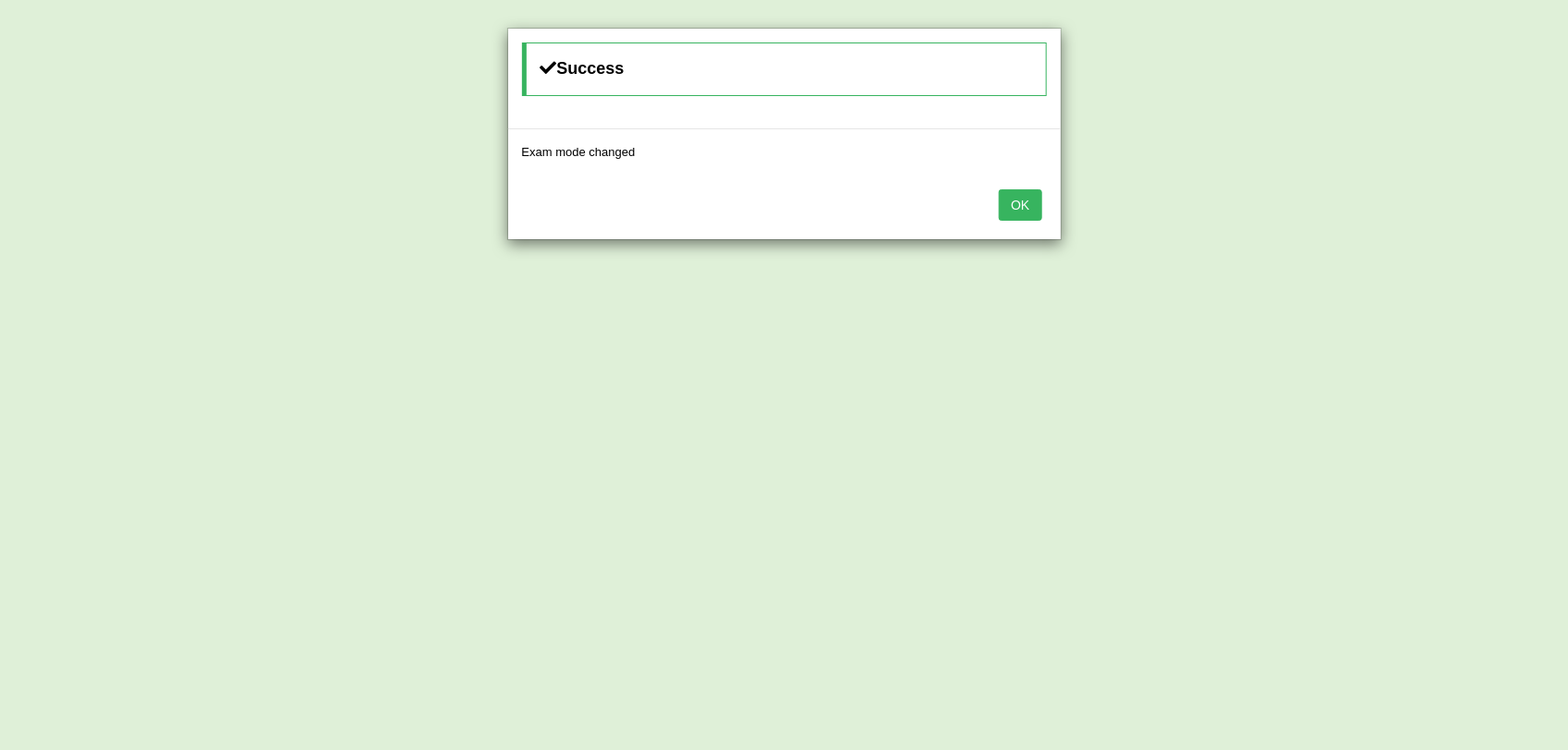
click at [1018, 204] on button "OK" at bounding box center [1020, 205] width 43 height 31
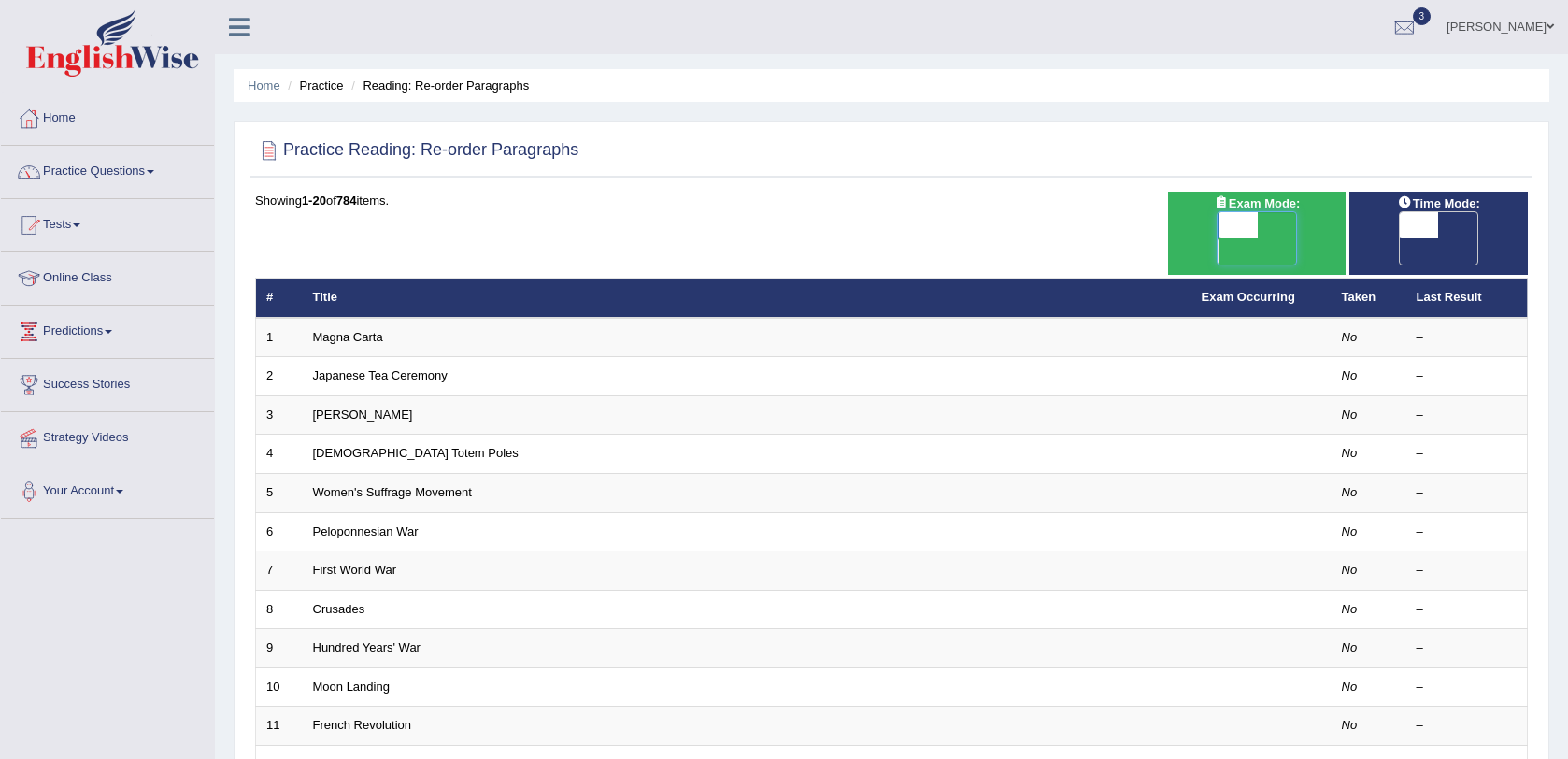
click at [1243, 224] on span at bounding box center [1237, 224] width 39 height 26
checkbox input "true"
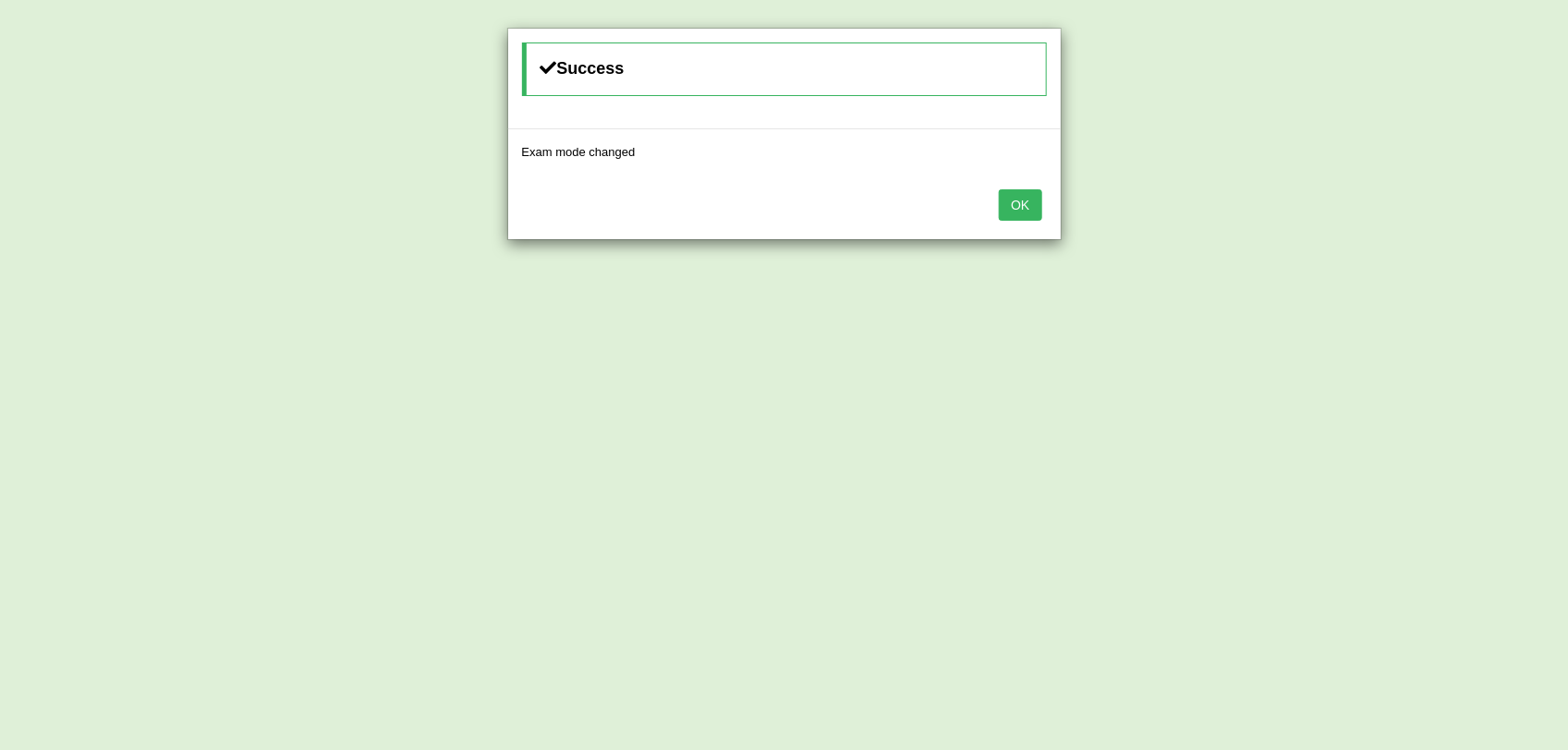
click at [1028, 212] on button "OK" at bounding box center [1020, 205] width 43 height 31
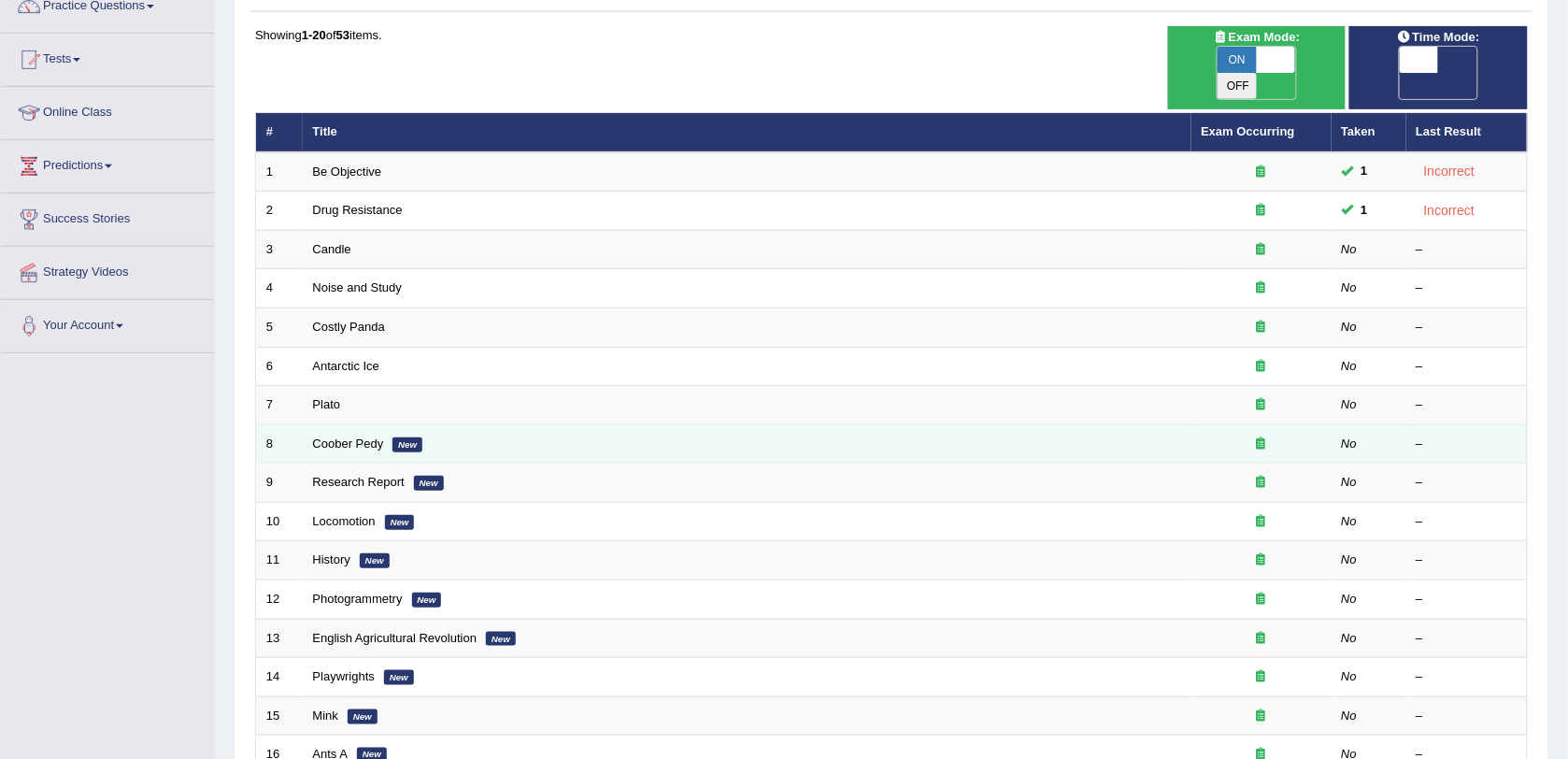
scroll to position [117, 0]
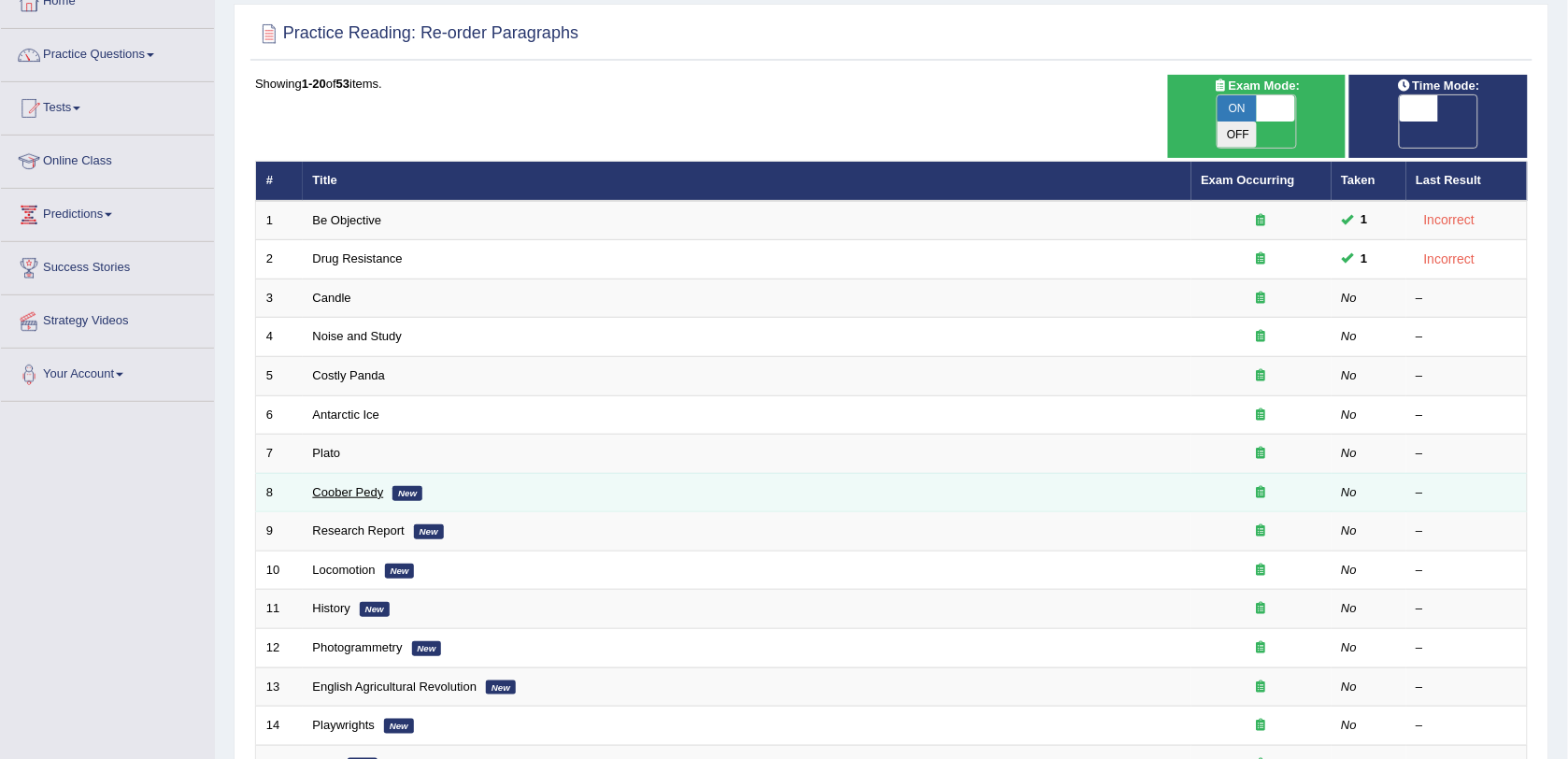
click at [353, 485] on link "Coober Pedy" at bounding box center [349, 492] width 71 height 14
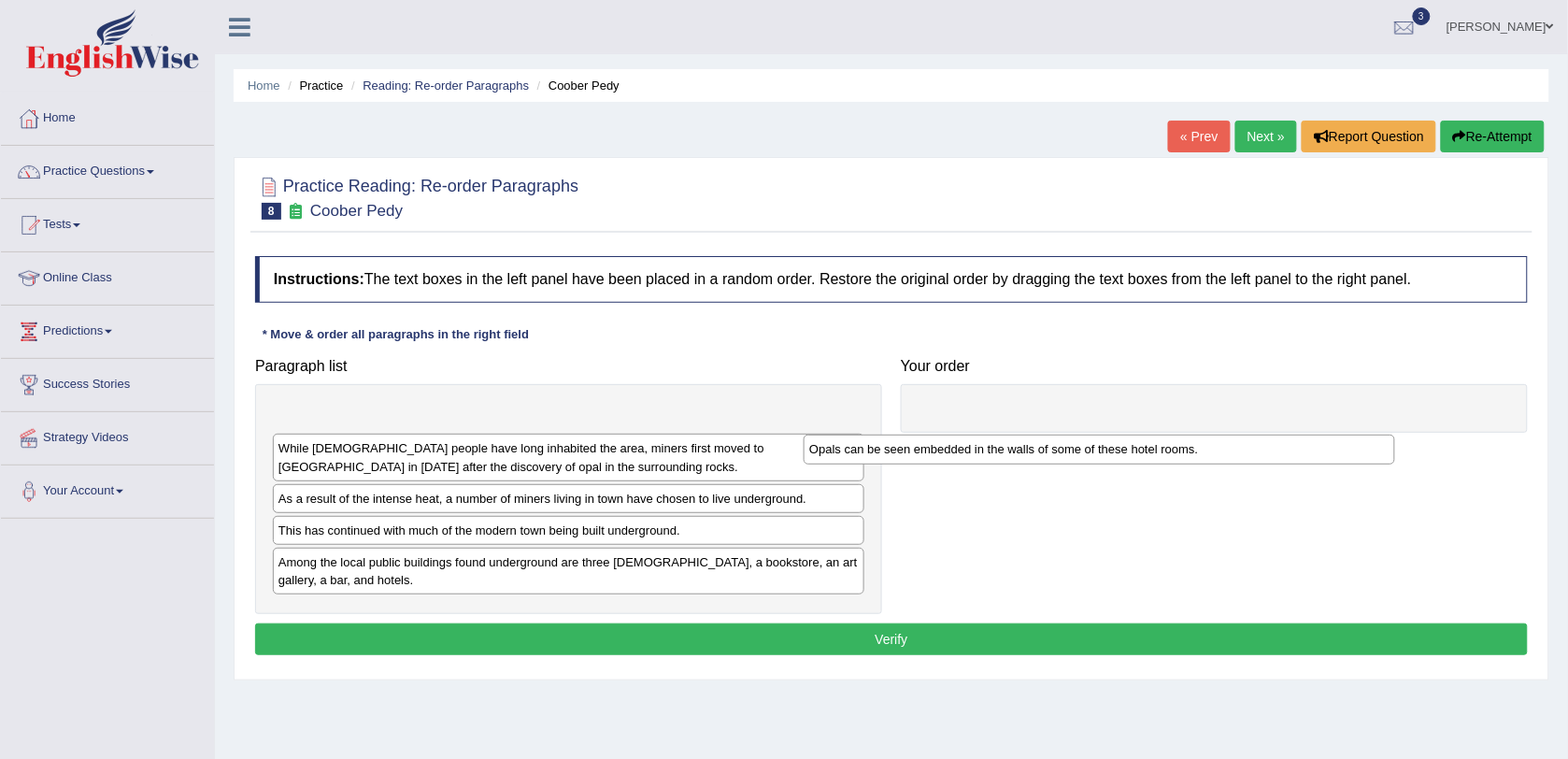
drag, startPoint x: 355, startPoint y: 412, endPoint x: 886, endPoint y: 445, distance: 532.0
click at [886, 445] on div "Opals can be seen embedded in the walls of some of these hotel rooms." at bounding box center [1099, 449] width 591 height 30
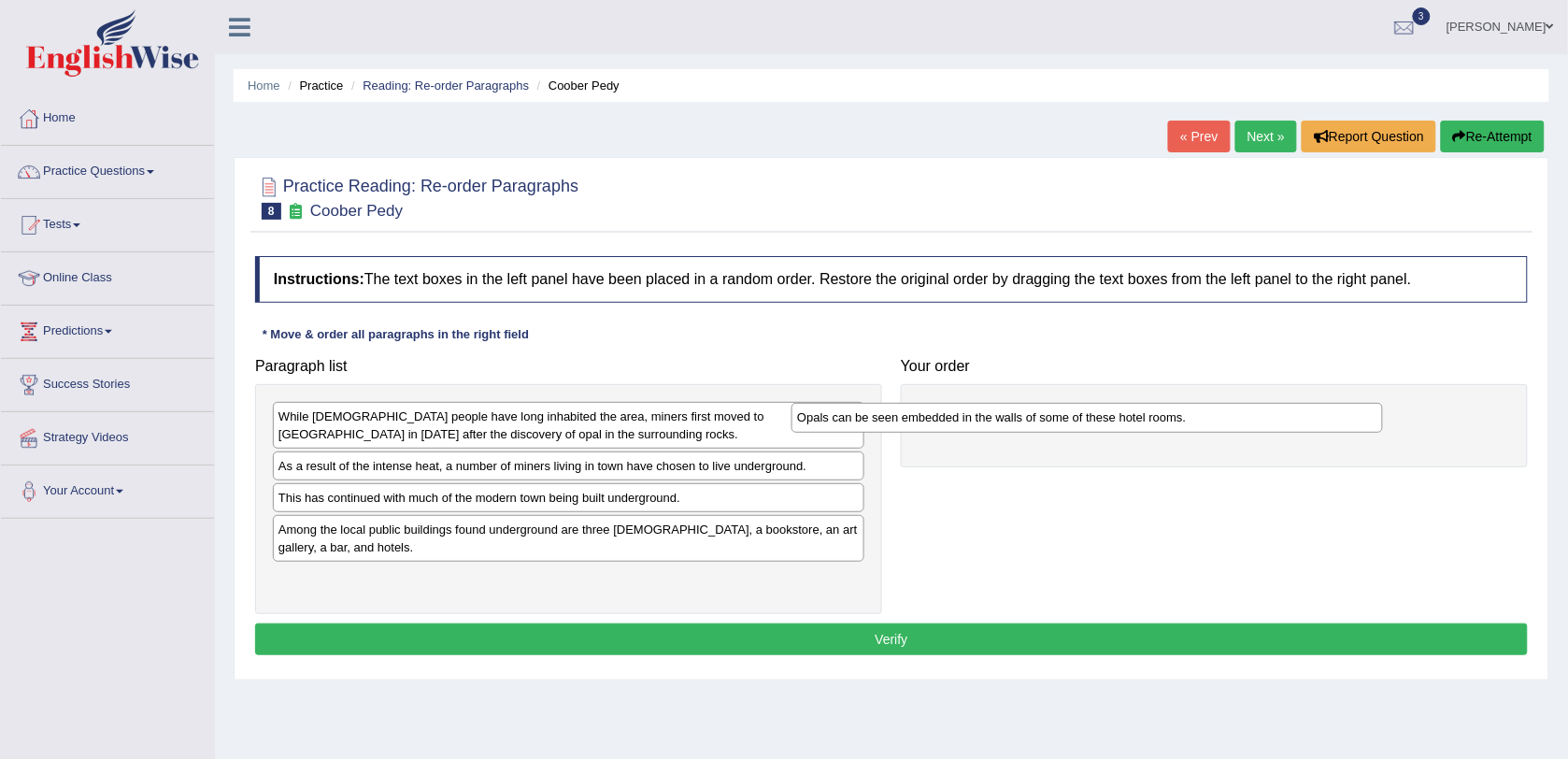
drag, startPoint x: 470, startPoint y: 426, endPoint x: 1011, endPoint y: 427, distance: 541.0
click at [1011, 427] on div "Opals can be seen embedded in the walls of some of these hotel rooms." at bounding box center [1086, 417] width 591 height 30
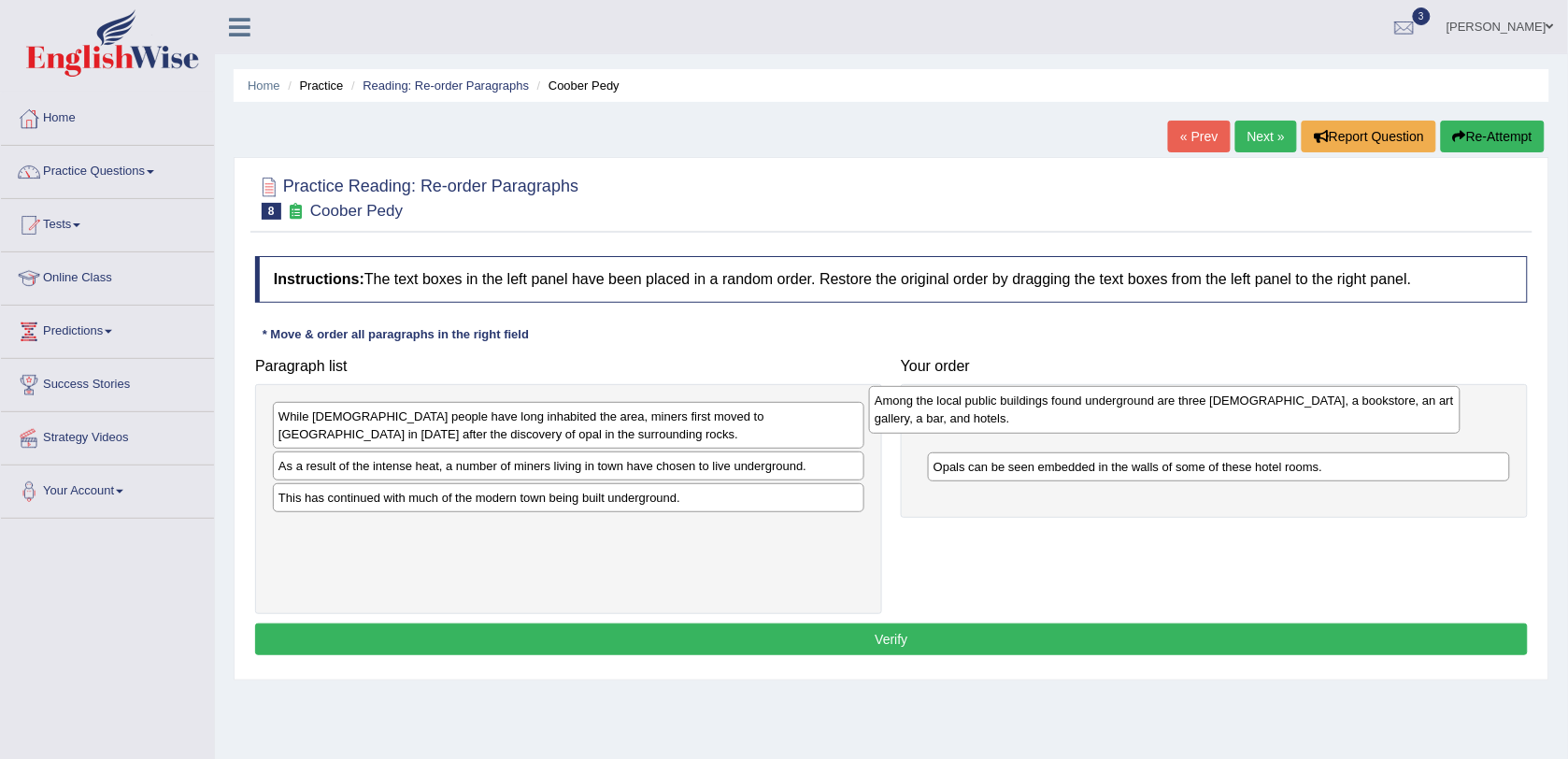
drag, startPoint x: 343, startPoint y: 545, endPoint x: 939, endPoint y: 414, distance: 610.2
click at [939, 414] on div "Among the local public buildings found underground are three [DEMOGRAPHIC_DATA]…" at bounding box center [1164, 410] width 591 height 48
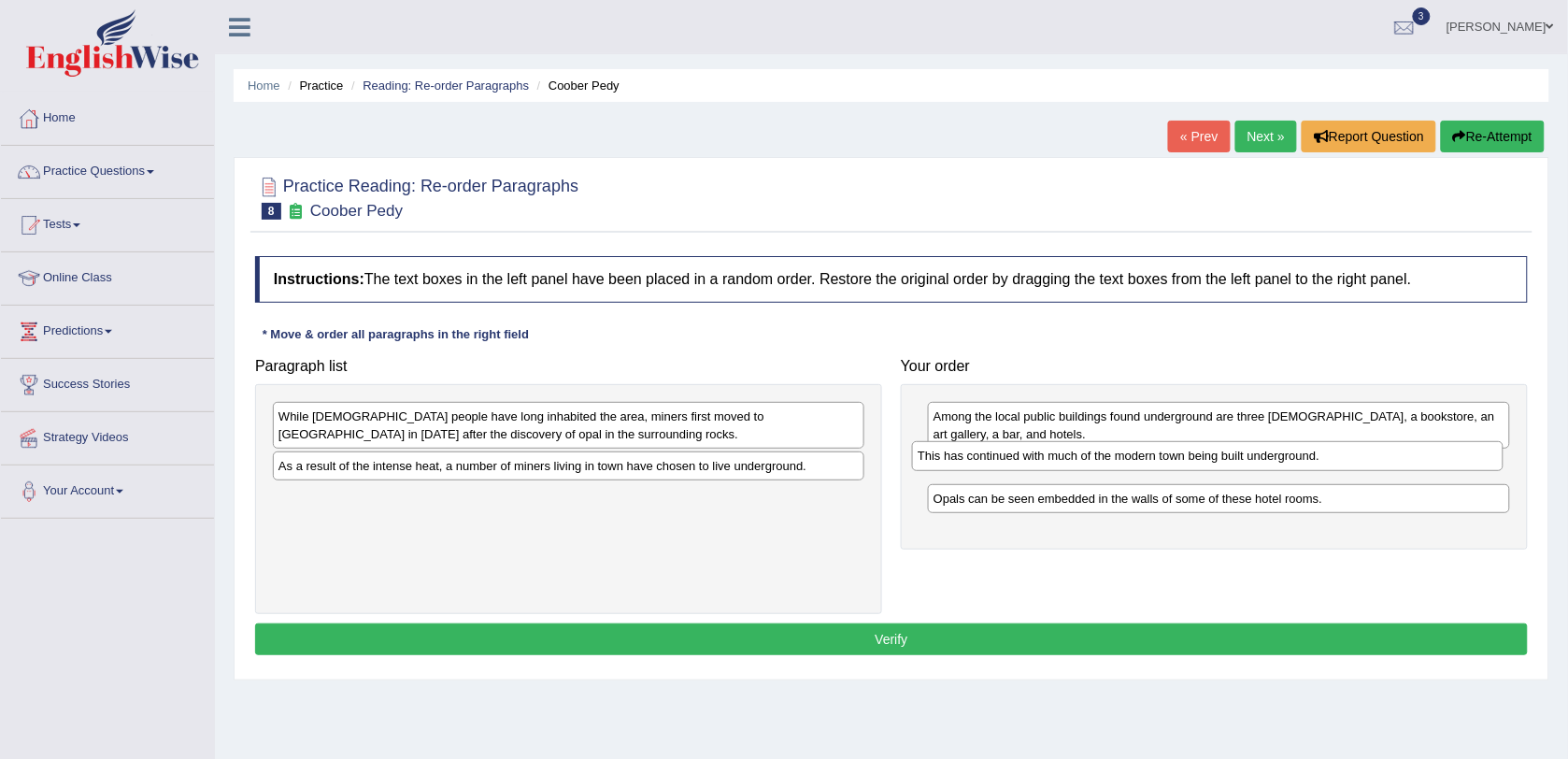
drag, startPoint x: 334, startPoint y: 502, endPoint x: 973, endPoint y: 459, distance: 640.4
click at [973, 459] on div "This has continued with much of the modern town being built underground." at bounding box center [1207, 455] width 591 height 30
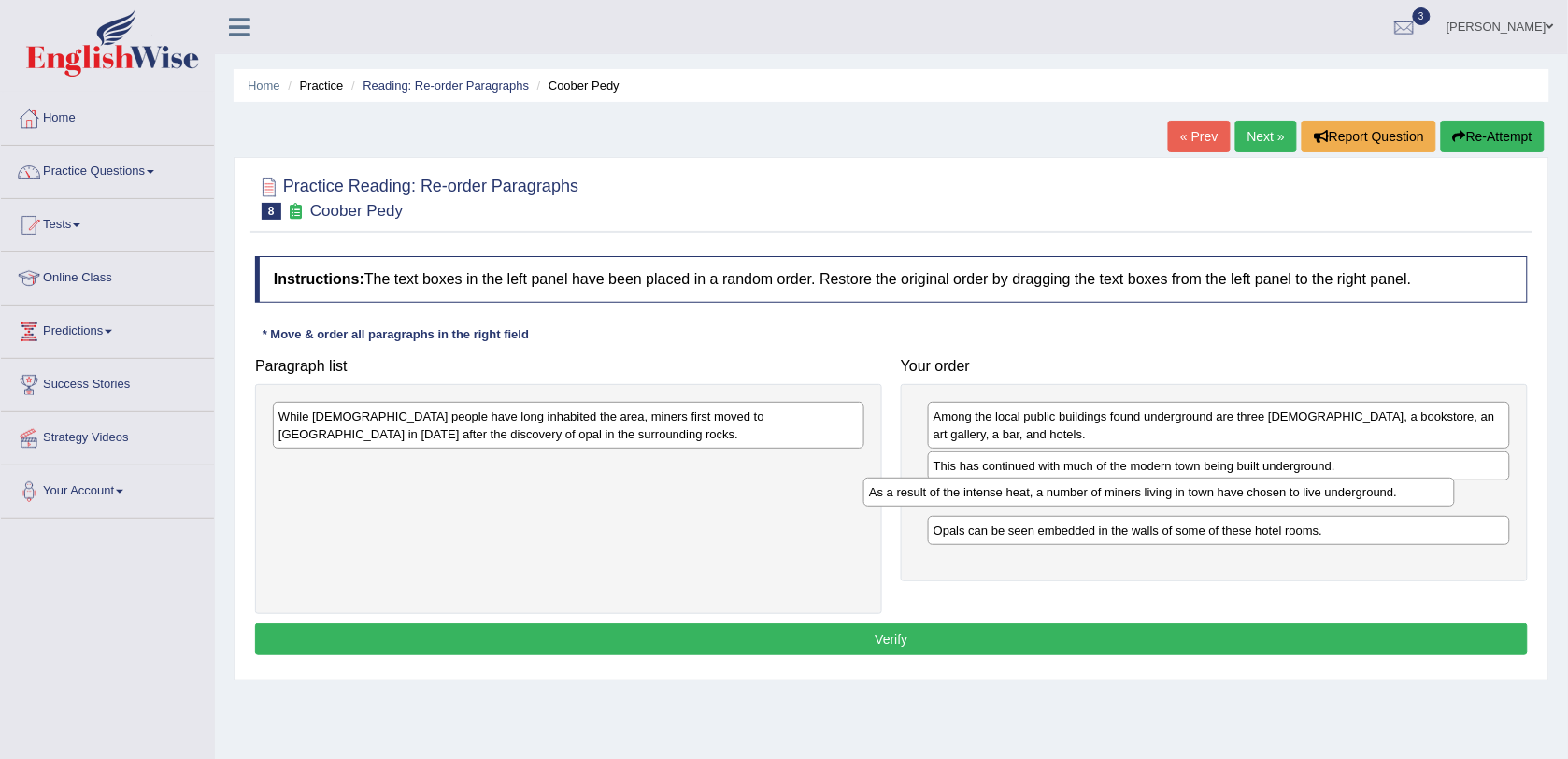
drag, startPoint x: 376, startPoint y: 472, endPoint x: 967, endPoint y: 497, distance: 591.5
click at [967, 497] on div "As a result of the intense heat, a number of miners living in town have chosen …" at bounding box center [1158, 492] width 591 height 30
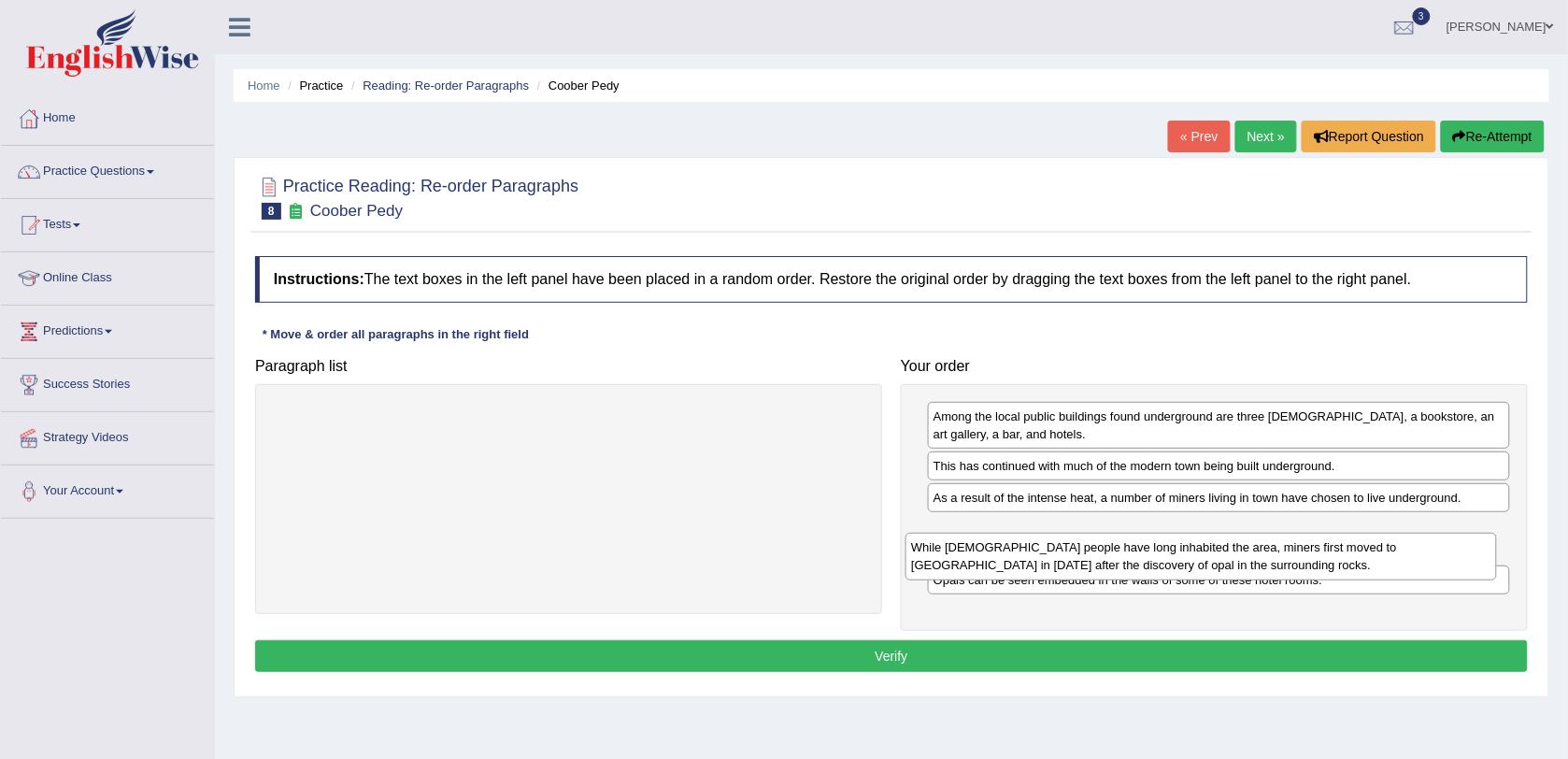
drag, startPoint x: 420, startPoint y: 424, endPoint x: 1053, endPoint y: 554, distance: 646.2
click at [1053, 554] on div "While [DEMOGRAPHIC_DATA] people have long inhabited the area, miners first move…" at bounding box center [1200, 557] width 591 height 48
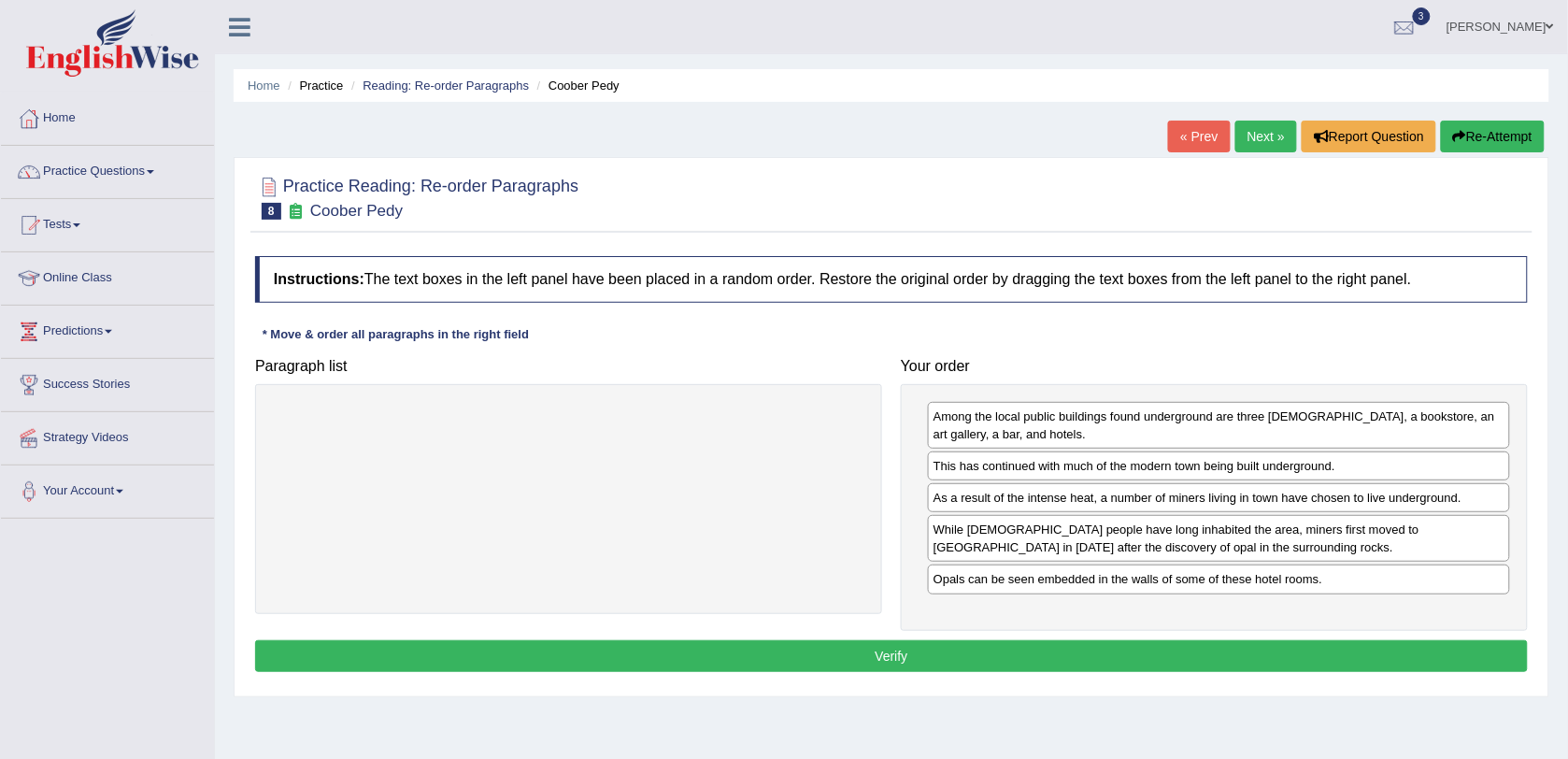
click at [1006, 586] on div "Opals can be seen embedded in the walls of some of these hotel rooms." at bounding box center [1219, 579] width 582 height 29
drag, startPoint x: 1003, startPoint y: 586, endPoint x: 1015, endPoint y: 571, distance: 19.2
click at [1015, 571] on div "Opals can be seen embedded in the walls of some of these hotel rooms." at bounding box center [1232, 567] width 582 height 30
click at [916, 647] on button "Verify" at bounding box center [891, 656] width 1273 height 32
